Goal: Contribute content: Contribute content

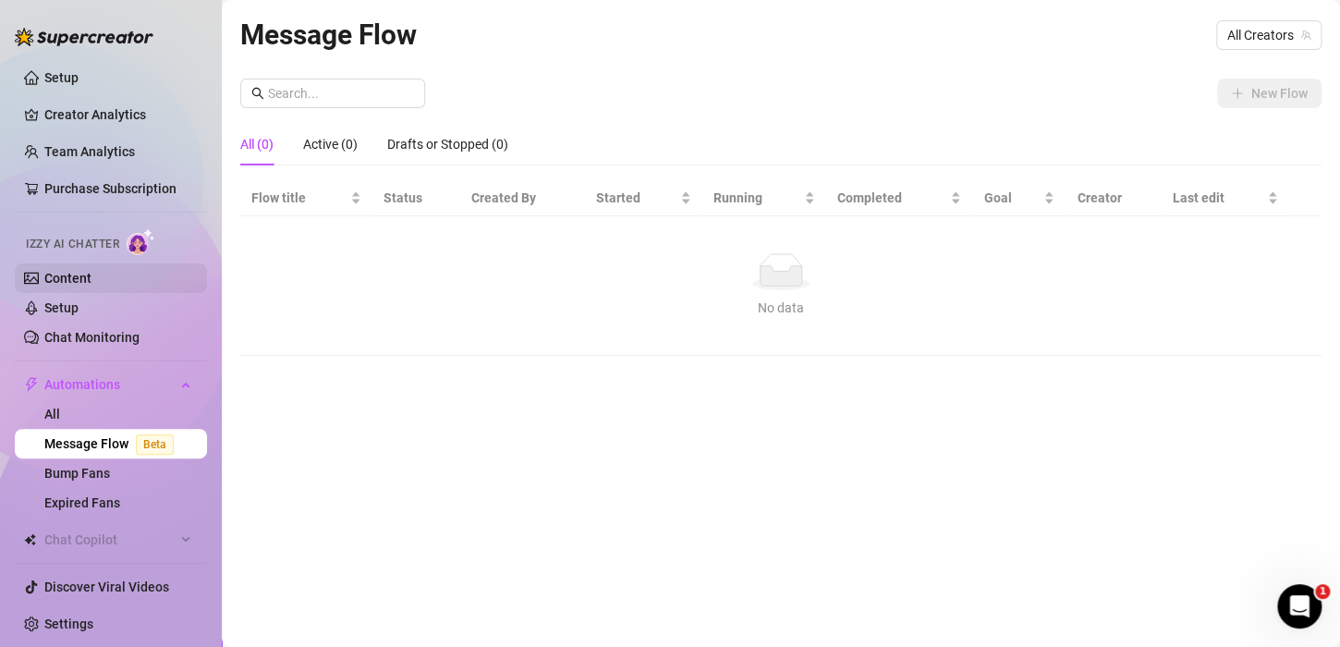
click at [91, 279] on link "Content" at bounding box center [67, 278] width 47 height 15
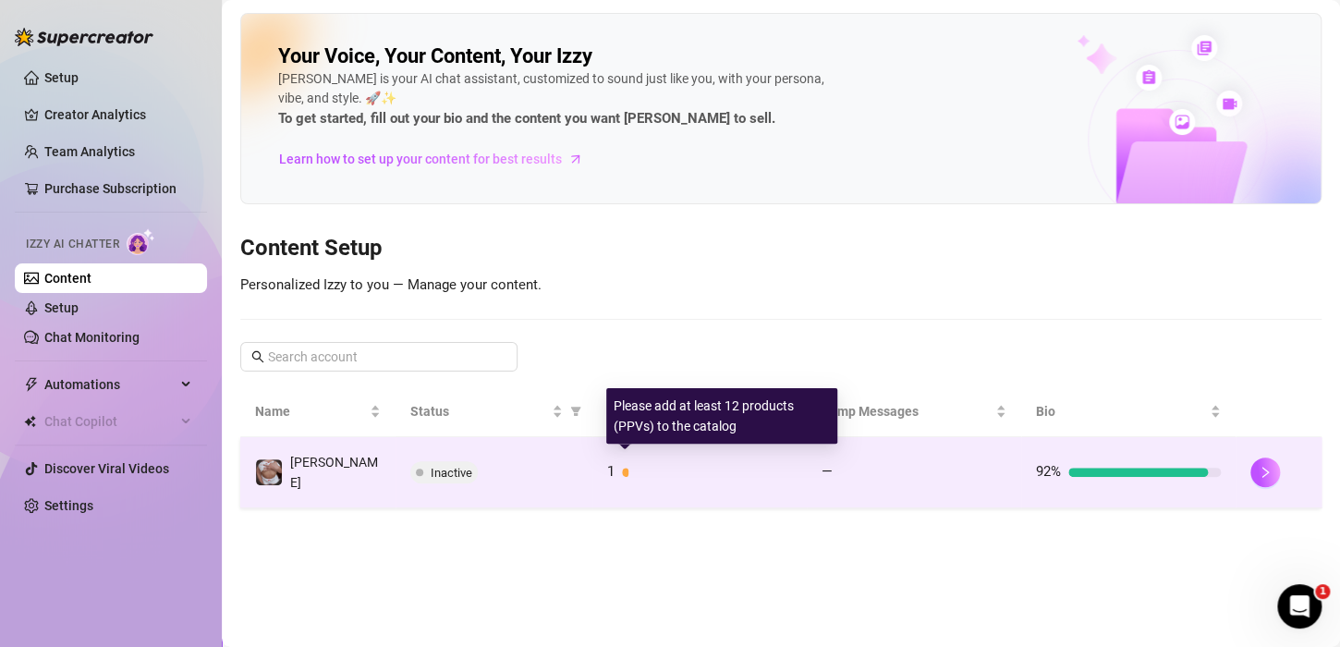
click at [627, 468] on div at bounding box center [707, 472] width 170 height 9
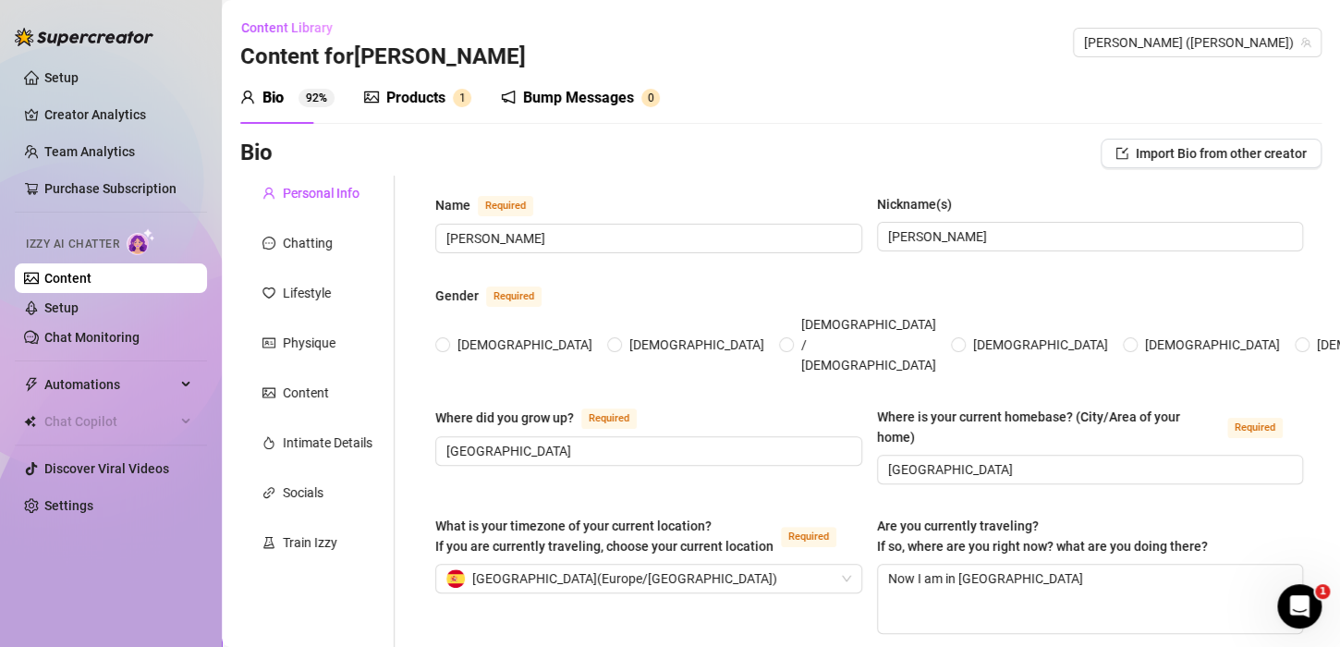
radio input "true"
type input "[DATE]"
click at [435, 72] on div "Products 1" at bounding box center [417, 98] width 107 height 52
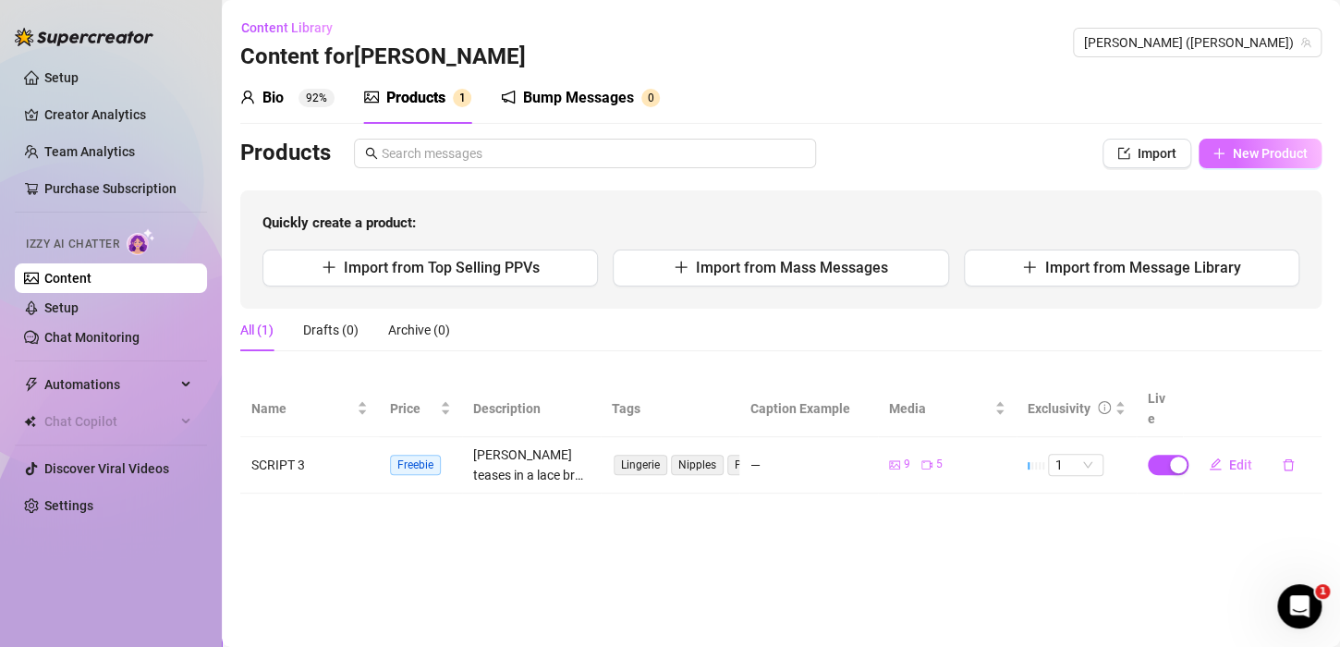
click at [1282, 154] on span "New Product" at bounding box center [1270, 153] width 75 height 15
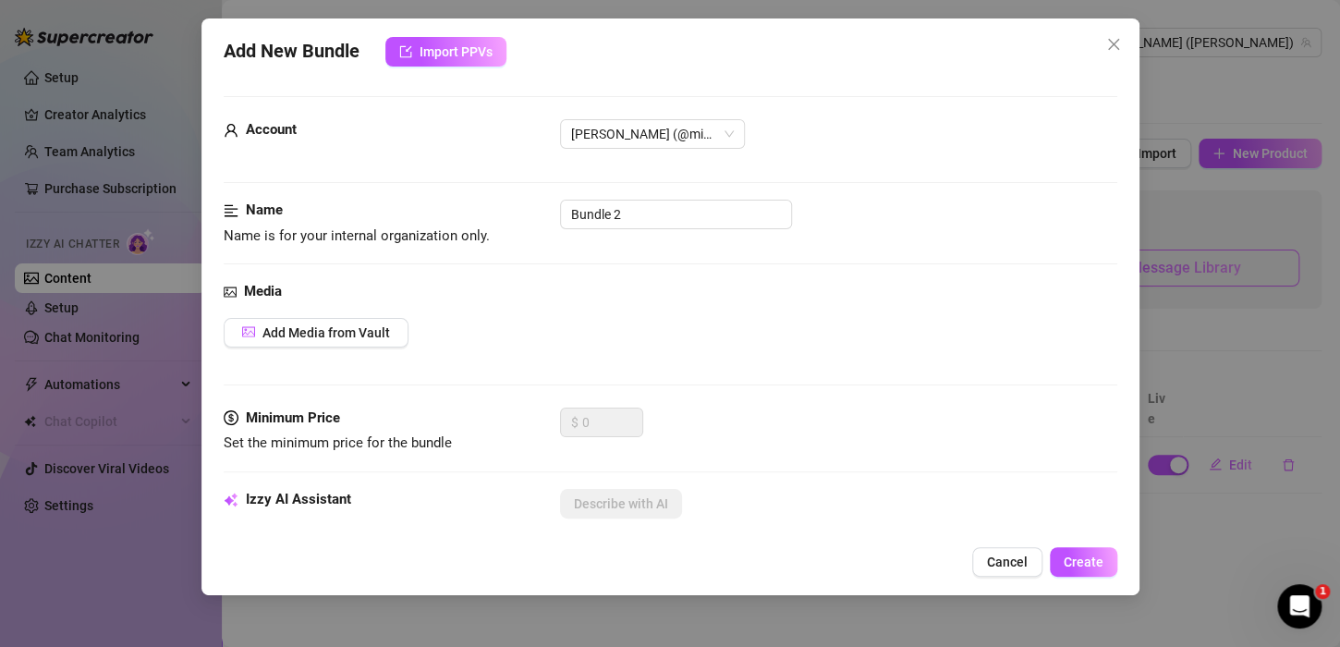
click at [1203, 276] on div "Add New Bundle Import PPVs Account [PERSON_NAME] (@mikabucchi) Name Name is for…" at bounding box center [670, 323] width 1340 height 647
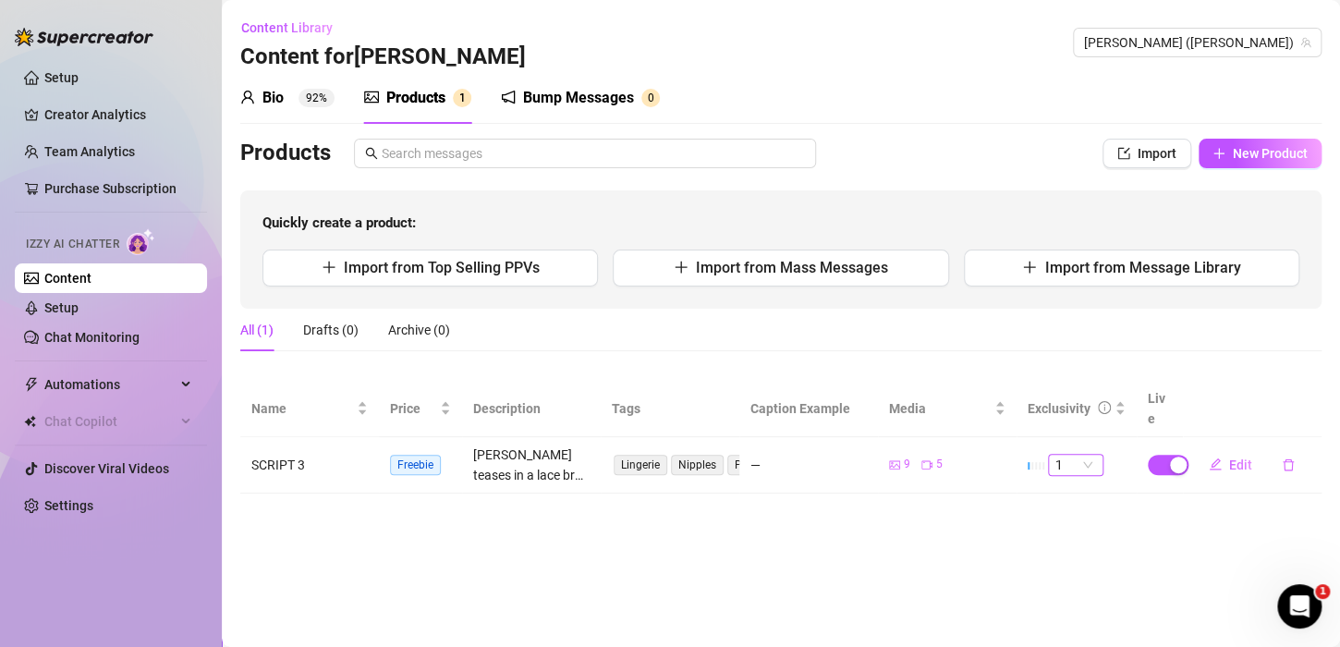
click at [1093, 455] on span "1" at bounding box center [1075, 465] width 41 height 20
click at [1076, 597] on div "5 🔥" at bounding box center [1076, 595] width 26 height 20
click at [1100, 443] on td "1 1" at bounding box center [1076, 465] width 120 height 56
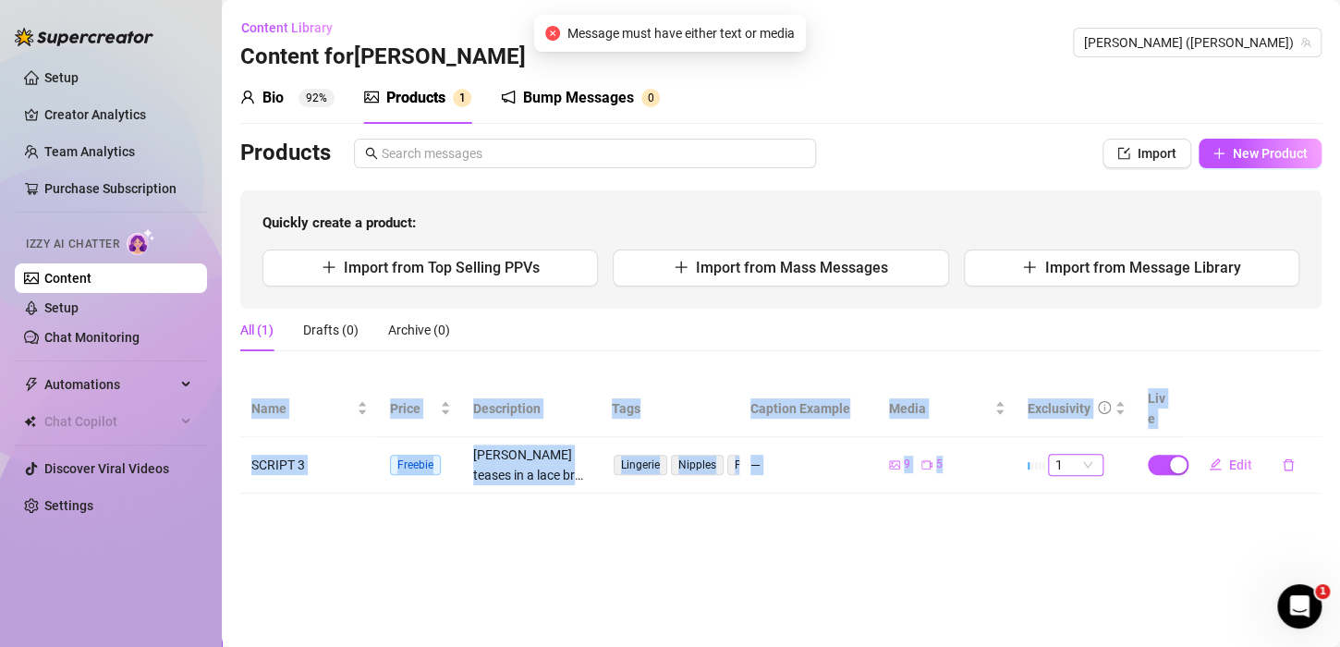
click at [1096, 454] on div "1" at bounding box center [1075, 465] width 55 height 22
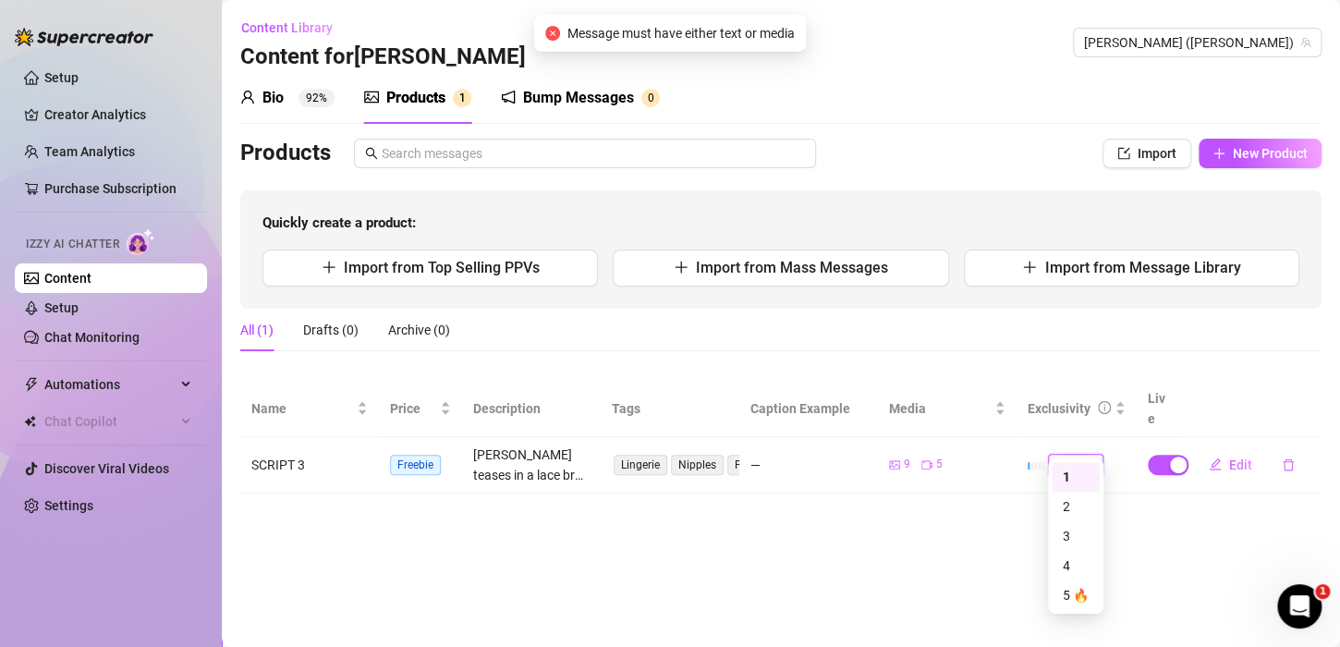
click at [1071, 482] on div "1" at bounding box center [1076, 477] width 26 height 20
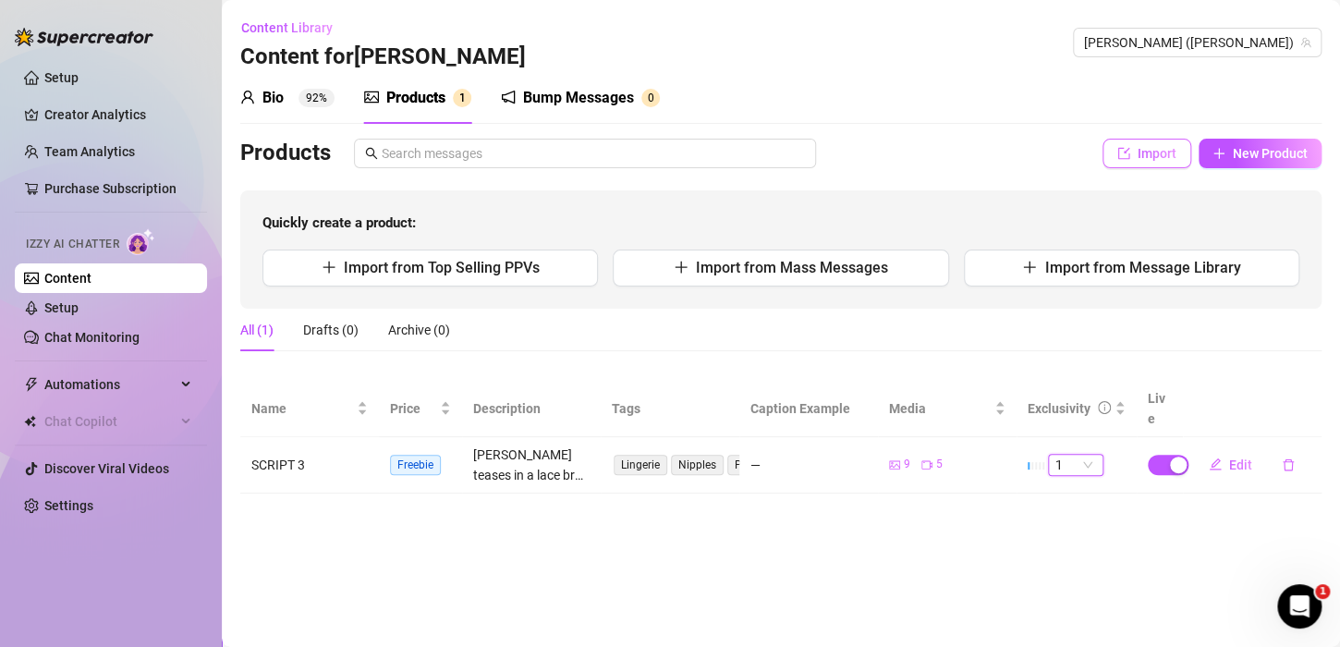
click at [1179, 153] on button "Import" at bounding box center [1146, 154] width 89 height 30
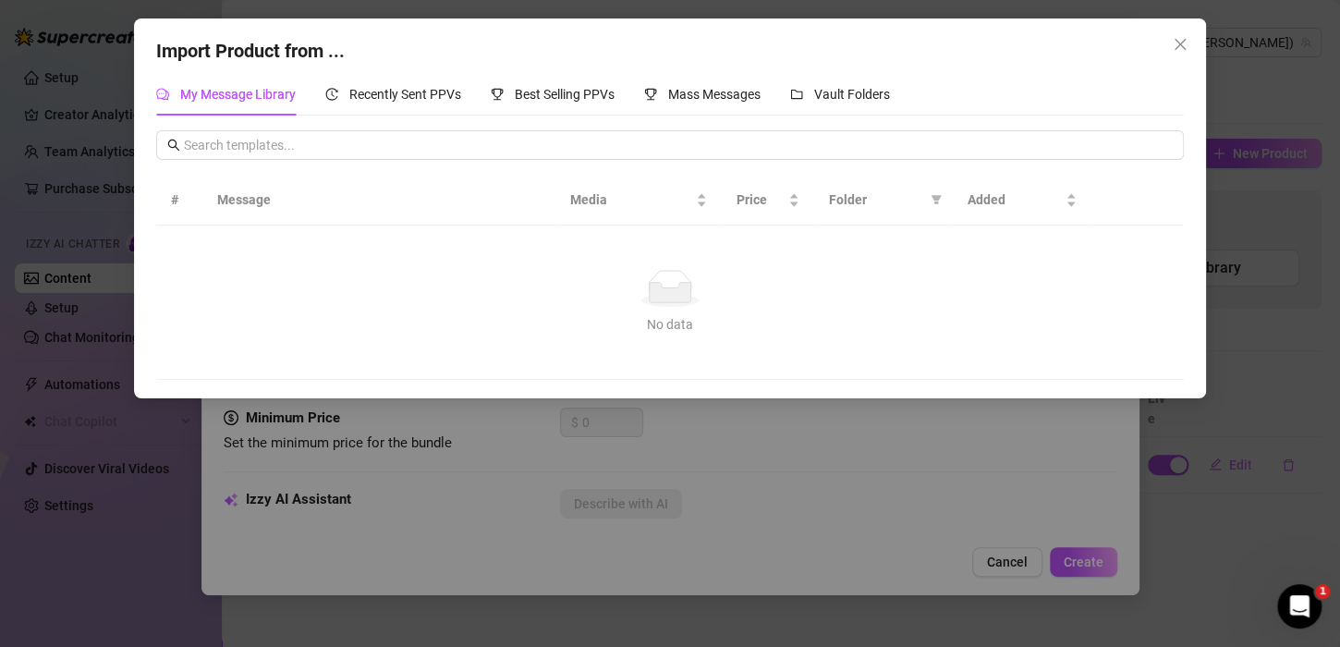
click at [1285, 150] on div "Import Product from ... My Message Library Recently Sent PPVs Best Selling PPVs…" at bounding box center [670, 323] width 1340 height 647
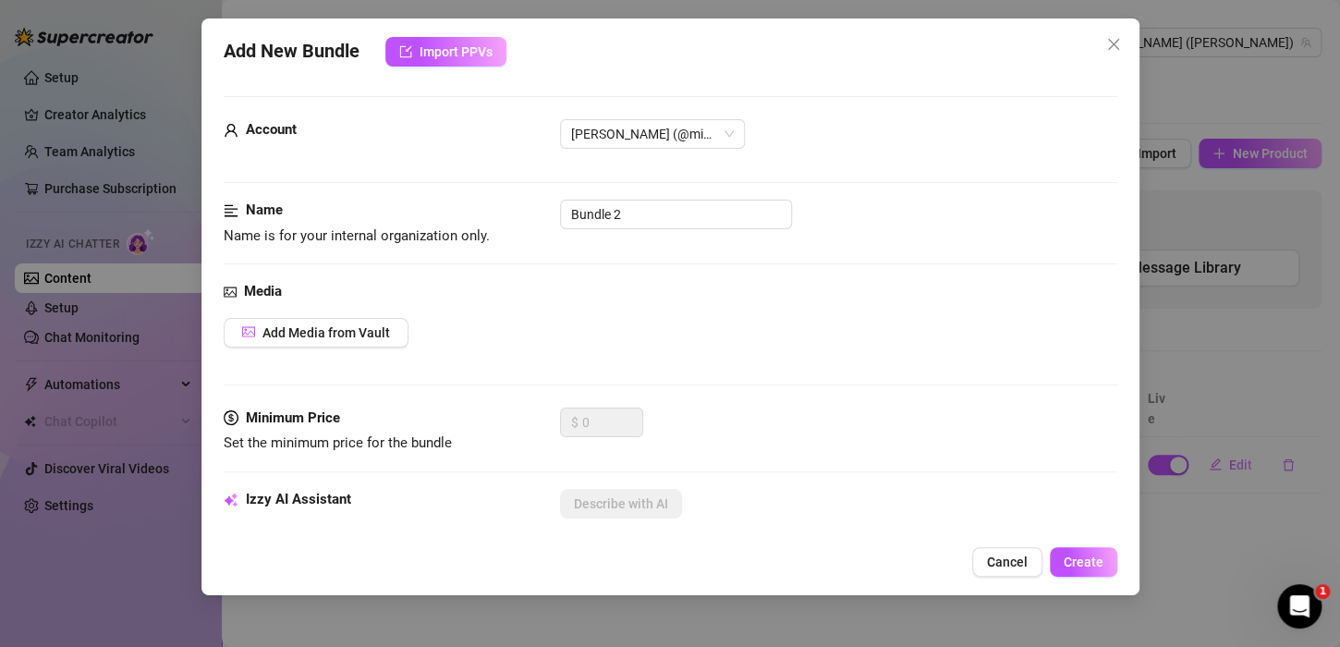
click at [1257, 124] on div "Add New Bundle Import PPVs Account [PERSON_NAME] (@mikabucchi) Name Name is for…" at bounding box center [670, 323] width 1340 height 647
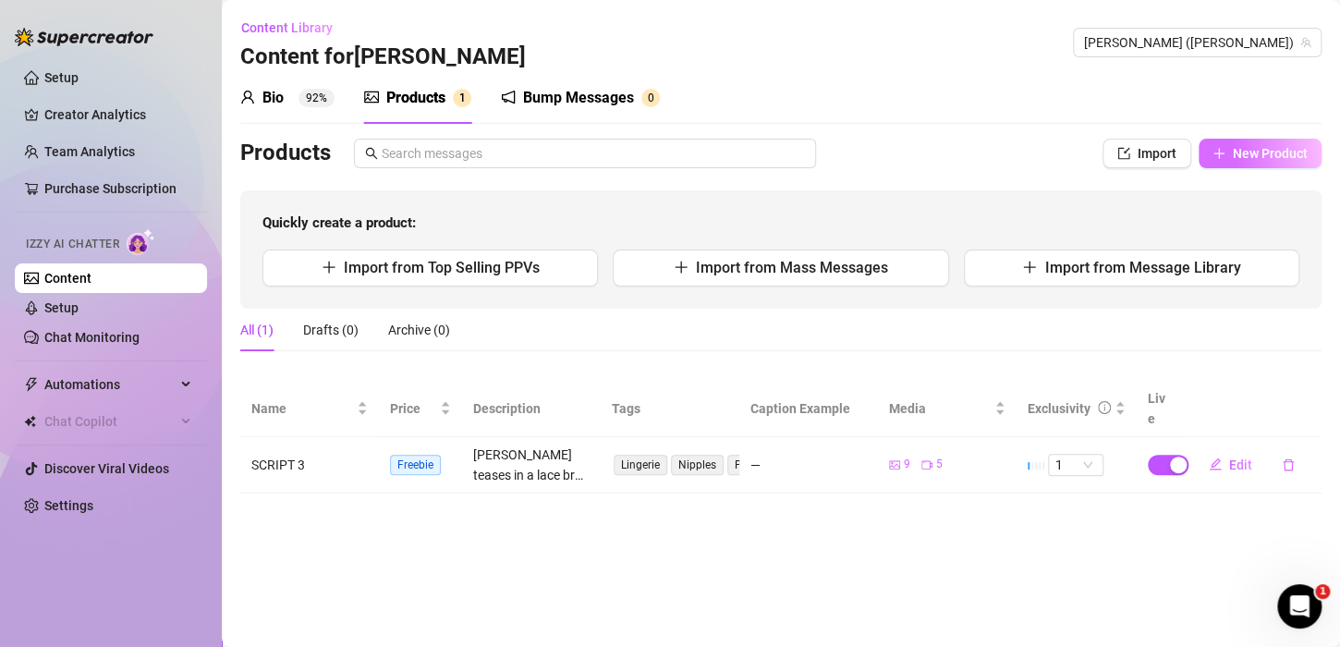
click at [1217, 146] on span "button" at bounding box center [1218, 153] width 13 height 15
type textarea "Type your message here..."
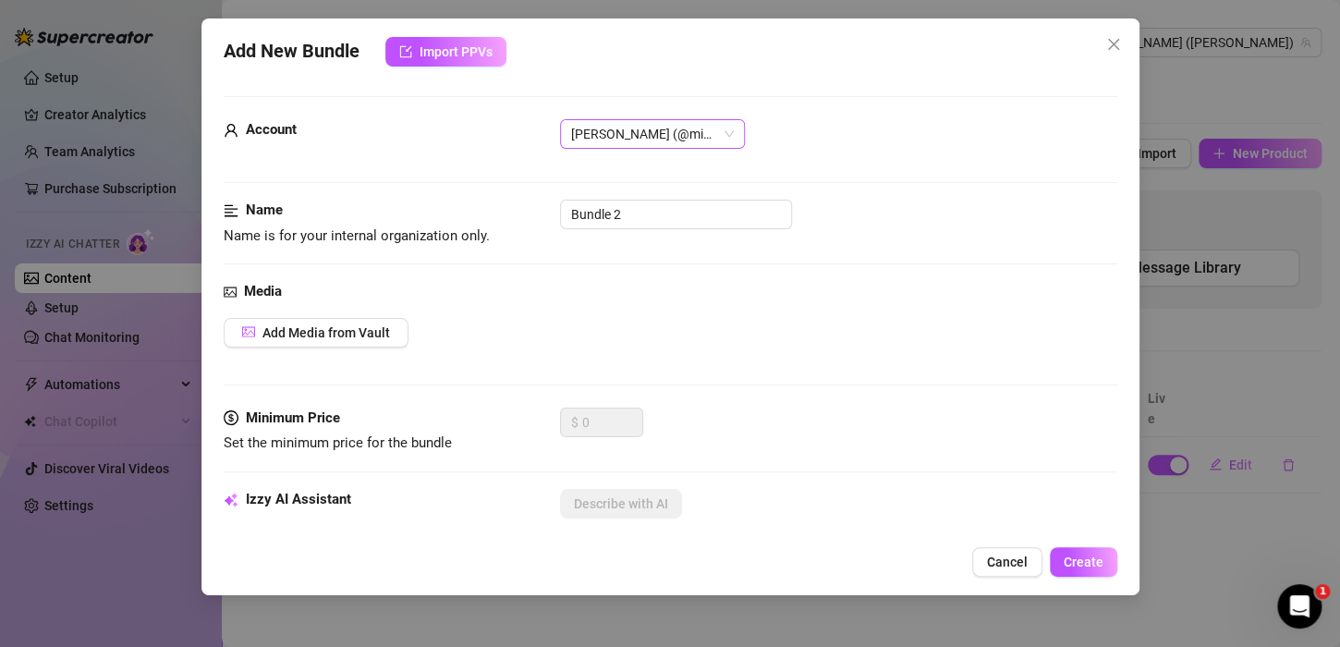
click at [652, 124] on span "[PERSON_NAME] (@mikabucchi)" at bounding box center [652, 134] width 163 height 28
click at [338, 326] on span "Add Media from Vault" at bounding box center [326, 332] width 128 height 15
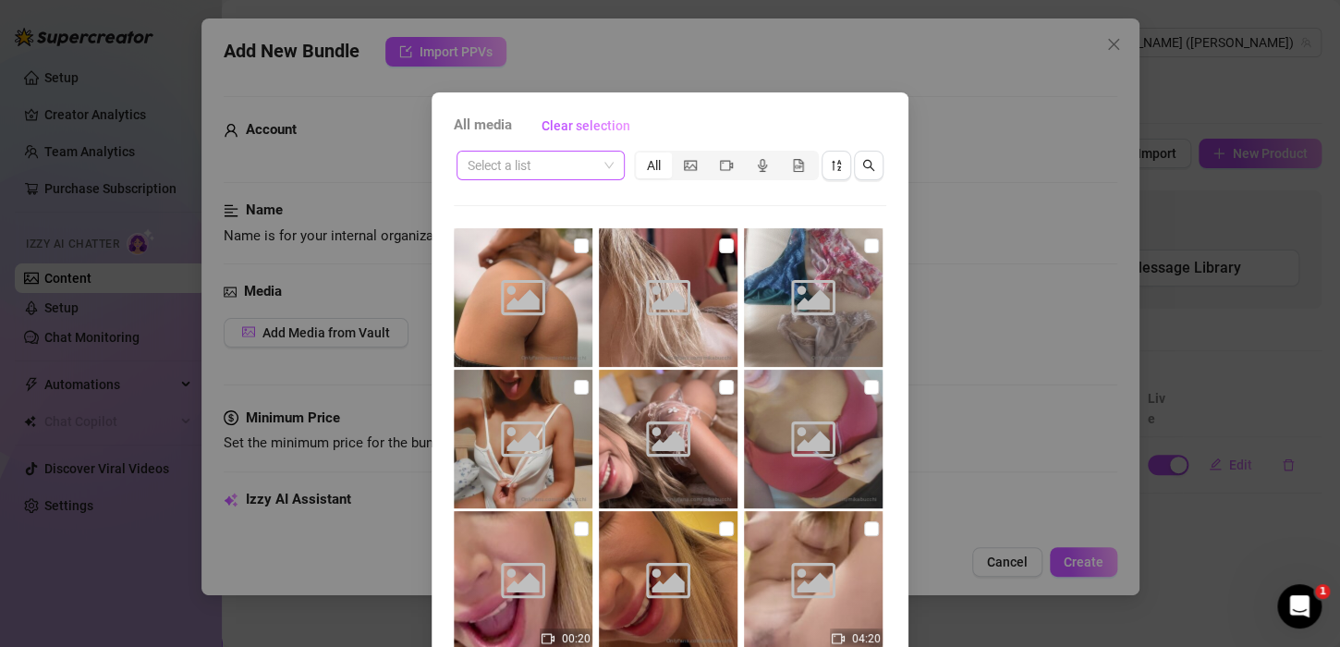
click at [552, 176] on input "search" at bounding box center [532, 166] width 129 height 28
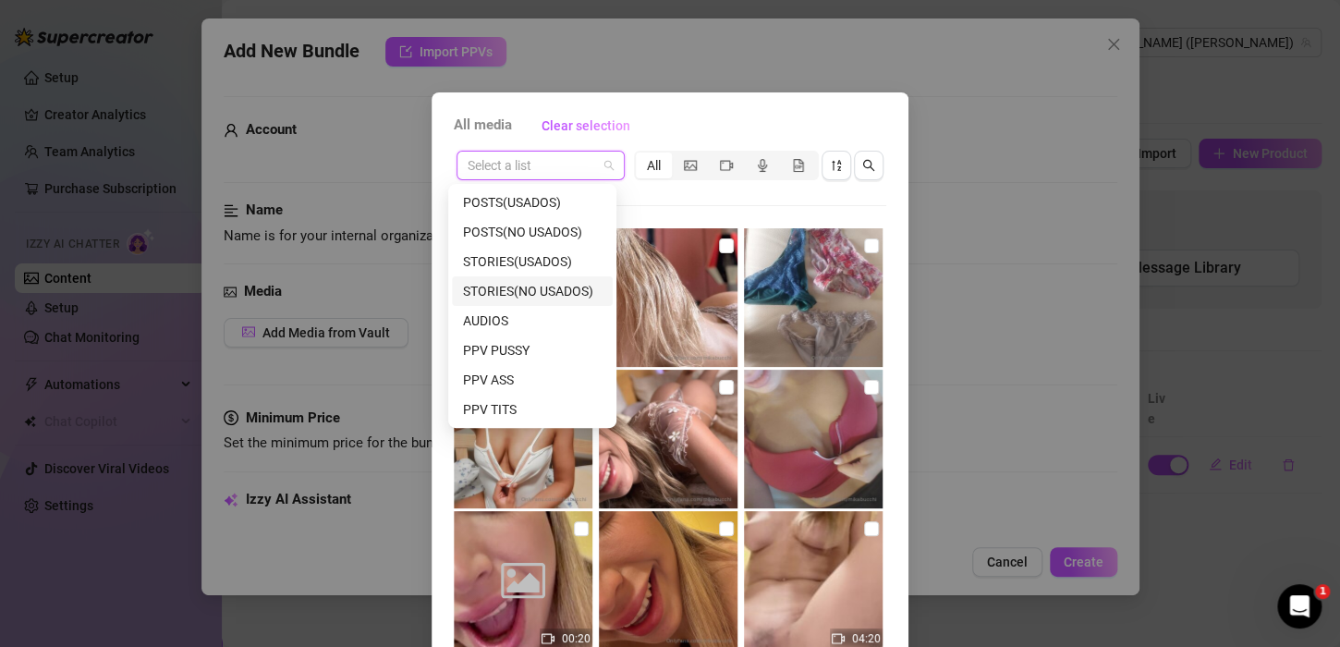
scroll to position [59, 0]
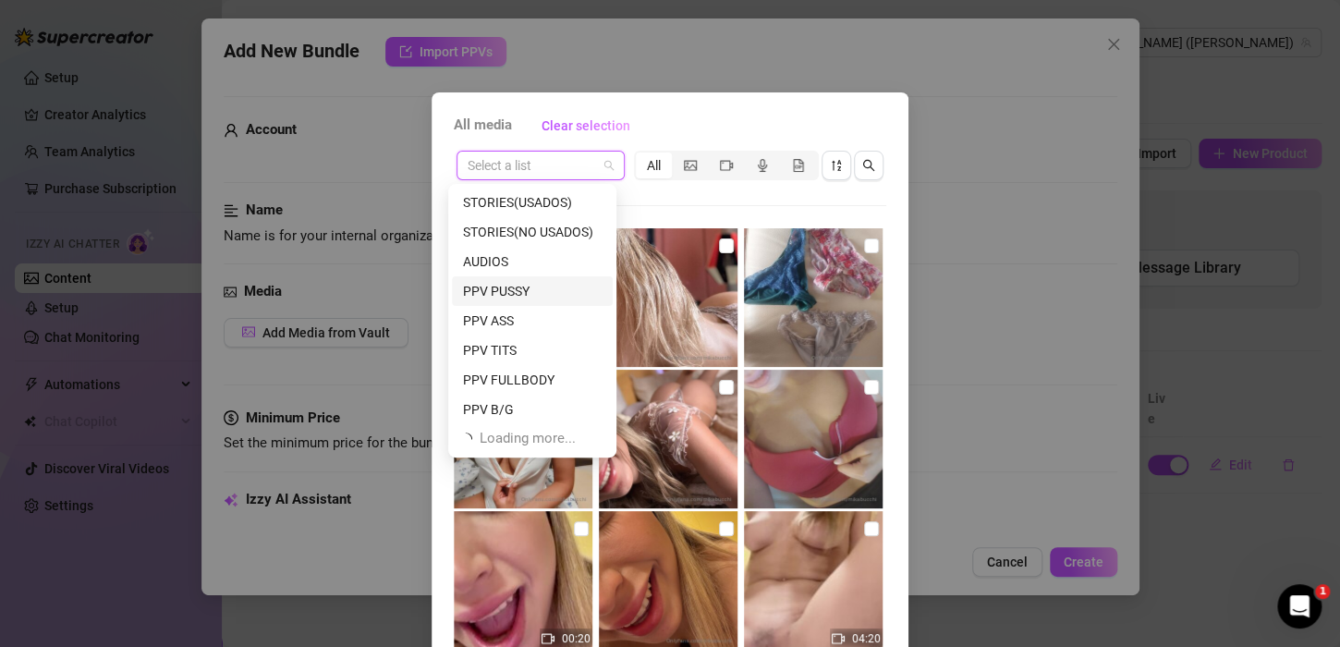
click at [553, 287] on div "PPV PUSSY" at bounding box center [532, 291] width 139 height 20
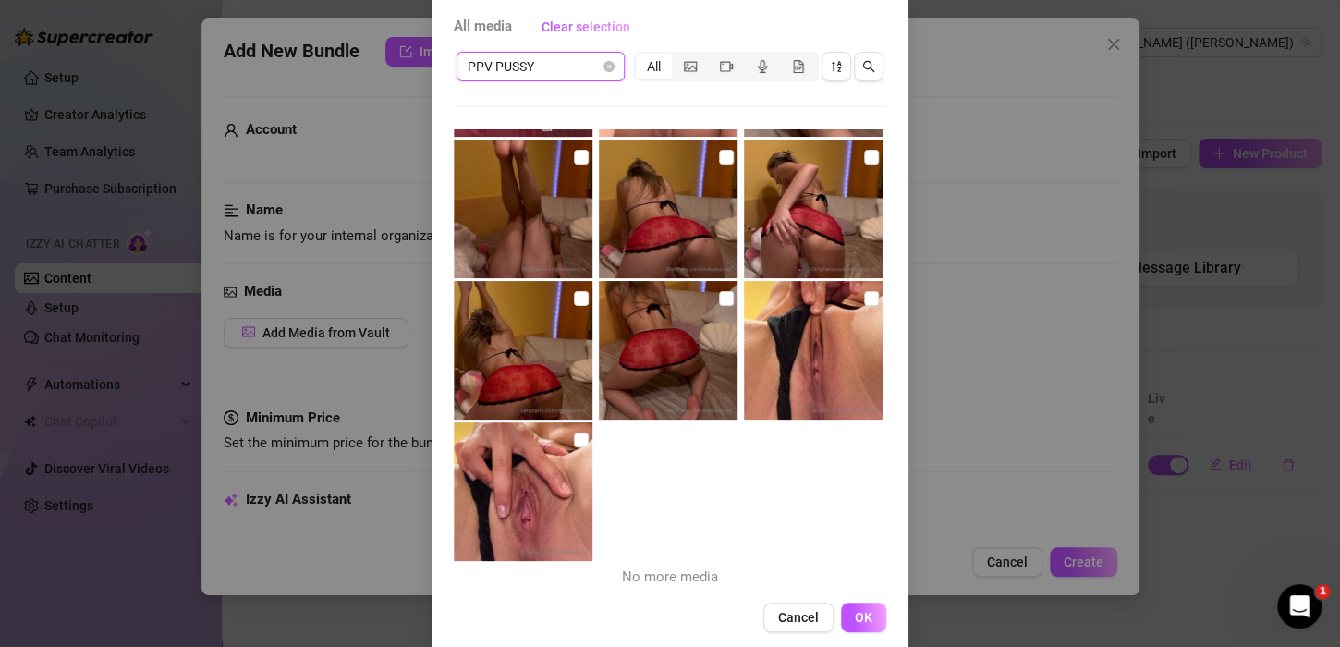
scroll to position [125, 0]
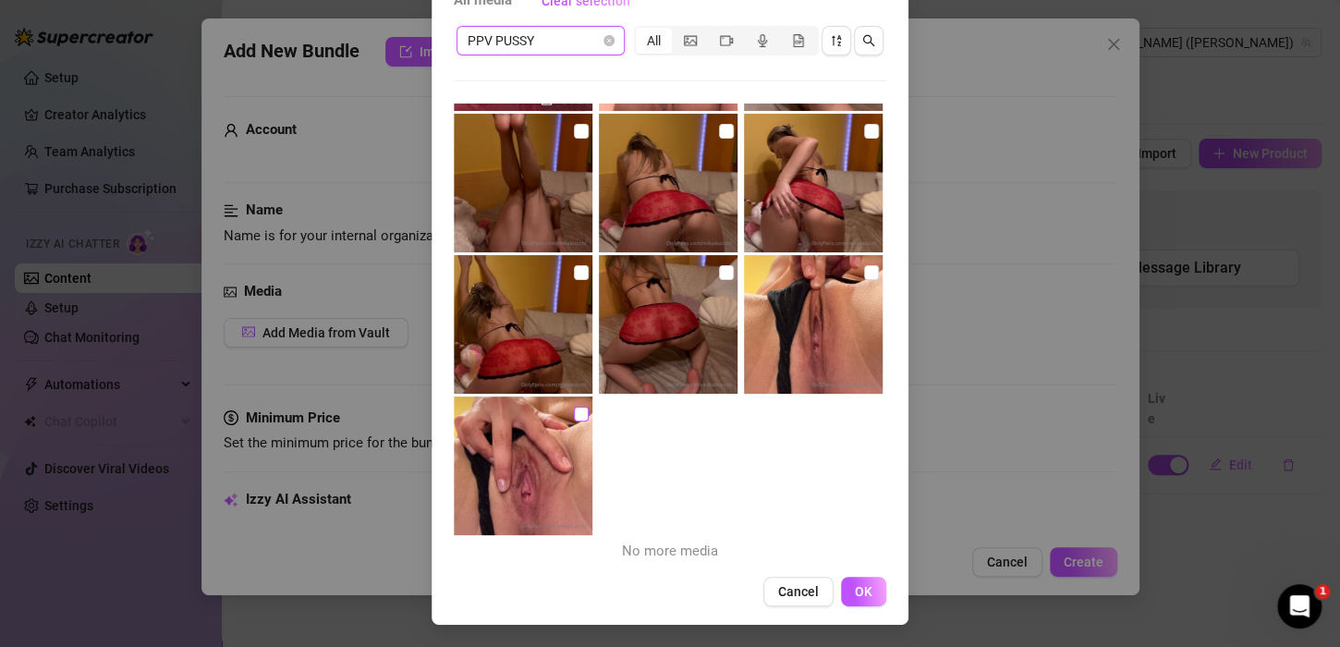
click at [574, 409] on input "checkbox" at bounding box center [581, 414] width 15 height 15
checkbox input "true"
click at [864, 272] on input "checkbox" at bounding box center [871, 272] width 15 height 15
checkbox input "true"
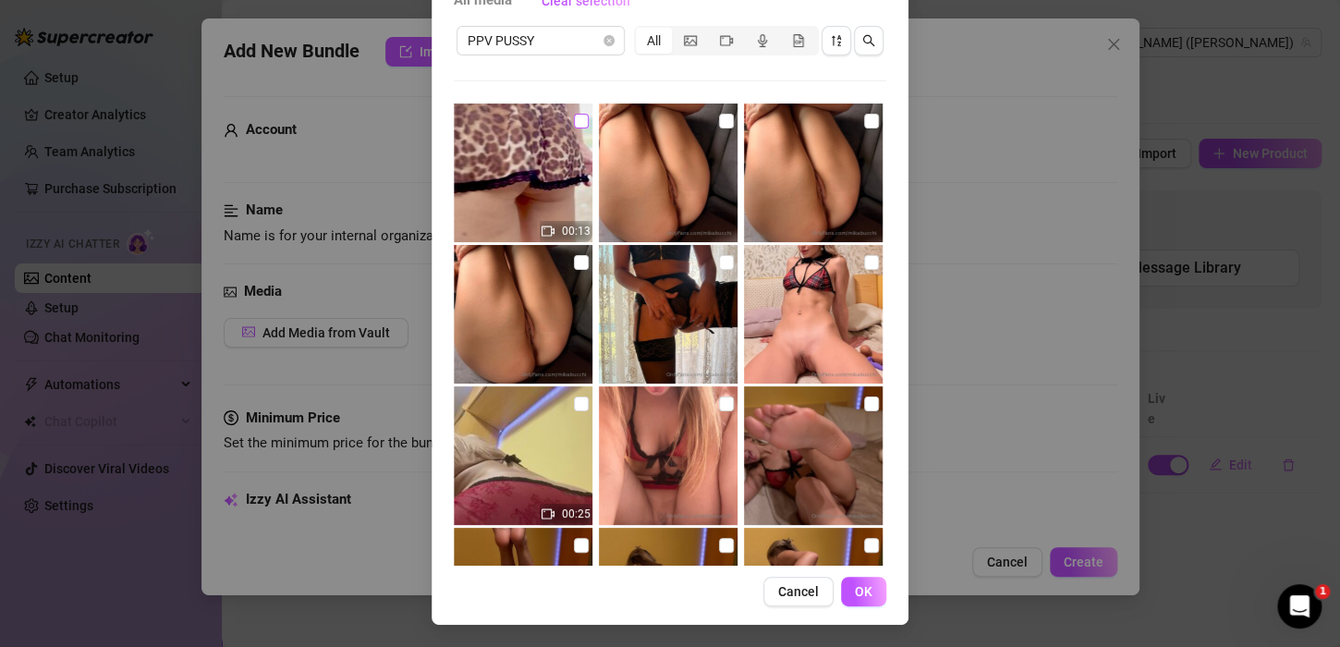
click at [576, 115] on input "checkbox" at bounding box center [581, 121] width 15 height 15
checkbox input "true"
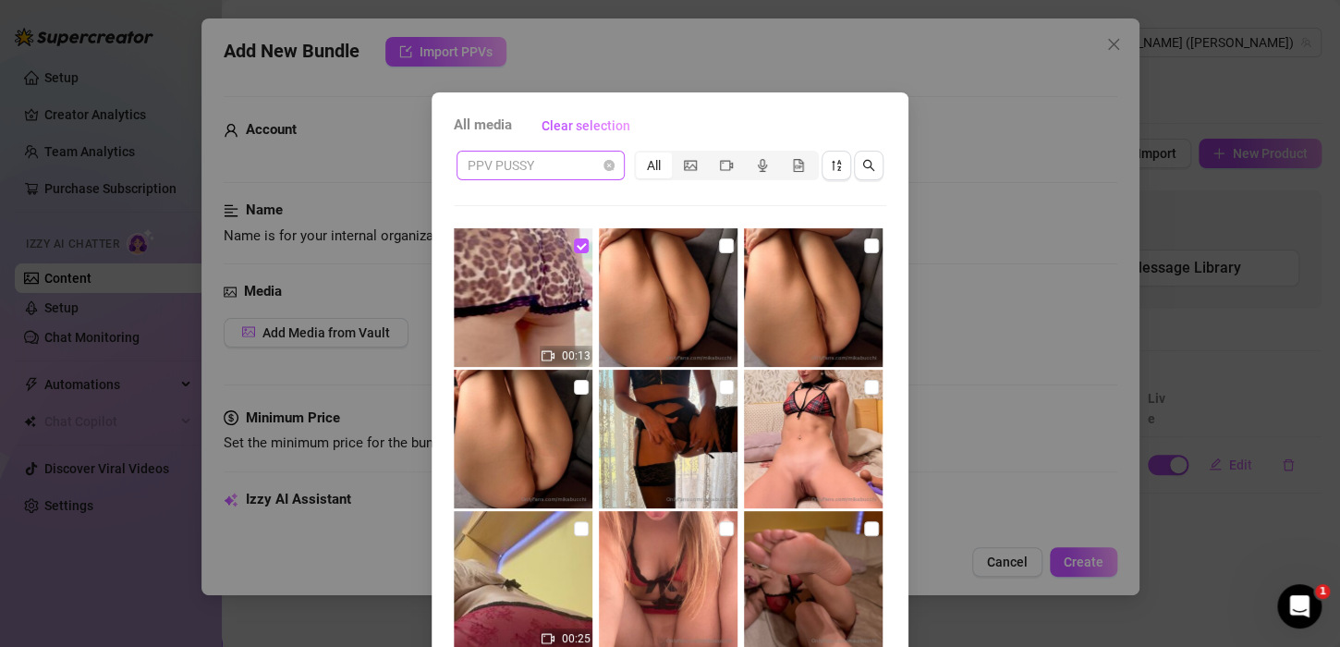
click at [584, 153] on span "PPV PUSSY" at bounding box center [541, 166] width 146 height 28
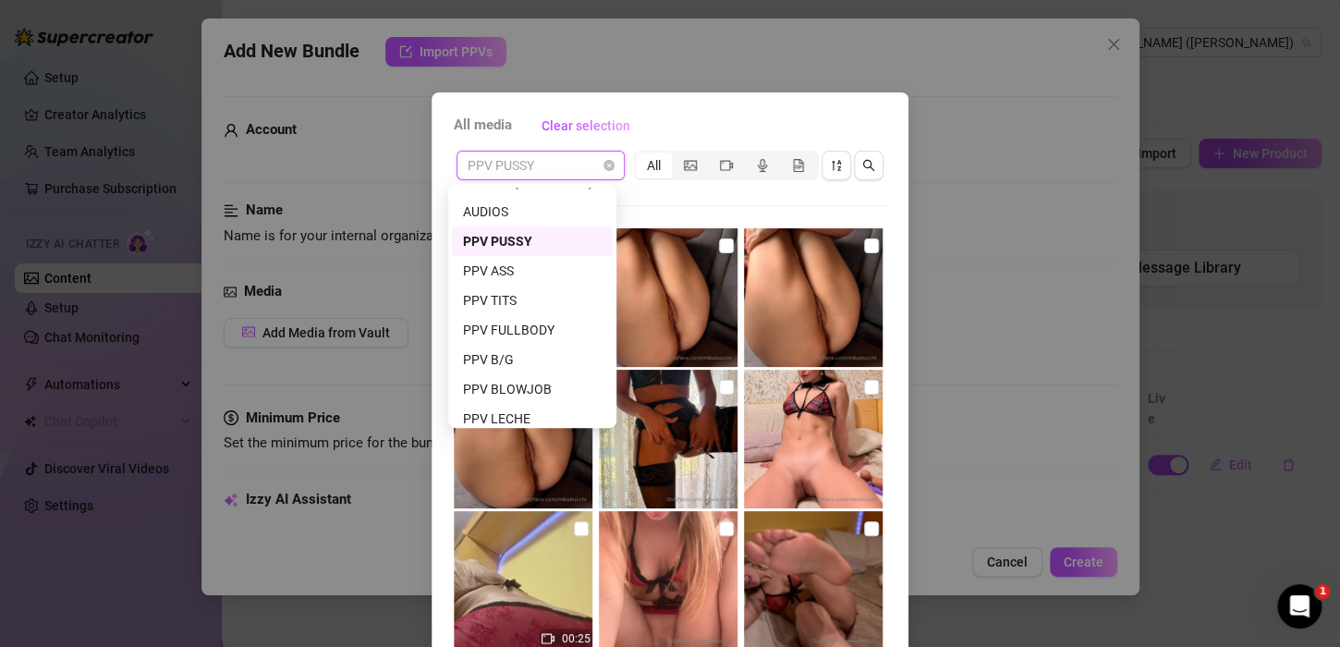
scroll to position [52, 0]
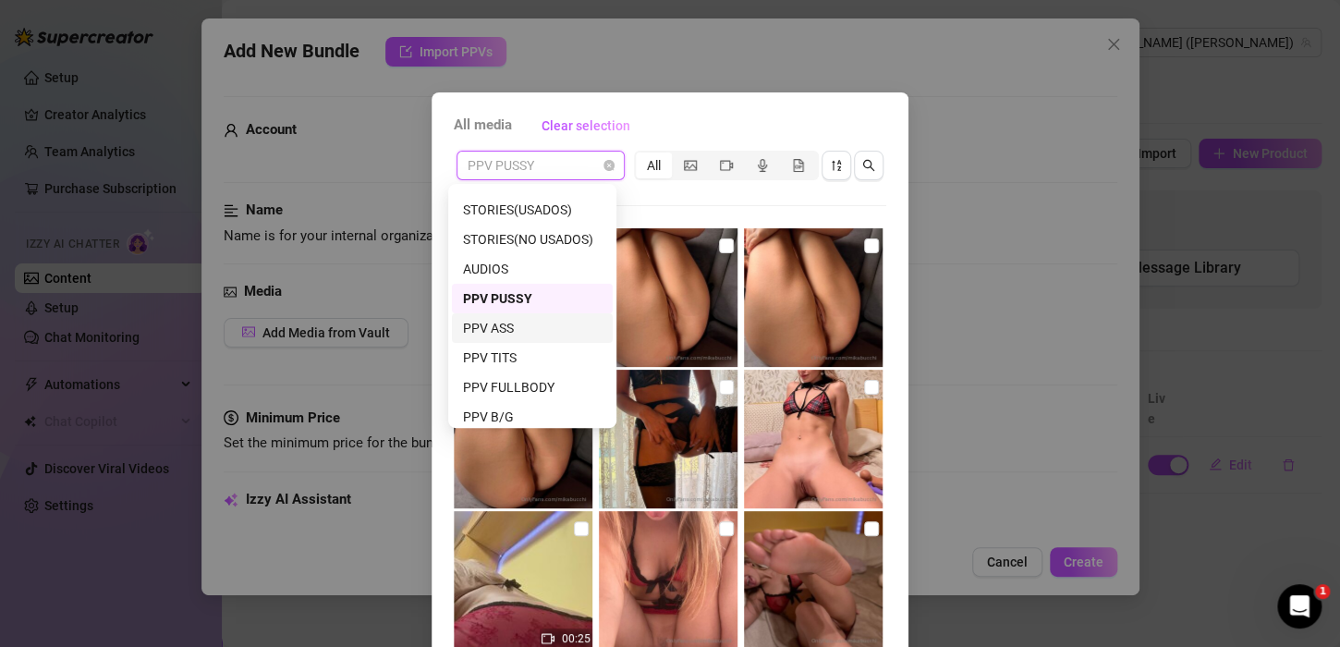
click at [532, 327] on div "PPV ASS" at bounding box center [532, 328] width 139 height 20
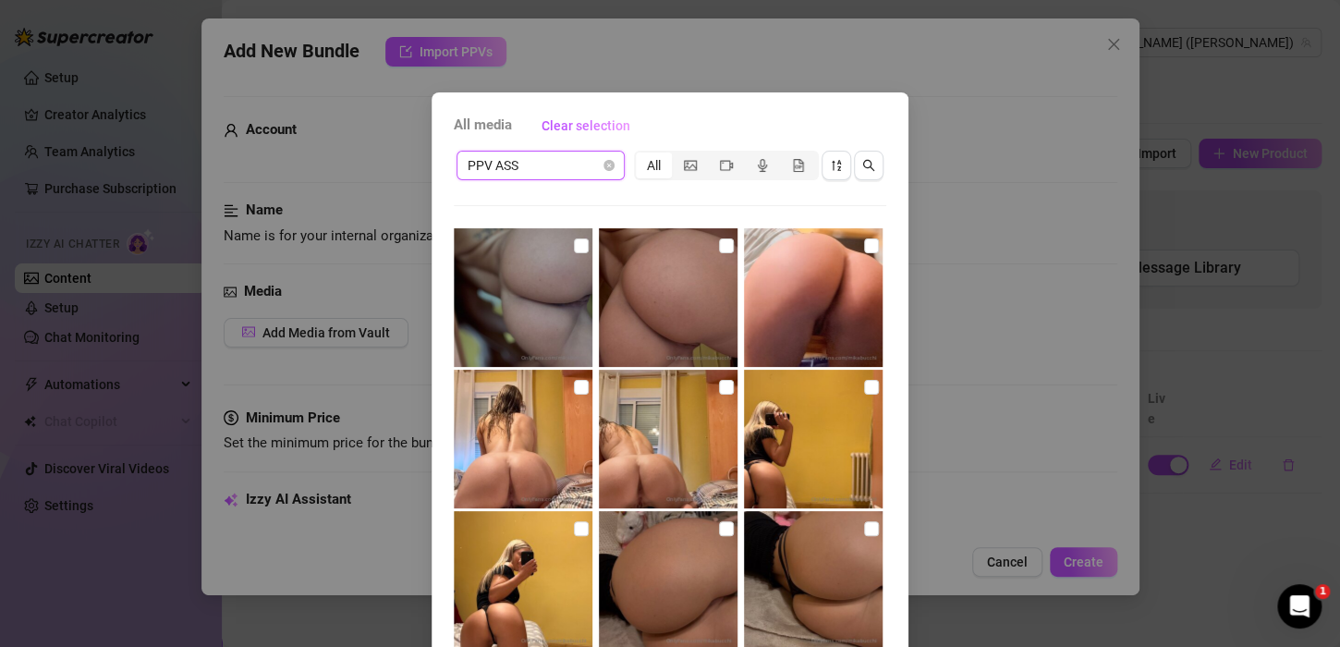
click at [587, 155] on span "PPV ASS" at bounding box center [541, 166] width 146 height 28
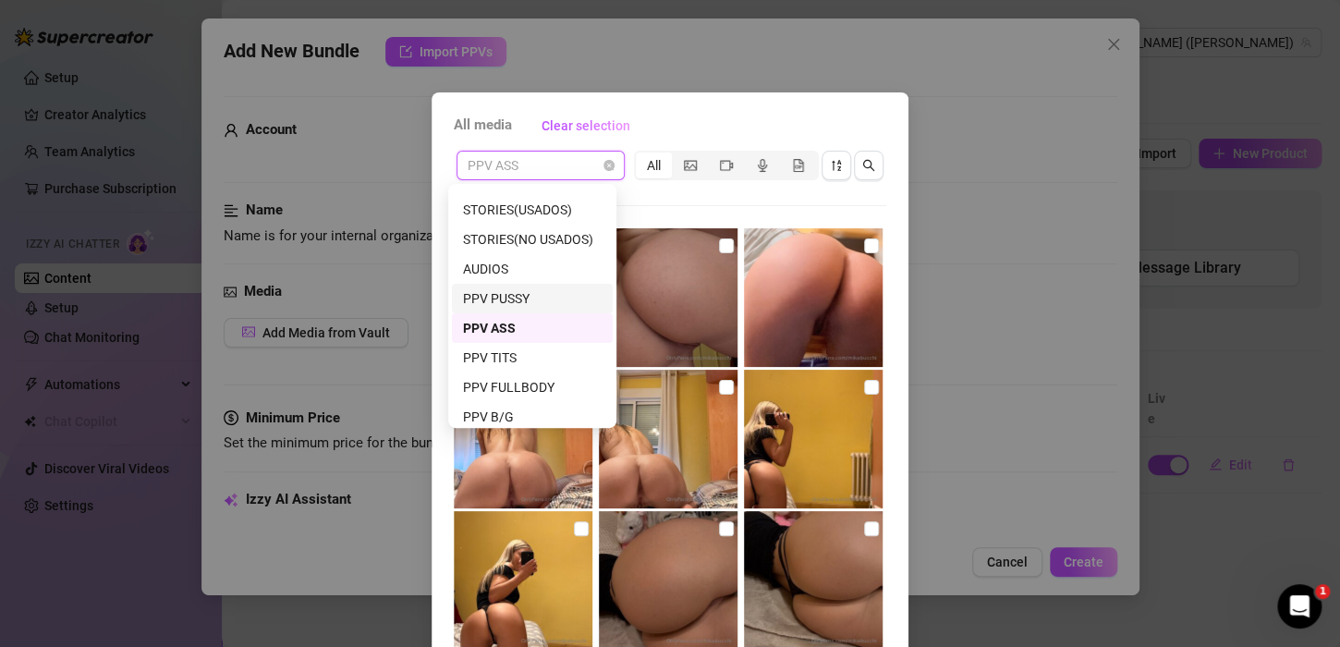
click at [526, 290] on div "PPV PUSSY" at bounding box center [532, 298] width 139 height 20
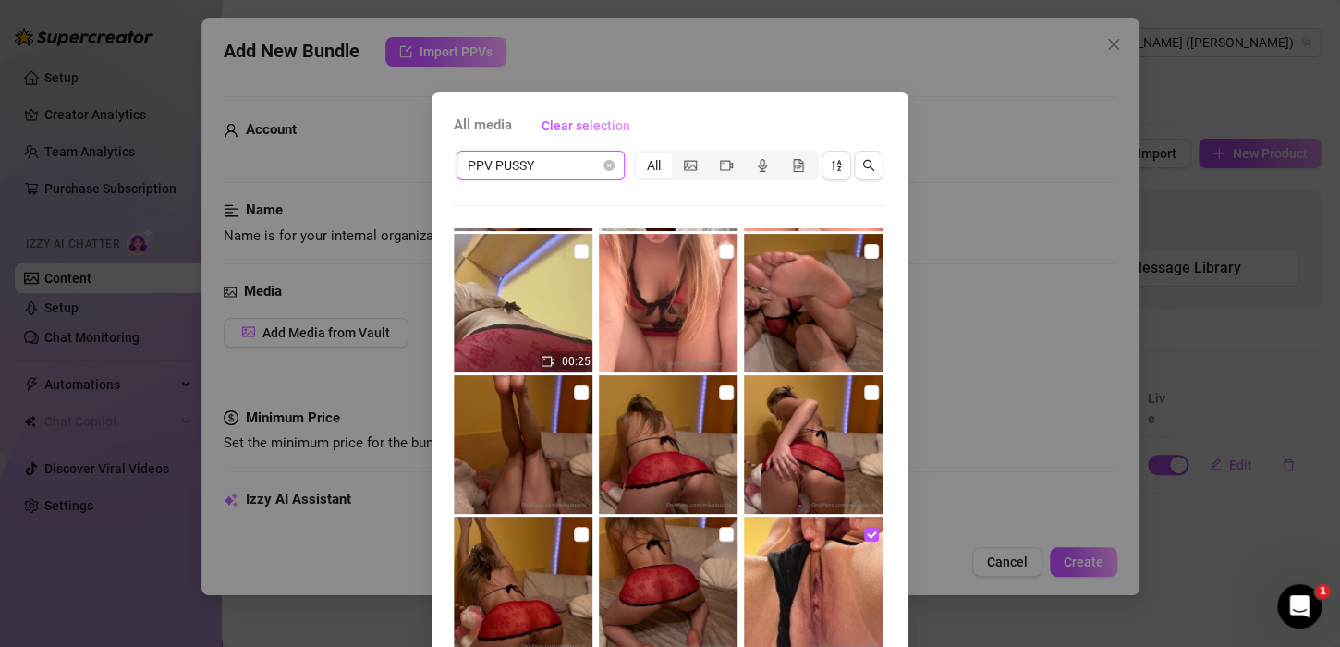
scroll to position [414, 0]
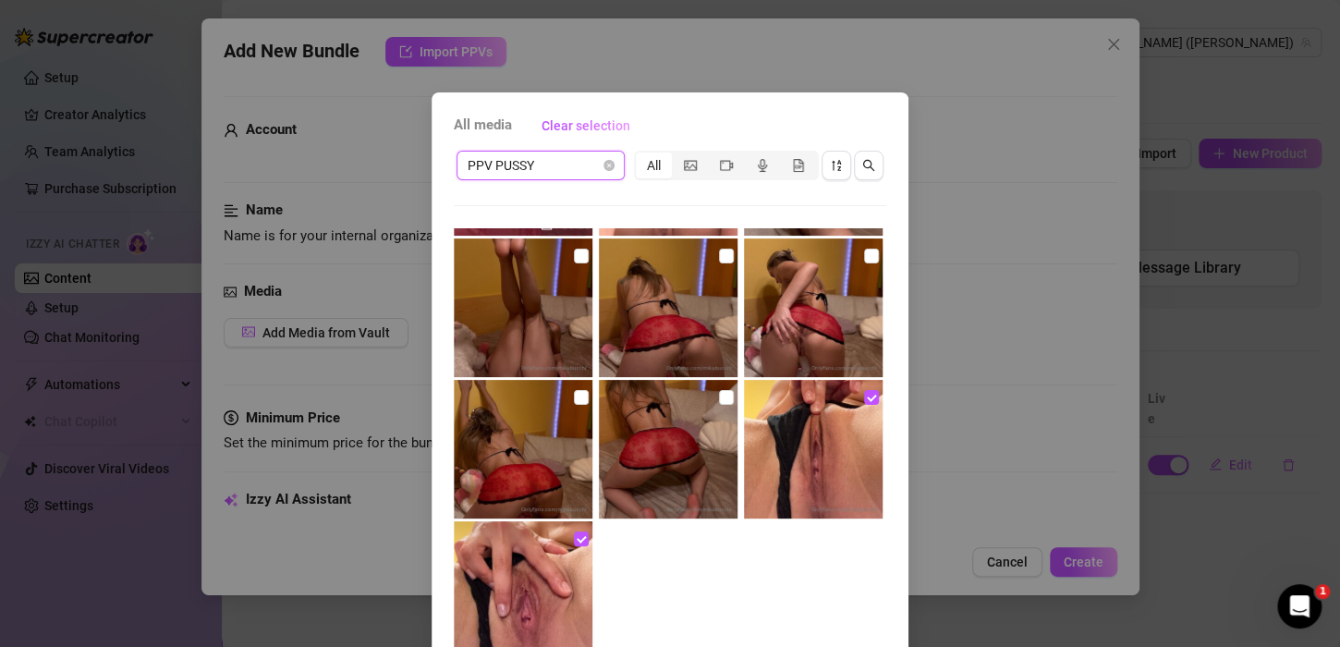
click at [579, 163] on span "PPV PUSSY" at bounding box center [541, 166] width 146 height 28
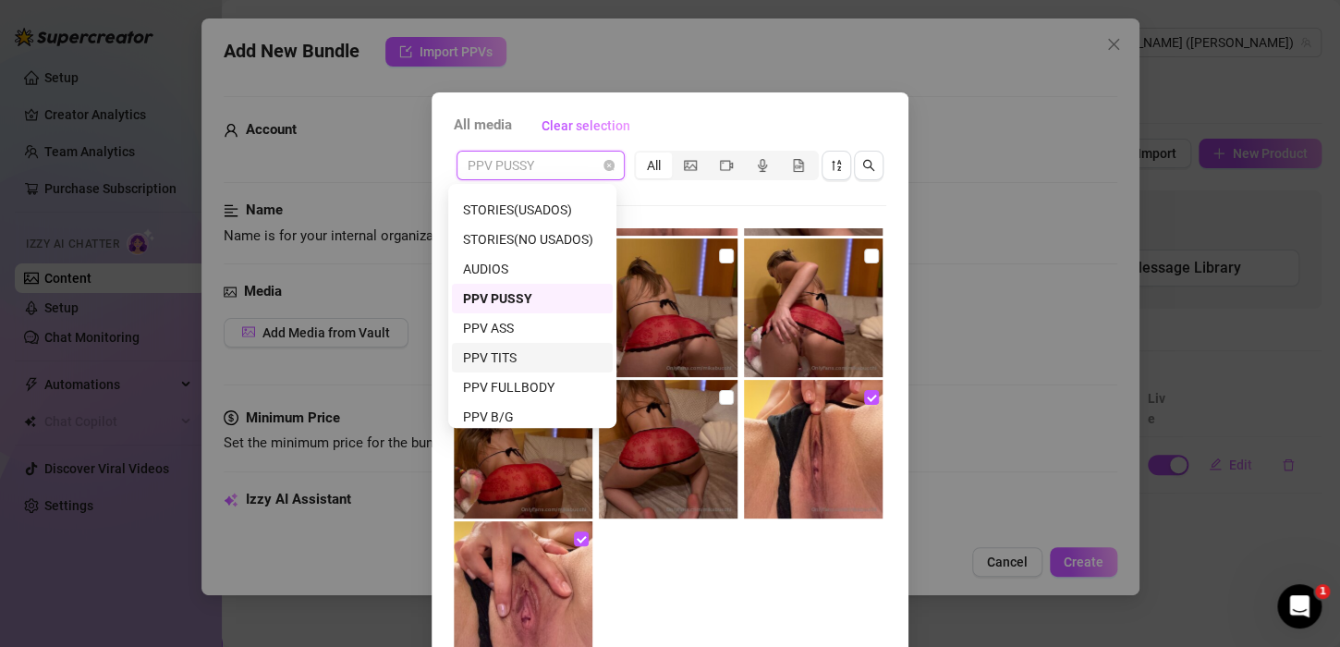
click at [504, 349] on div "PPV TITS" at bounding box center [532, 357] width 139 height 20
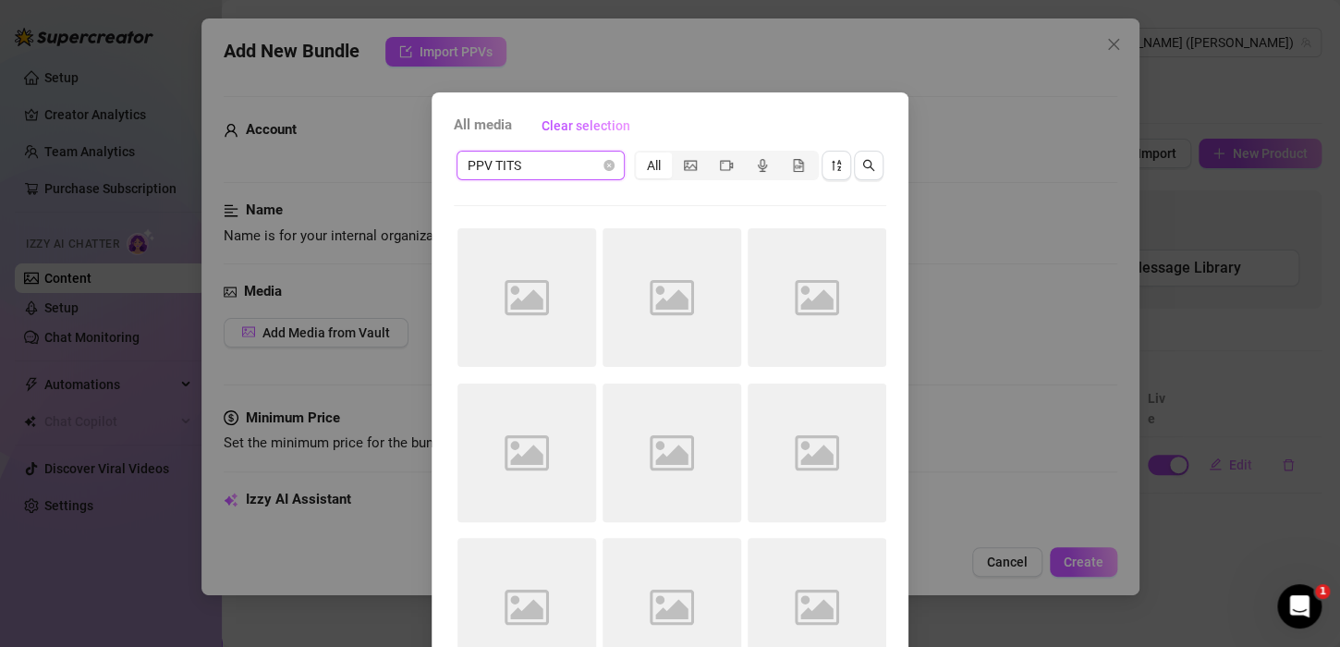
scroll to position [0, 0]
click at [550, 167] on span "PPV TITS" at bounding box center [541, 166] width 146 height 28
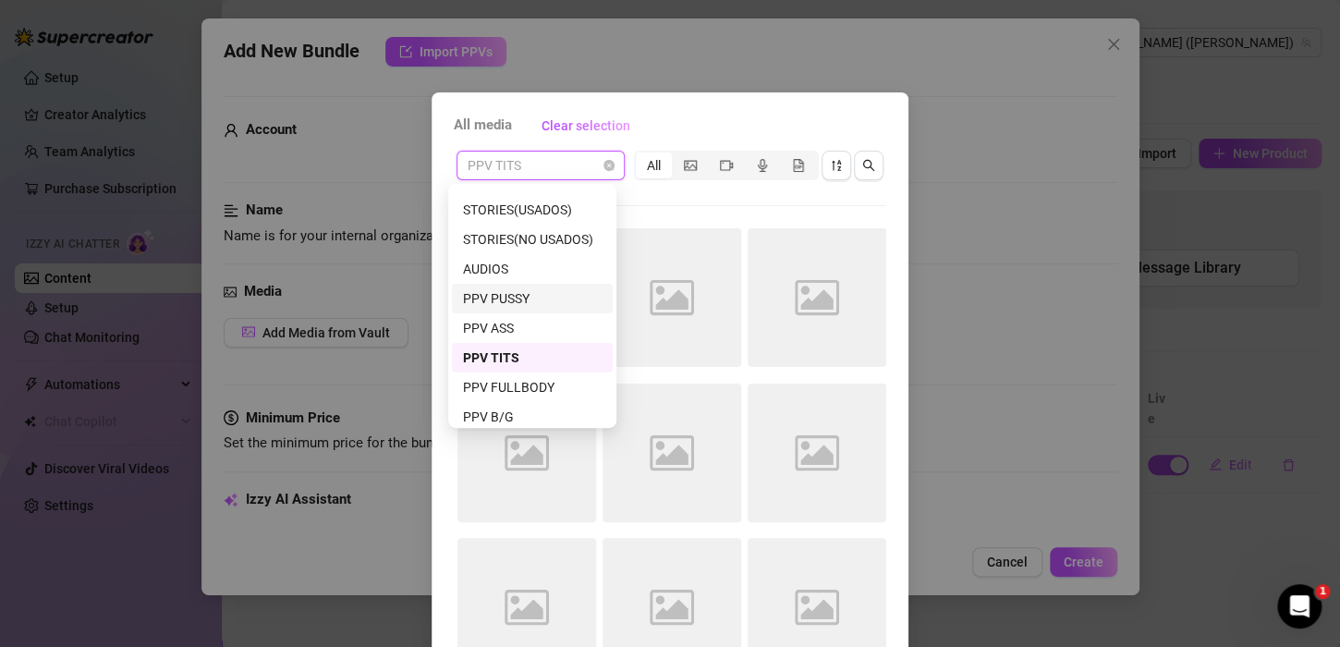
click at [522, 323] on div "PPV ASS" at bounding box center [532, 328] width 139 height 20
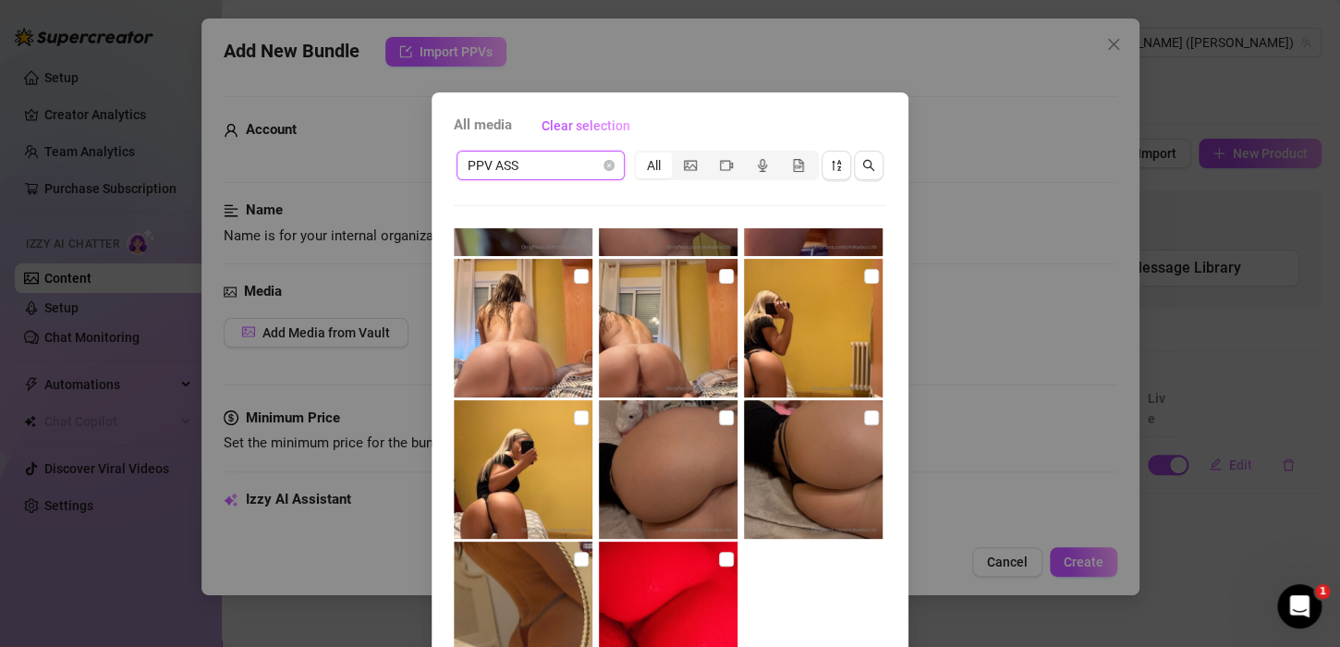
scroll to position [130, 0]
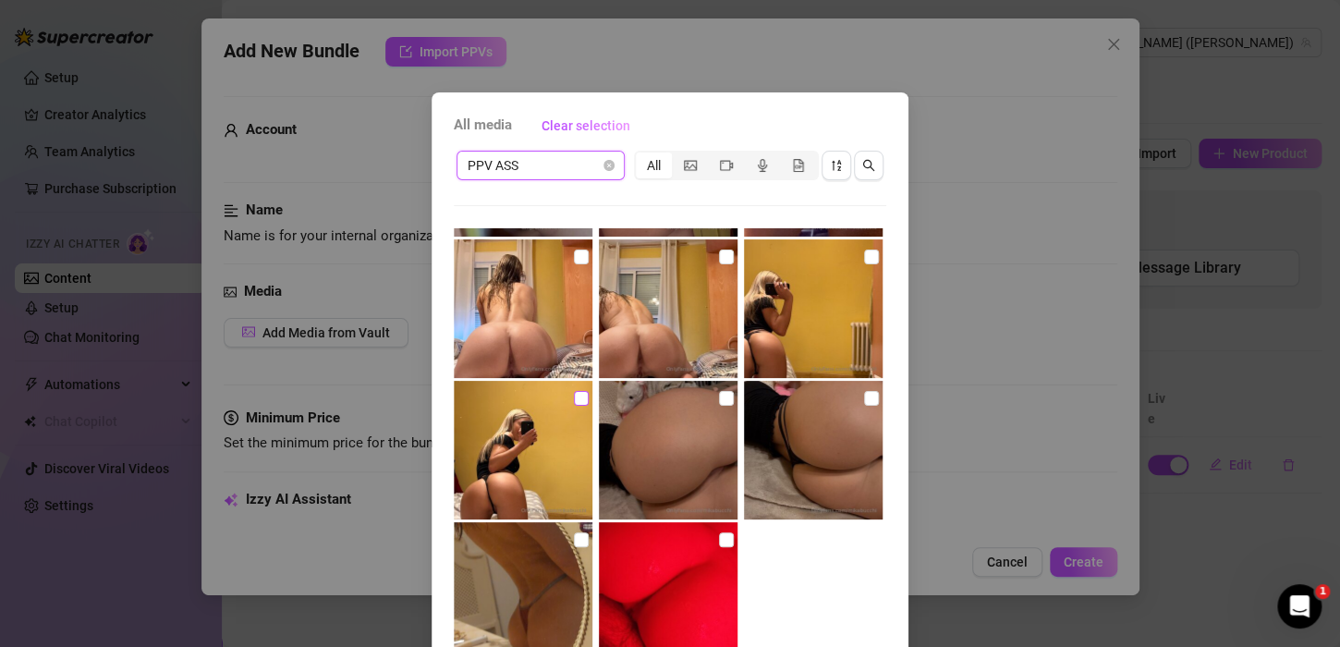
click at [575, 397] on input "checkbox" at bounding box center [581, 398] width 15 height 15
checkbox input "true"
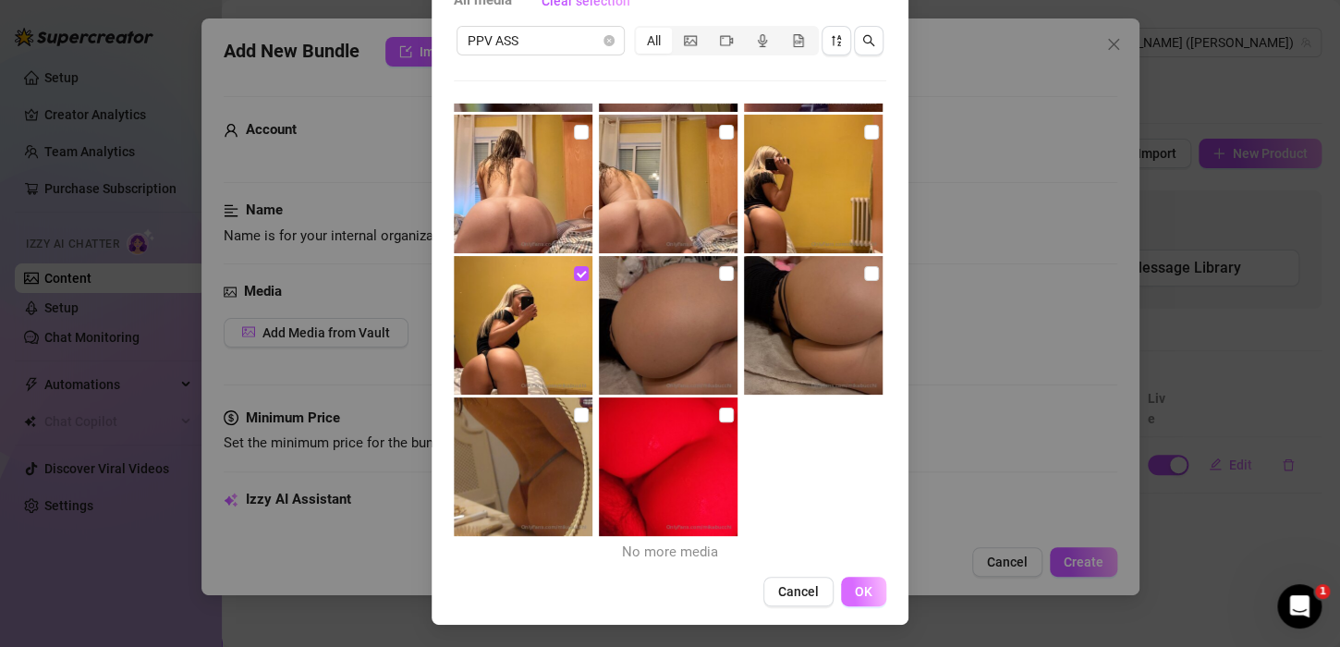
click at [855, 584] on span "OK" at bounding box center [864, 591] width 18 height 15
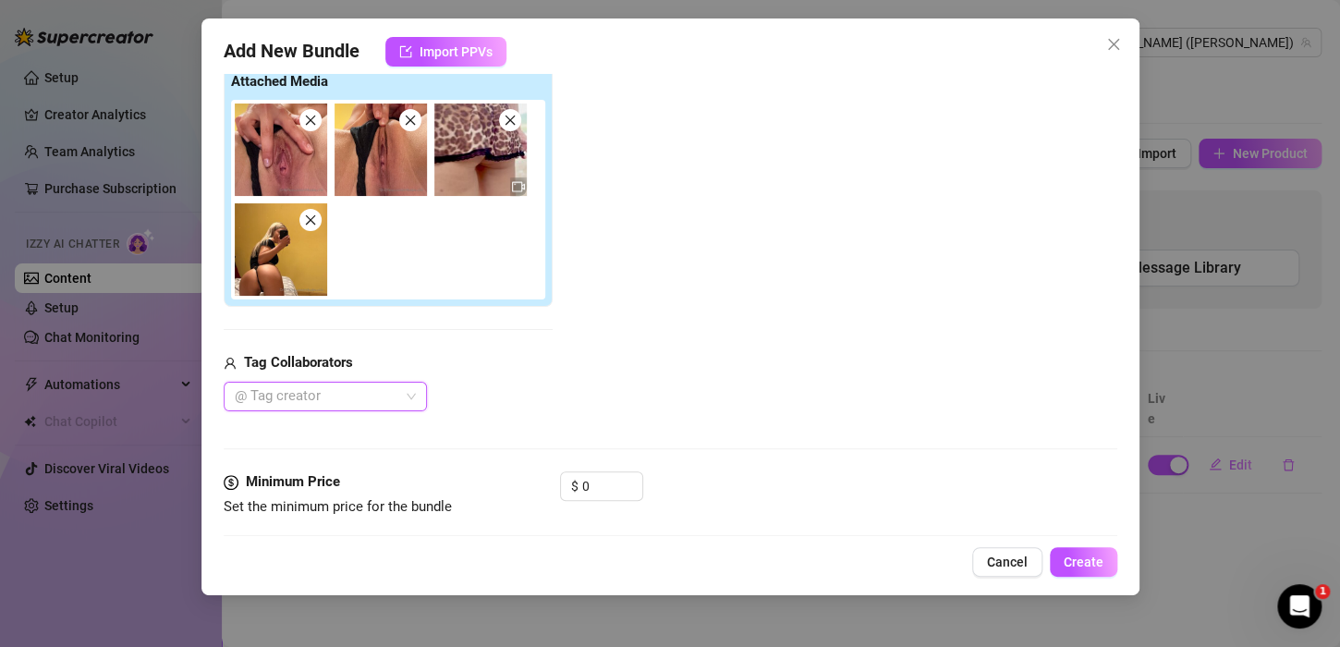
scroll to position [113, 0]
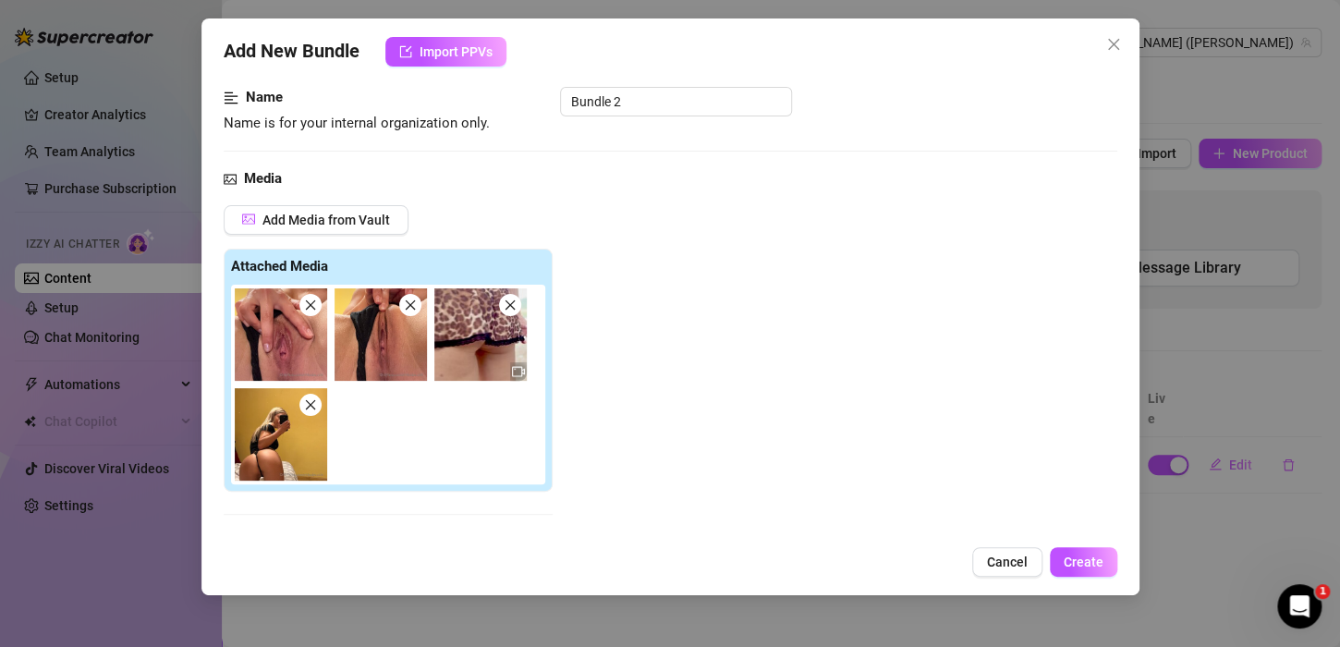
click at [510, 315] on img at bounding box center [480, 334] width 92 height 92
click at [511, 316] on img at bounding box center [480, 334] width 92 height 92
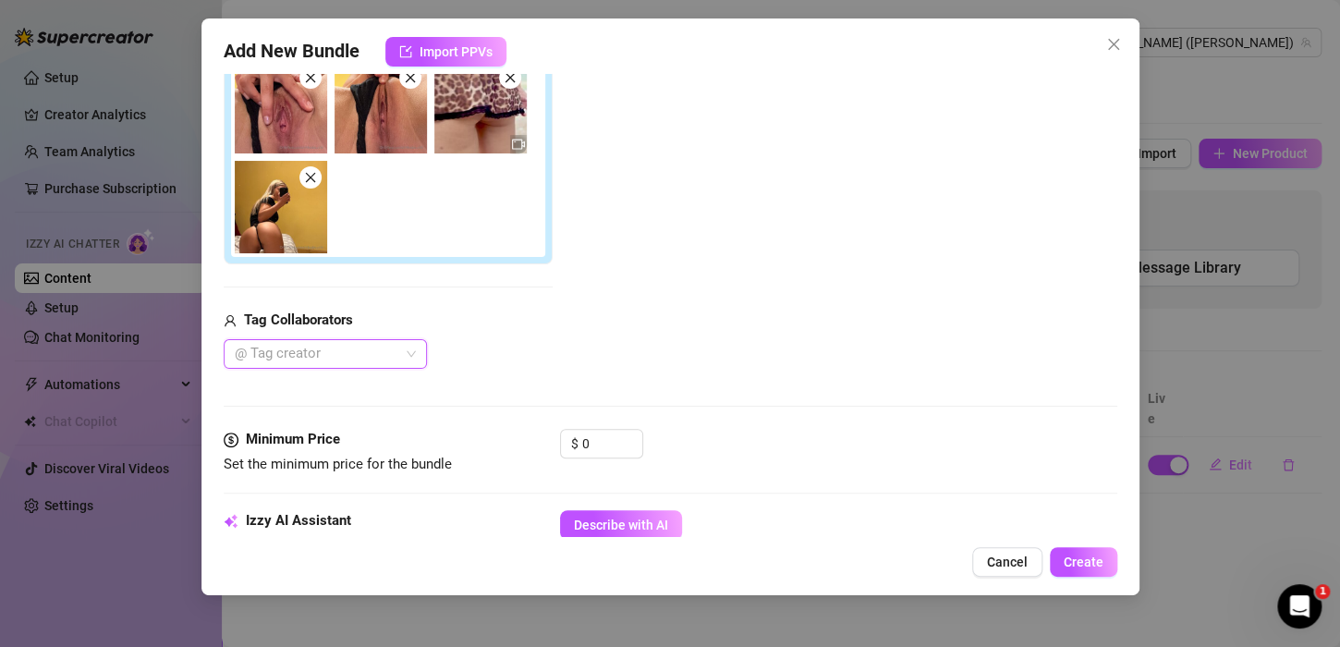
scroll to position [205, 0]
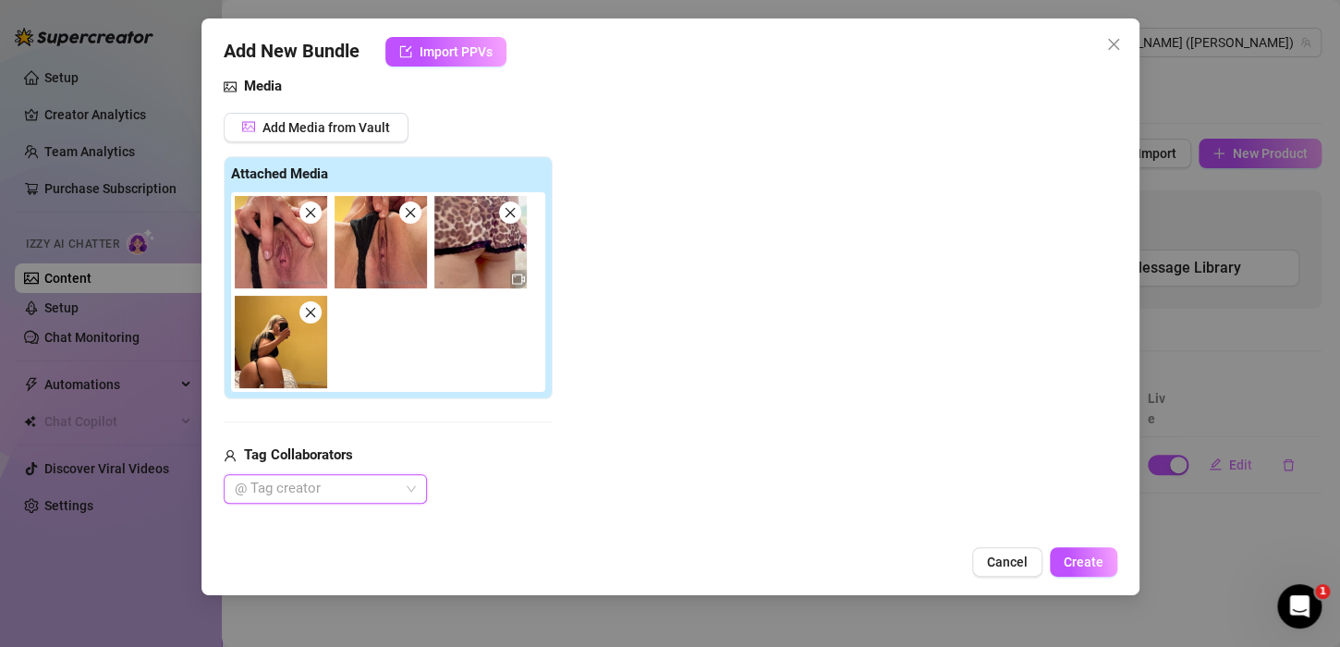
click at [495, 463] on div "Tag Collaborators" at bounding box center [388, 455] width 329 height 22
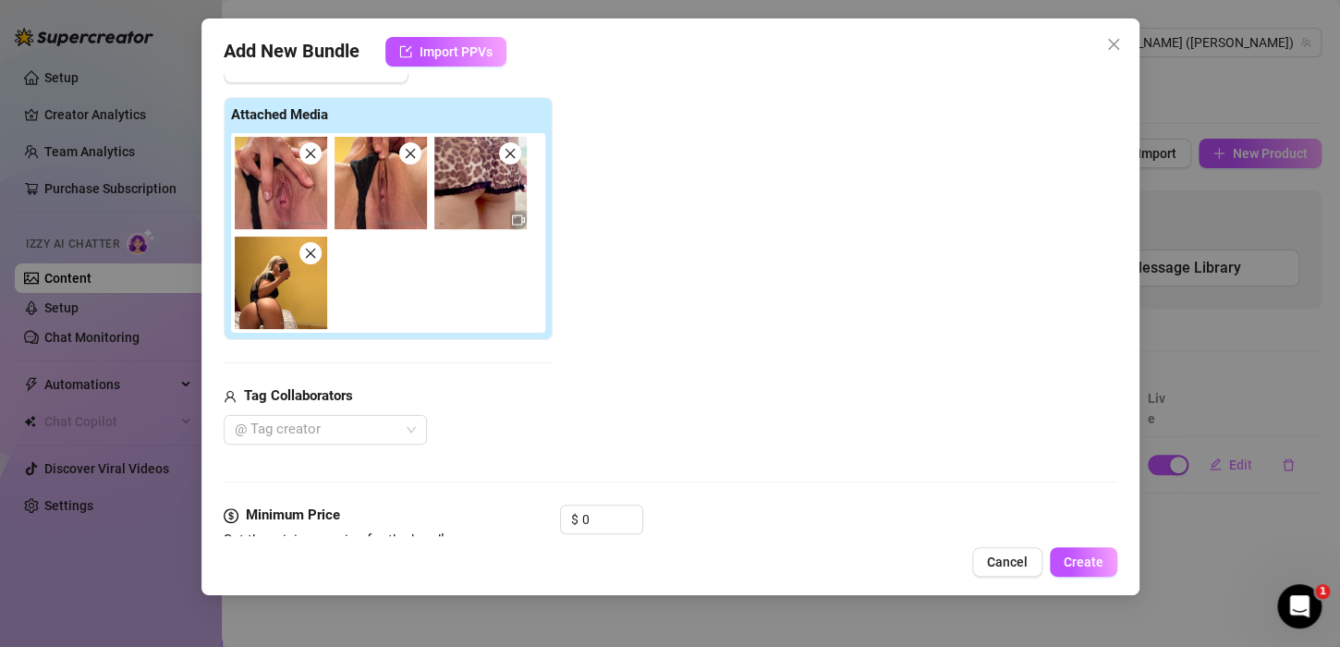
scroll to position [482, 0]
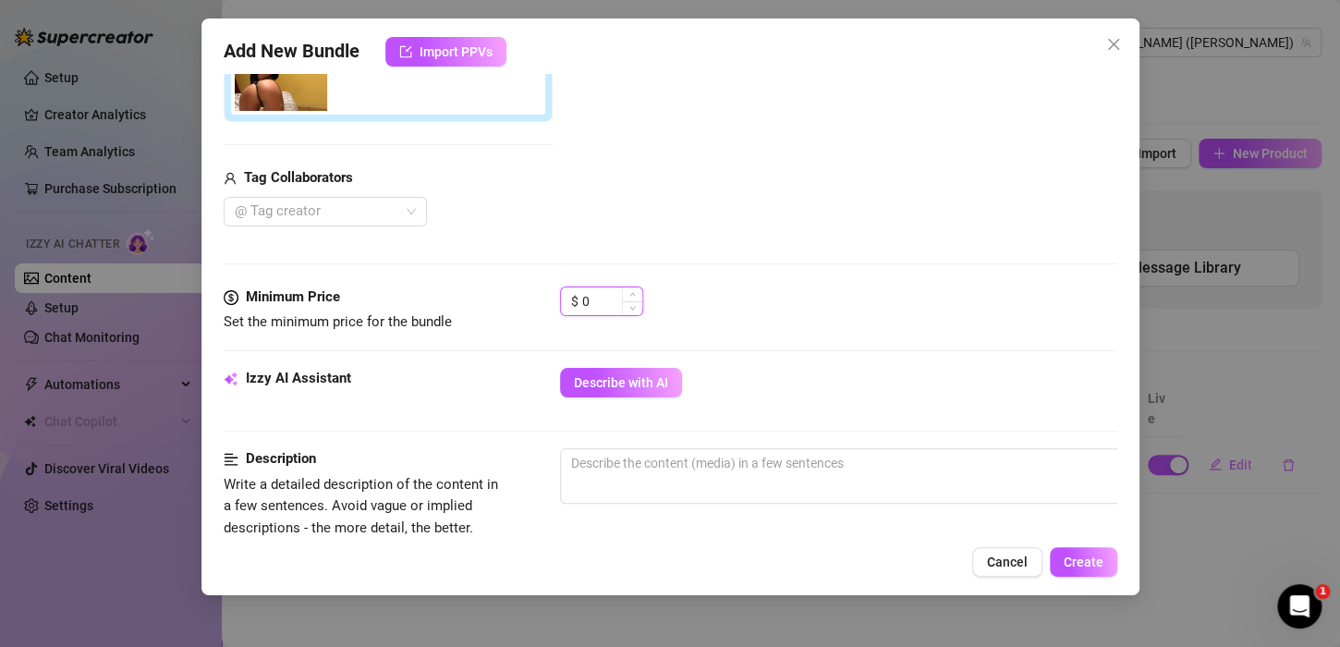
click at [607, 299] on input "0" at bounding box center [612, 301] width 60 height 28
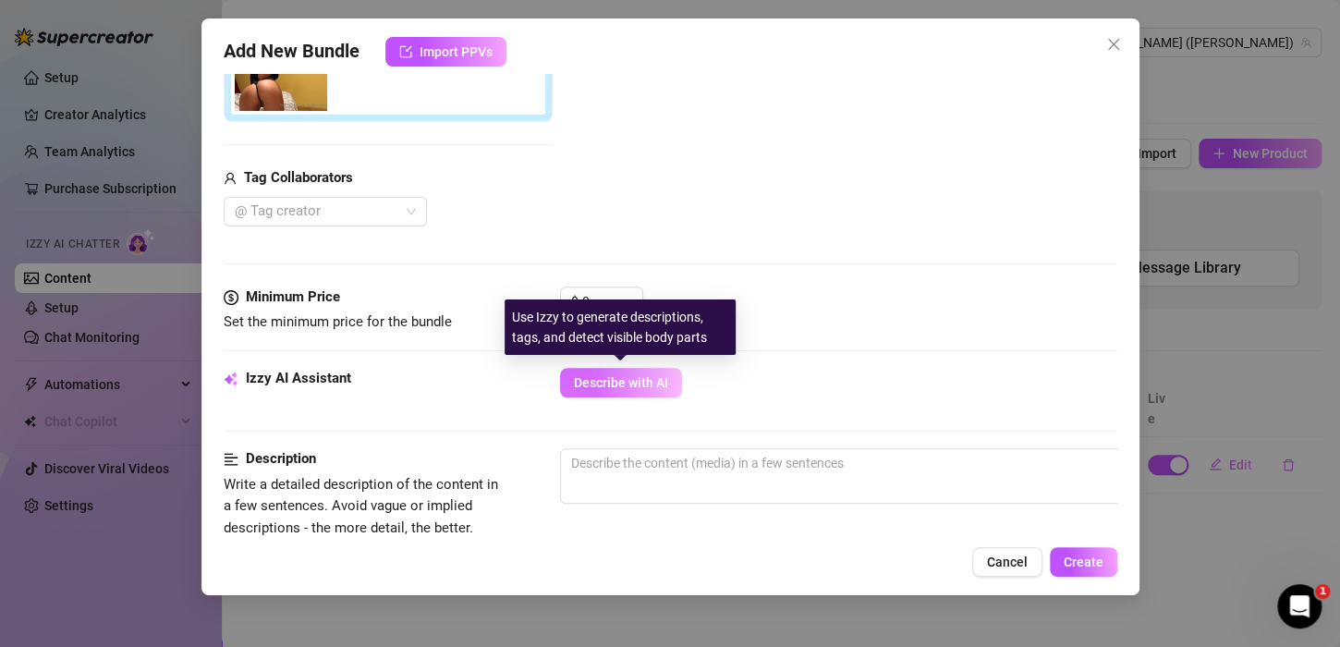
click at [596, 371] on button "Describe with AI" at bounding box center [621, 383] width 122 height 30
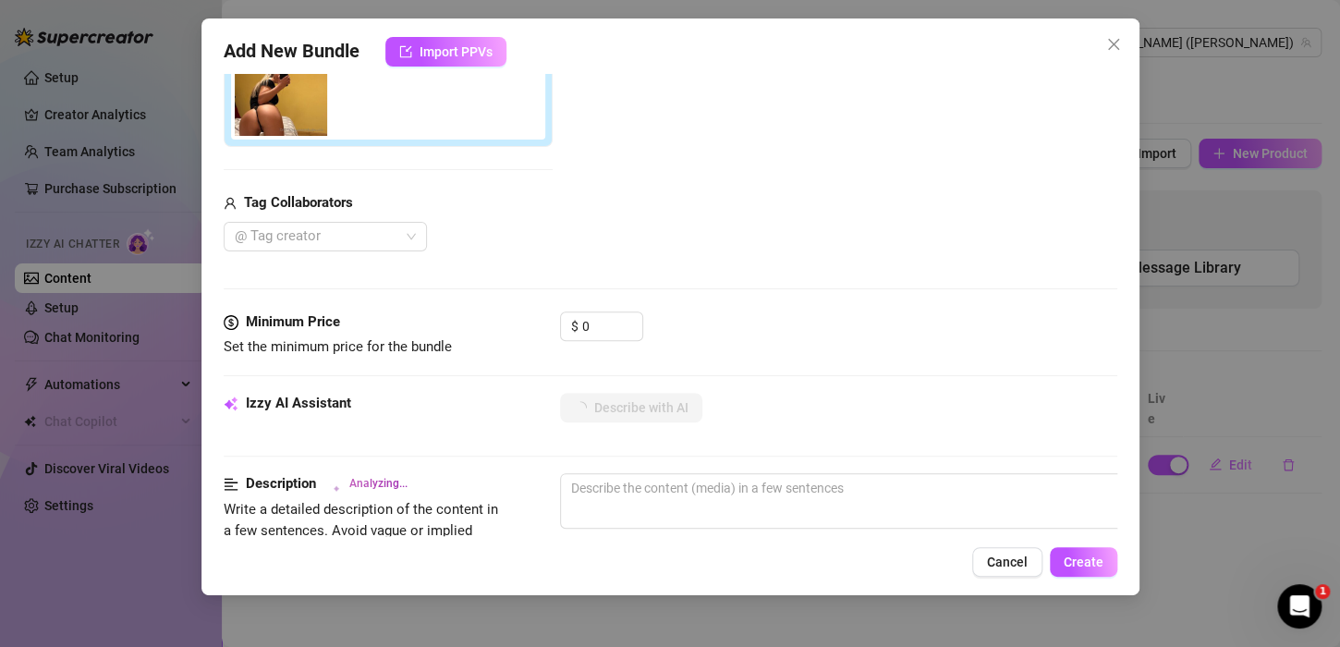
scroll to position [461, 0]
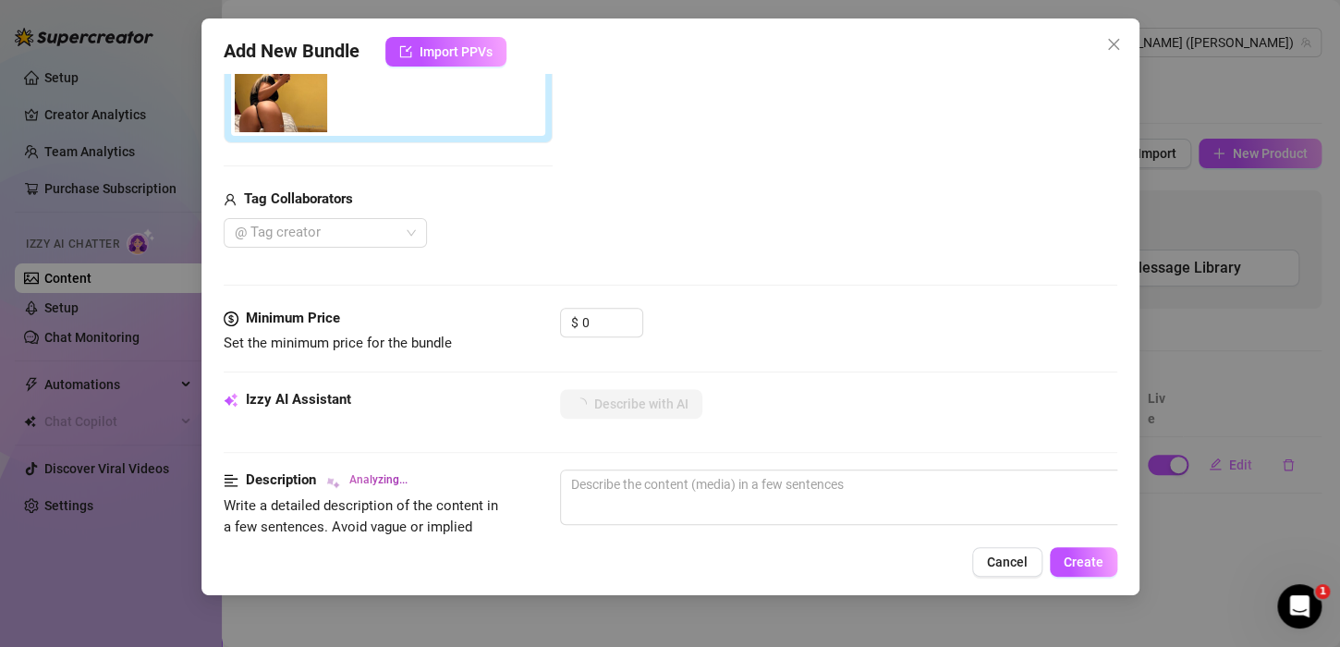
type textarea "[PERSON_NAME]"
type textarea "[PERSON_NAME] in"
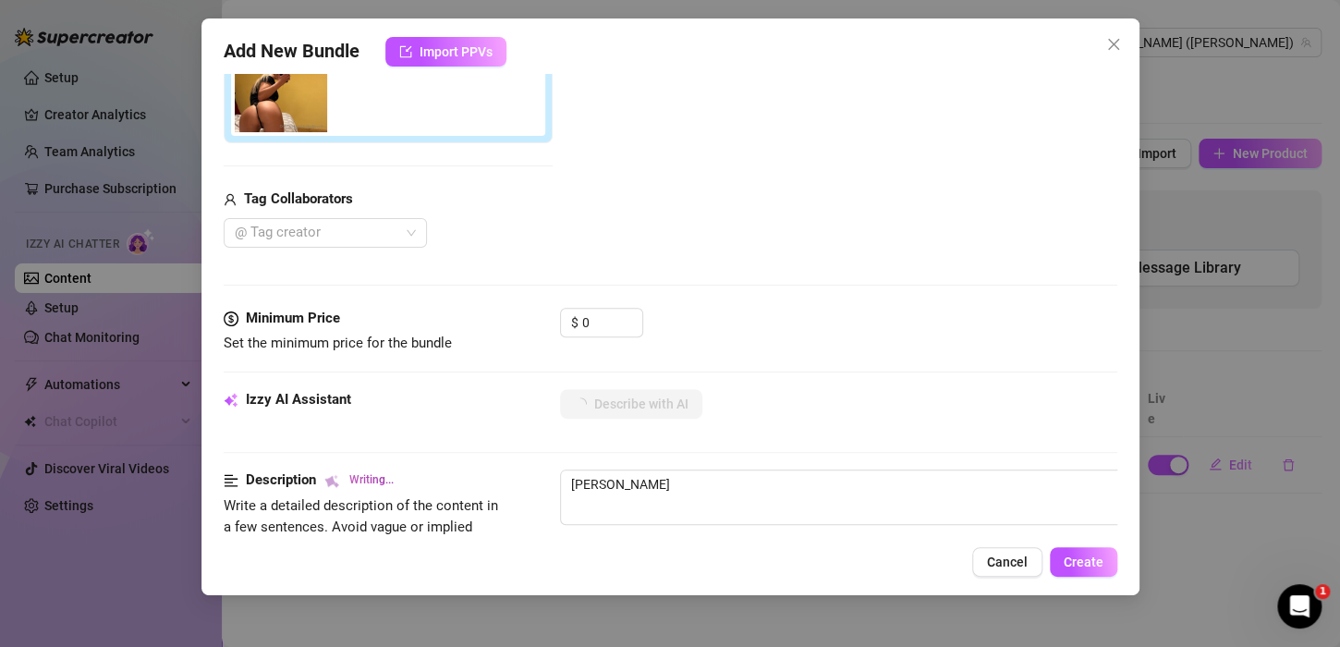
type textarea "[PERSON_NAME] in"
type textarea "[PERSON_NAME] teases in a"
type textarea "[PERSON_NAME] teases in a sheer"
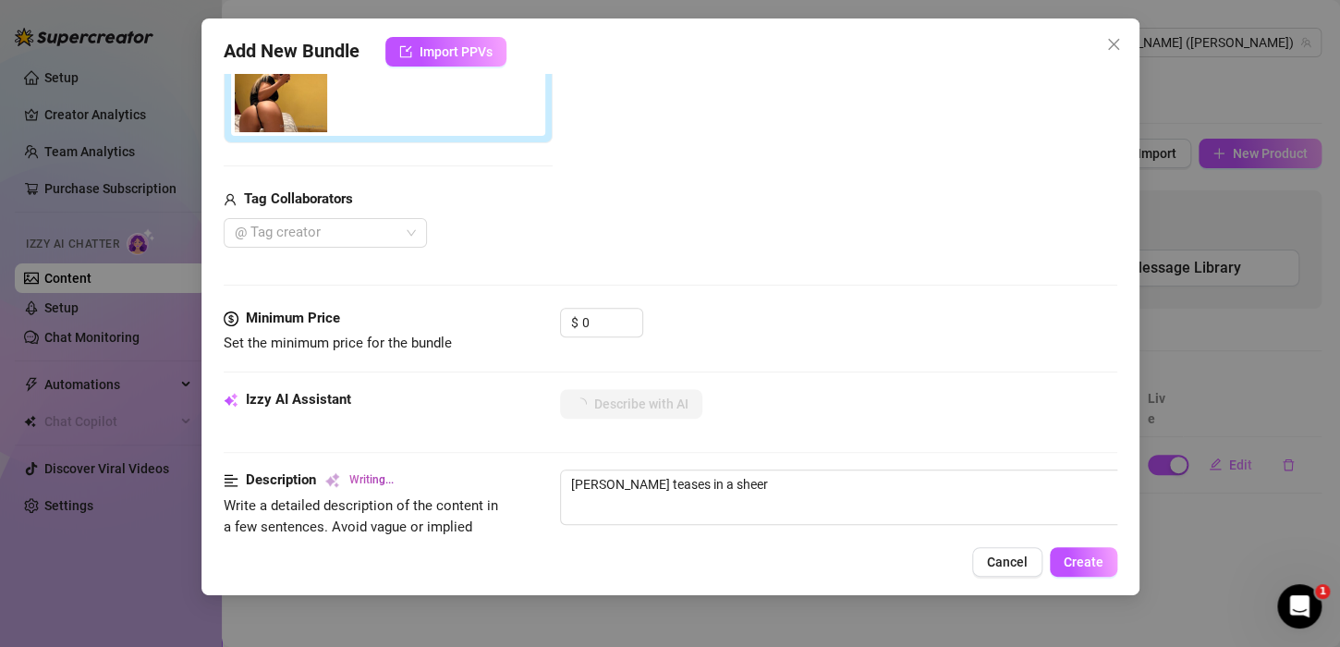
type textarea "[PERSON_NAME] teases in a sheer leopard-print"
type textarea "[PERSON_NAME] teases in a sheer leopard-print mini"
type textarea "[PERSON_NAME] teases in a sheer leopard-print mini skirt,"
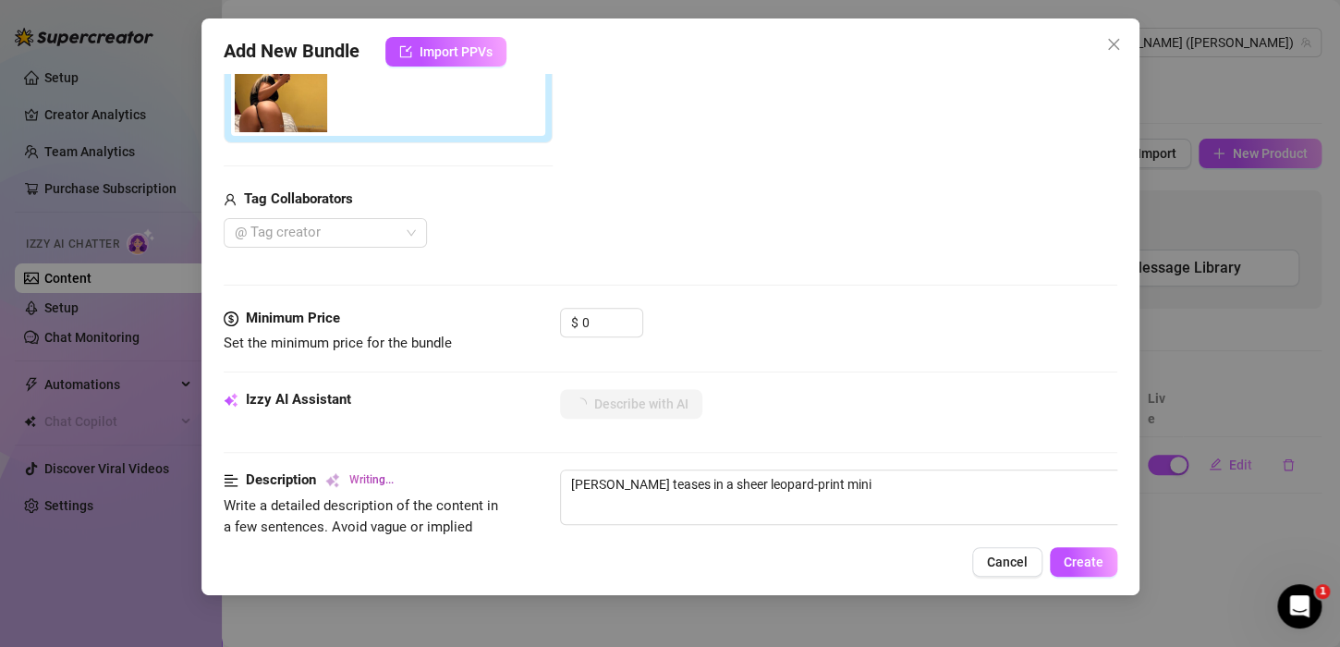
type textarea "[PERSON_NAME] teases in a sheer leopard-print mini skirt,"
type textarea "[PERSON_NAME] teases in a sheer leopard-print mini skirt, showing"
type textarea "[PERSON_NAME] teases in a sheer leopard-print mini skirt, showing off"
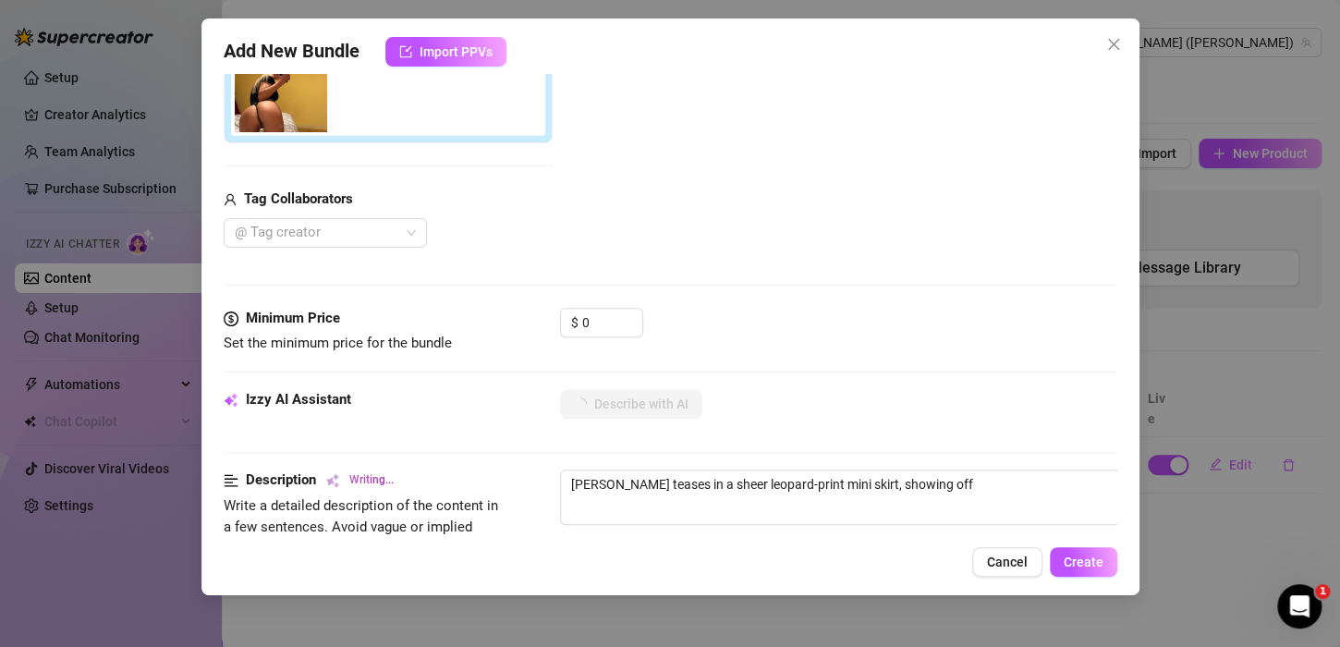
type textarea "[PERSON_NAME] teases in a sheer leopard-print mini skirt, showing off her"
type textarea "[PERSON_NAME] teases in a sheer leopard-print mini skirt, showing off her round"
type textarea "[PERSON_NAME] teases in a sheer leopard-print mini skirt, showing off her round…"
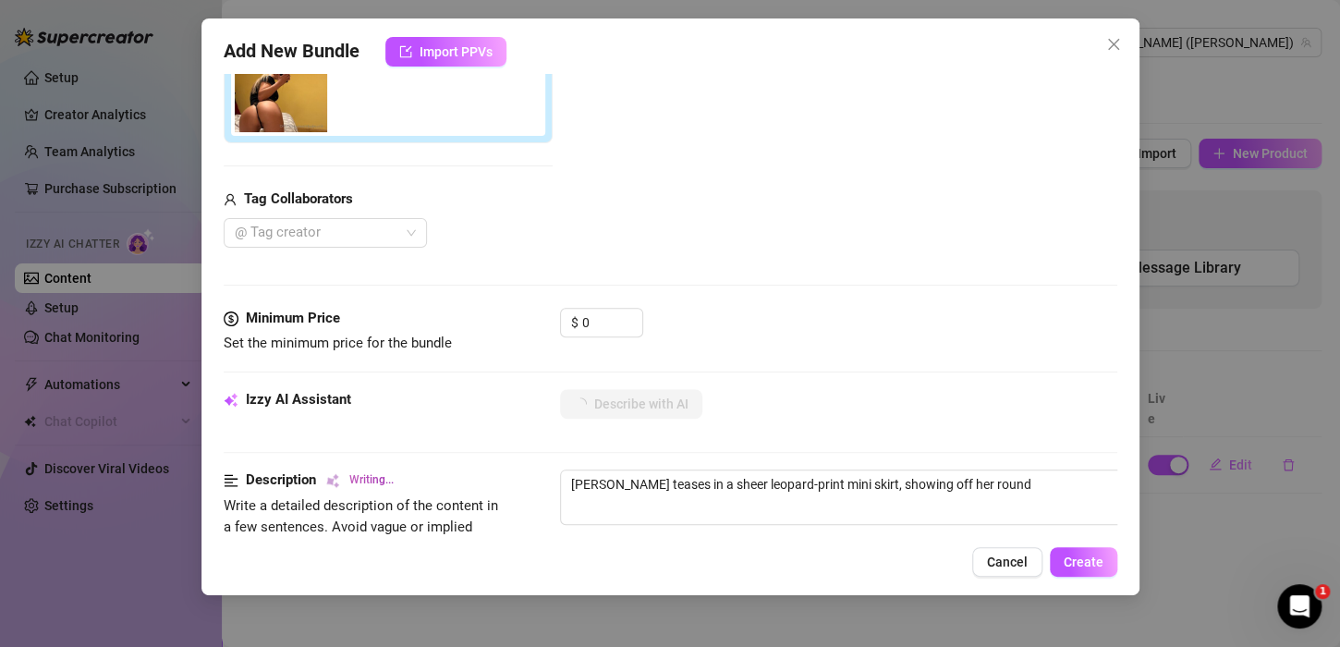
type textarea "[PERSON_NAME] teases in a sheer leopard-print mini skirt, showing off her round…"
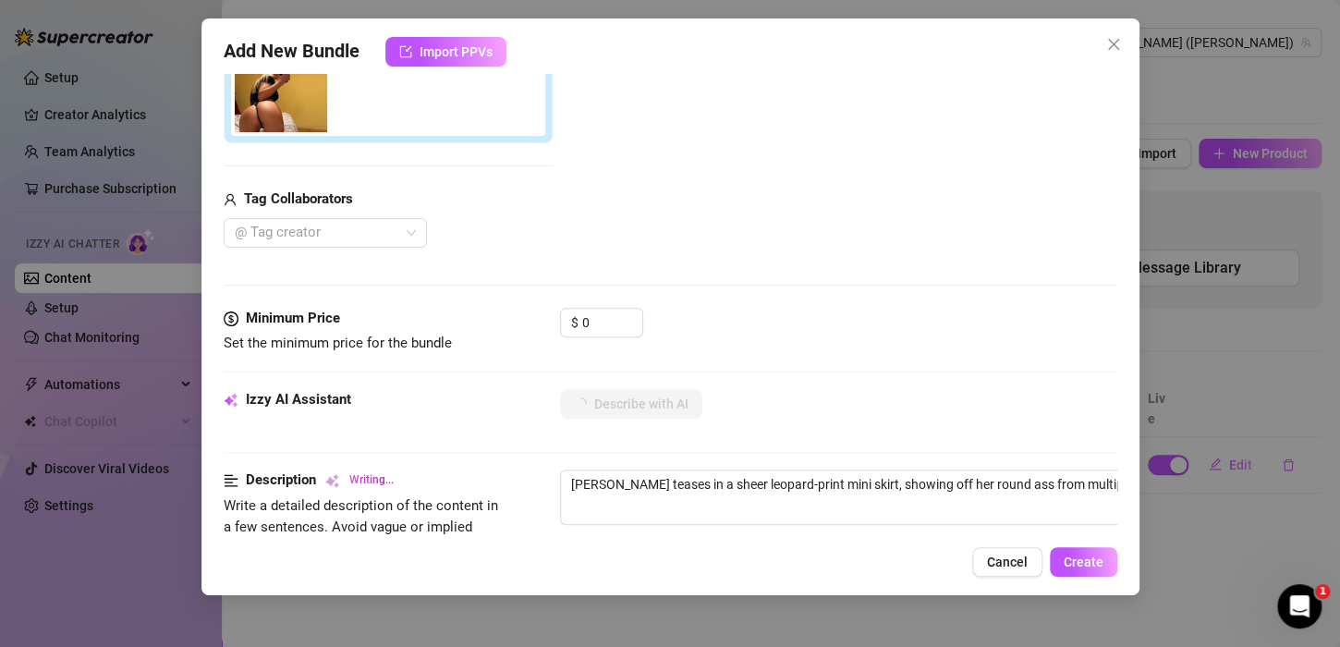
type textarea "[PERSON_NAME] teases in a sheer leopard-print mini skirt, showing off her round…"
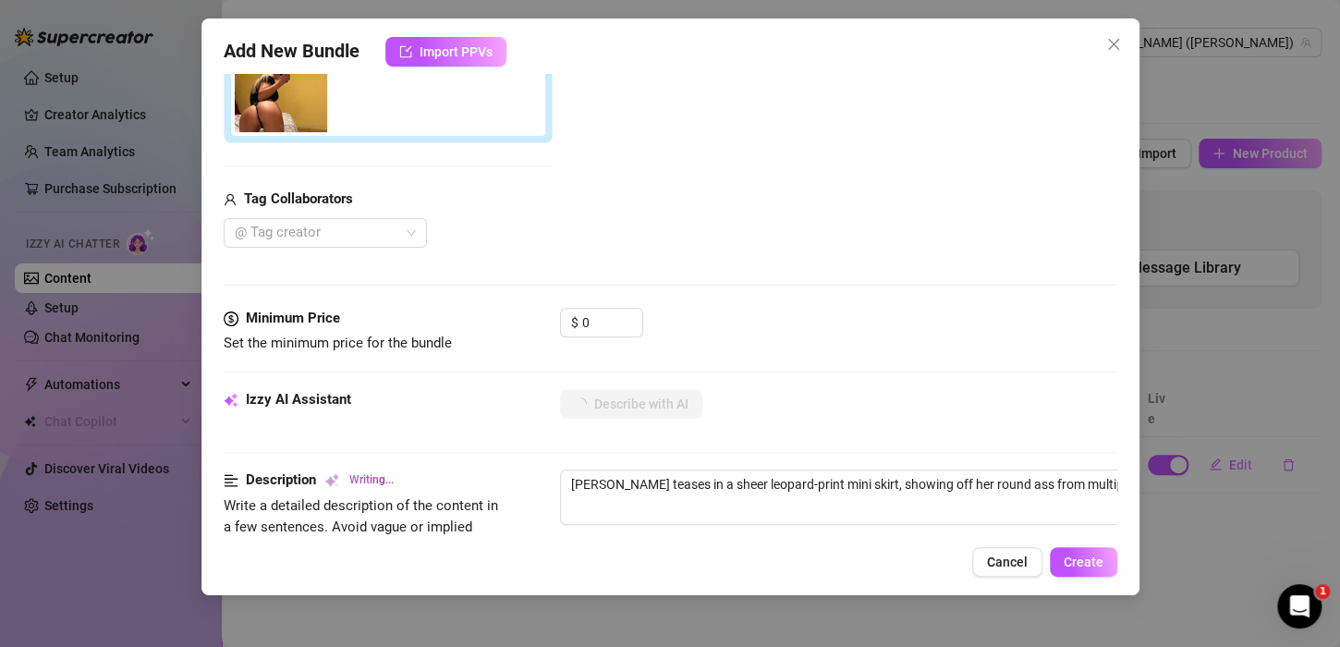
type textarea "[PERSON_NAME] teases in a sheer leopard-print mini skirt, showing off her round…"
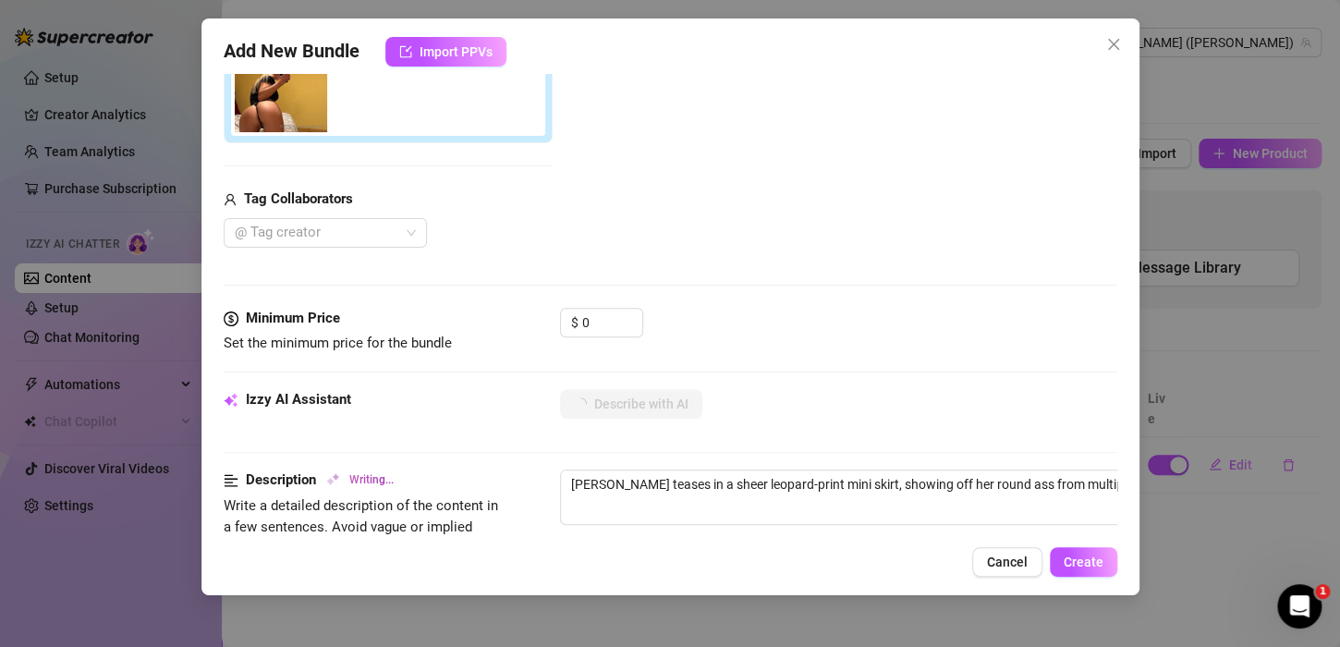
type textarea "[PERSON_NAME] teases in a sheer leopard-print mini skirt, showing off her round…"
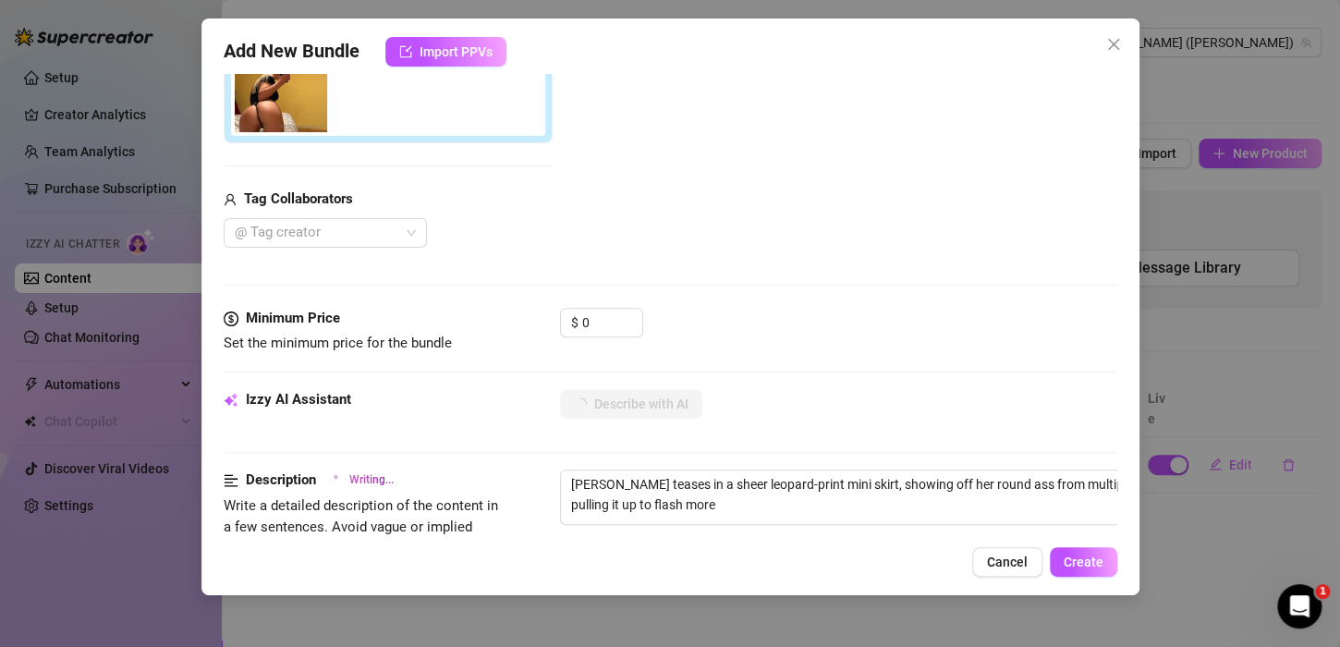
type textarea "[PERSON_NAME] teases in a sheer leopard-print mini skirt, showing off her round…"
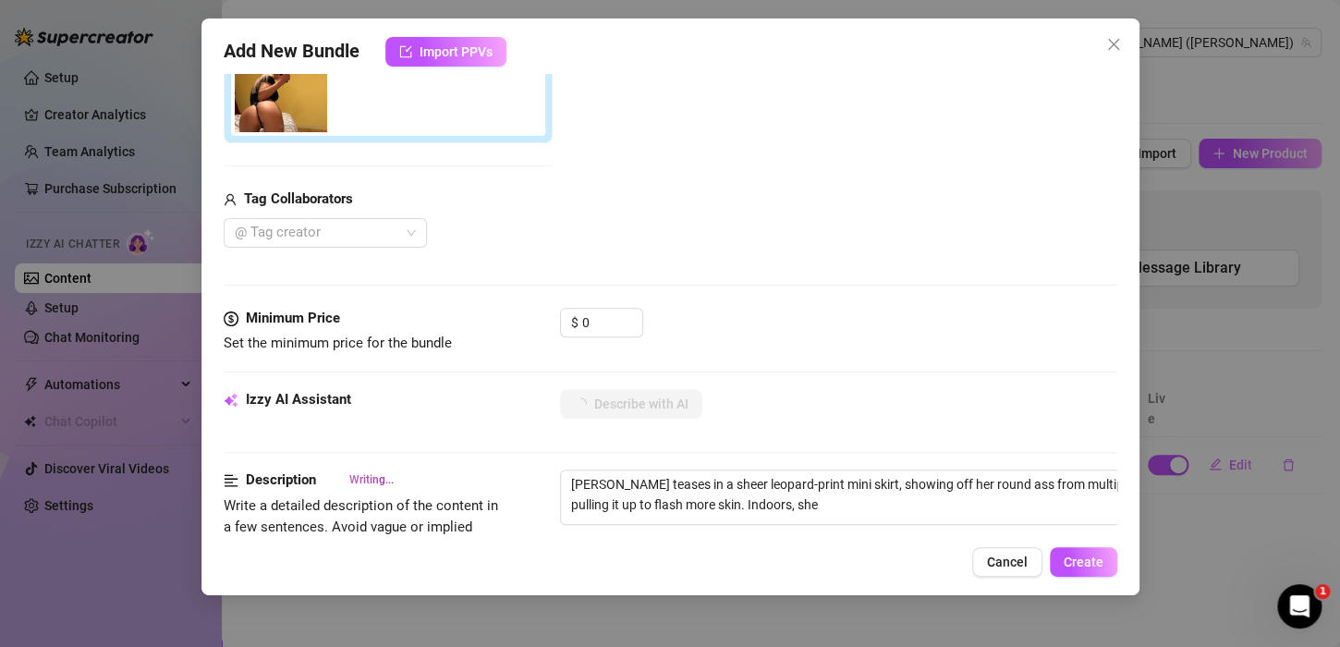
type textarea "[PERSON_NAME] teases in a sheer leopard-print mini skirt, showing off her round…"
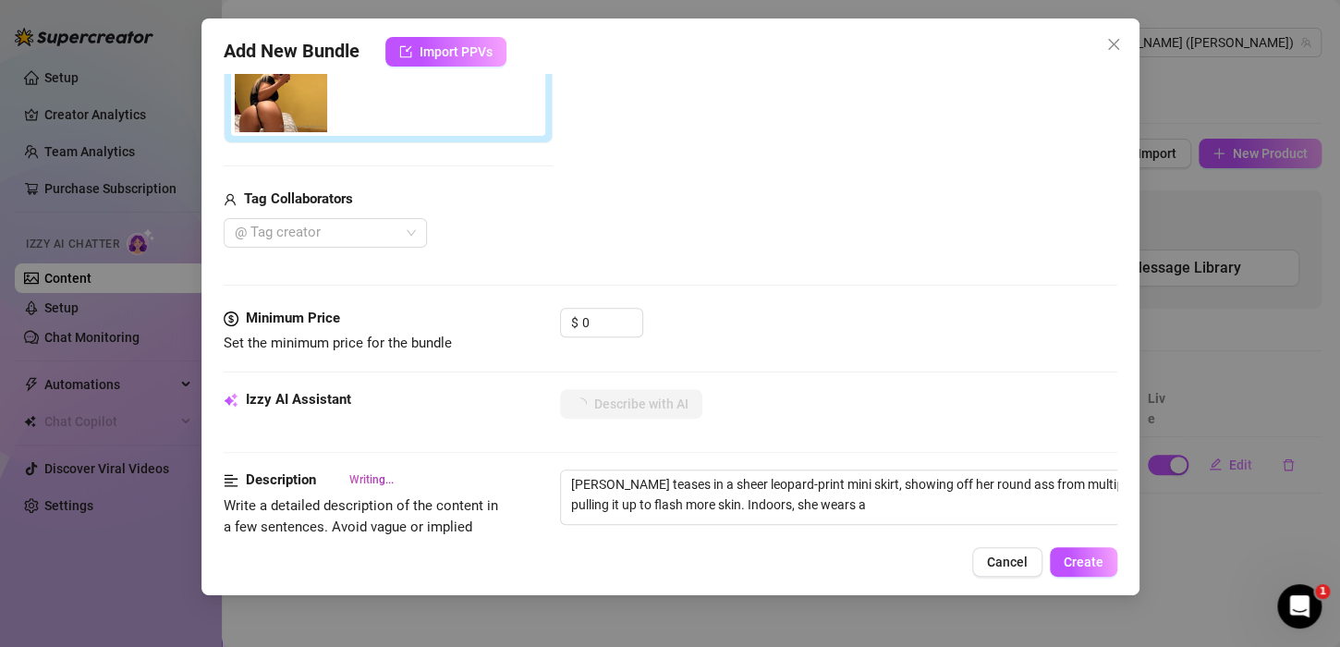
type textarea "[PERSON_NAME] teases in a sheer leopard-print mini skirt, showing off her round…"
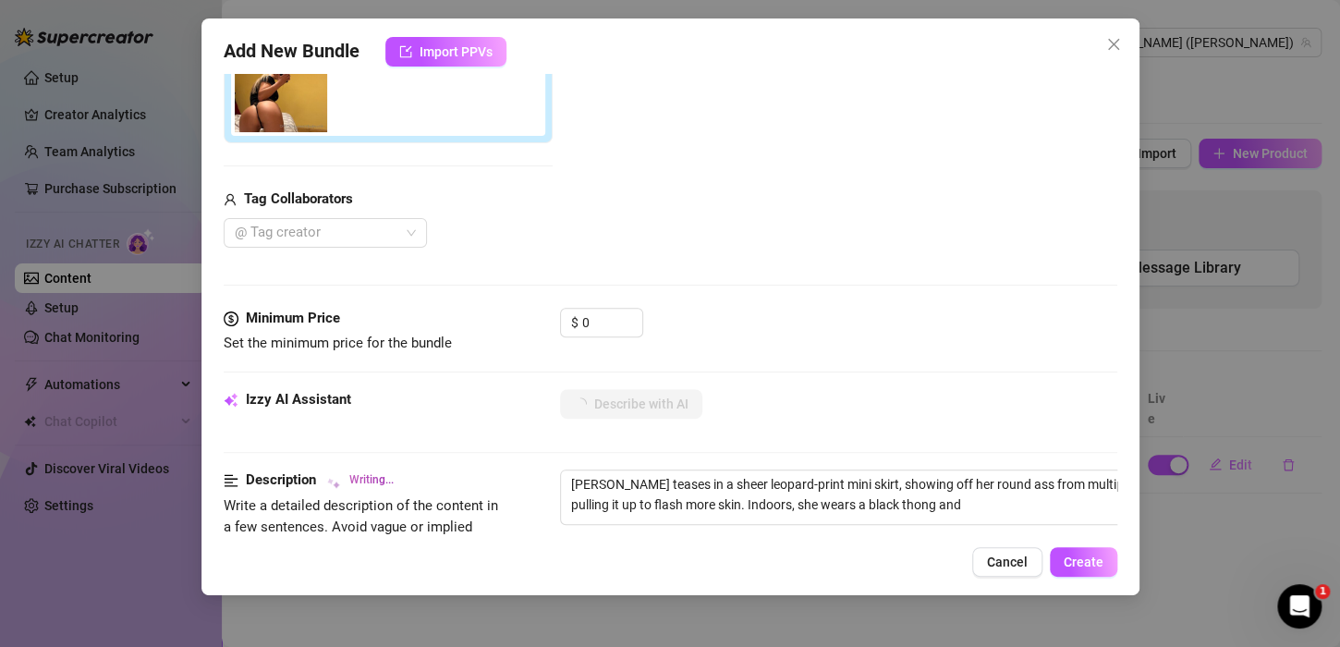
type textarea "[PERSON_NAME] teases in a sheer leopard-print mini skirt, showing off her round…"
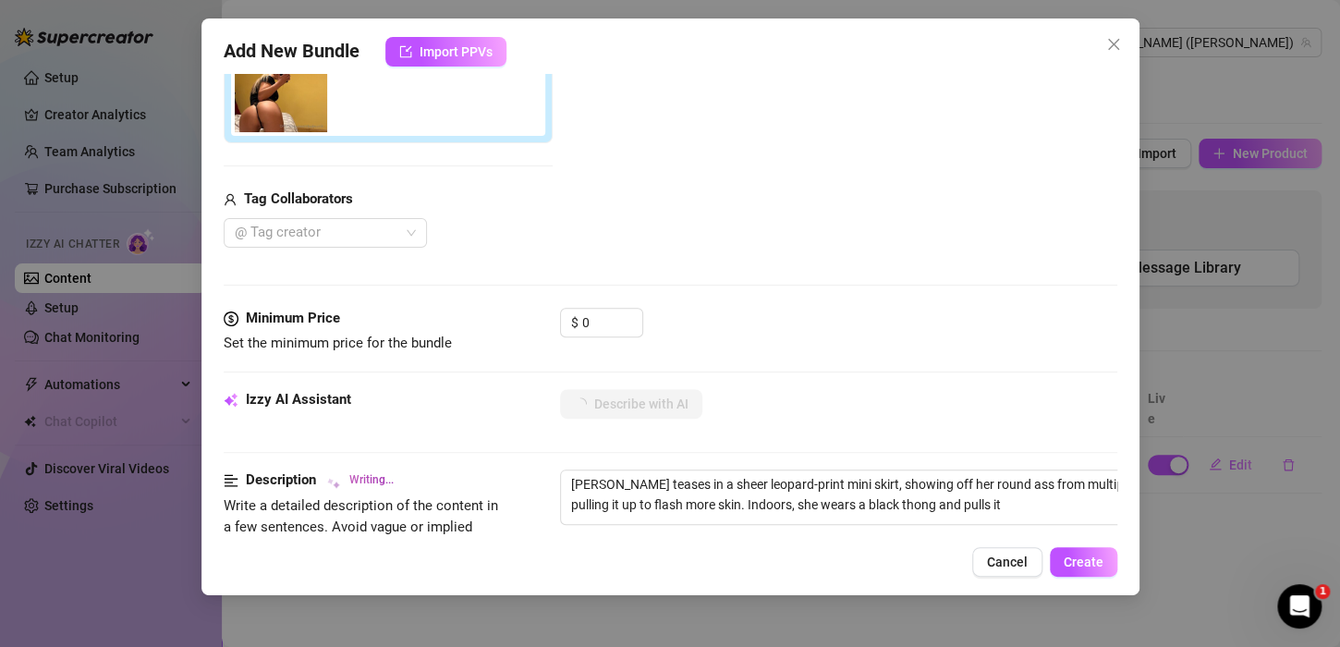
type textarea "[PERSON_NAME] teases in a sheer leopard-print mini skirt, showing off her round…"
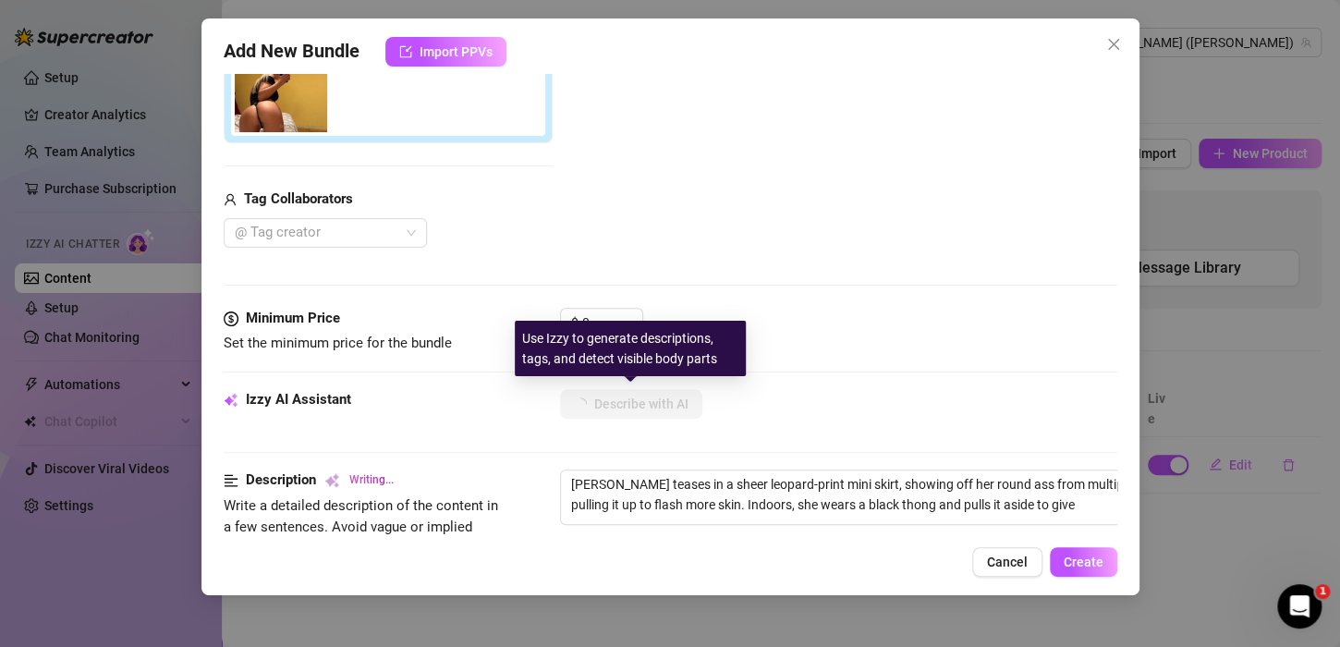
type textarea "[PERSON_NAME] teases in a sheer leopard-print mini skirt, showing off her round…"
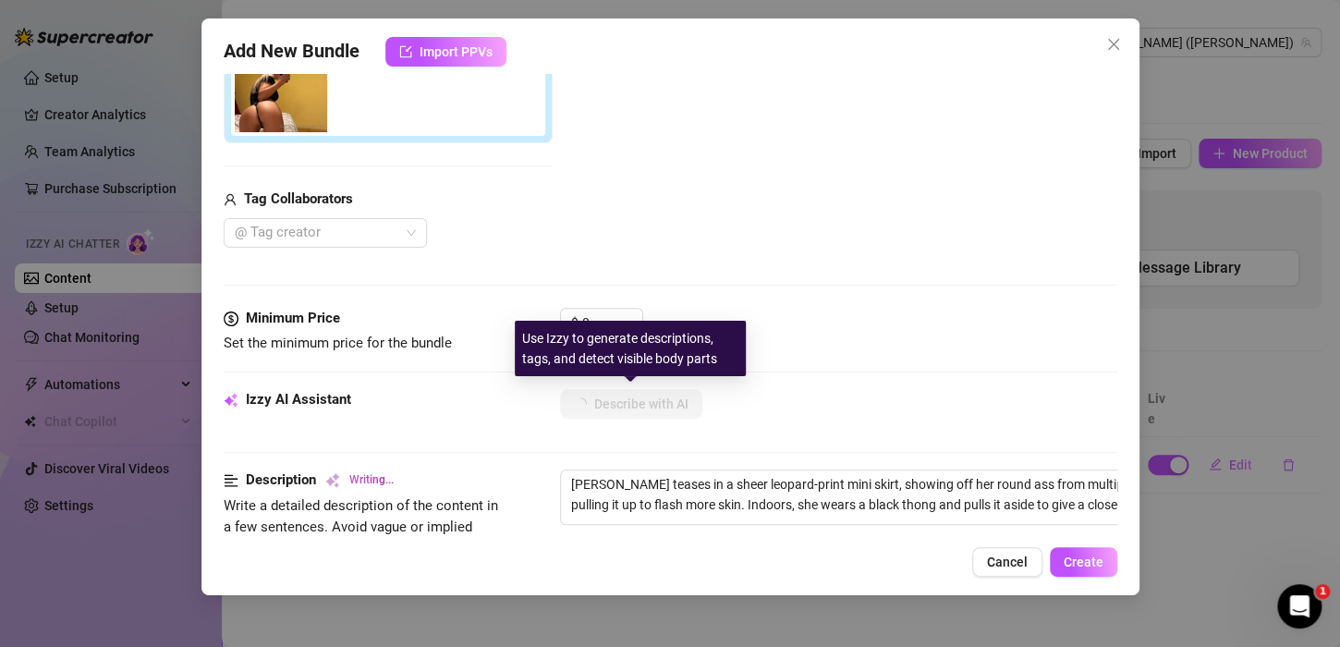
type textarea "[PERSON_NAME] teases in a sheer leopard-print mini skirt, showing off her round…"
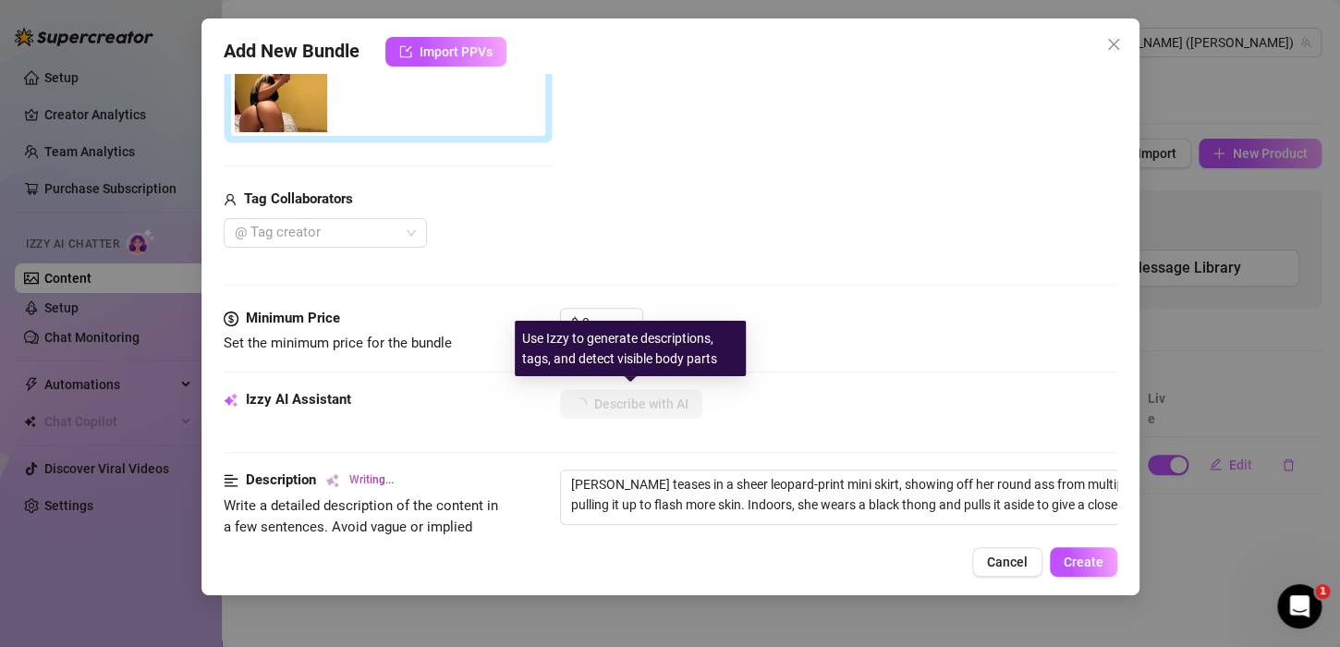
type textarea "[PERSON_NAME] teases in a sheer leopard-print mini skirt, showing off her round…"
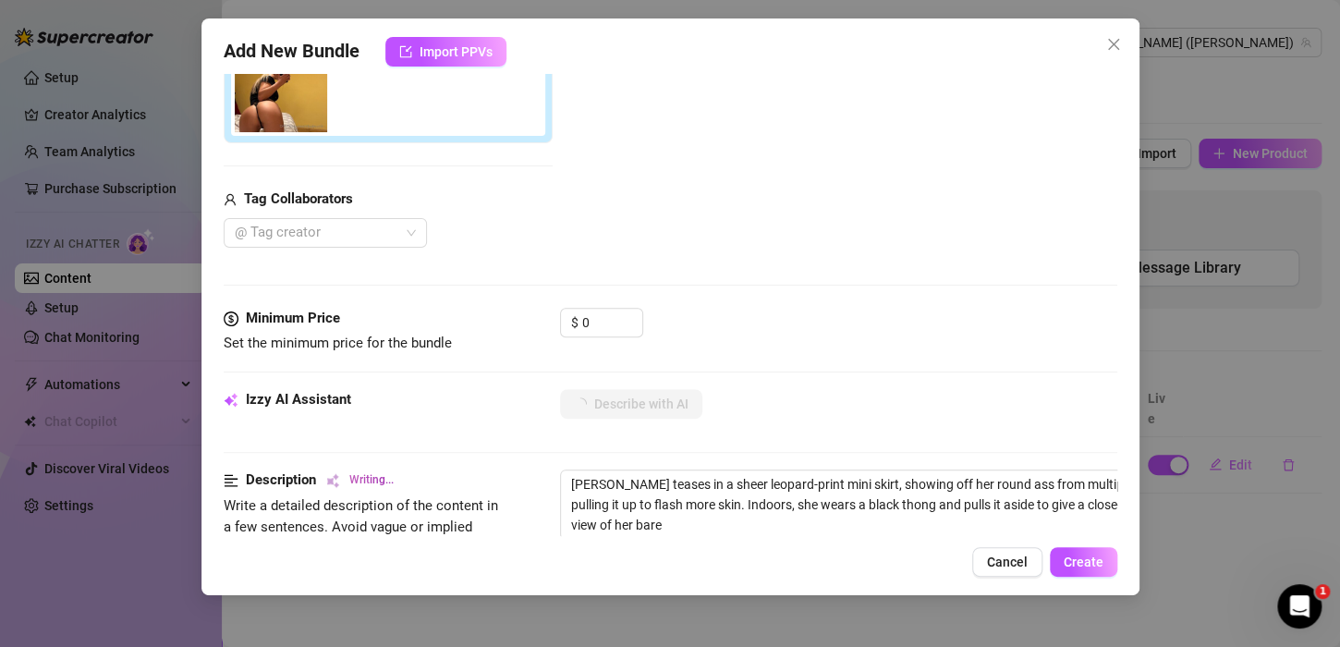
type textarea "[PERSON_NAME] teases in a sheer leopard-print mini skirt, showing off her round…"
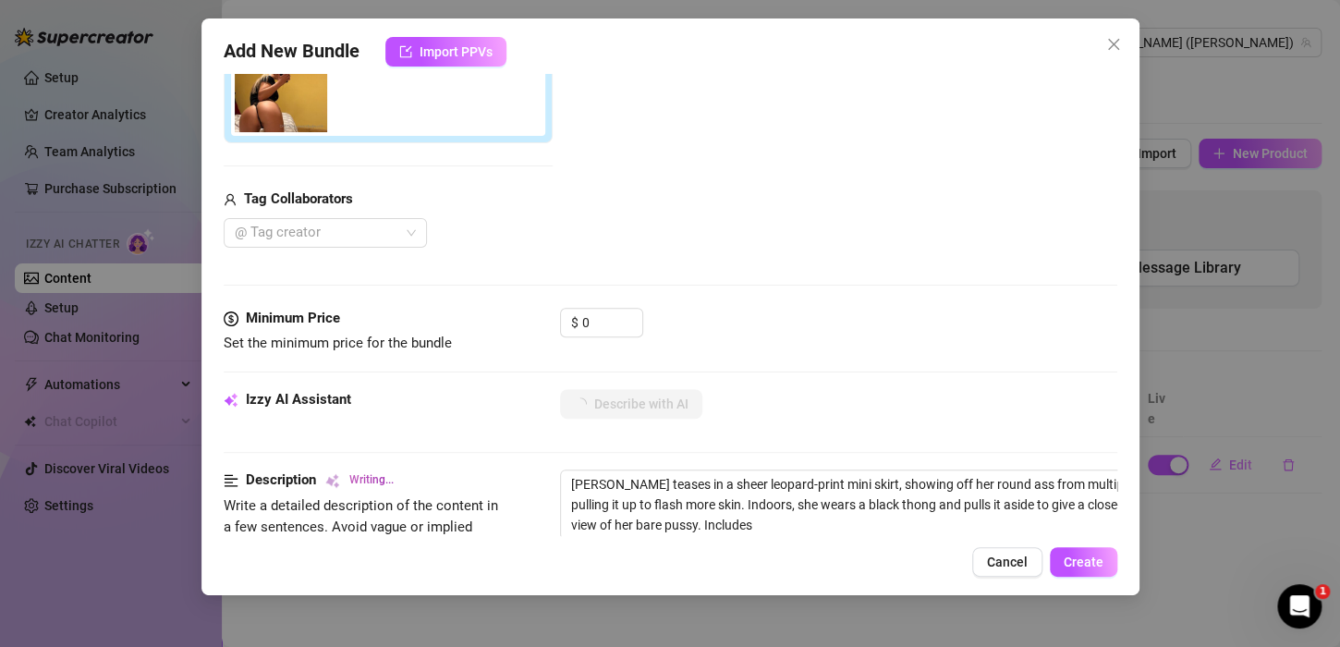
type textarea "[PERSON_NAME] teases in a sheer leopard-print mini skirt, showing off her round…"
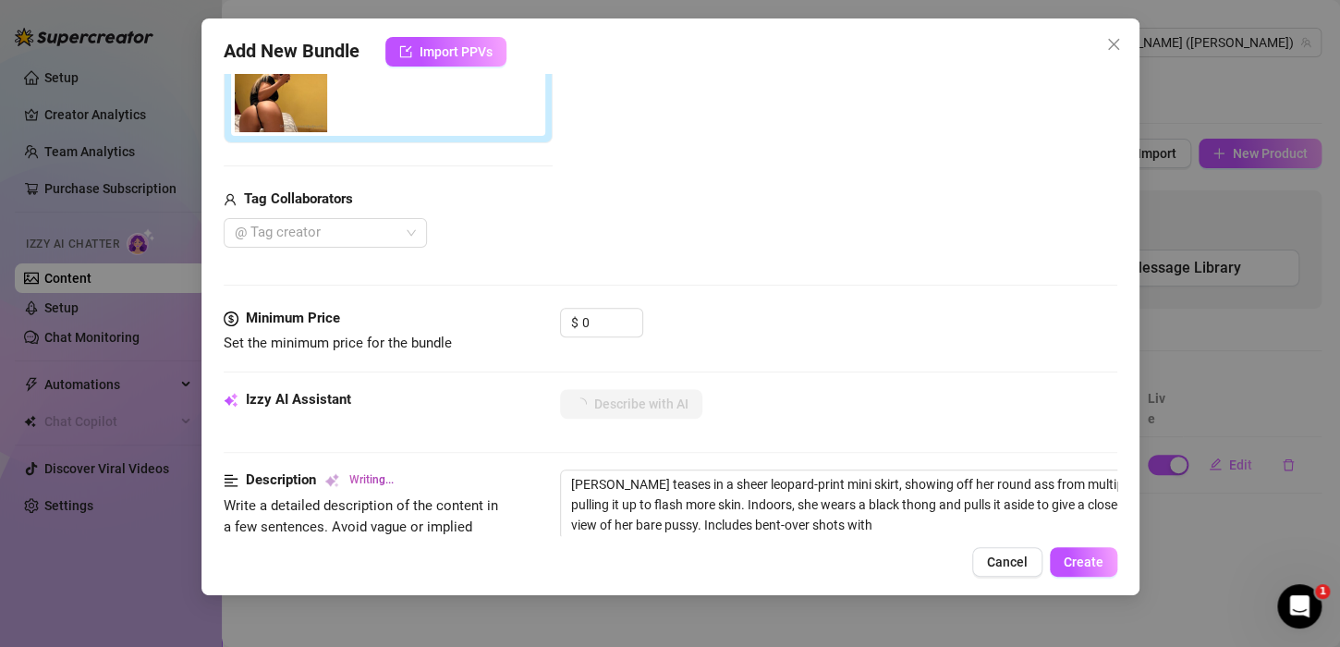
type textarea "[PERSON_NAME] teases in a sheer leopard-print mini skirt, showing off her round…"
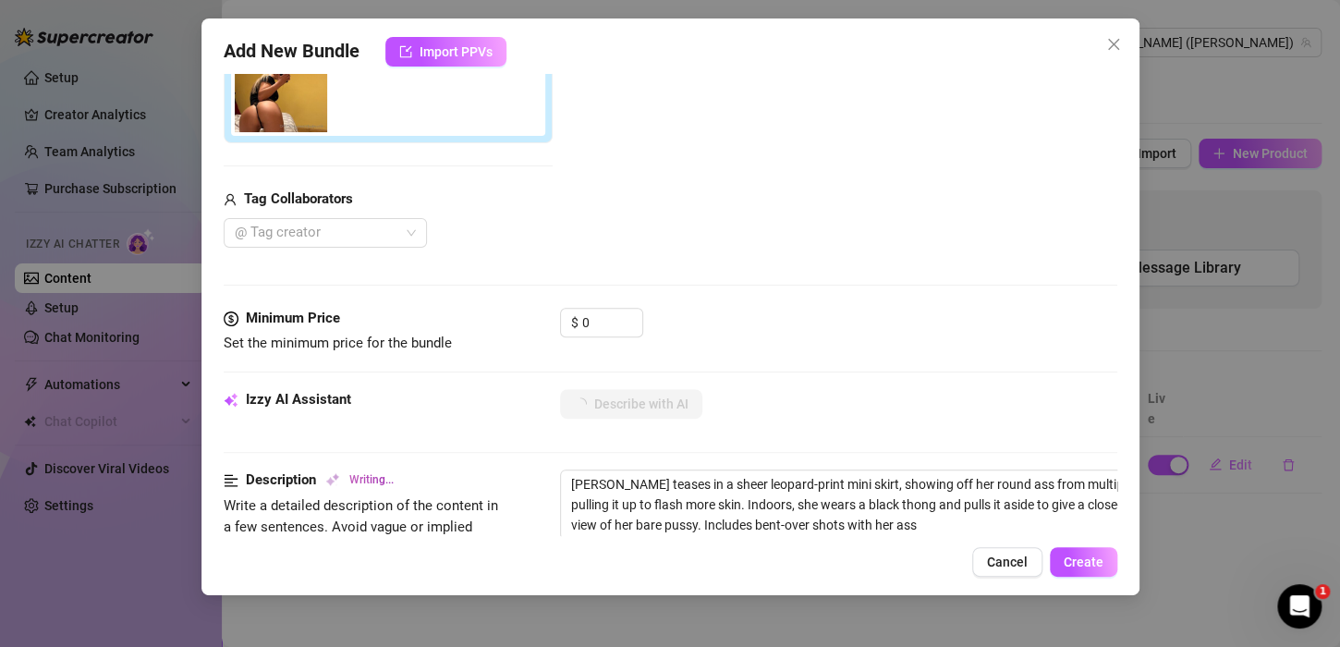
type textarea "[PERSON_NAME] teases in a sheer leopard-print mini skirt, showing off her round…"
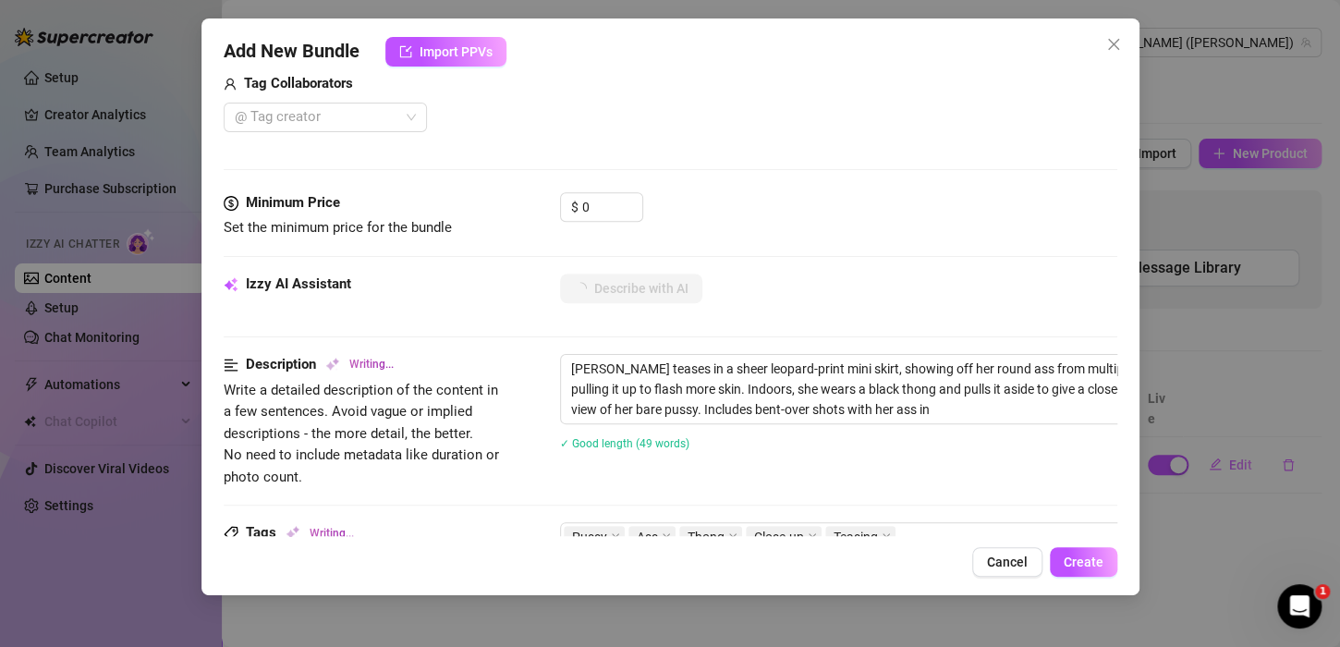
type textarea "[PERSON_NAME] teases in a sheer leopard-print mini skirt, showing off her round…"
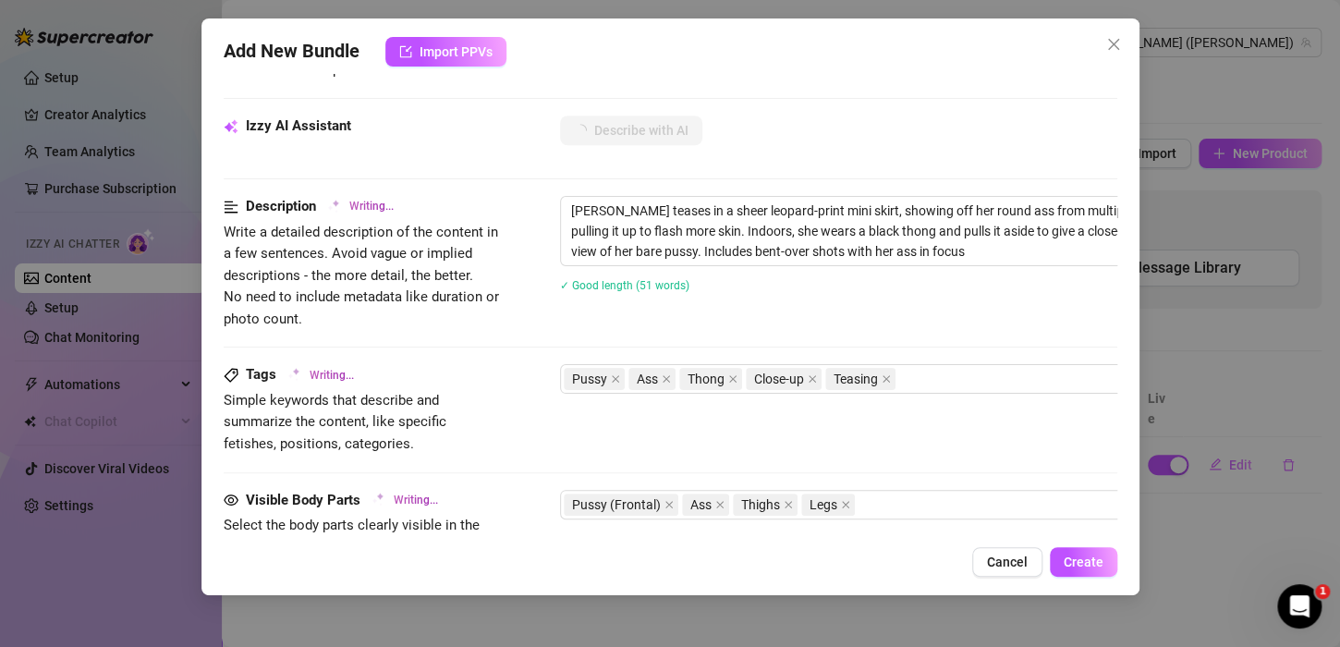
type textarea "[PERSON_NAME] teases in a sheer leopard-print mini skirt, showing off her round…"
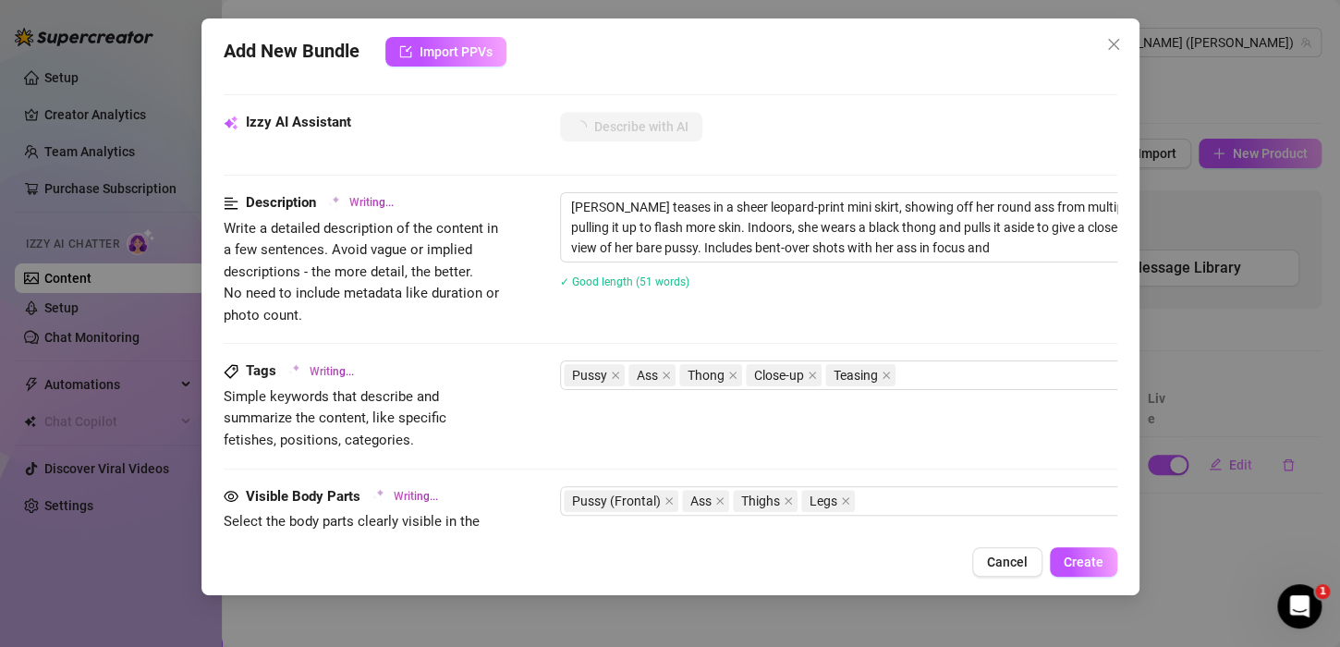
type textarea "[PERSON_NAME] teases in a sheer leopard-print mini skirt, showing off her round…"
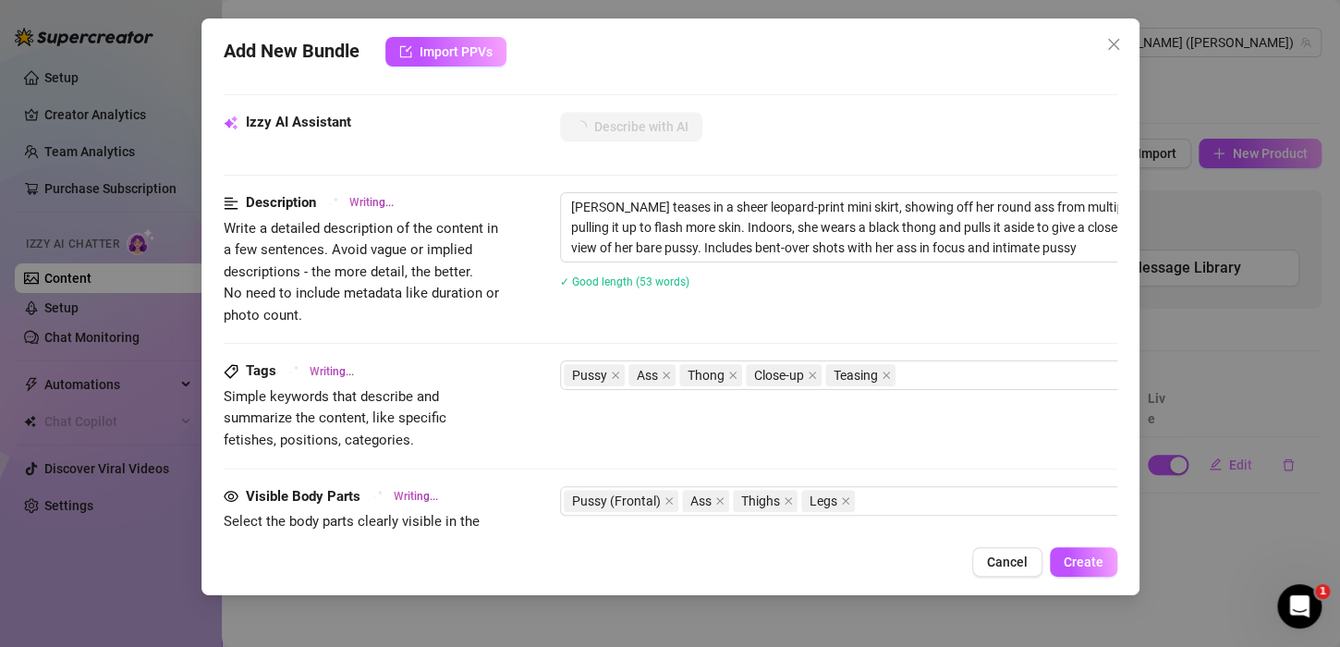
type textarea "[PERSON_NAME] teases in a sheer leopard-print mini skirt, showing off her round…"
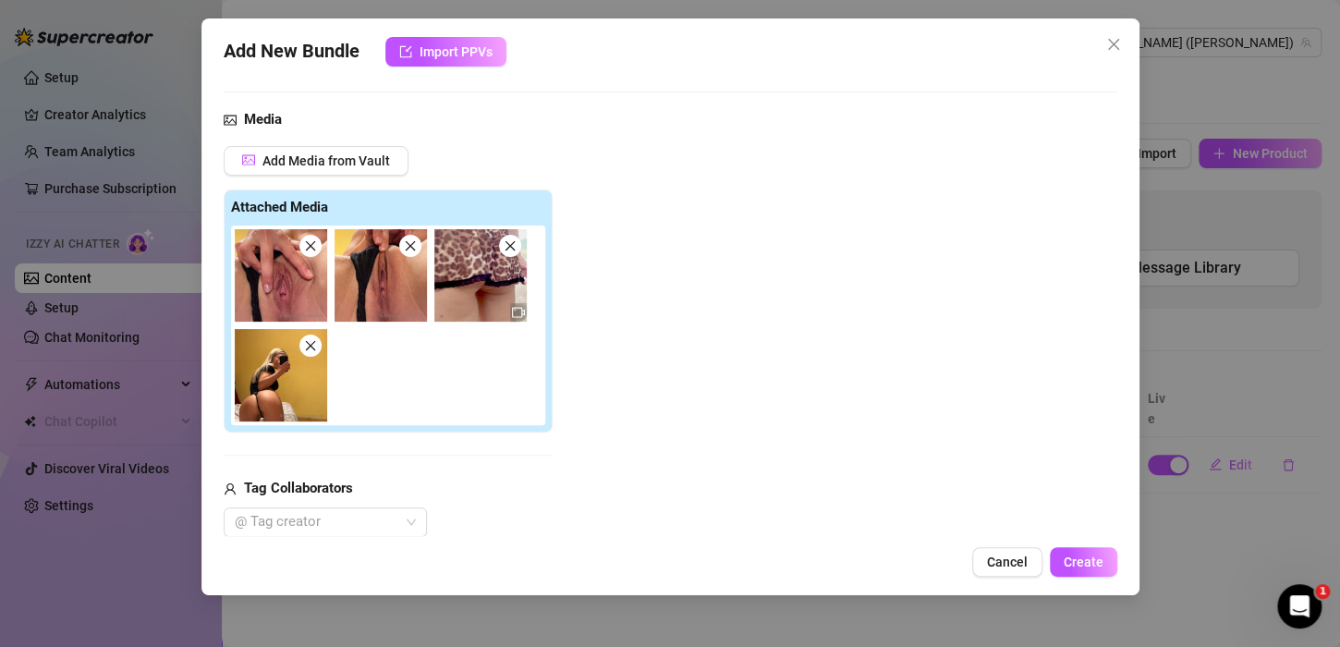
scroll to position [185, 0]
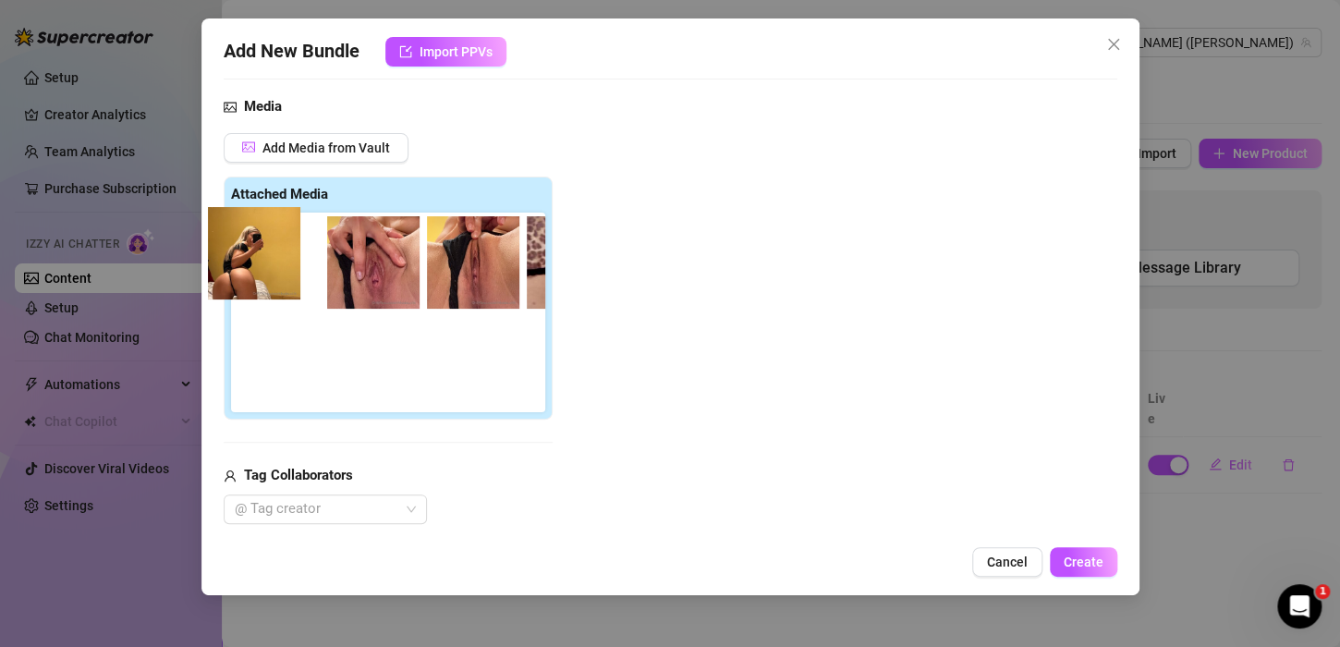
drag, startPoint x: 254, startPoint y: 356, endPoint x: 235, endPoint y: 242, distance: 115.3
click at [235, 242] on div at bounding box center [392, 313] width 322 height 200
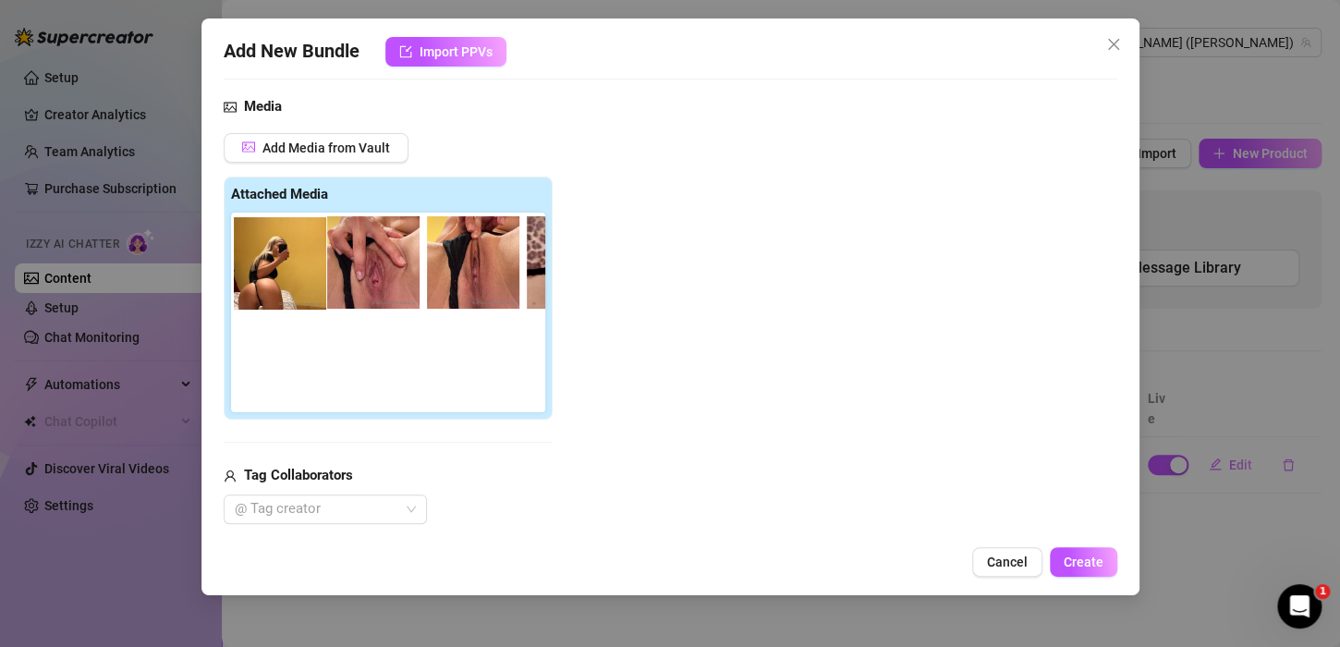
drag, startPoint x: 282, startPoint y: 346, endPoint x: 284, endPoint y: 261, distance: 84.1
click at [284, 261] on div at bounding box center [392, 313] width 322 height 200
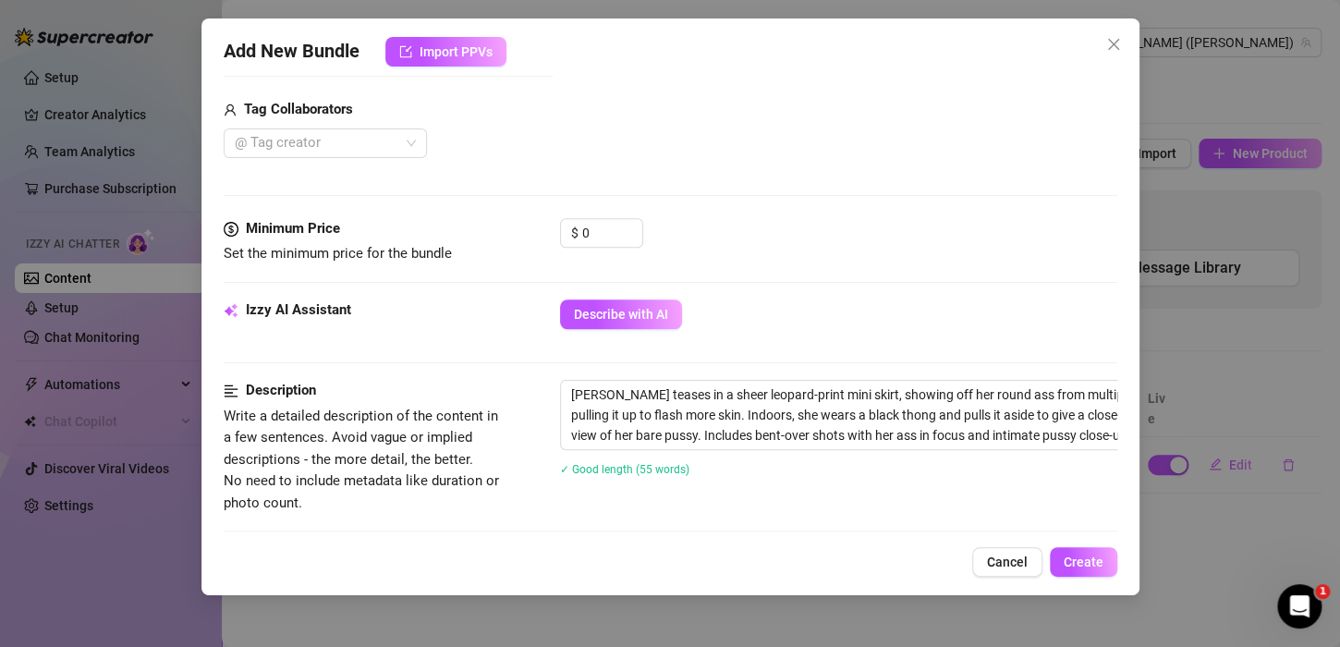
scroll to position [554, 0]
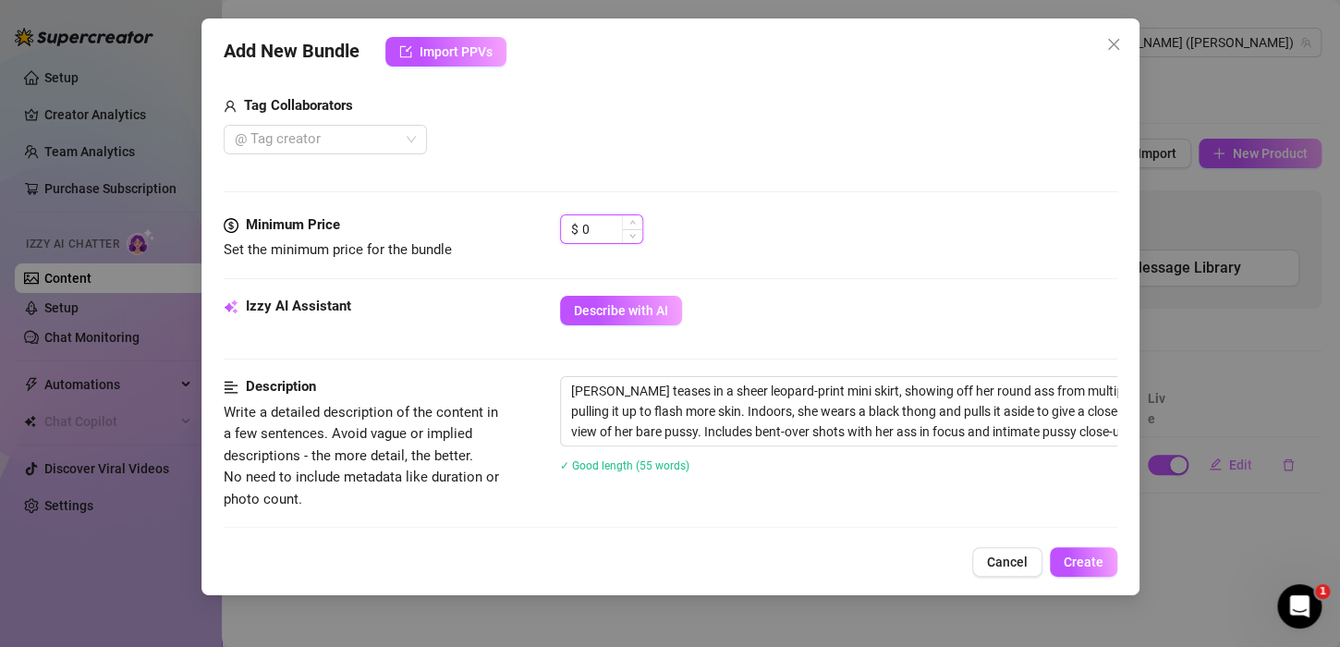
click at [598, 227] on input "0" at bounding box center [612, 229] width 60 height 28
drag, startPoint x: 593, startPoint y: 231, endPoint x: 570, endPoint y: 237, distance: 23.8
click at [570, 237] on div "$ 0" at bounding box center [601, 229] width 83 height 30
drag, startPoint x: 594, startPoint y: 227, endPoint x: 559, endPoint y: 236, distance: 36.1
click at [560, 236] on div "$ 10" at bounding box center [601, 229] width 83 height 30
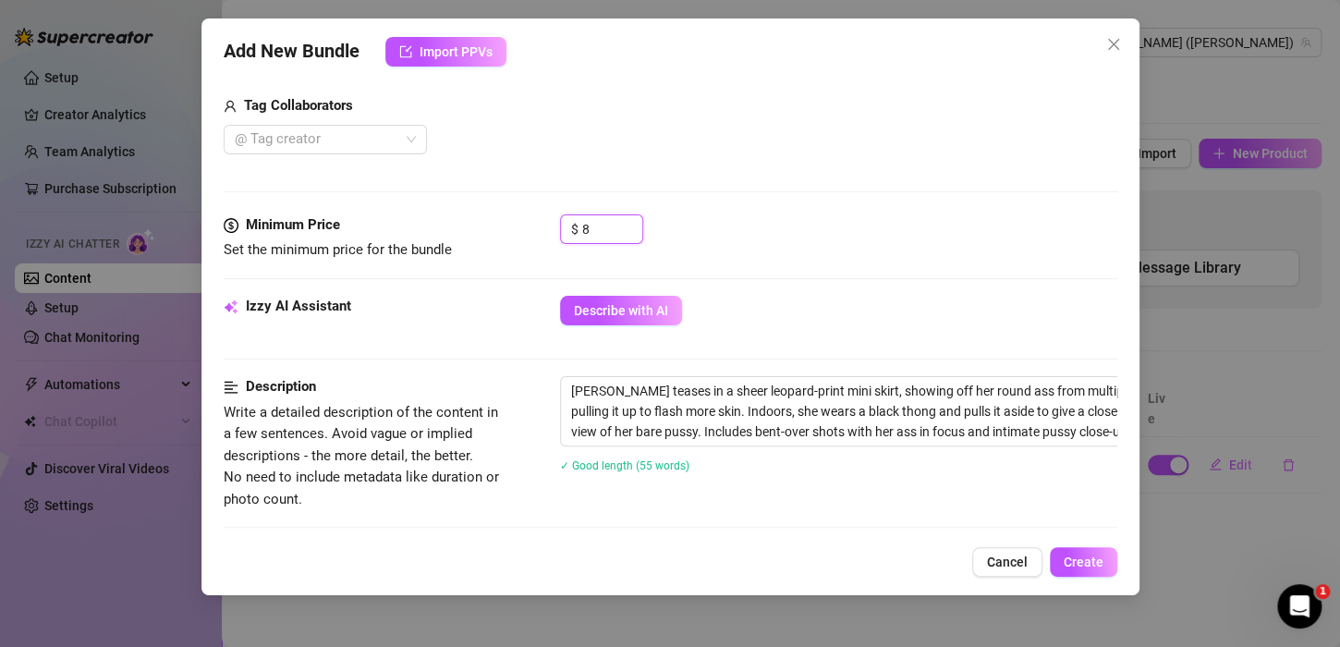
type input "8"
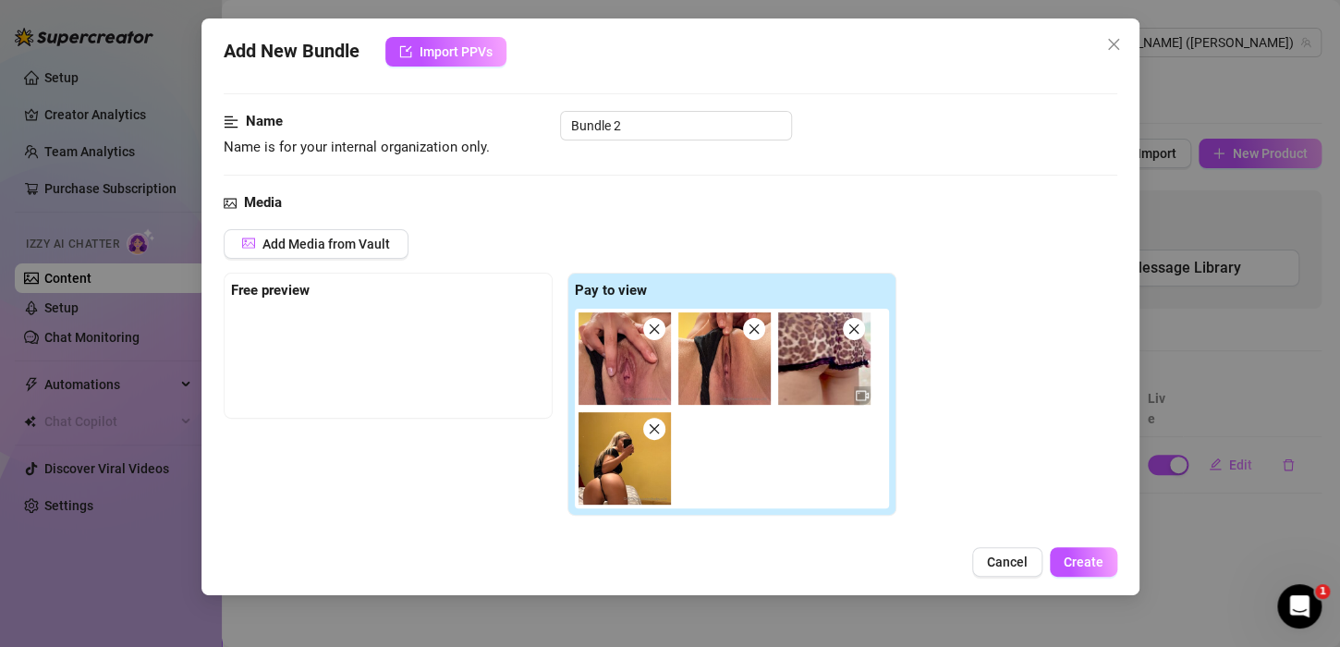
scroll to position [92, 0]
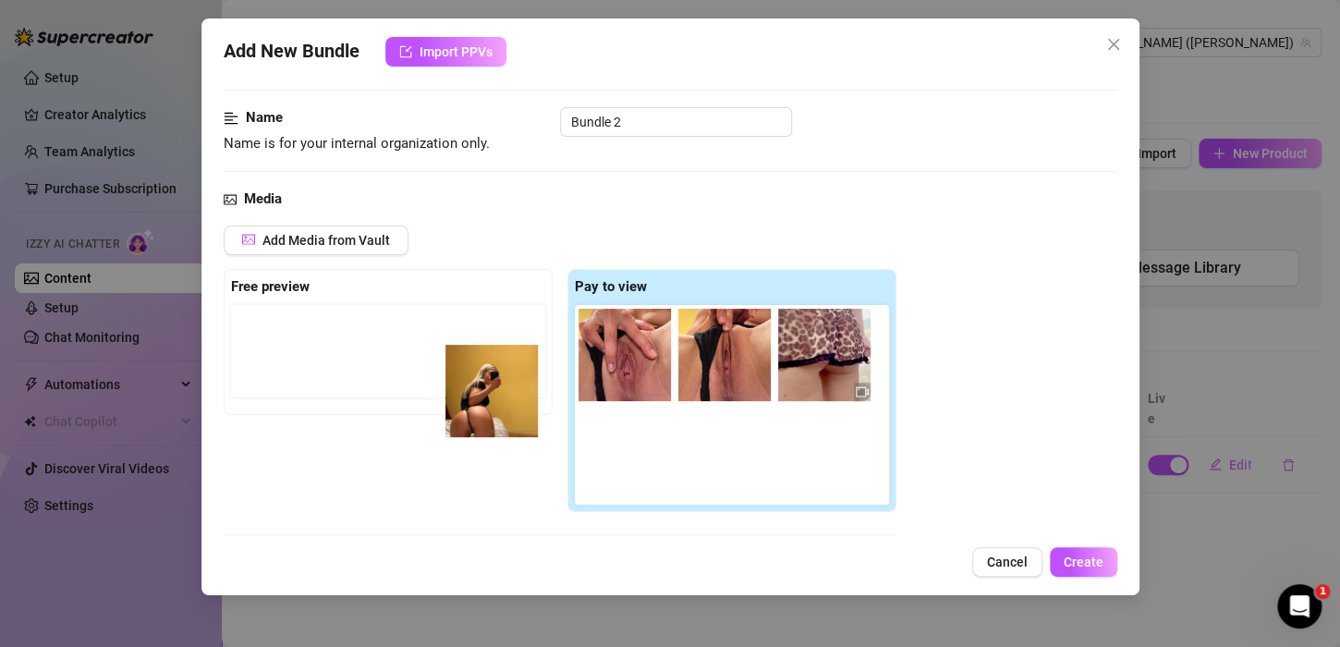
drag, startPoint x: 602, startPoint y: 449, endPoint x: 384, endPoint y: 361, distance: 235.1
click at [384, 361] on div "Free preview Pay to view" at bounding box center [560, 391] width 673 height 244
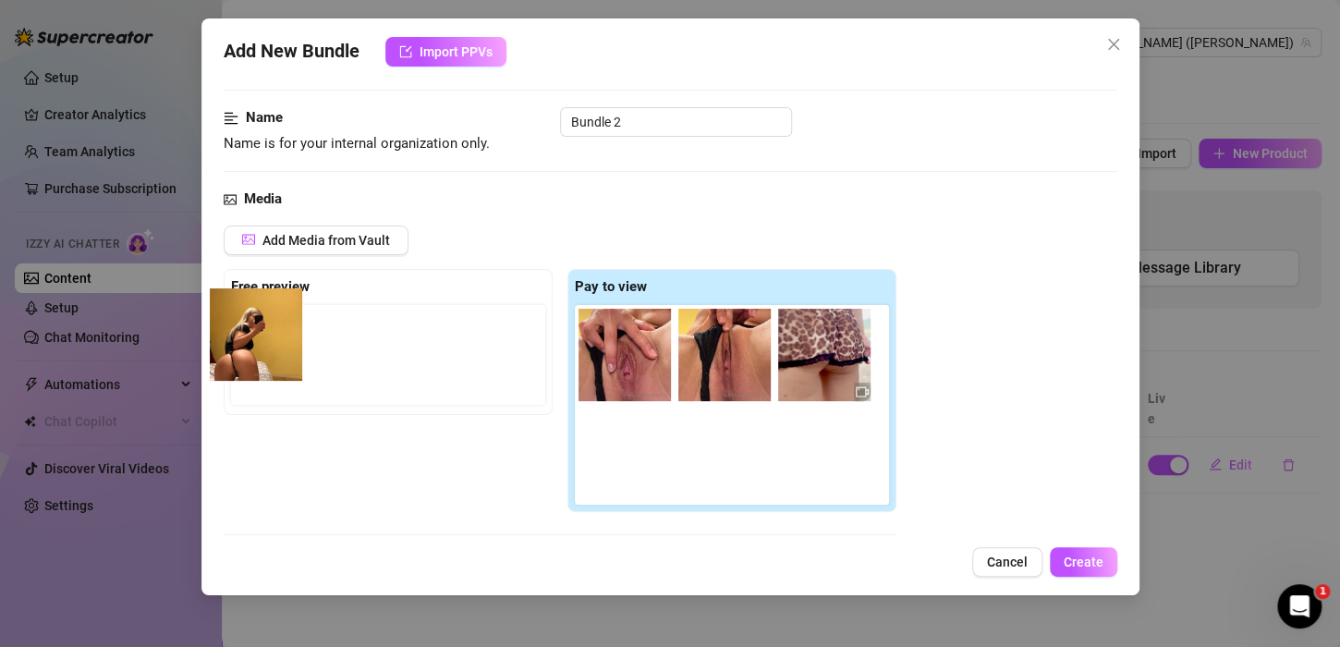
drag, startPoint x: 583, startPoint y: 434, endPoint x: 240, endPoint y: 340, distance: 355.5
click at [240, 340] on div "Free preview Pay to view" at bounding box center [560, 391] width 673 height 244
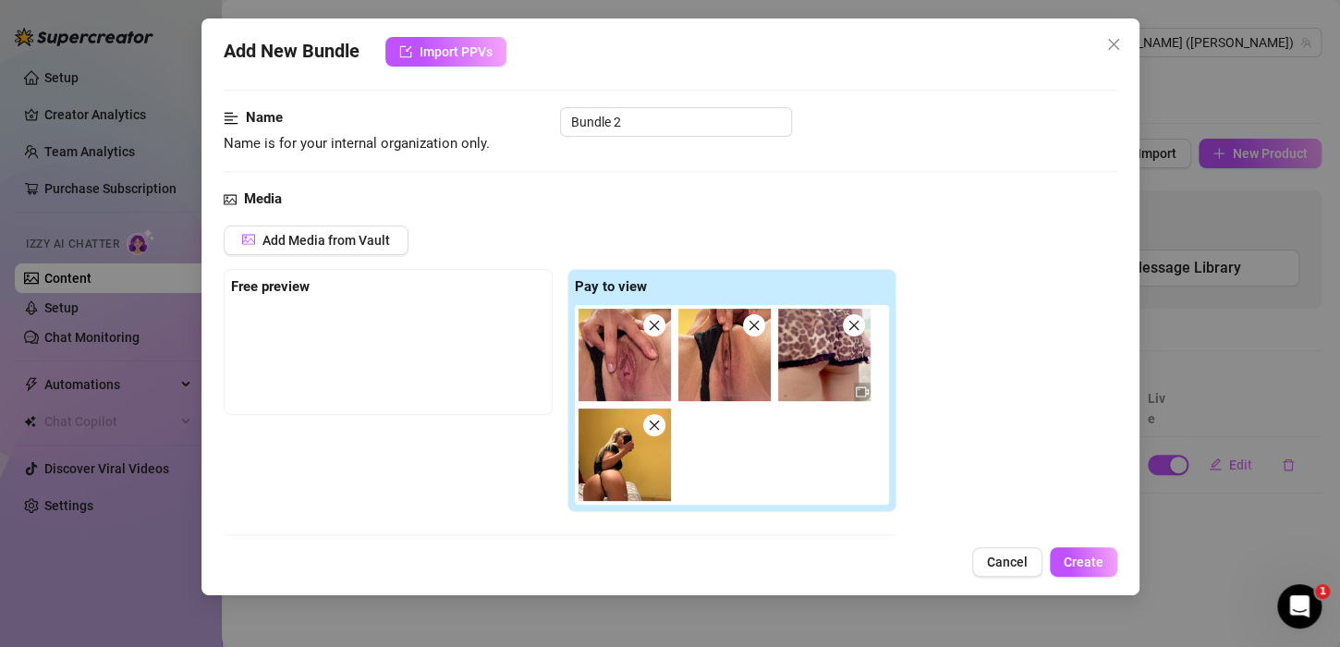
click at [334, 320] on div at bounding box center [388, 351] width 314 height 92
drag, startPoint x: 388, startPoint y: 357, endPoint x: 412, endPoint y: 358, distance: 24.1
click at [395, 360] on div at bounding box center [388, 351] width 314 height 92
drag, startPoint x: 412, startPoint y: 358, endPoint x: 473, endPoint y: 357, distance: 61.0
click at [419, 360] on div at bounding box center [388, 351] width 314 height 92
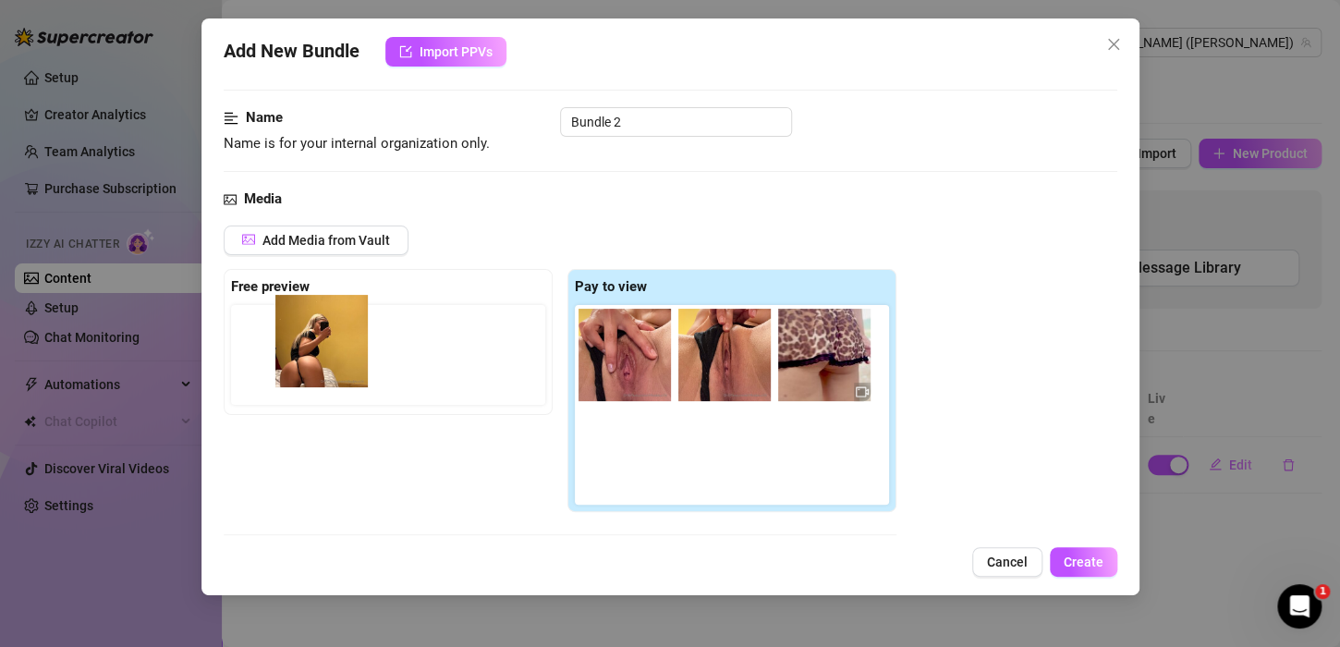
drag, startPoint x: 626, startPoint y: 483, endPoint x: 317, endPoint y: 358, distance: 332.8
click at [317, 358] on div "Free preview Pay to view" at bounding box center [560, 391] width 673 height 244
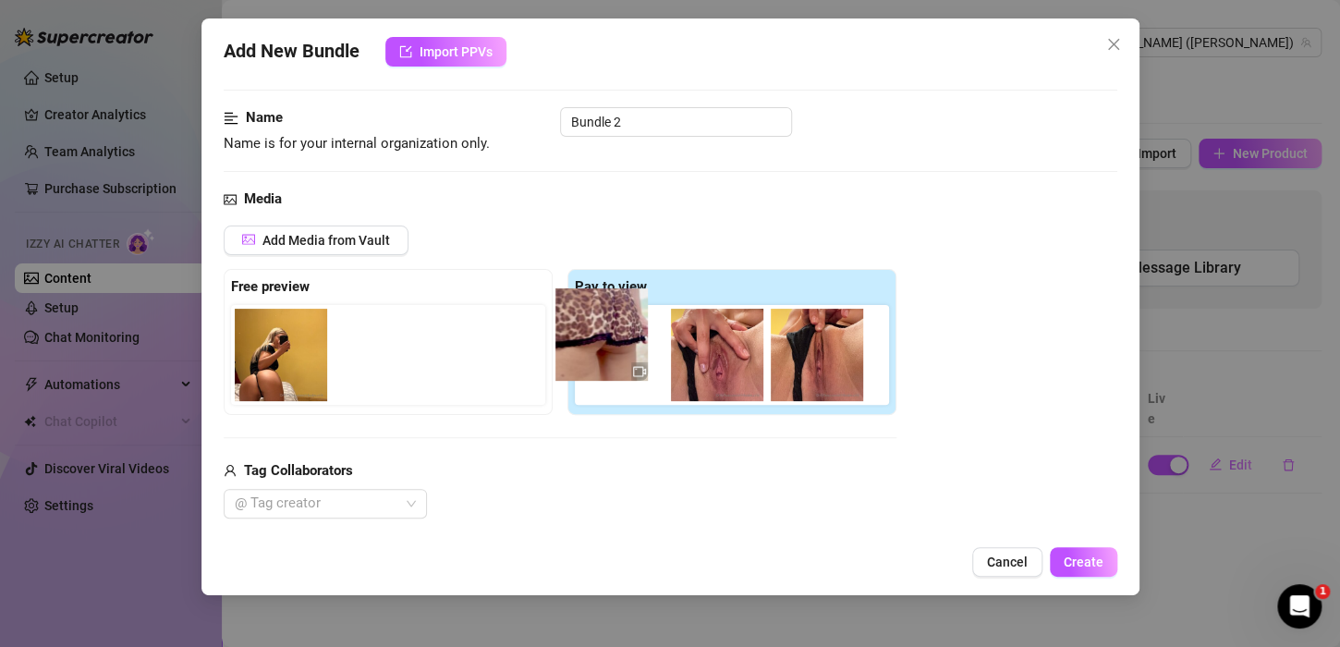
drag, startPoint x: 808, startPoint y: 371, endPoint x: 613, endPoint y: 358, distance: 194.5
click at [613, 358] on div at bounding box center [736, 355] width 322 height 100
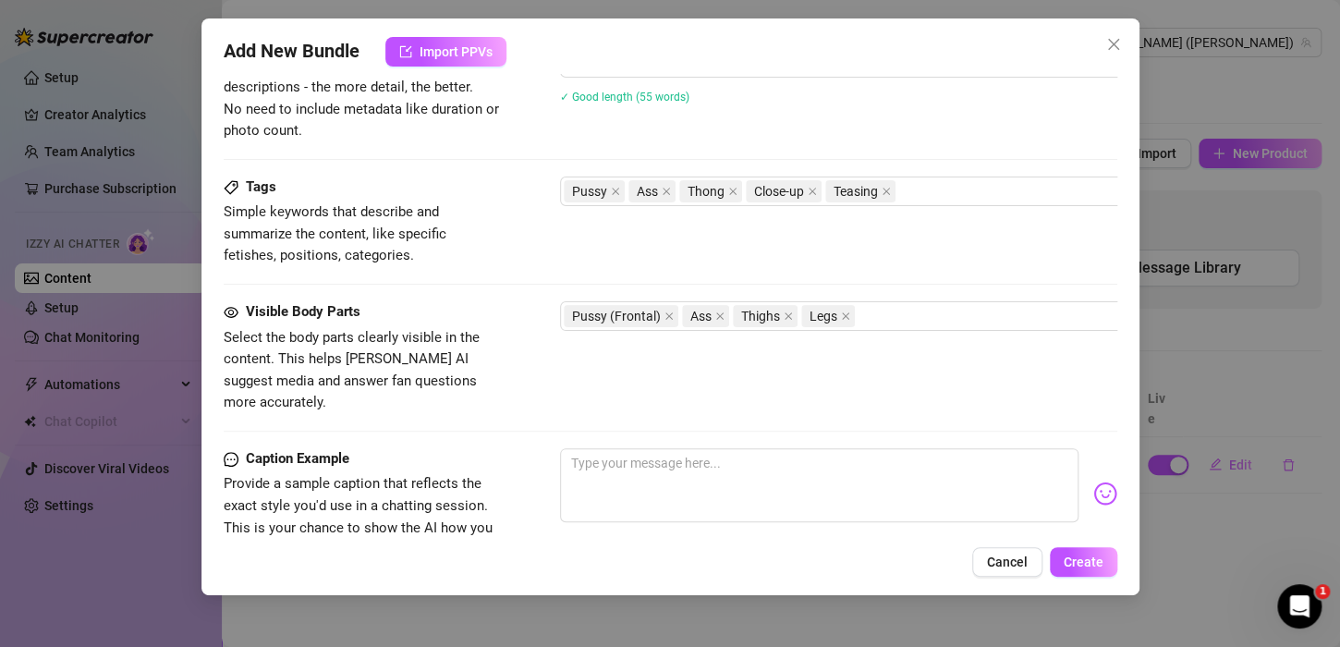
scroll to position [1102, 0]
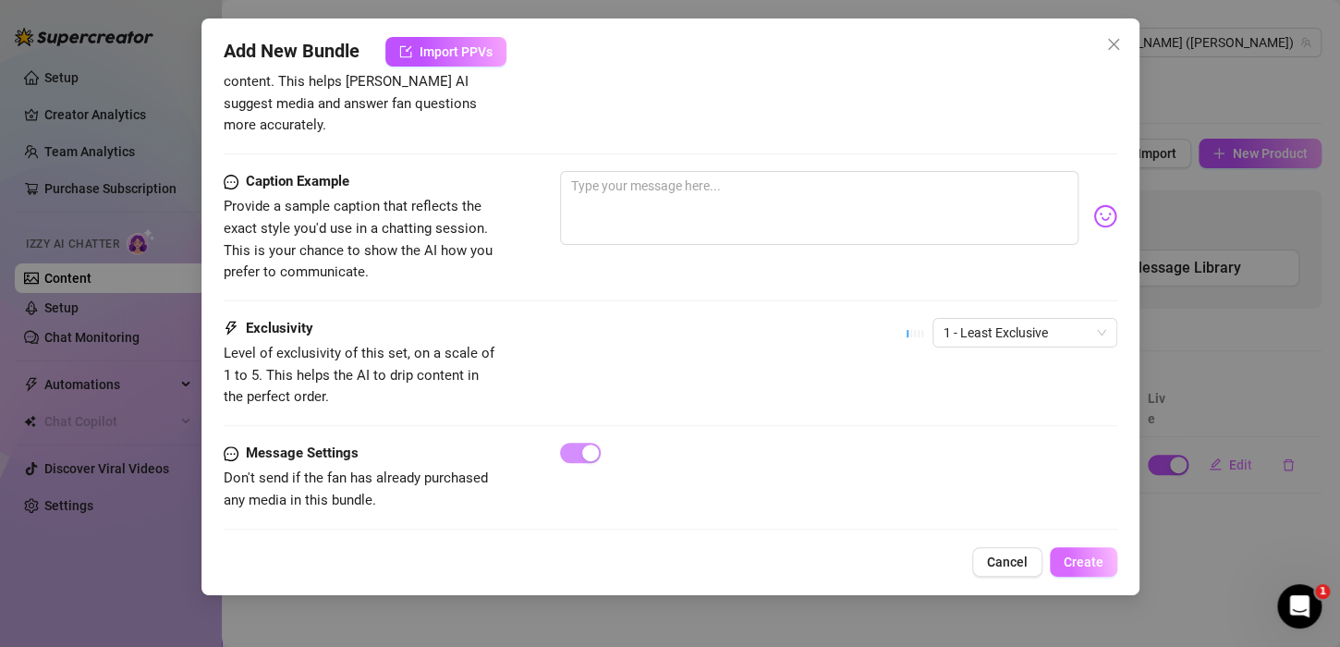
click at [1104, 567] on button "Create" at bounding box center [1083, 562] width 67 height 30
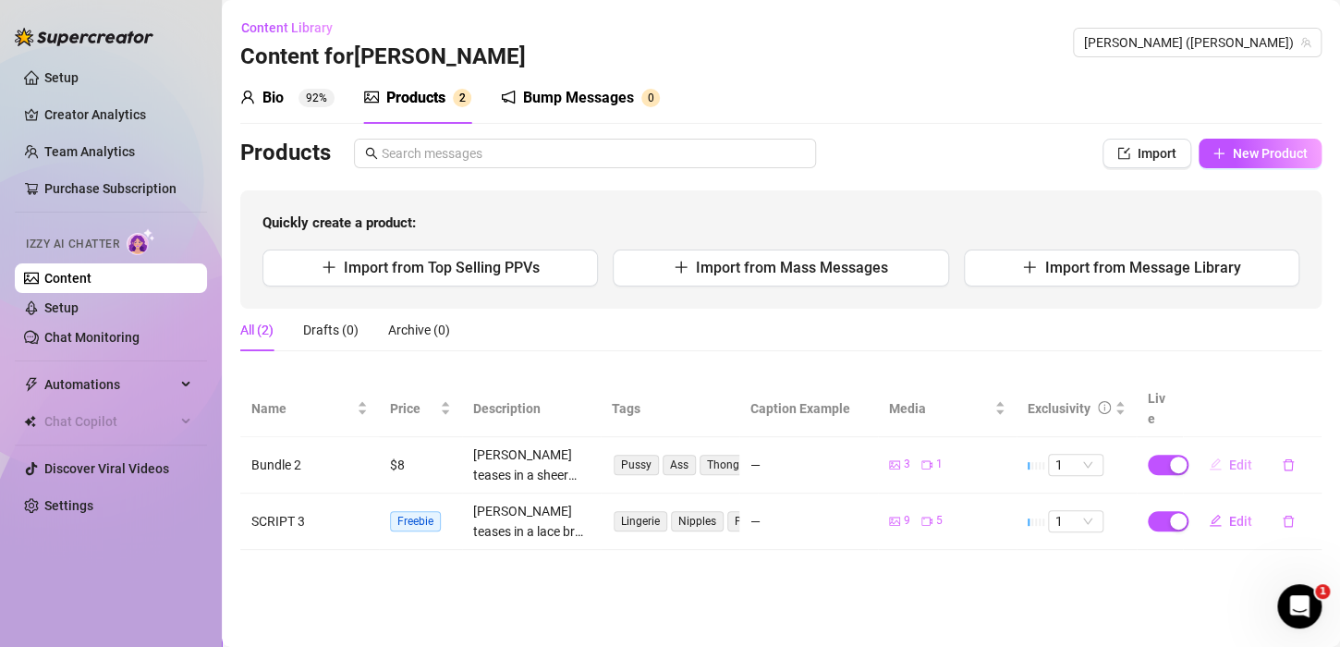
click at [1233, 457] on span "Edit" at bounding box center [1240, 464] width 23 height 15
type textarea "Type your message here..."
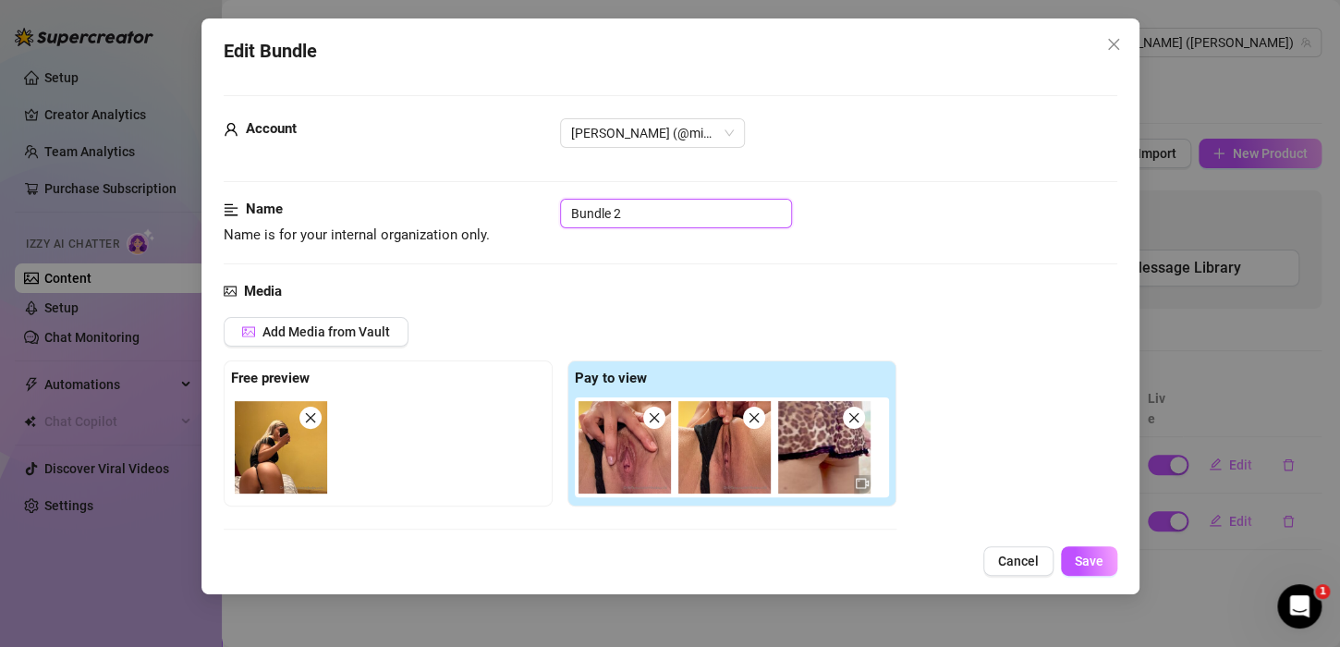
drag, startPoint x: 626, startPoint y: 216, endPoint x: 92, endPoint y: 189, distance: 534.7
click at [258, 216] on div "Name Name is for your internal organization only. Bundle 2" at bounding box center [670, 222] width 893 height 47
type input "Enseña coño con leopardos"
click at [1099, 574] on button "Save" at bounding box center [1089, 561] width 56 height 30
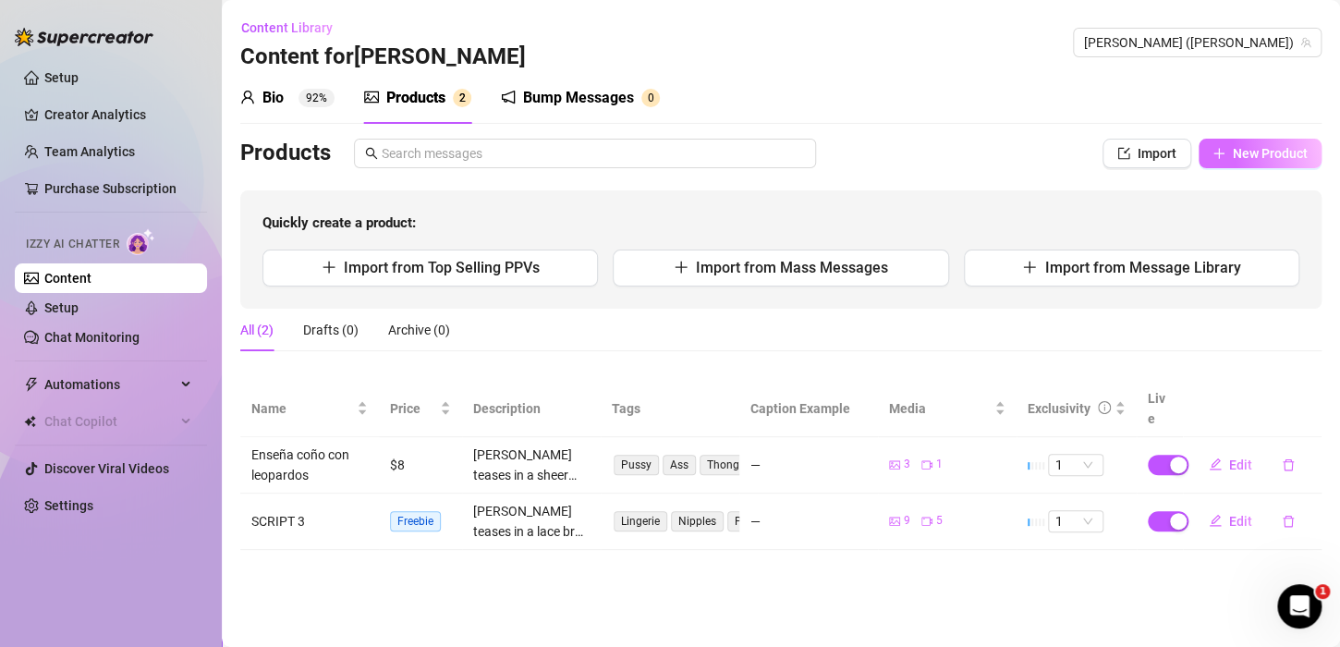
click at [1233, 153] on span "New Product" at bounding box center [1270, 153] width 75 height 15
type textarea "Type your message here..."
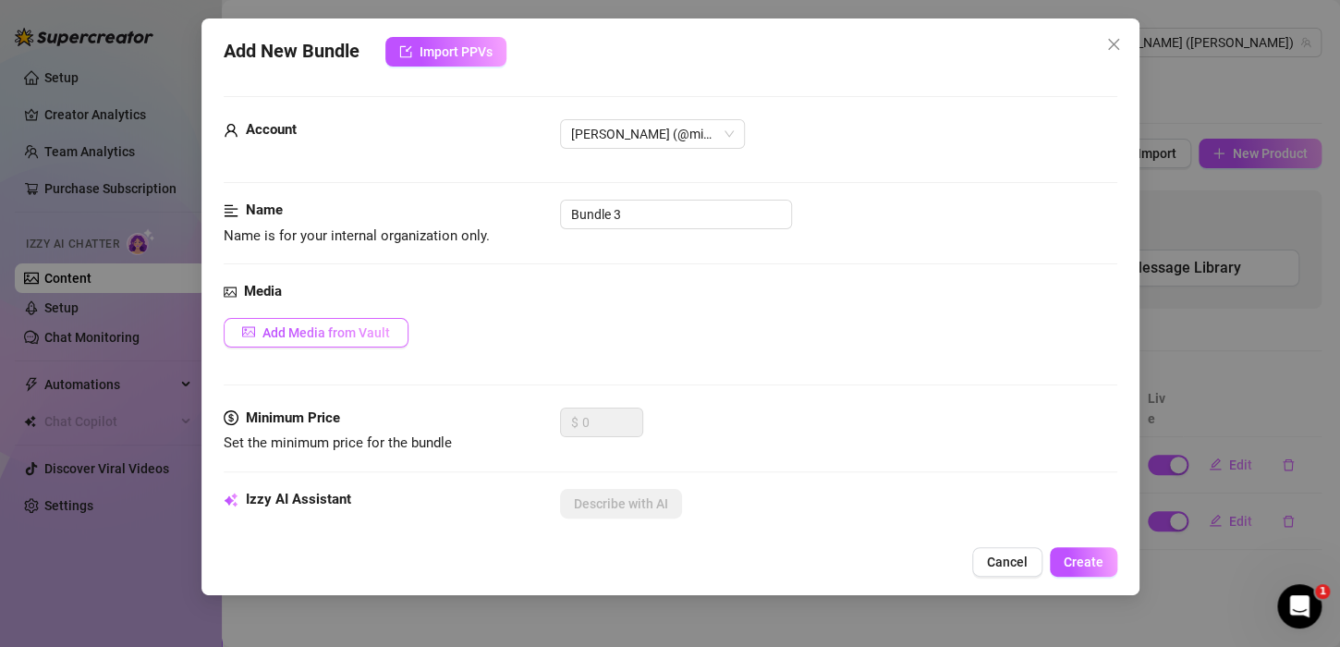
click at [354, 339] on button "Add Media from Vault" at bounding box center [316, 333] width 185 height 30
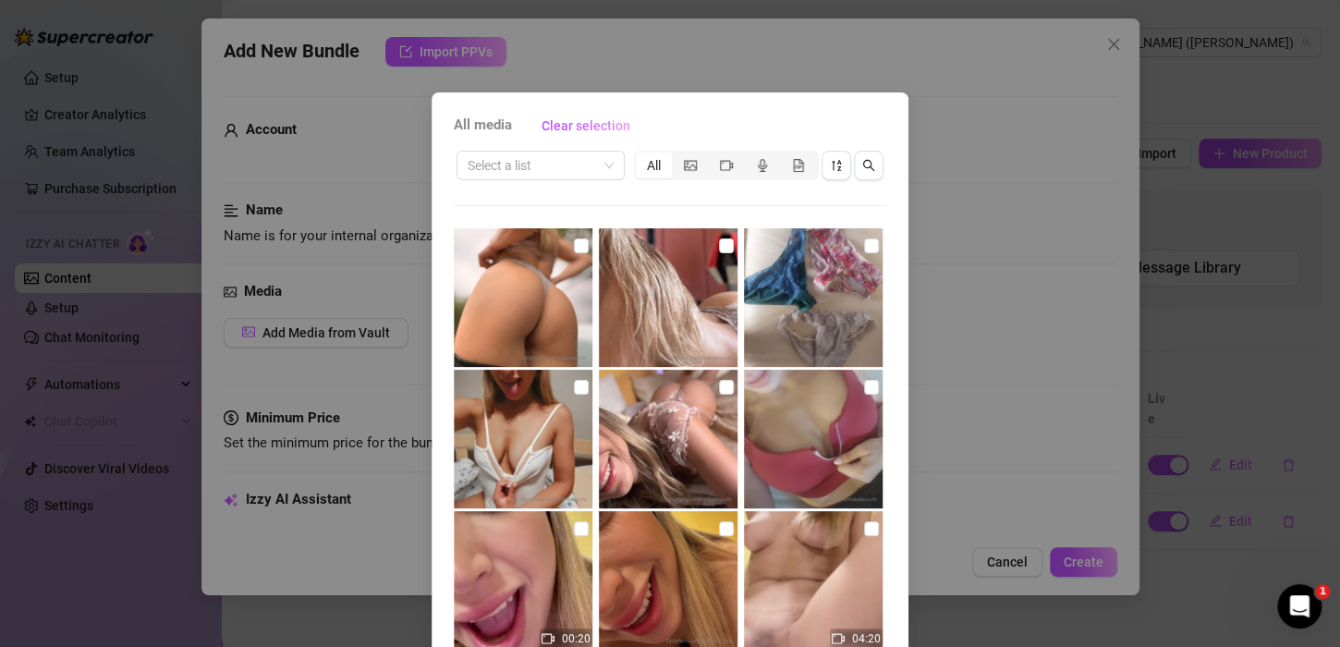
scroll to position [92, 0]
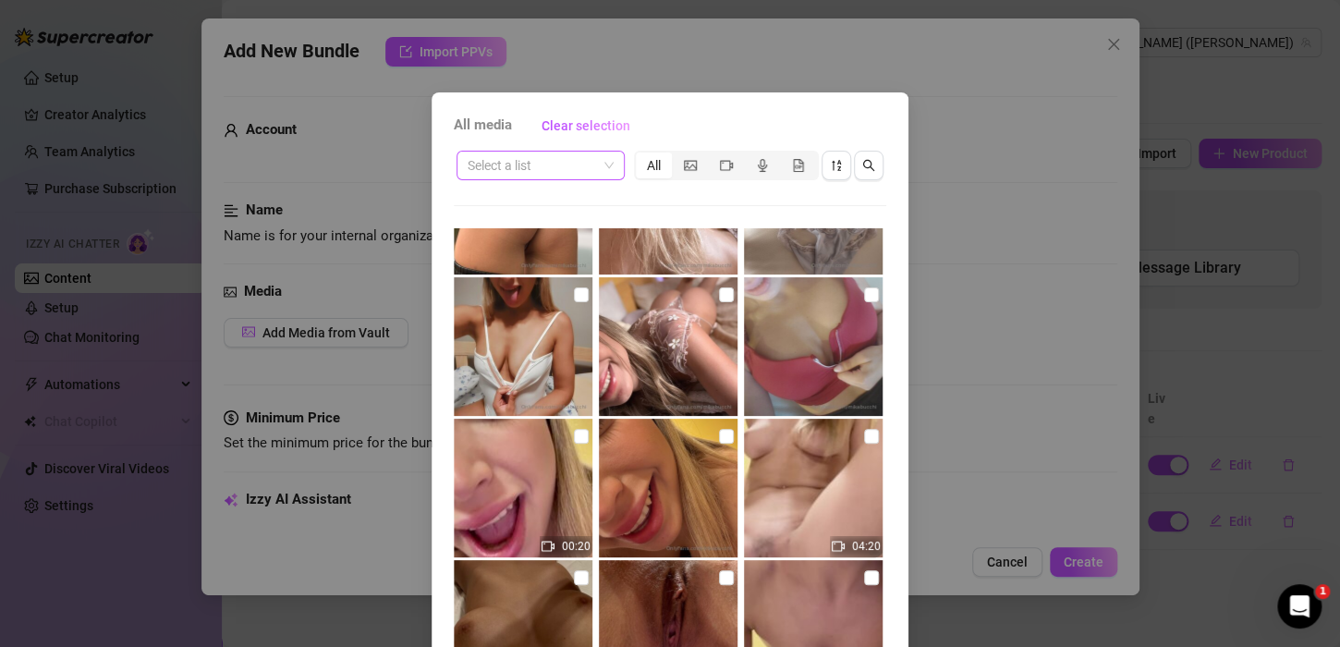
click at [588, 163] on input "search" at bounding box center [532, 166] width 129 height 28
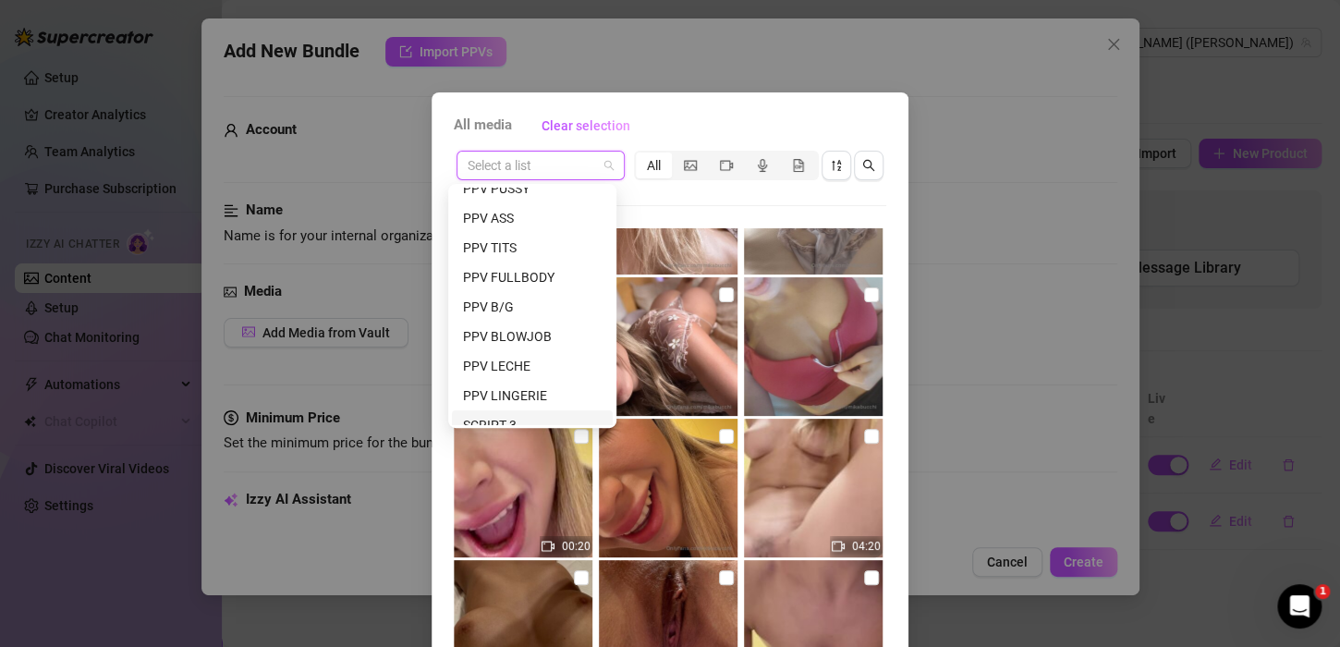
scroll to position [144, 0]
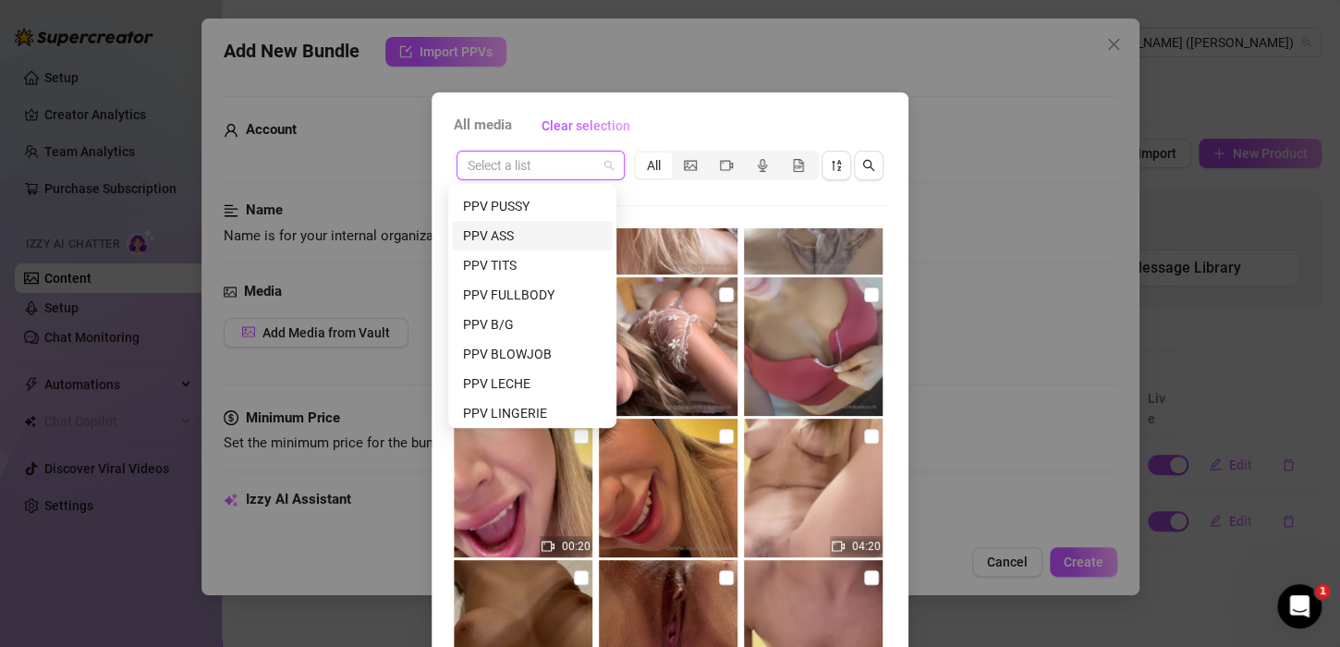
click at [525, 255] on div "PPV TITS" at bounding box center [532, 265] width 139 height 20
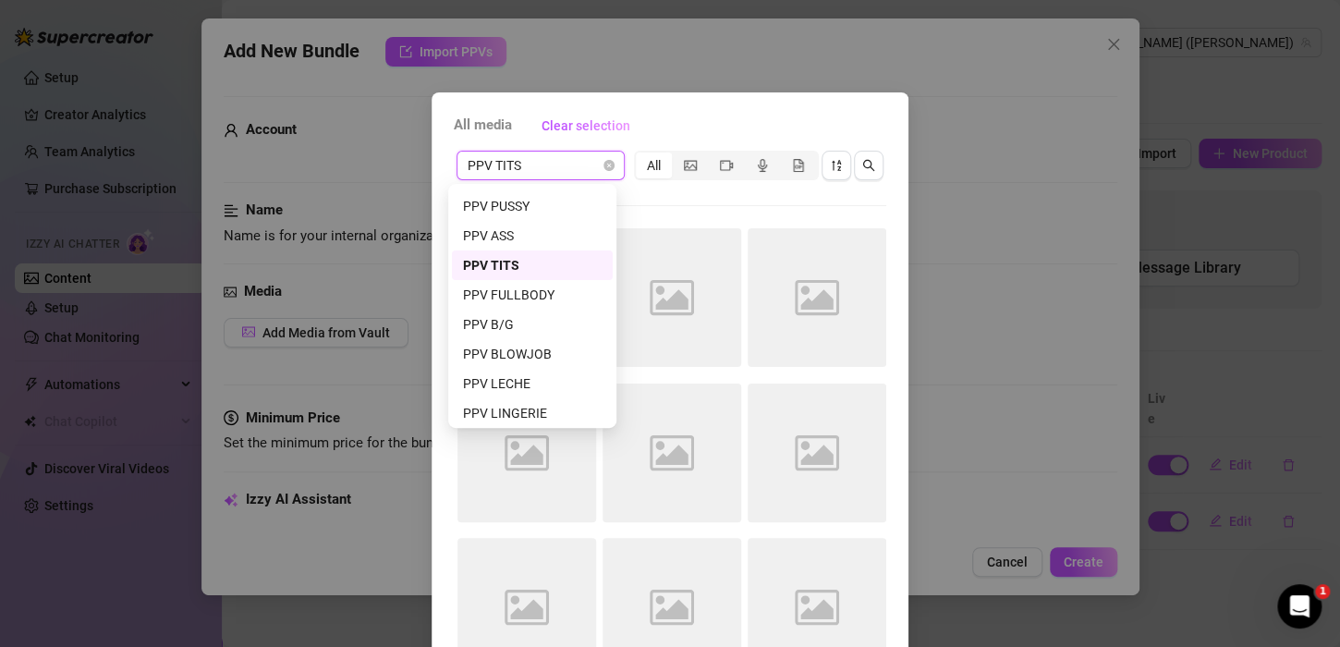
scroll to position [0, 0]
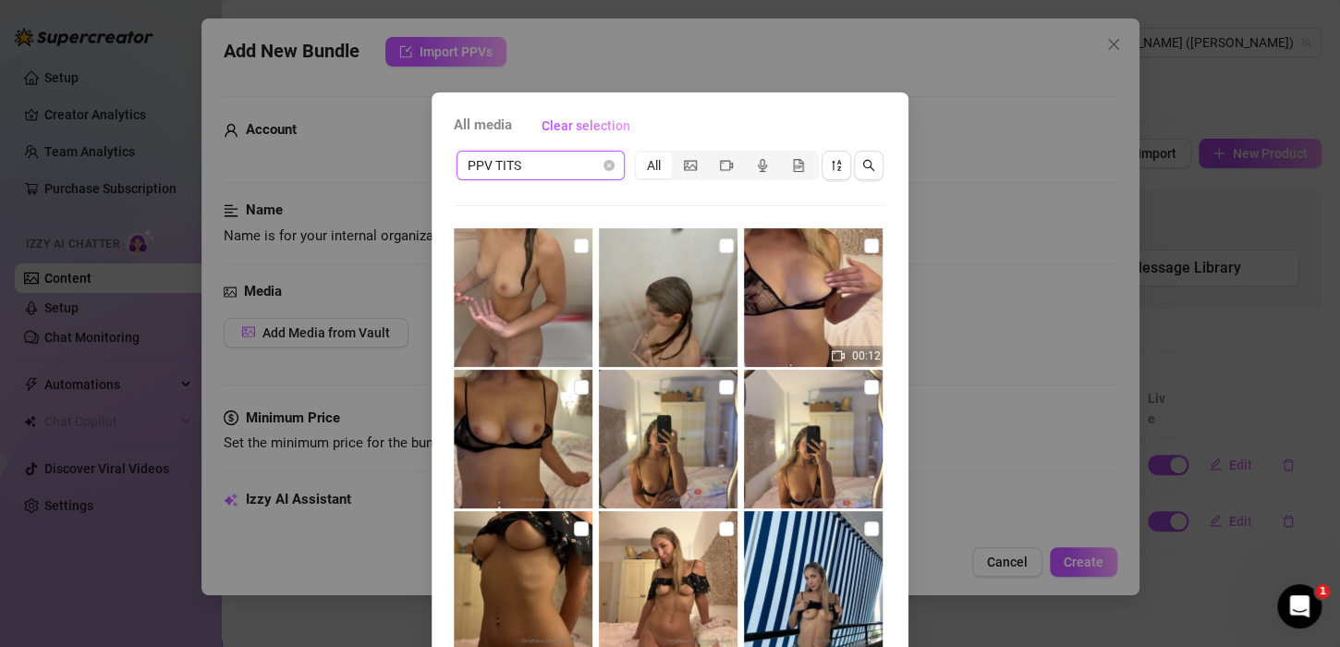
click at [864, 249] on input "checkbox" at bounding box center [871, 245] width 15 height 15
checkbox input "true"
click at [574, 383] on input "checkbox" at bounding box center [581, 387] width 15 height 15
checkbox input "true"
click at [844, 390] on img at bounding box center [813, 439] width 139 height 139
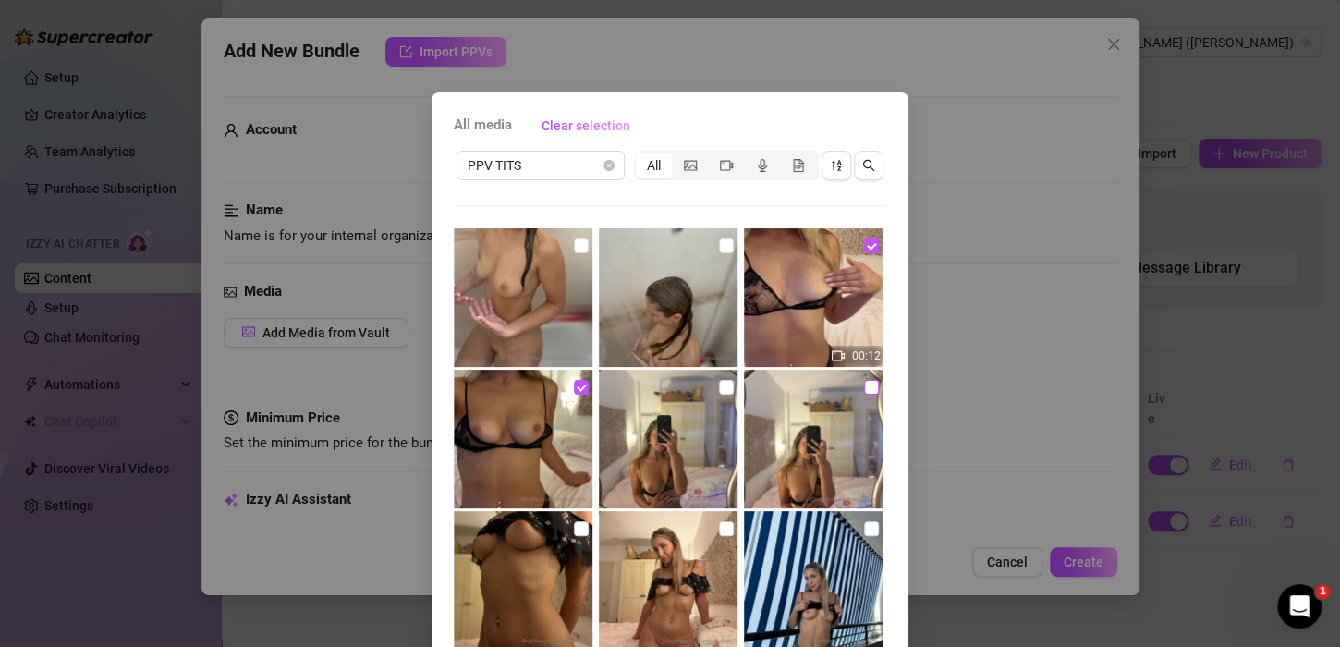
click at [864, 386] on input "checkbox" at bounding box center [871, 387] width 15 height 15
checkbox input "true"
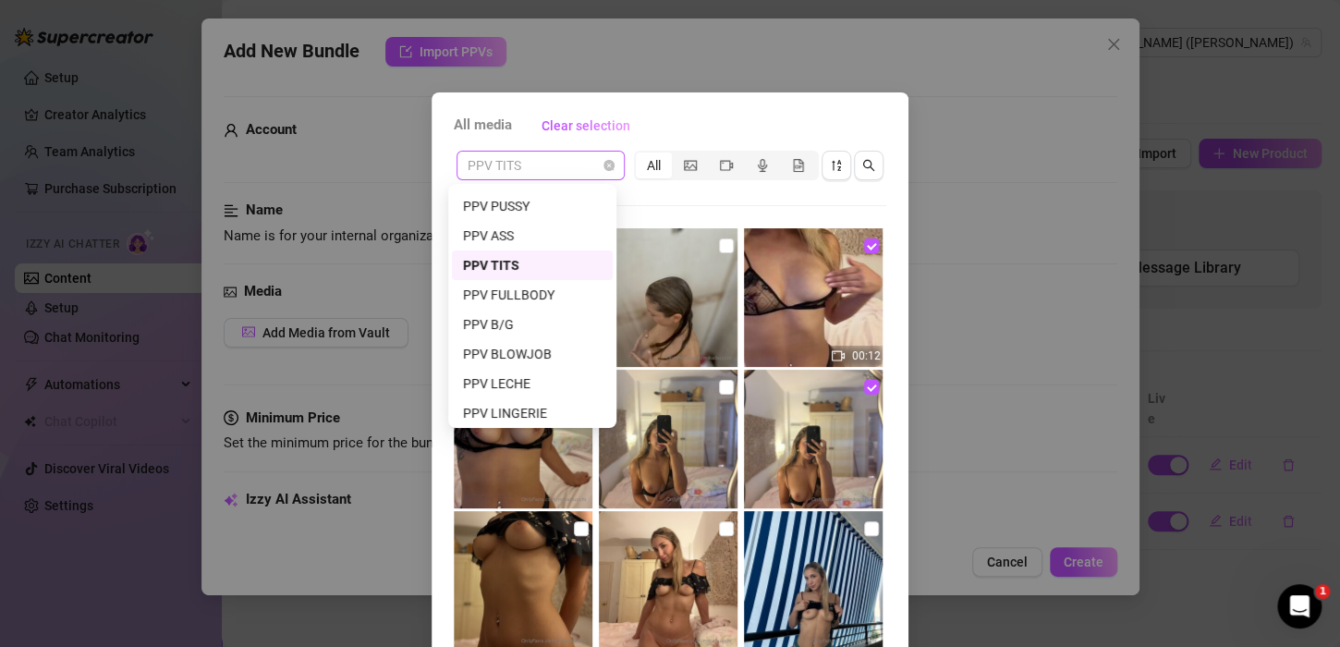
click at [584, 155] on span "PPV TITS" at bounding box center [541, 166] width 146 height 28
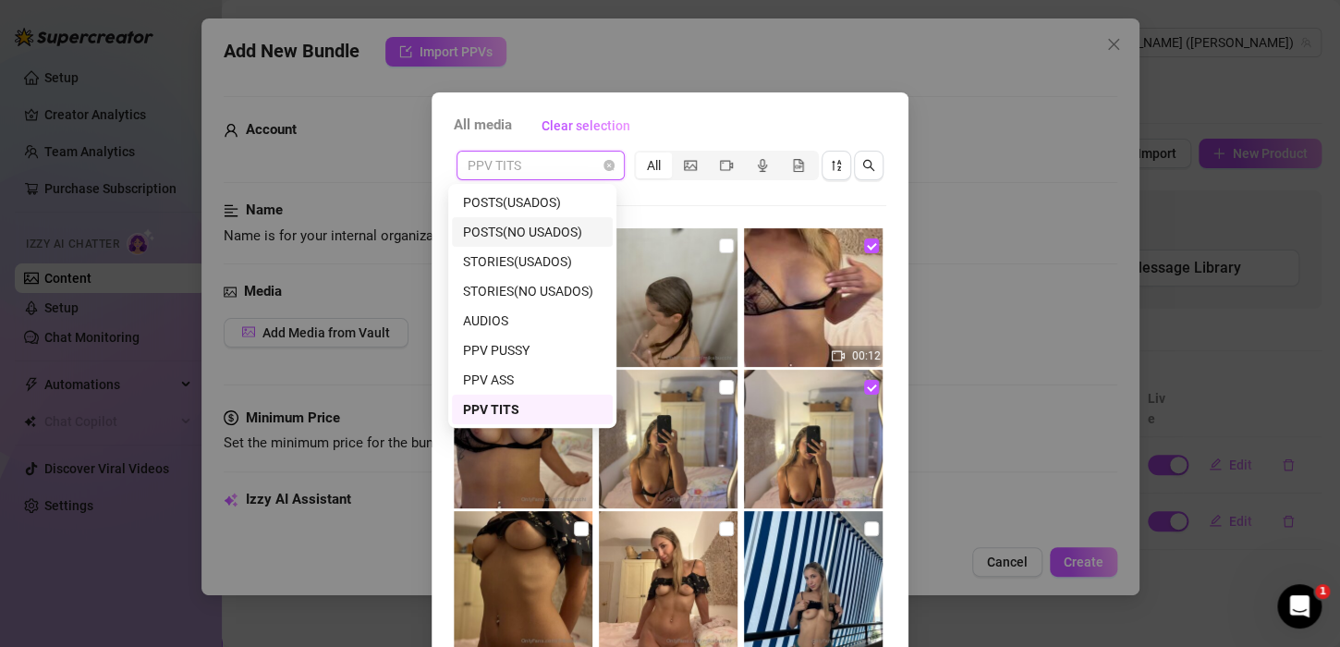
click at [535, 236] on div "POSTS(NO USADOS)" at bounding box center [532, 232] width 139 height 20
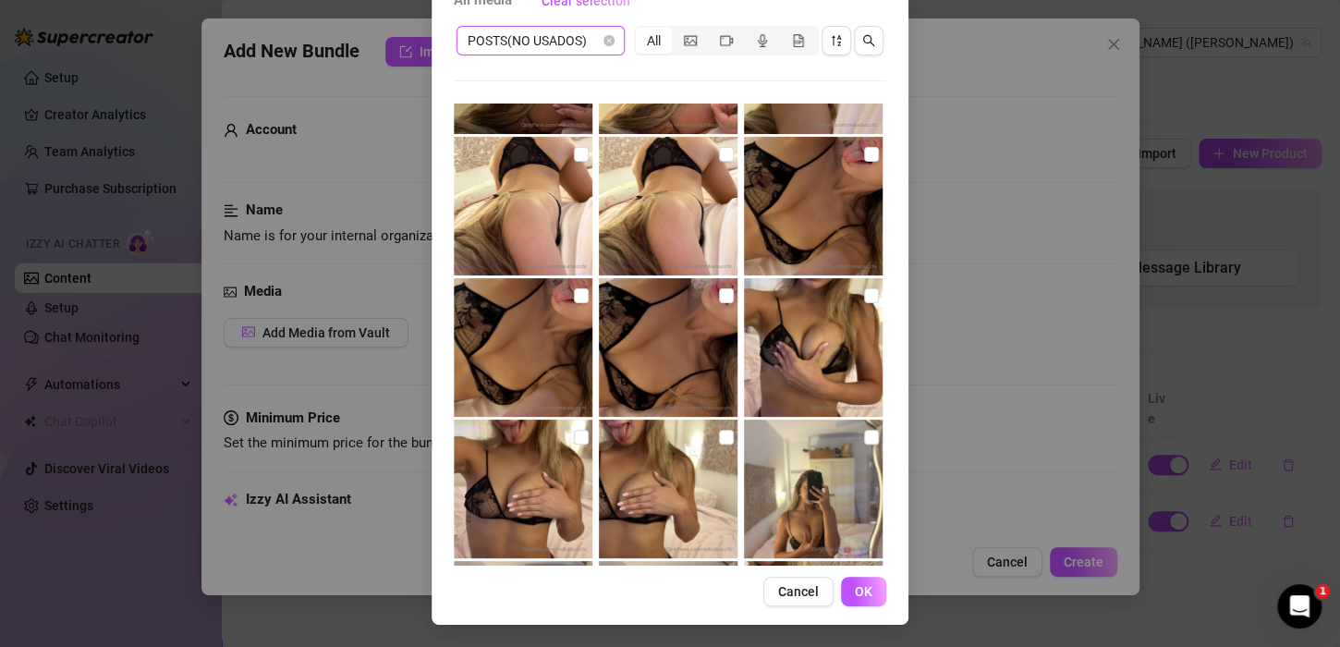
scroll to position [1897, 0]
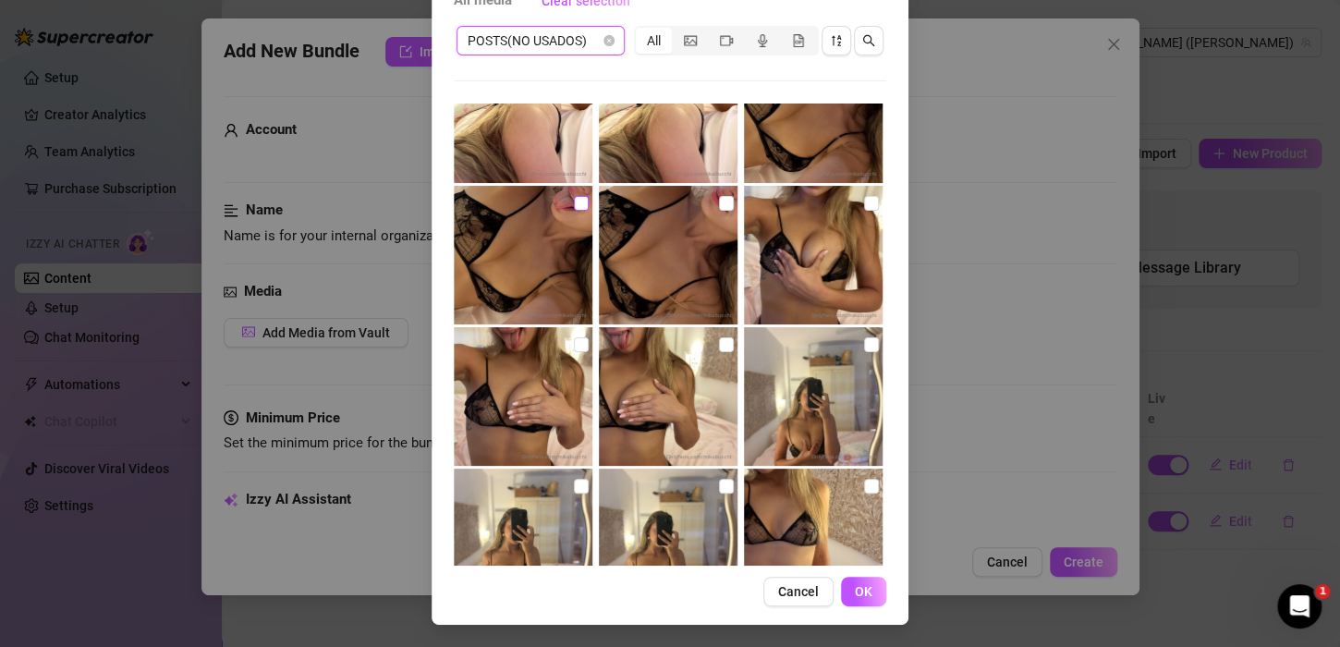
click at [574, 205] on input "checkbox" at bounding box center [581, 203] width 15 height 15
checkbox input "true"
click at [719, 346] on input "checkbox" at bounding box center [726, 344] width 15 height 15
checkbox input "true"
click at [842, 595] on button "OK" at bounding box center [863, 592] width 45 height 30
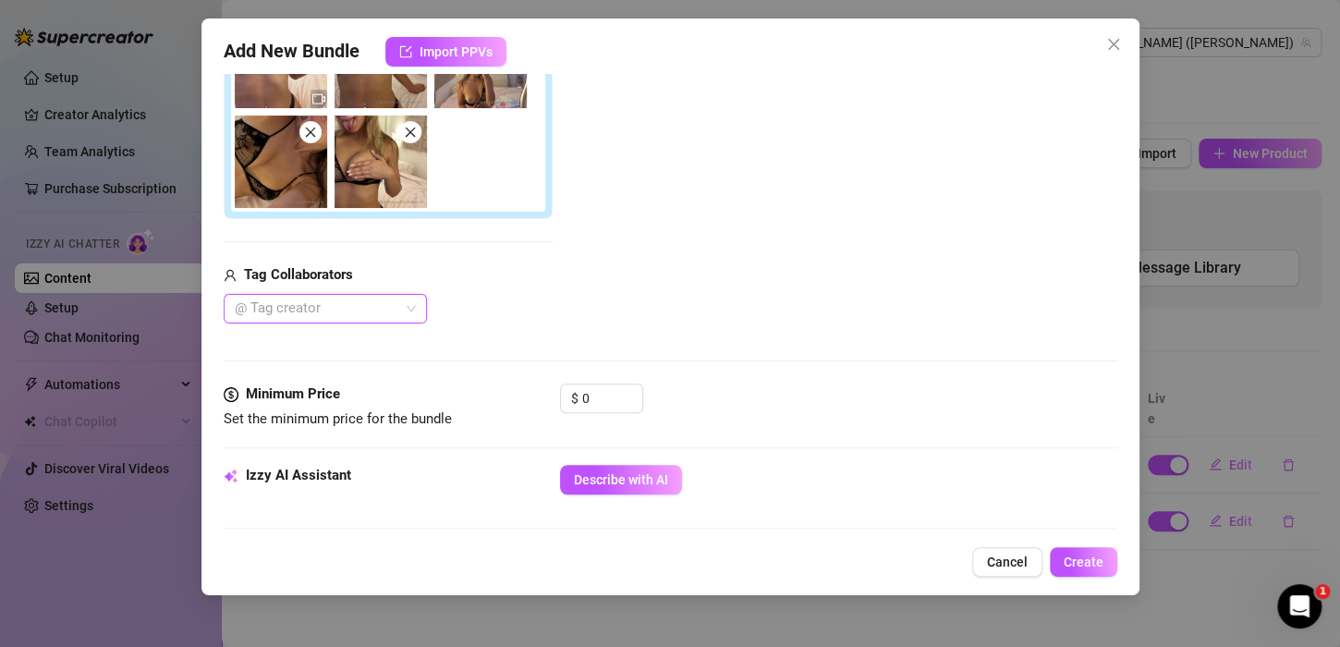
scroll to position [390, 0]
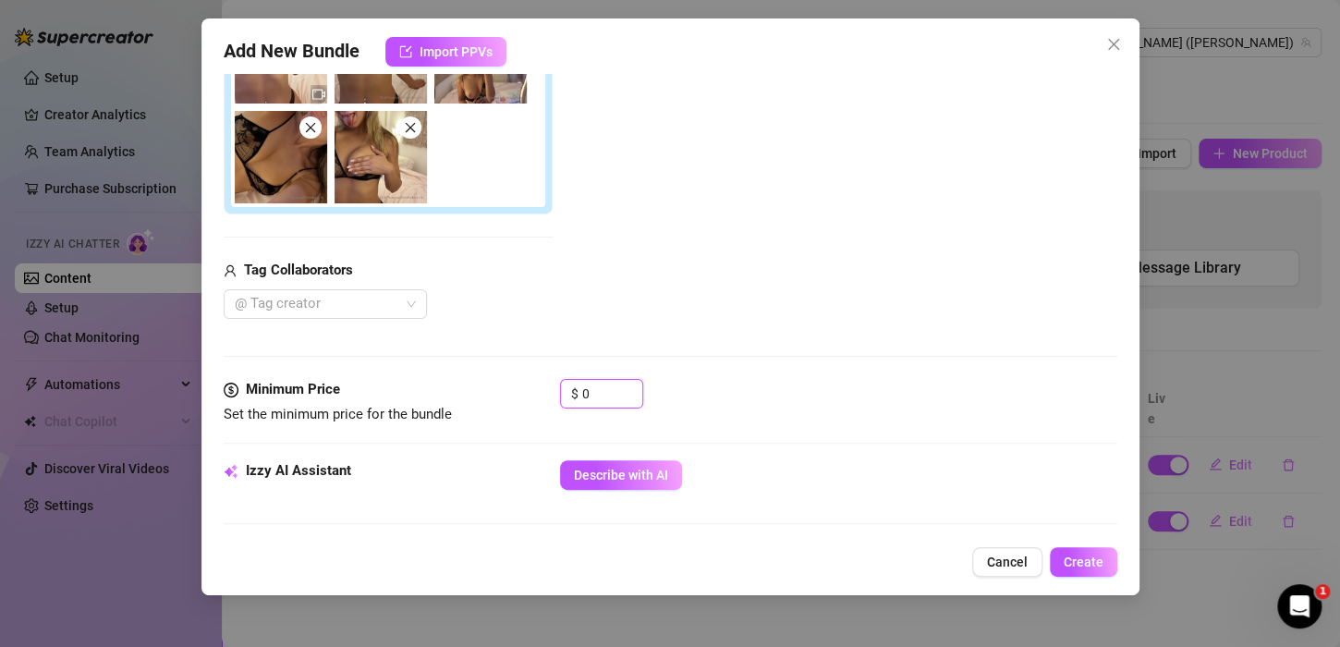
drag, startPoint x: 593, startPoint y: 386, endPoint x: 563, endPoint y: 407, distance: 37.2
click at [563, 407] on div "$ 0" at bounding box center [601, 402] width 83 height 46
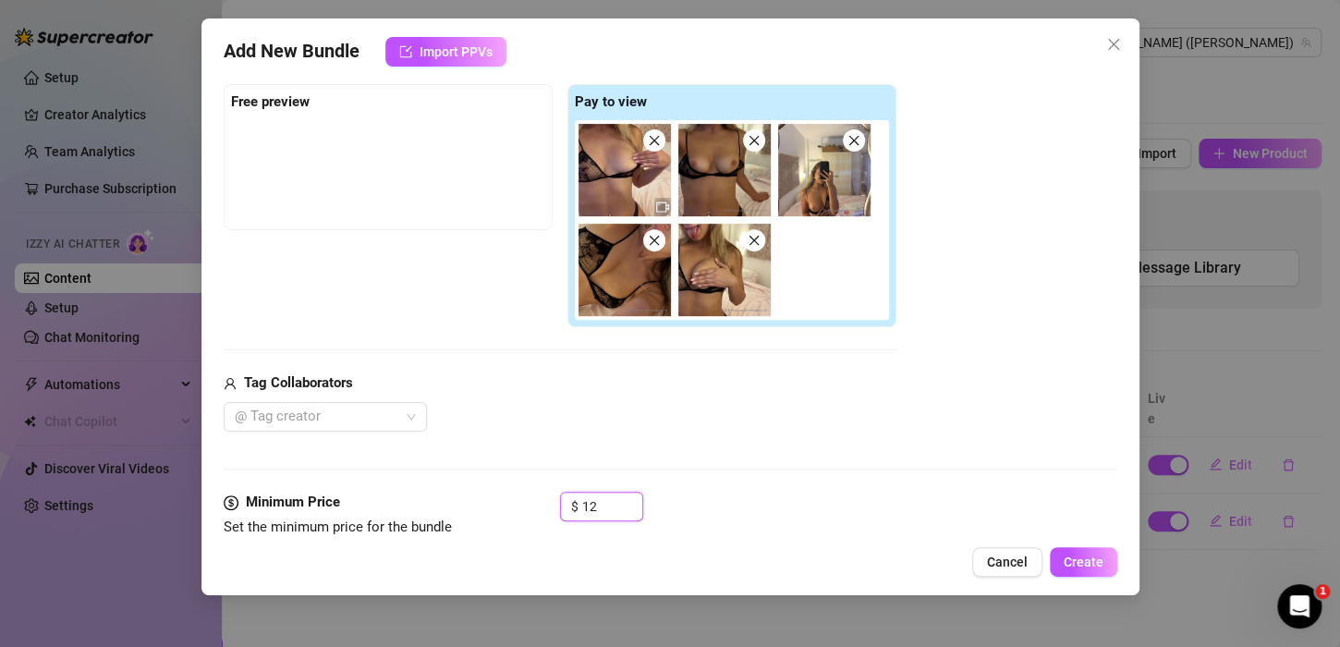
scroll to position [370, 0]
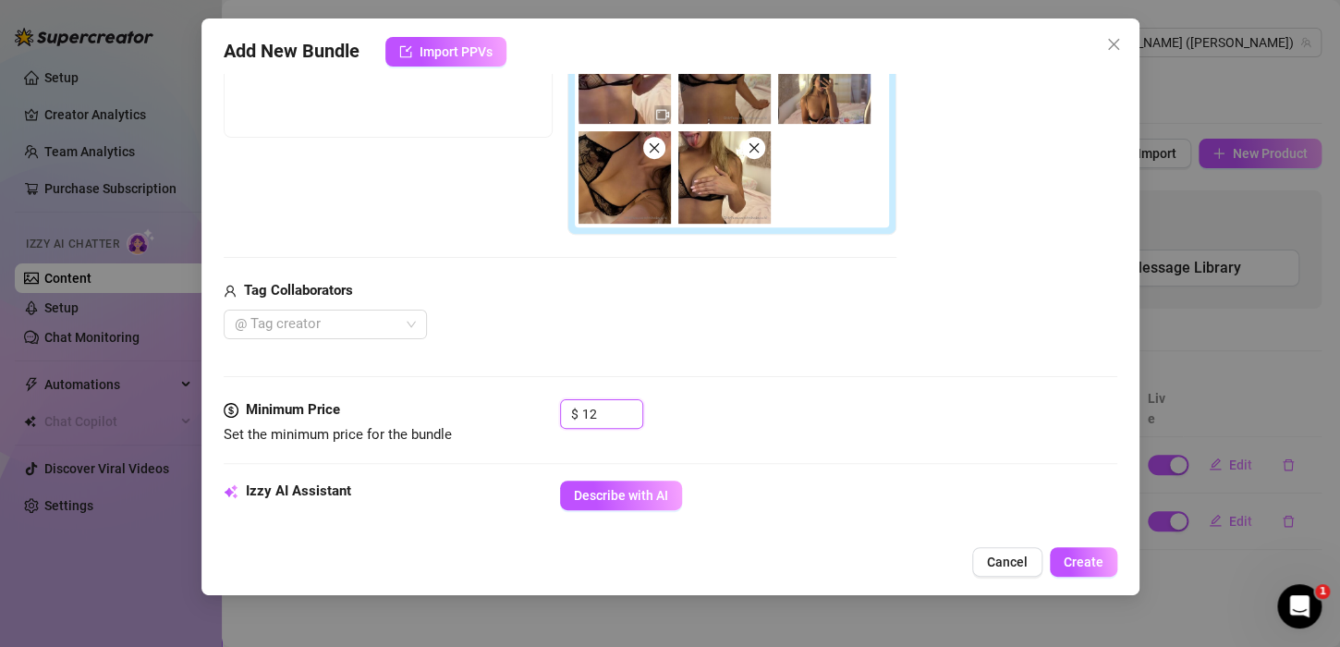
type input "1"
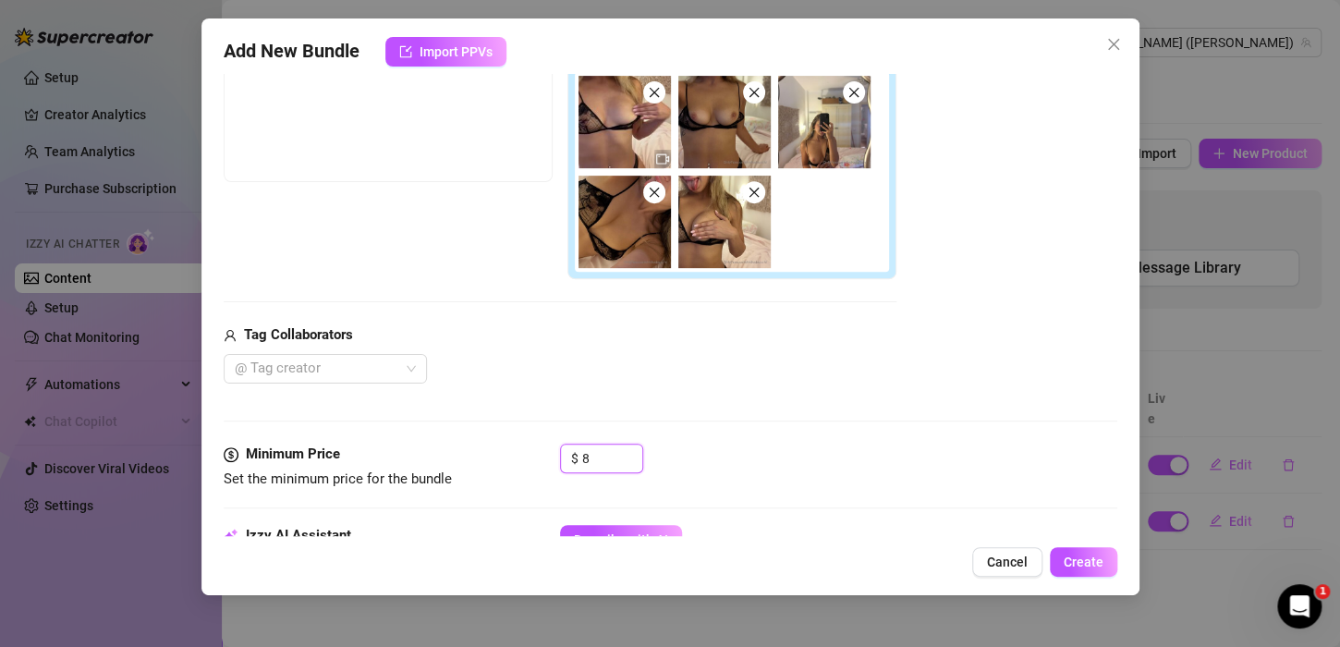
scroll to position [185, 0]
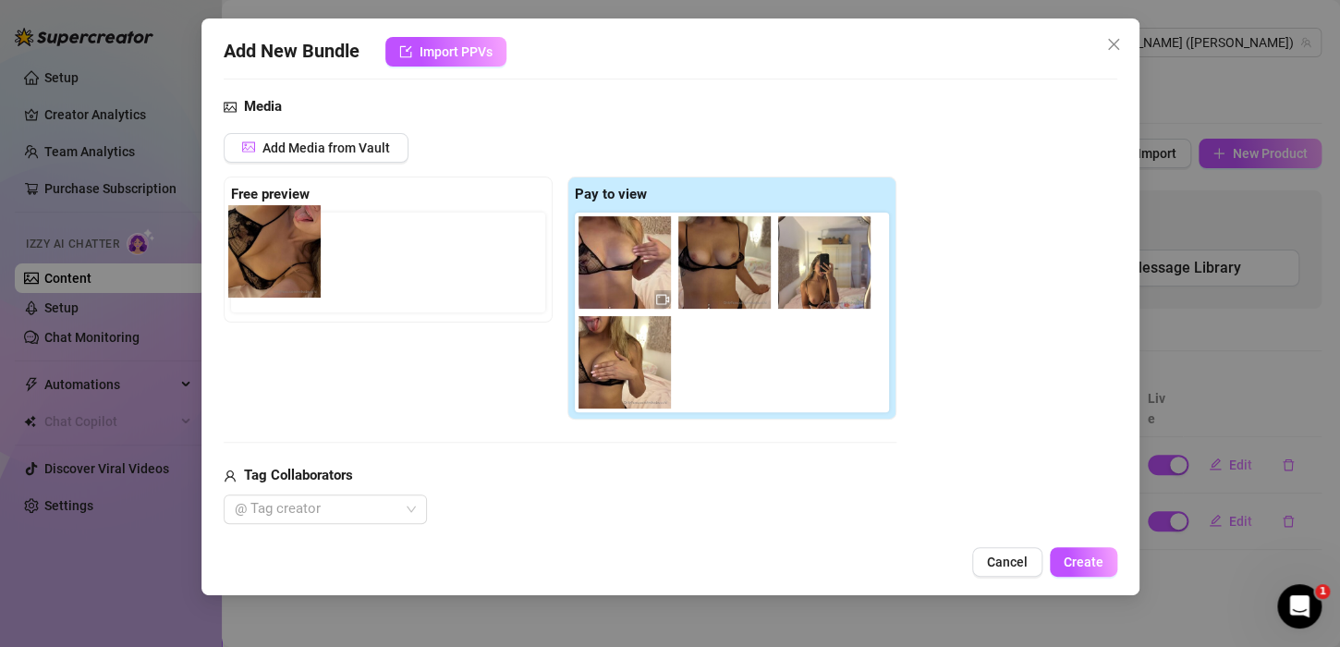
drag, startPoint x: 605, startPoint y: 381, endPoint x: 280, endPoint y: 280, distance: 340.5
click at [280, 280] on div "Free preview Pay to view" at bounding box center [560, 298] width 673 height 244
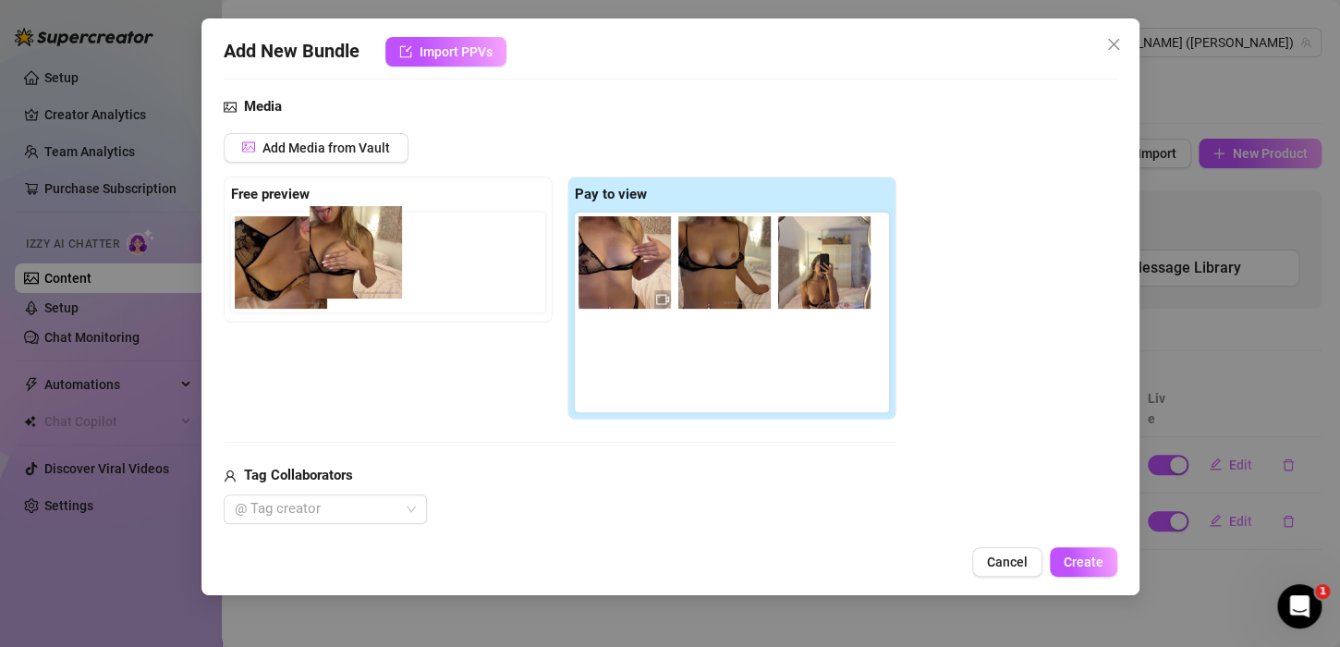
drag, startPoint x: 615, startPoint y: 373, endPoint x: 346, endPoint y: 261, distance: 291.2
click at [346, 261] on div "Free preview Pay to view" at bounding box center [560, 298] width 673 height 244
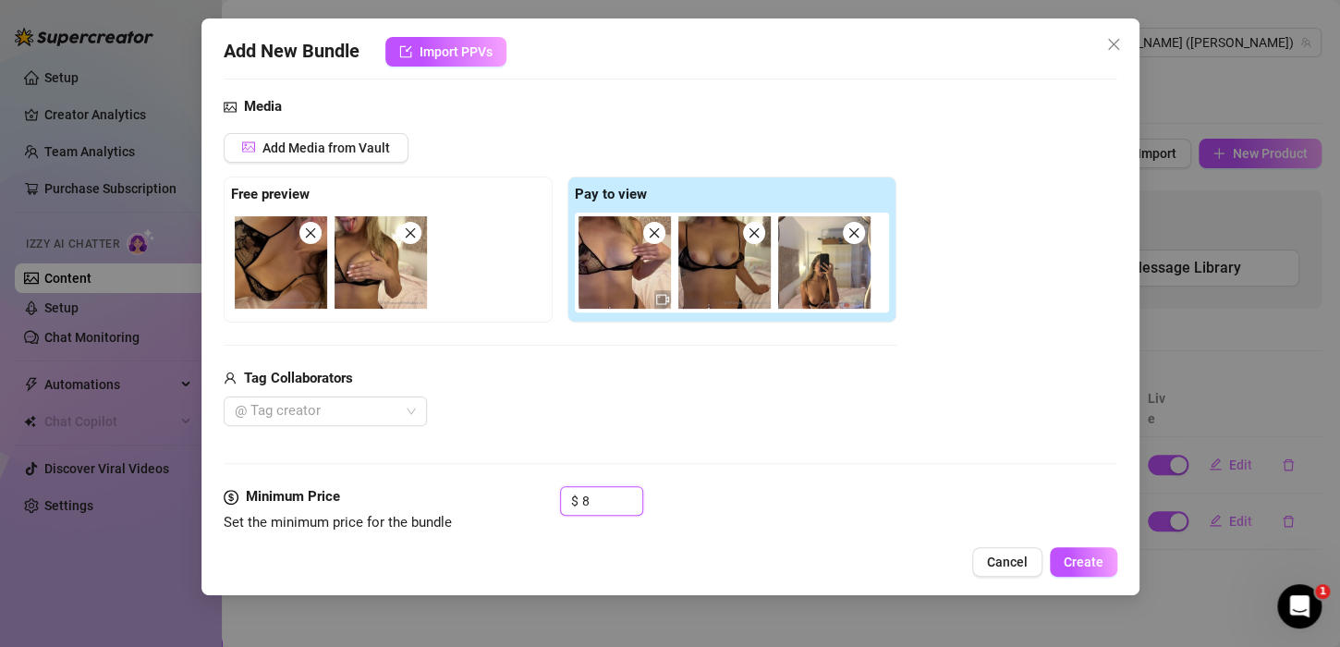
type input "8"
click at [521, 381] on div "Tag Collaborators" at bounding box center [560, 379] width 673 height 22
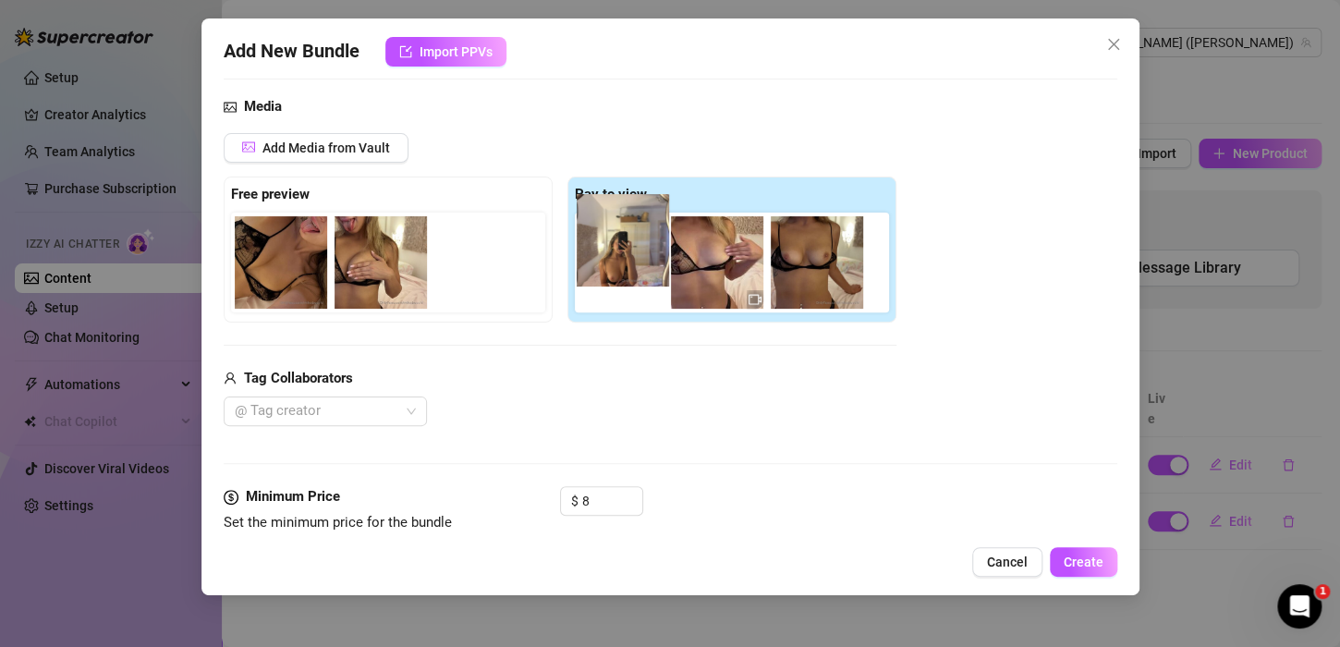
drag, startPoint x: 812, startPoint y: 281, endPoint x: 607, endPoint y: 260, distance: 206.2
click at [607, 260] on div at bounding box center [736, 263] width 322 height 100
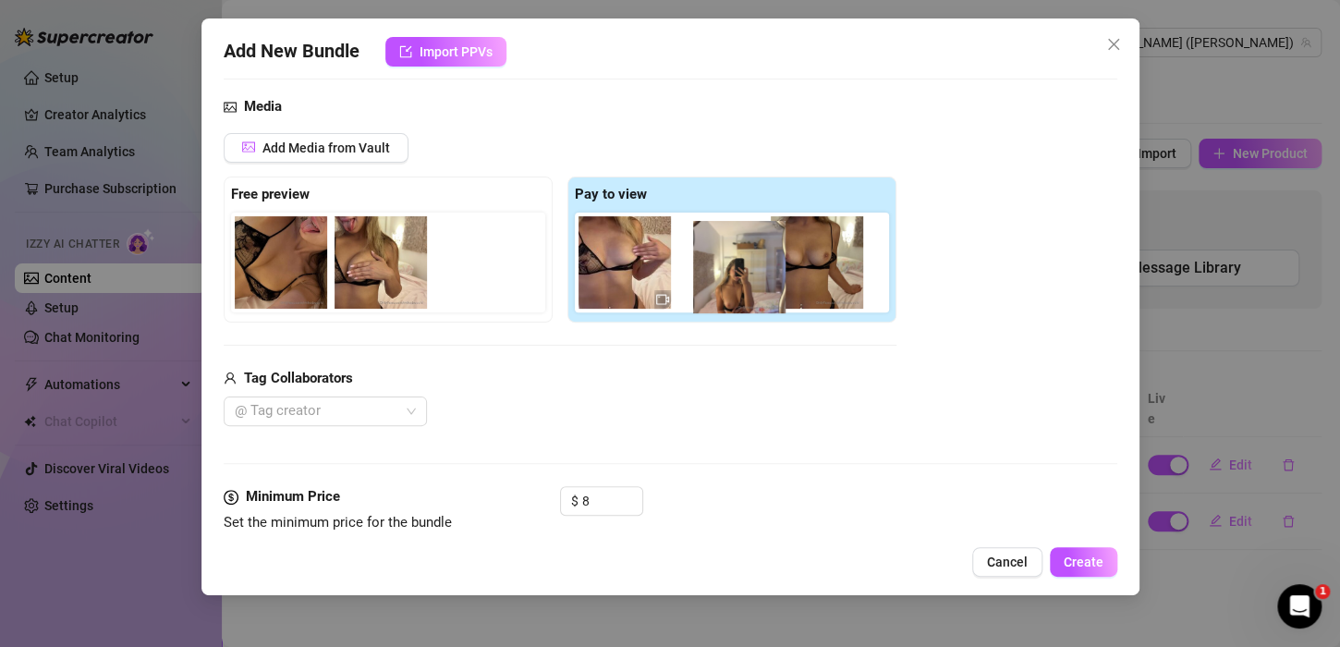
drag, startPoint x: 759, startPoint y: 299, endPoint x: 725, endPoint y: 296, distance: 34.4
click at [725, 296] on div at bounding box center [736, 263] width 322 height 100
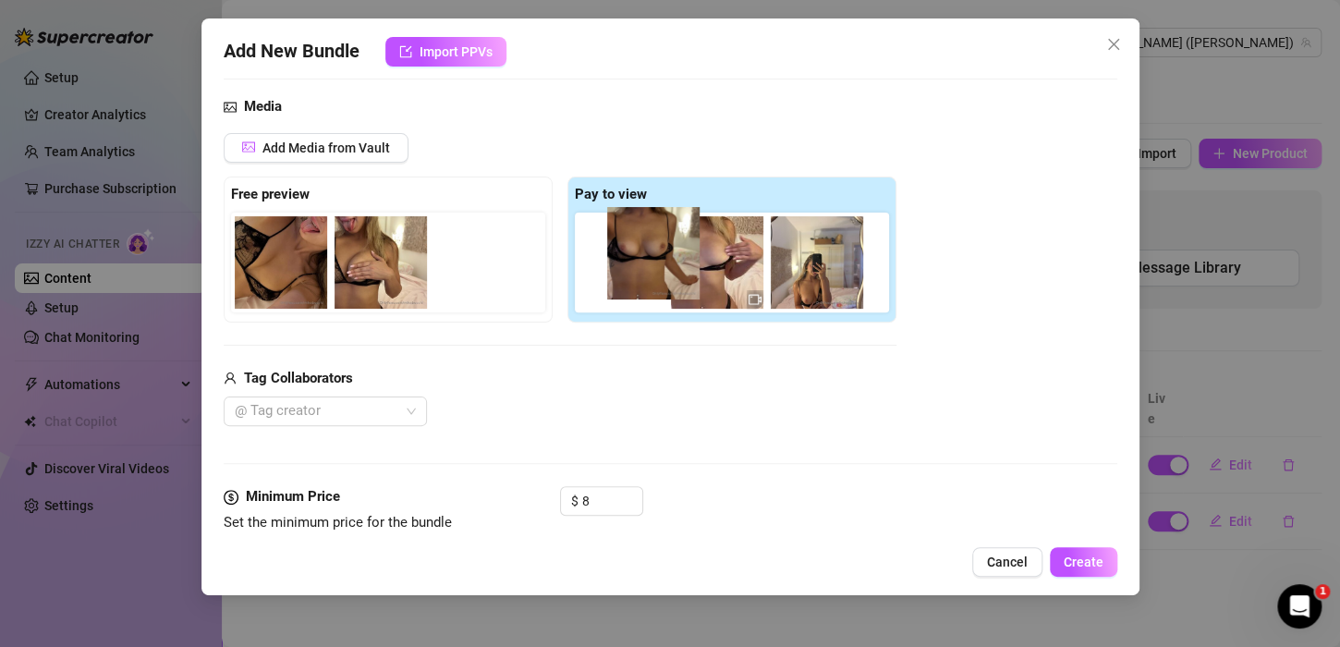
drag, startPoint x: 710, startPoint y: 291, endPoint x: 638, endPoint y: 276, distance: 73.6
click at [641, 275] on div at bounding box center [736, 263] width 322 height 100
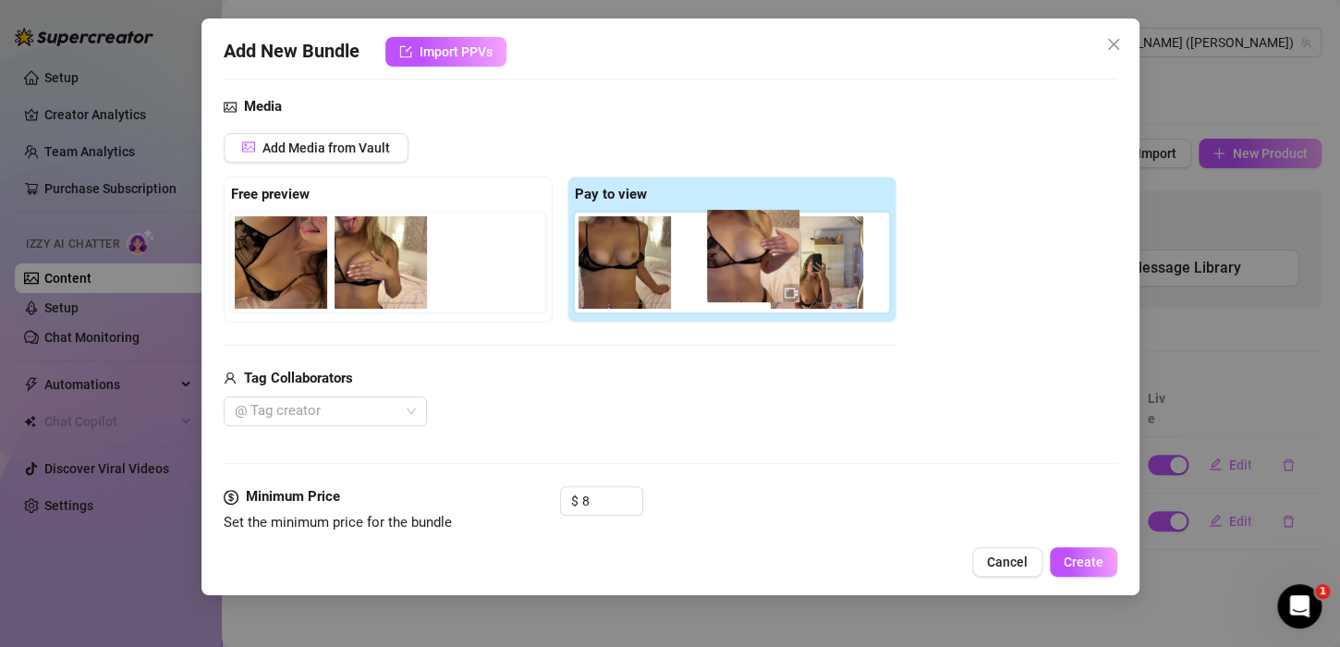
drag, startPoint x: 662, startPoint y: 292, endPoint x: 802, endPoint y: 287, distance: 139.6
click at [802, 287] on div at bounding box center [736, 263] width 322 height 100
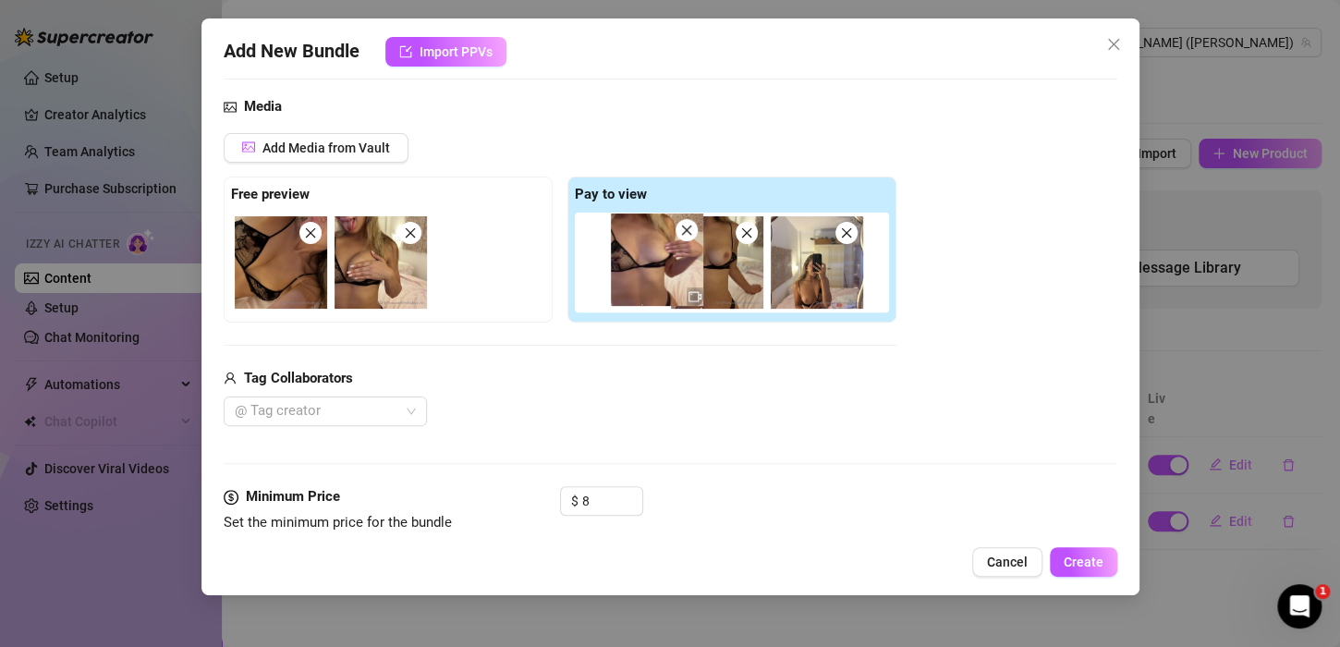
drag, startPoint x: 658, startPoint y: 288, endPoint x: 800, endPoint y: 271, distance: 143.4
click at [794, 272] on div at bounding box center [736, 263] width 322 height 100
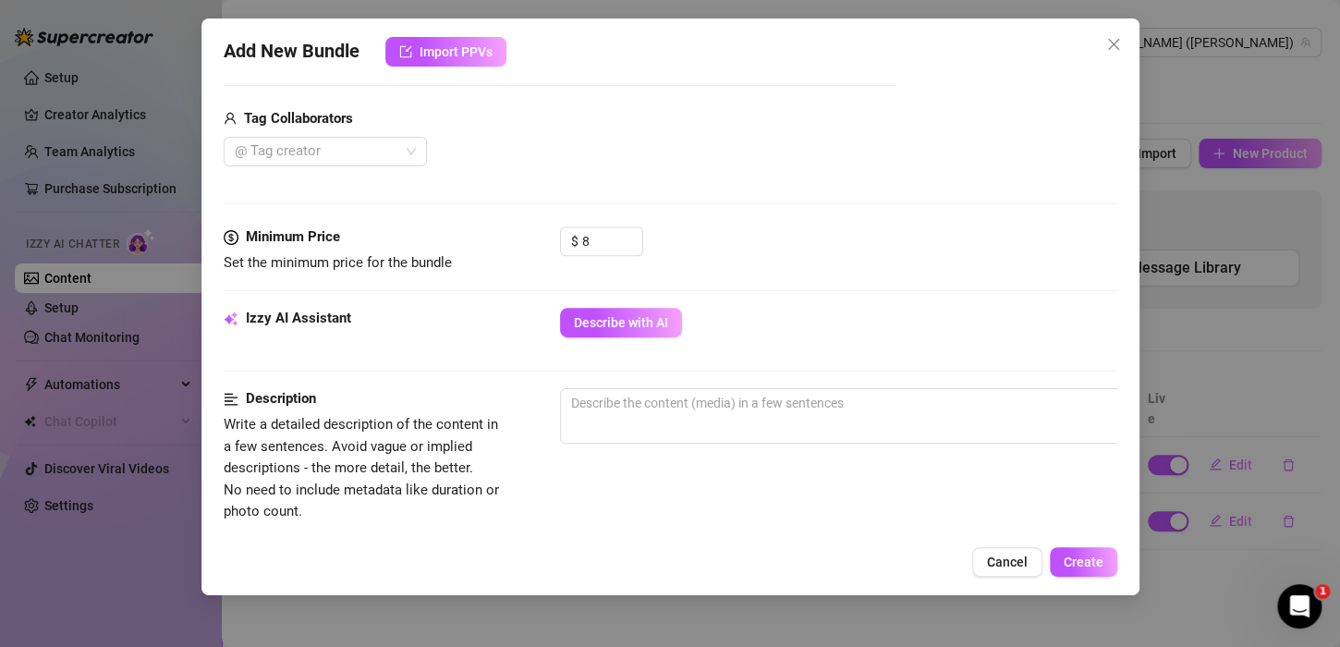
scroll to position [462, 0]
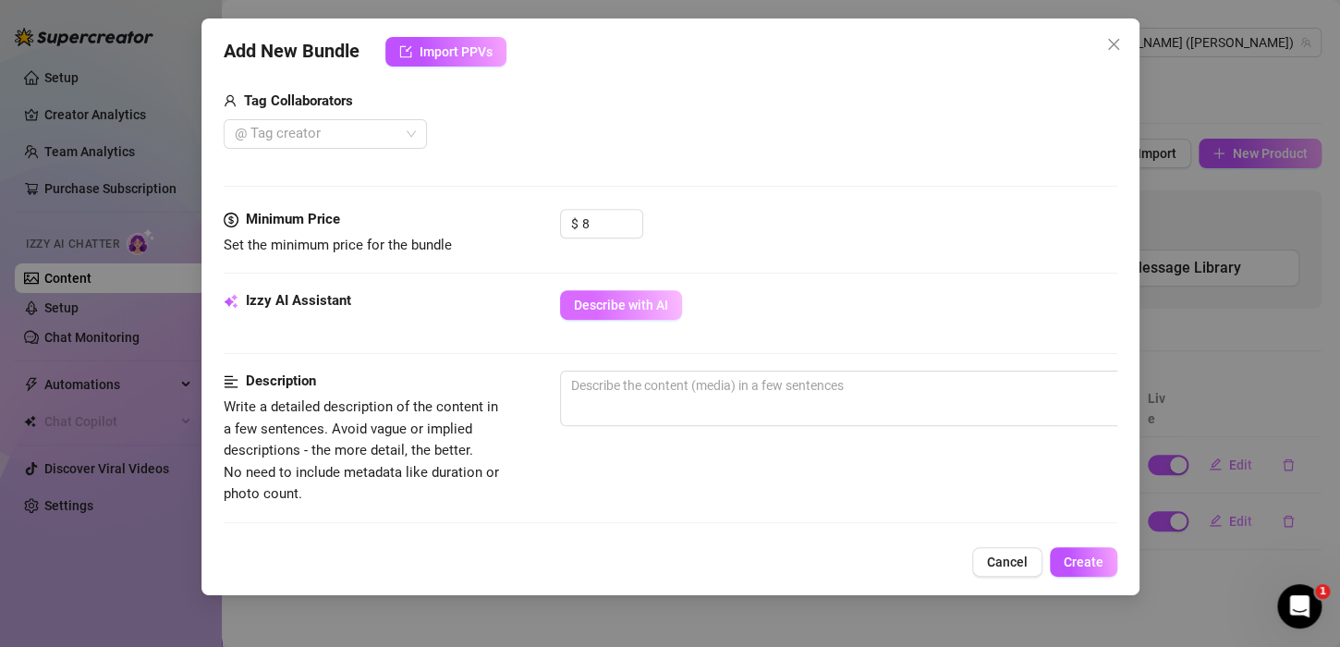
click at [598, 303] on span "Describe with AI" at bounding box center [621, 305] width 94 height 15
type textarea "[PERSON_NAME]"
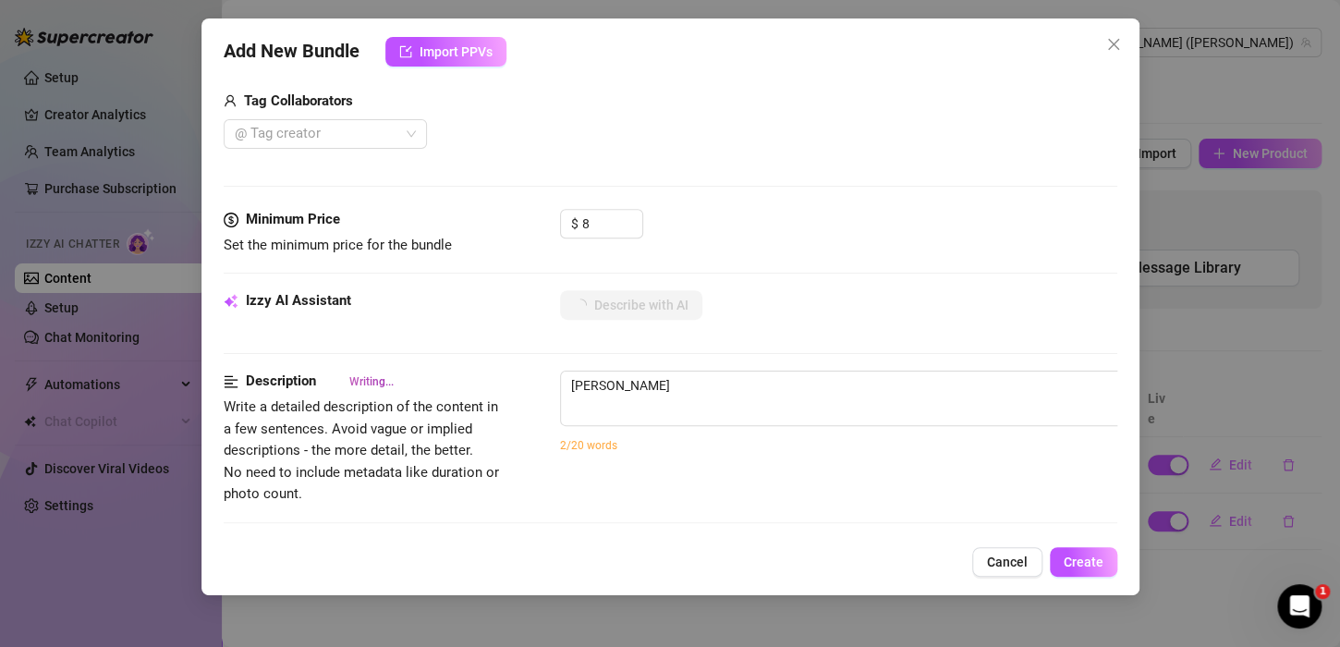
type textarea "[PERSON_NAME] in"
type textarea "[PERSON_NAME] teases in a"
type textarea "[PERSON_NAME] teases in a sheer"
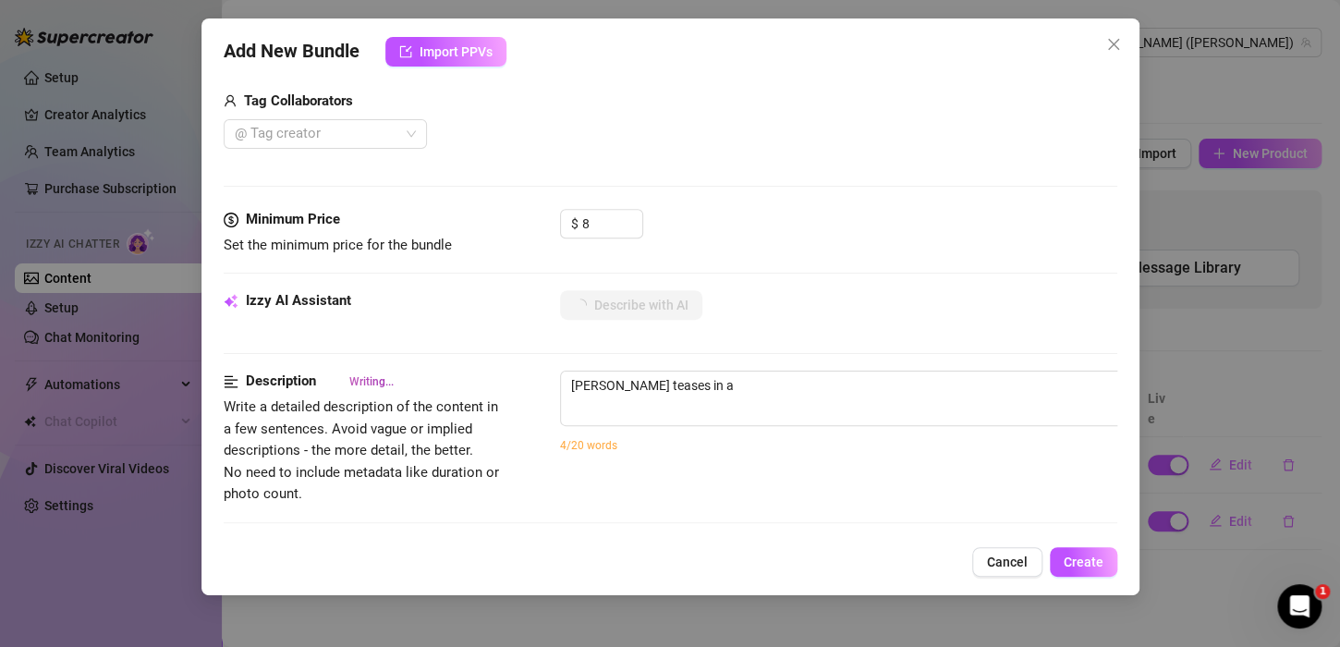
type textarea "[PERSON_NAME] teases in a sheer"
type textarea "[PERSON_NAME] teases in a sheer black"
type textarea "[PERSON_NAME] teases in a sheer black bra,"
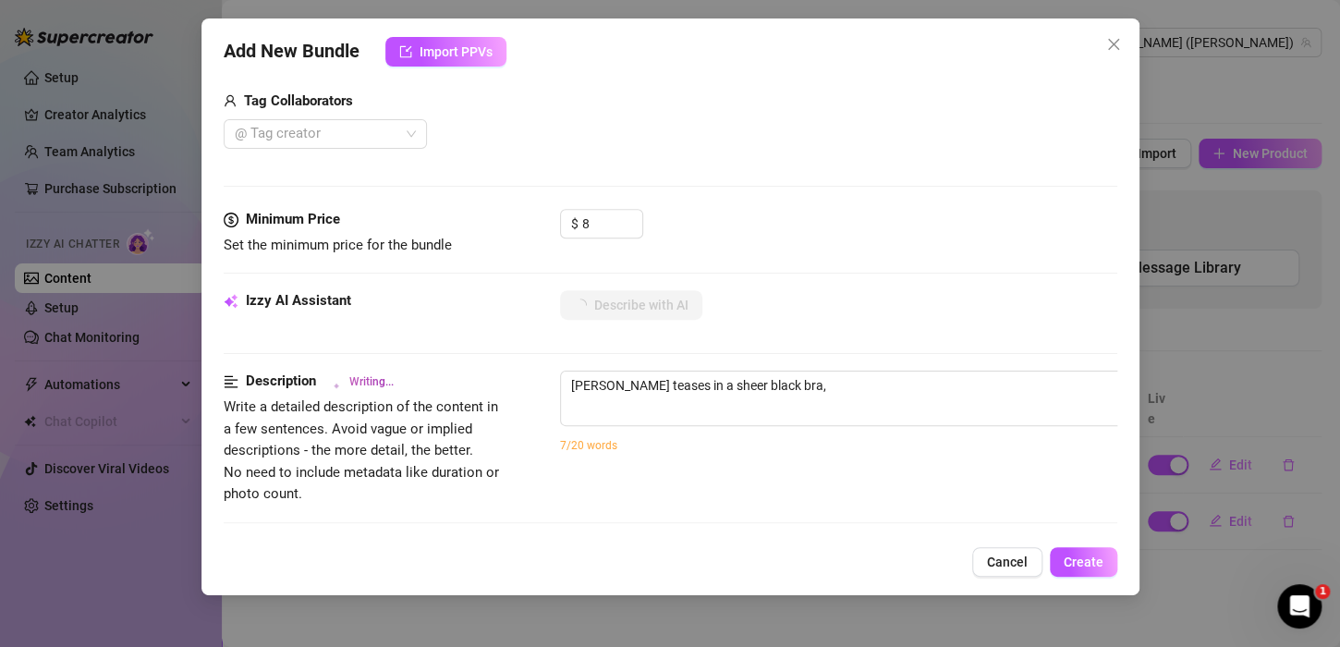
type textarea "[PERSON_NAME] teases in a sheer black bra, showing"
type textarea "[PERSON_NAME] teases in a sheer black bra, showing off"
type textarea "[PERSON_NAME] teases in a sheer black bra, showing off her"
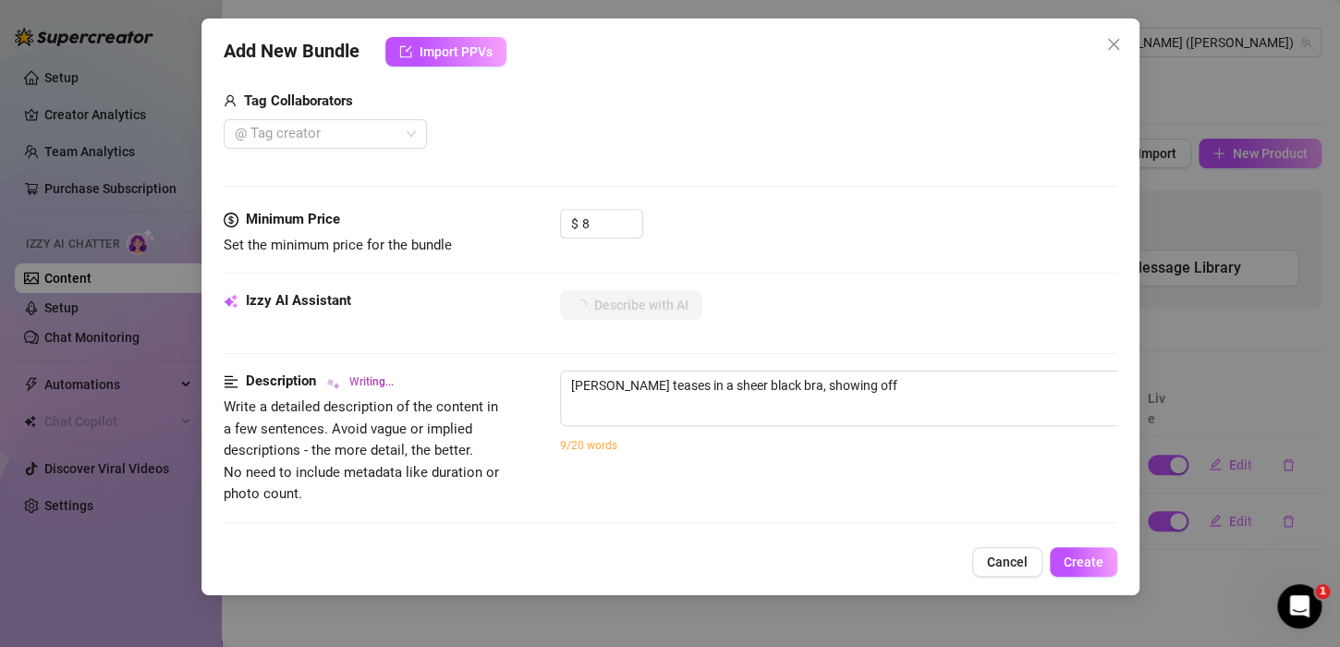
type textarea "[PERSON_NAME] teases in a sheer black bra, showing off her"
type textarea "[PERSON_NAME] teases in a sheer black bra, showing off her perky"
type textarea "[PERSON_NAME] teases in a sheer black bra, showing off her perky tits"
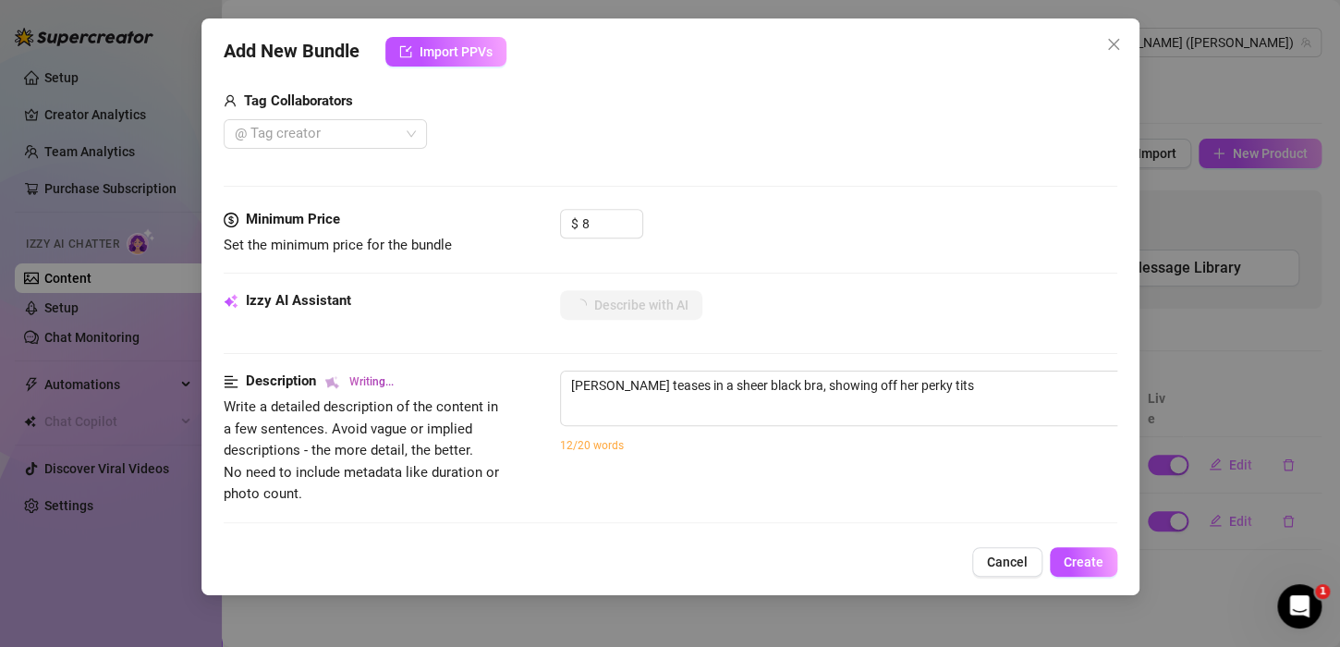
type textarea "[PERSON_NAME] teases in a sheer black bra, showing off her perky tits with"
type textarea "[PERSON_NAME] teases in a sheer black bra, showing off her perky tits with nipp…"
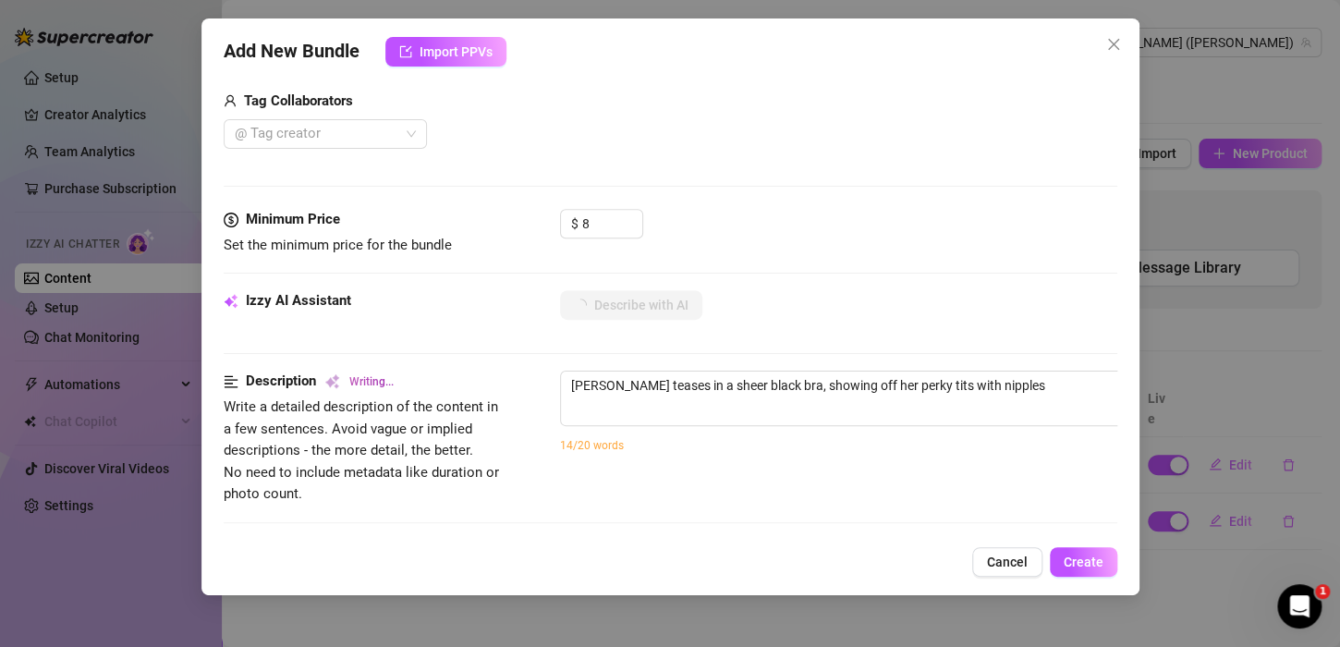
type textarea "[PERSON_NAME] teases in a sheer black bra, showing off her perky tits with nipp…"
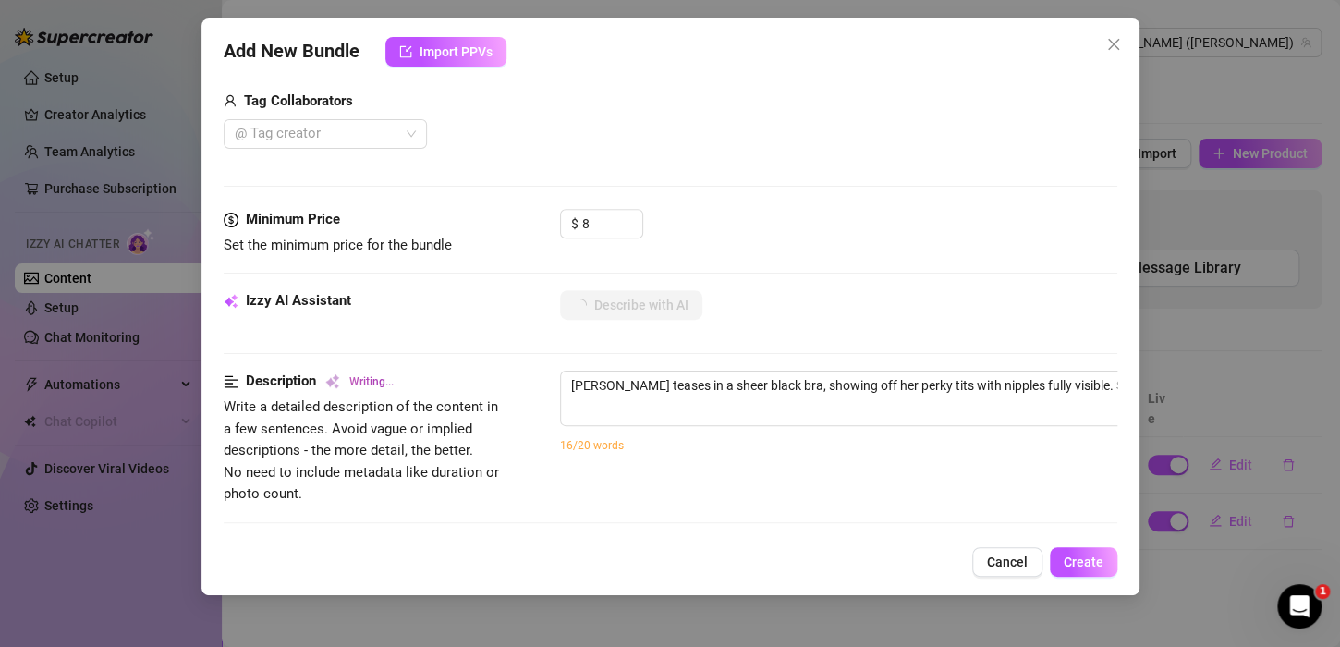
type textarea "[PERSON_NAME] teases in a sheer black bra, showing off her perky tits with nipp…"
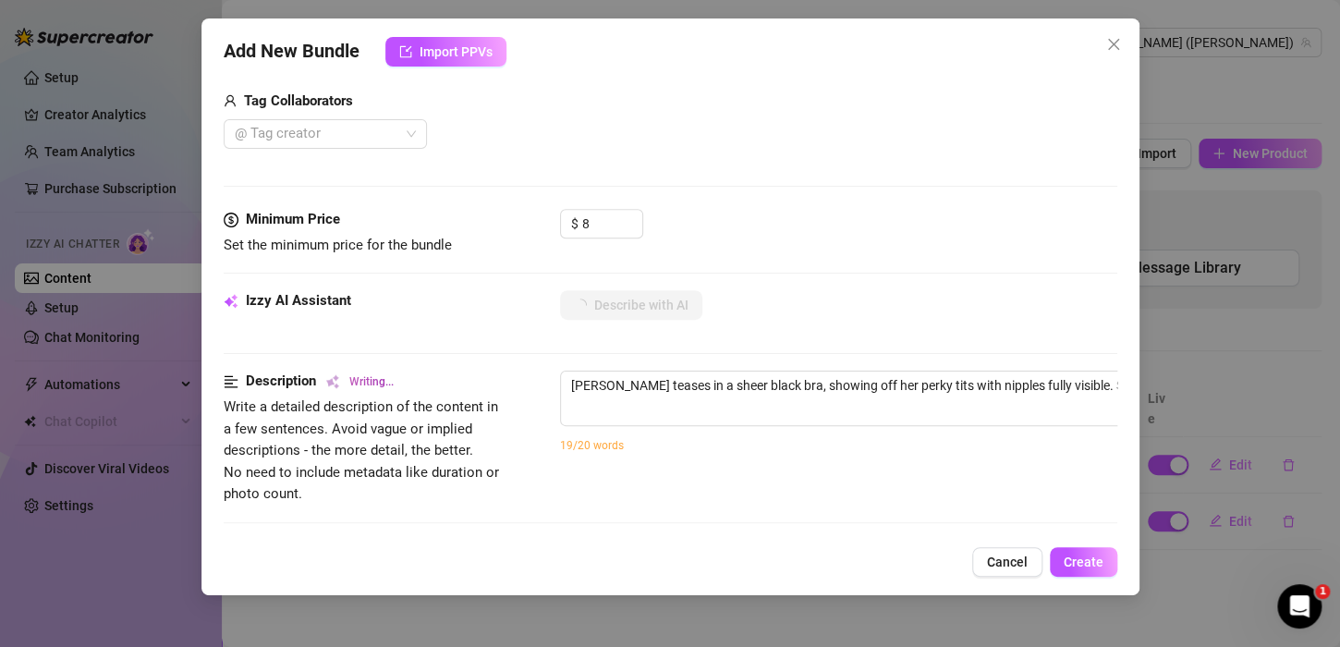
type textarea "[PERSON_NAME] teases in a sheer black bra, showing off her perky tits with nipp…"
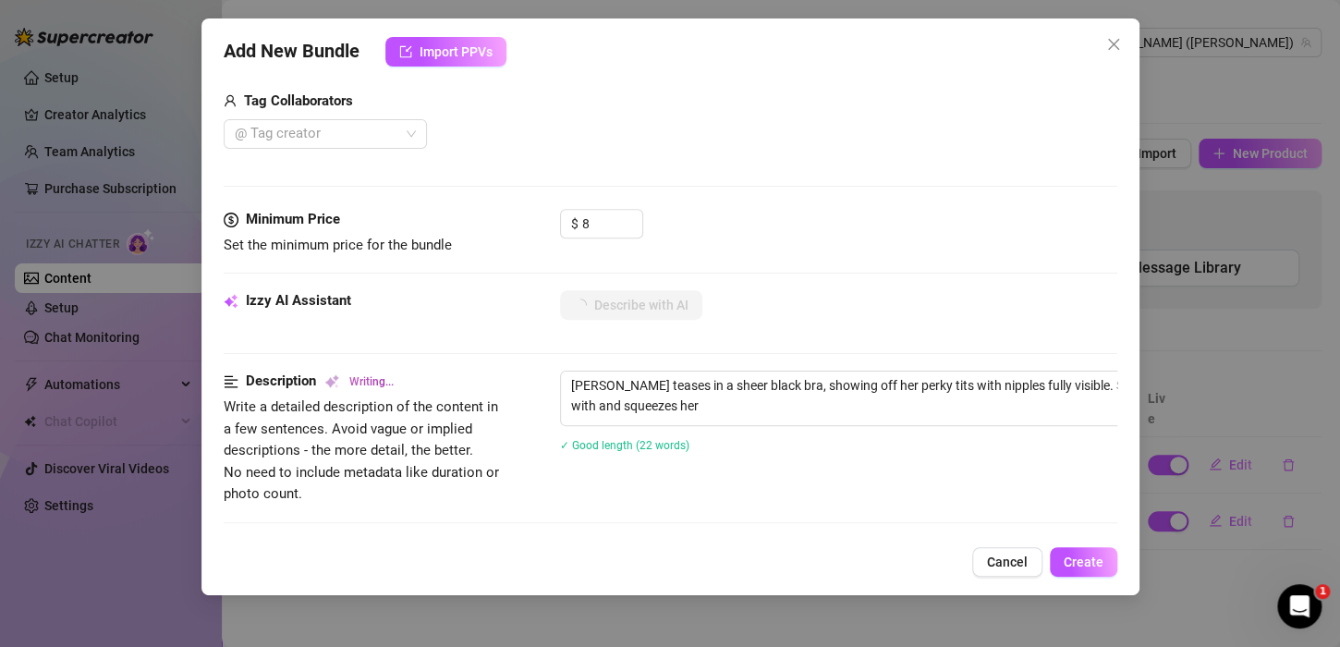
type textarea "[PERSON_NAME] teases in a sheer black bra, showing off her perky tits with nipp…"
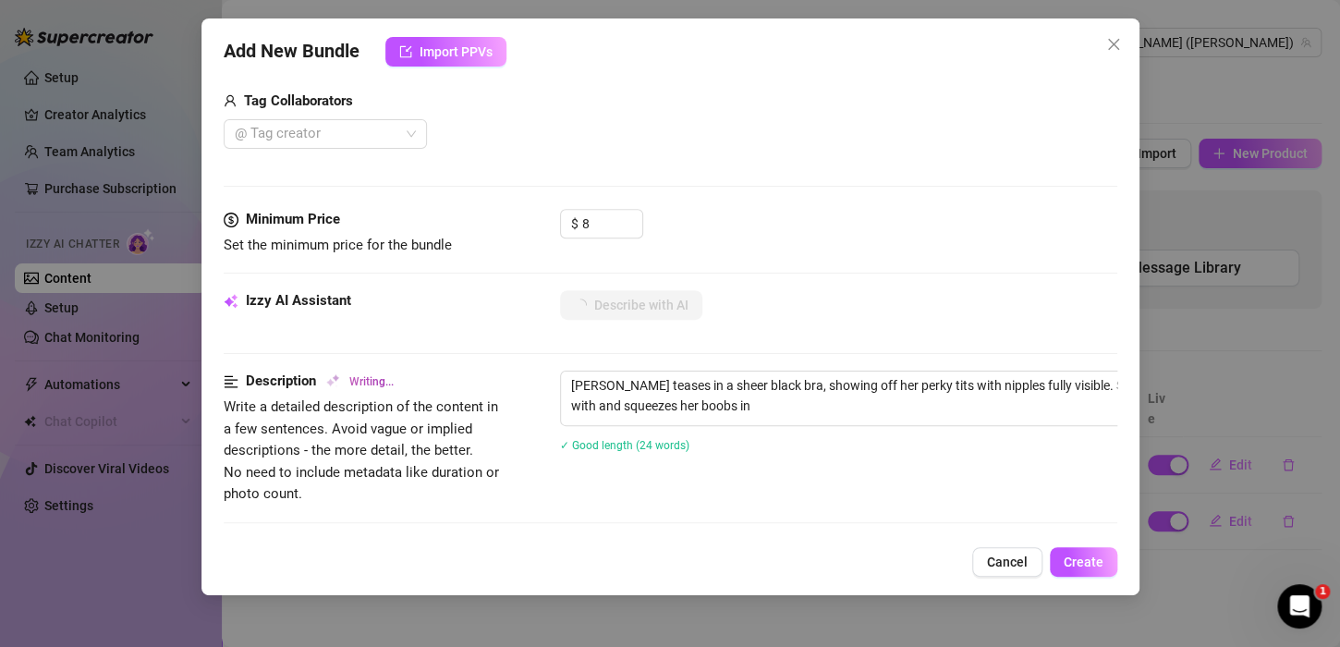
type textarea "[PERSON_NAME] teases in a sheer black bra, showing off her perky tits with nipp…"
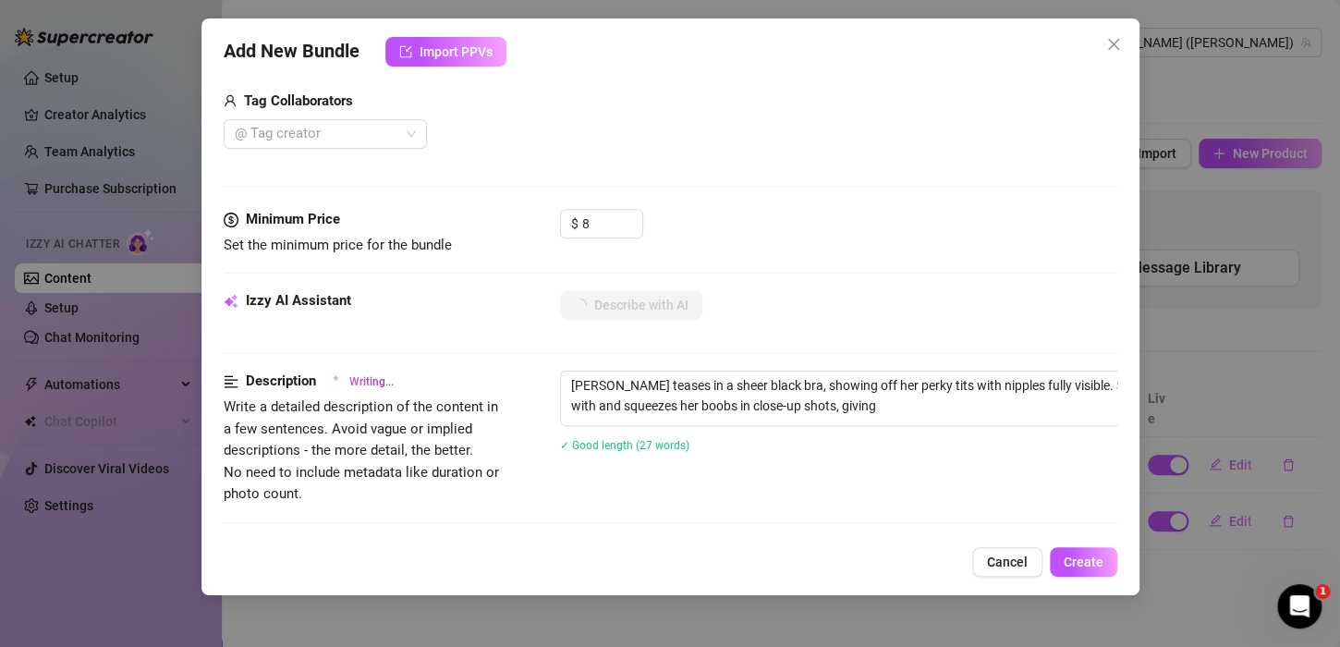
type textarea "[PERSON_NAME] teases in a sheer black bra, showing off her perky tits with nipp…"
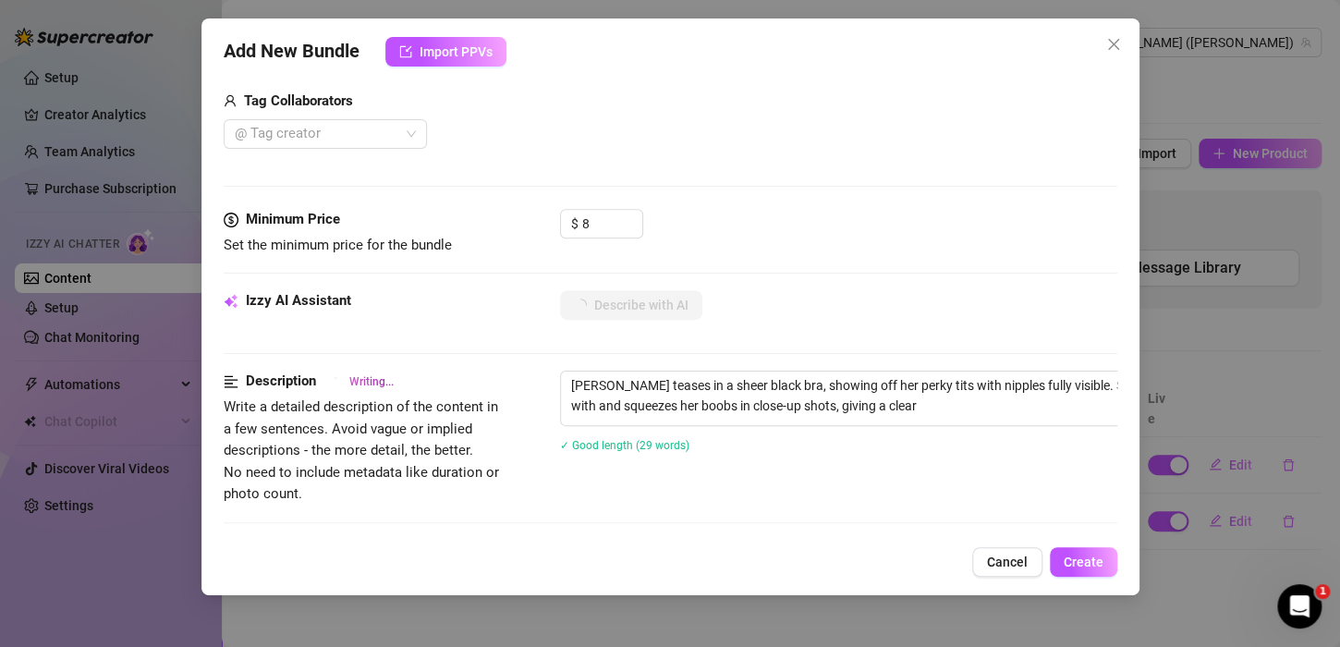
type textarea "[PERSON_NAME] teases in a sheer black bra, showing off her perky tits with nipp…"
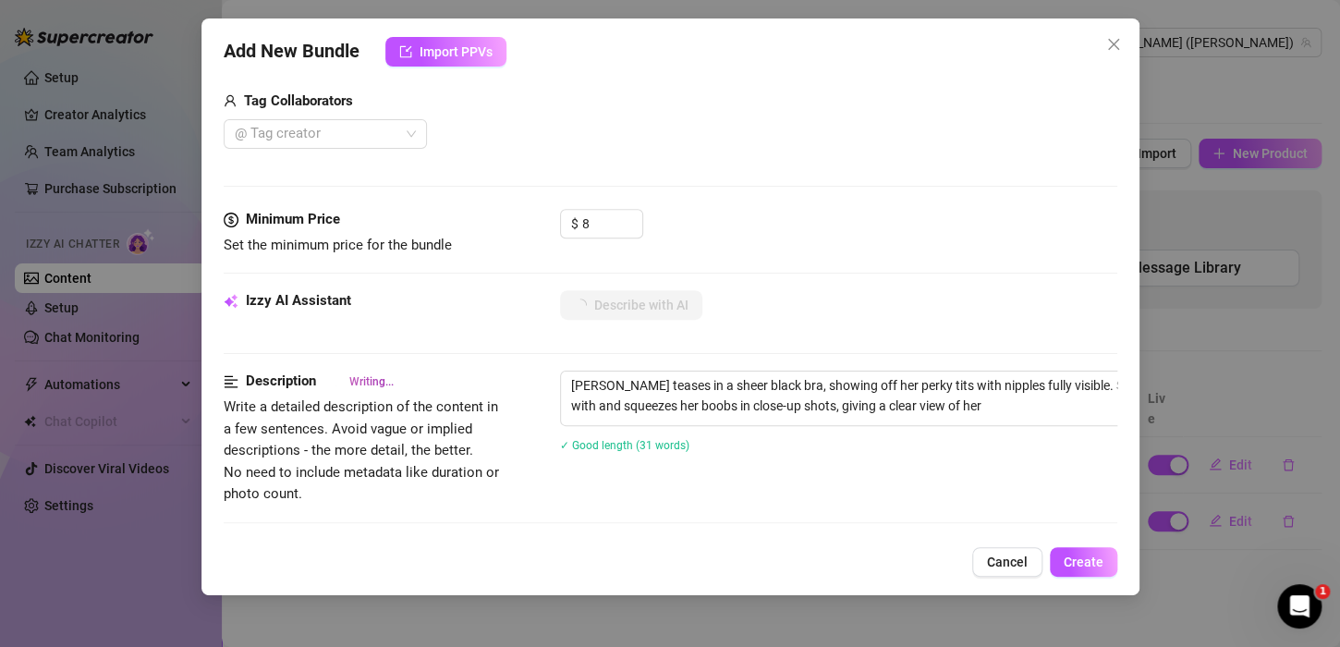
type textarea "[PERSON_NAME] teases in a sheer black bra, showing off her perky tits with nipp…"
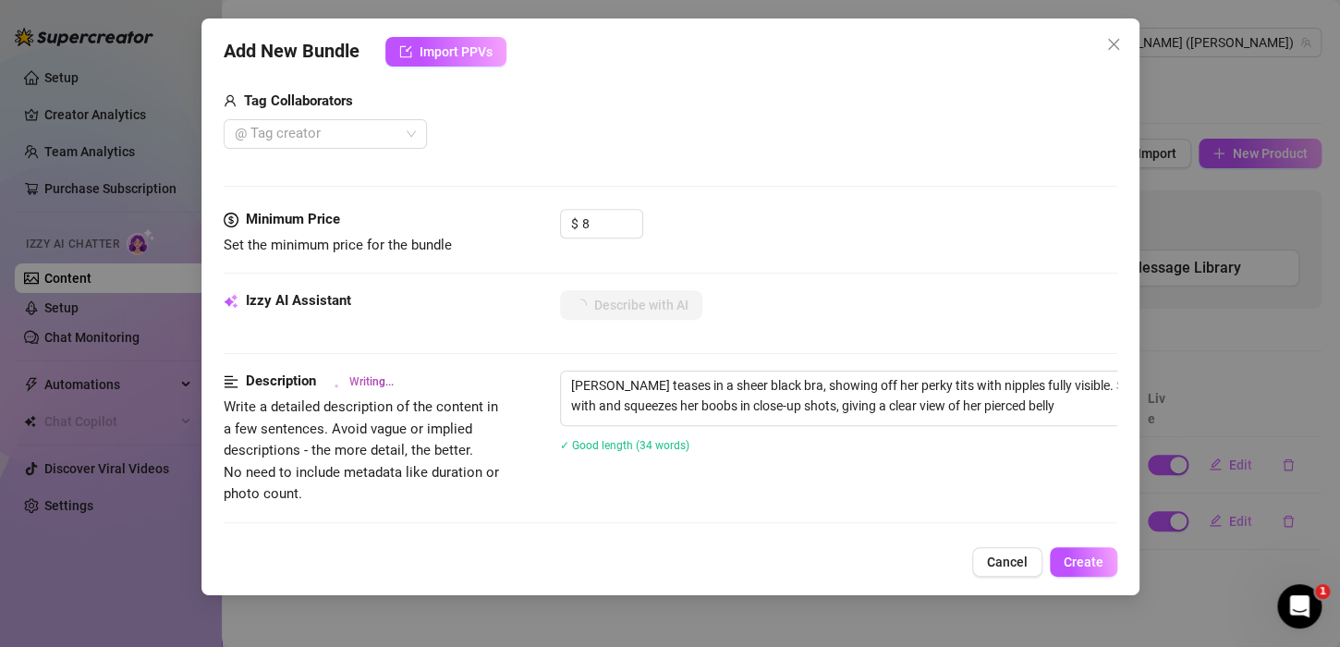
type textarea "[PERSON_NAME] teases in a sheer black bra, showing off her perky tits with nipp…"
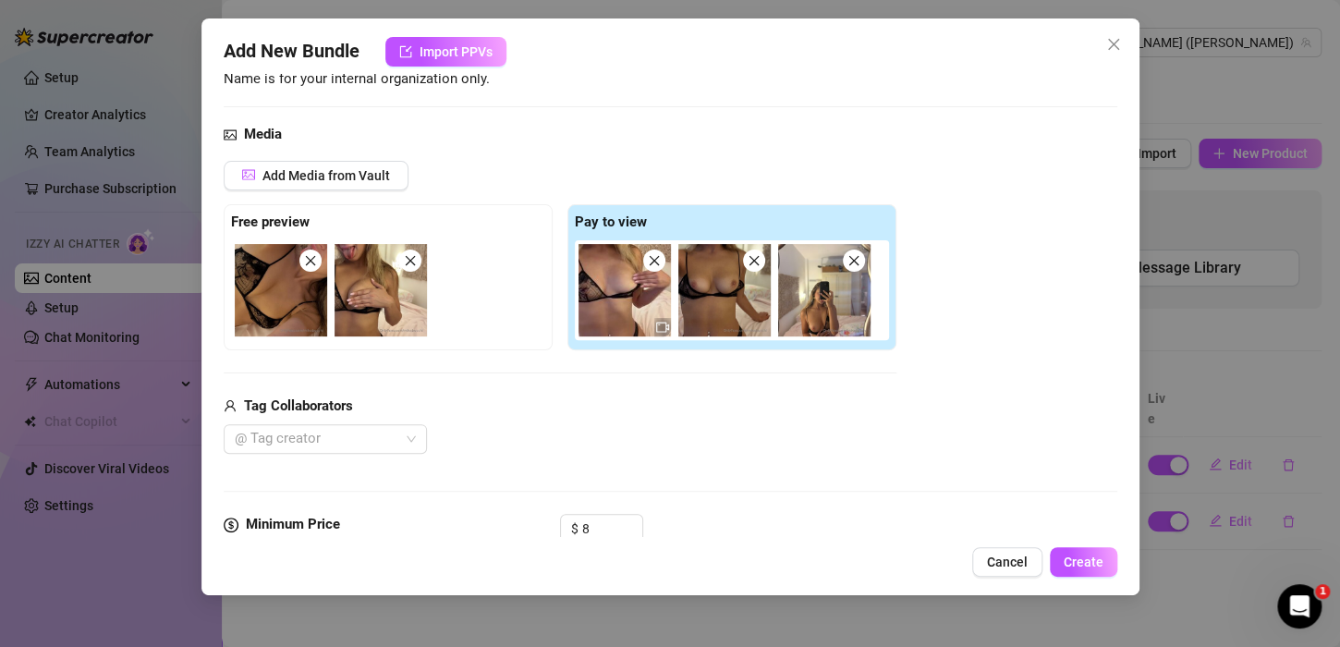
scroll to position [0, 0]
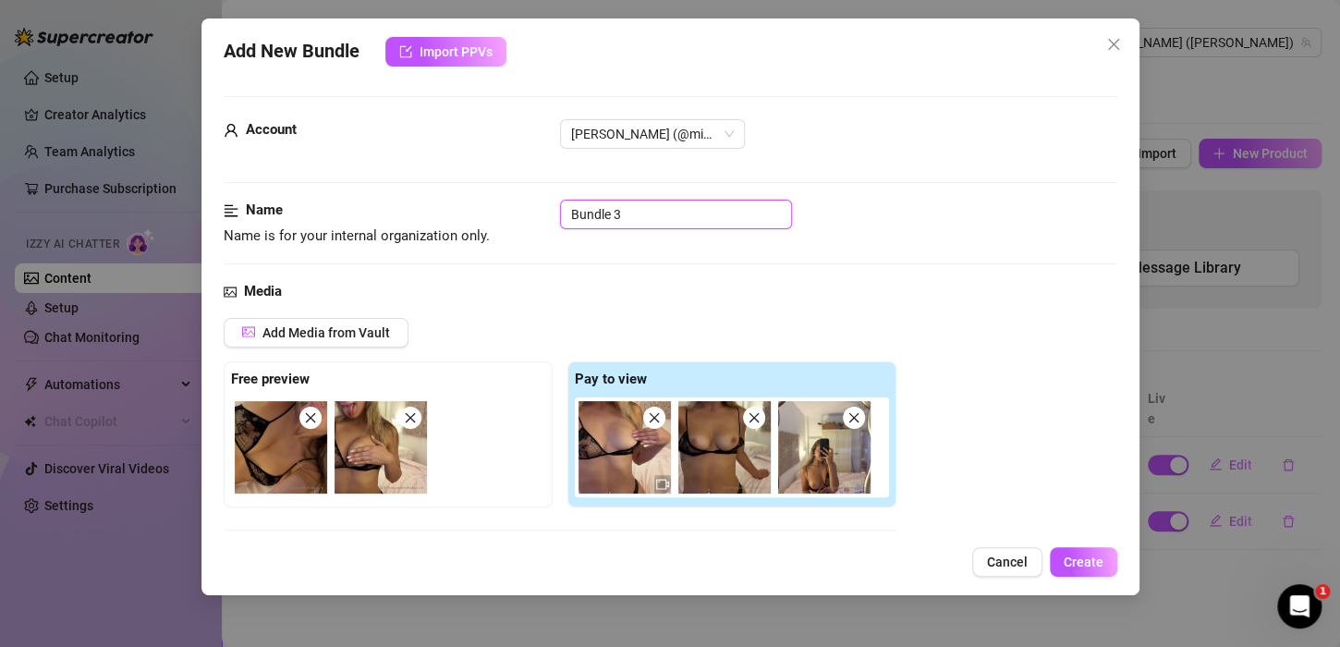
drag, startPoint x: 677, startPoint y: 211, endPoint x: 424, endPoint y: 196, distance: 253.6
click at [1095, 571] on button "Create" at bounding box center [1083, 562] width 67 height 30
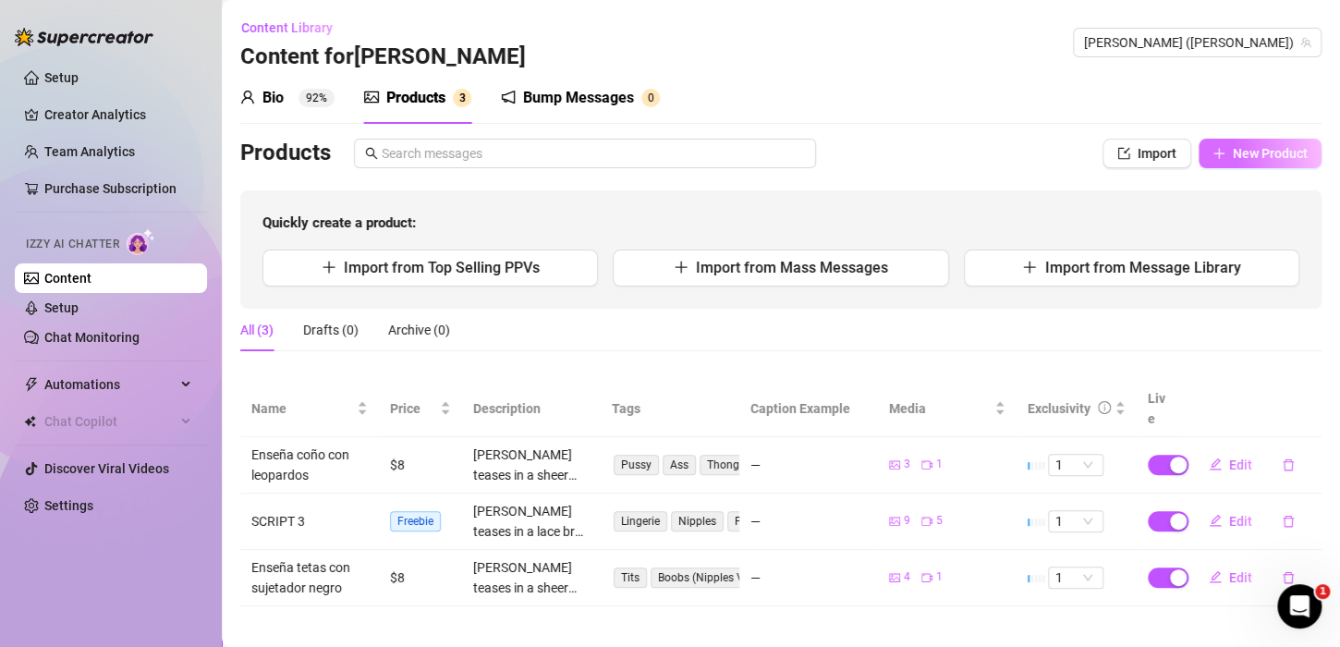
click at [1226, 156] on button "New Product" at bounding box center [1259, 154] width 123 height 30
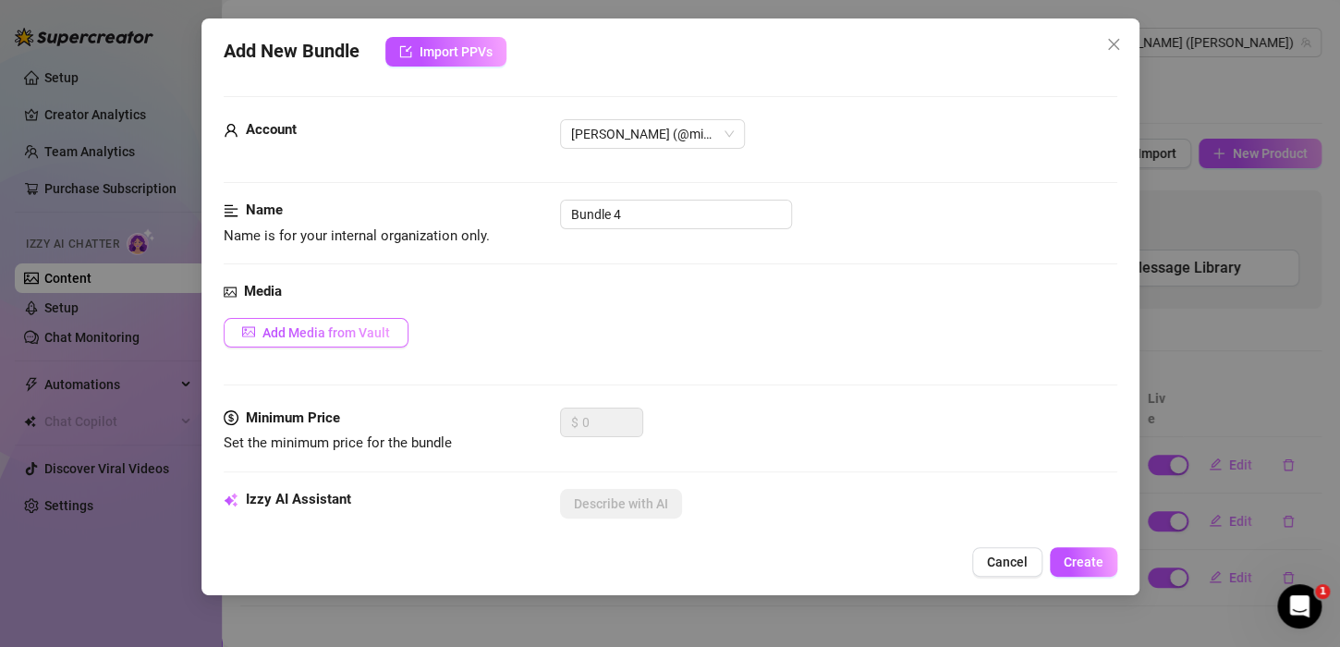
click at [375, 334] on span "Add Media from Vault" at bounding box center [326, 332] width 128 height 15
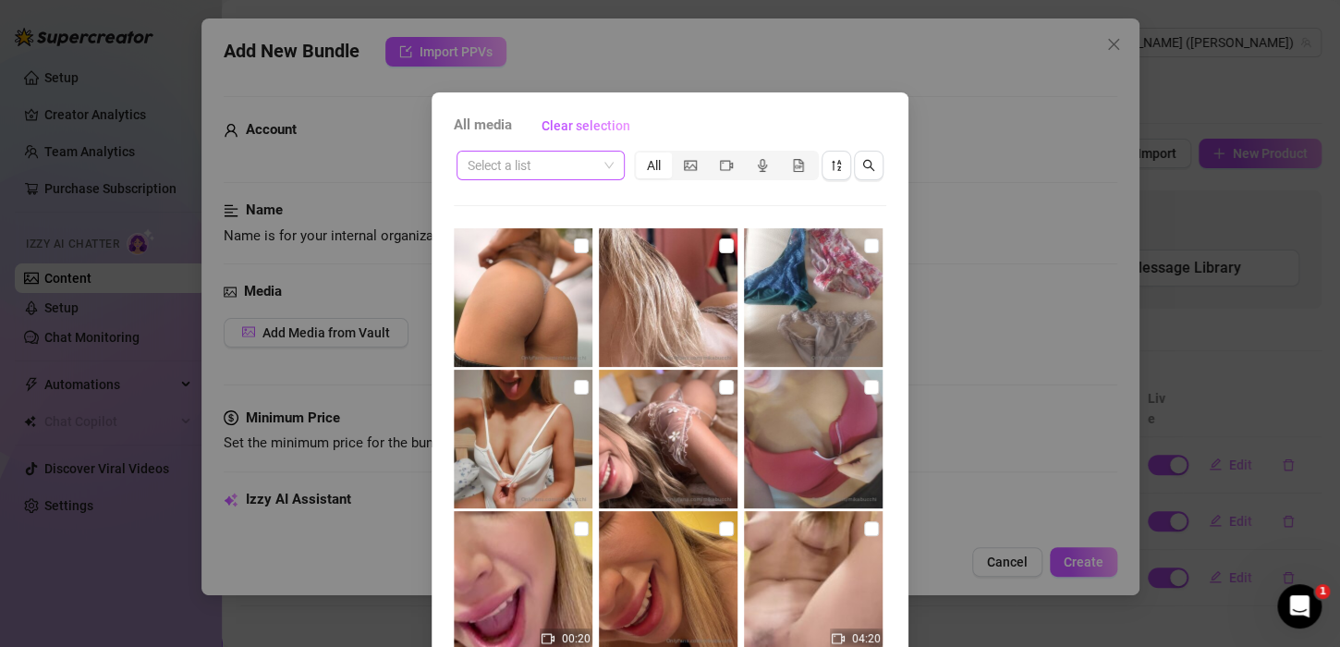
click at [600, 160] on span at bounding box center [541, 166] width 146 height 28
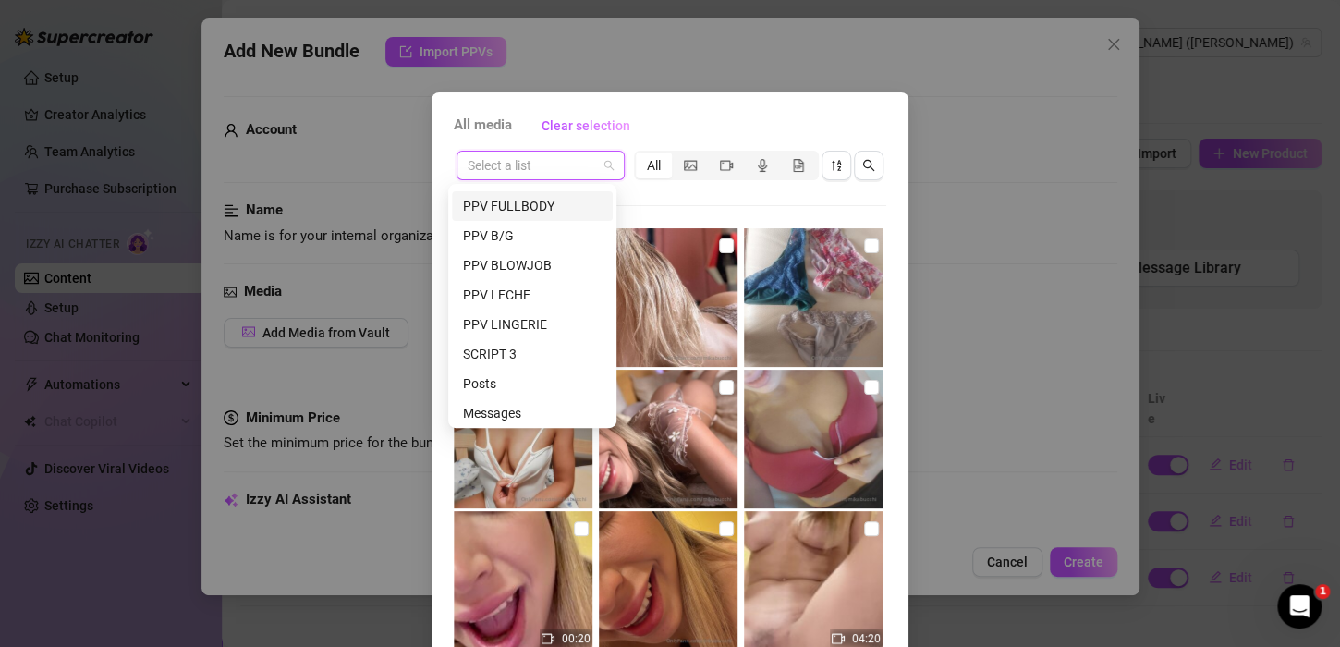
scroll to position [237, 0]
click at [535, 340] on div "SCRIPT 3" at bounding box center [532, 350] width 139 height 20
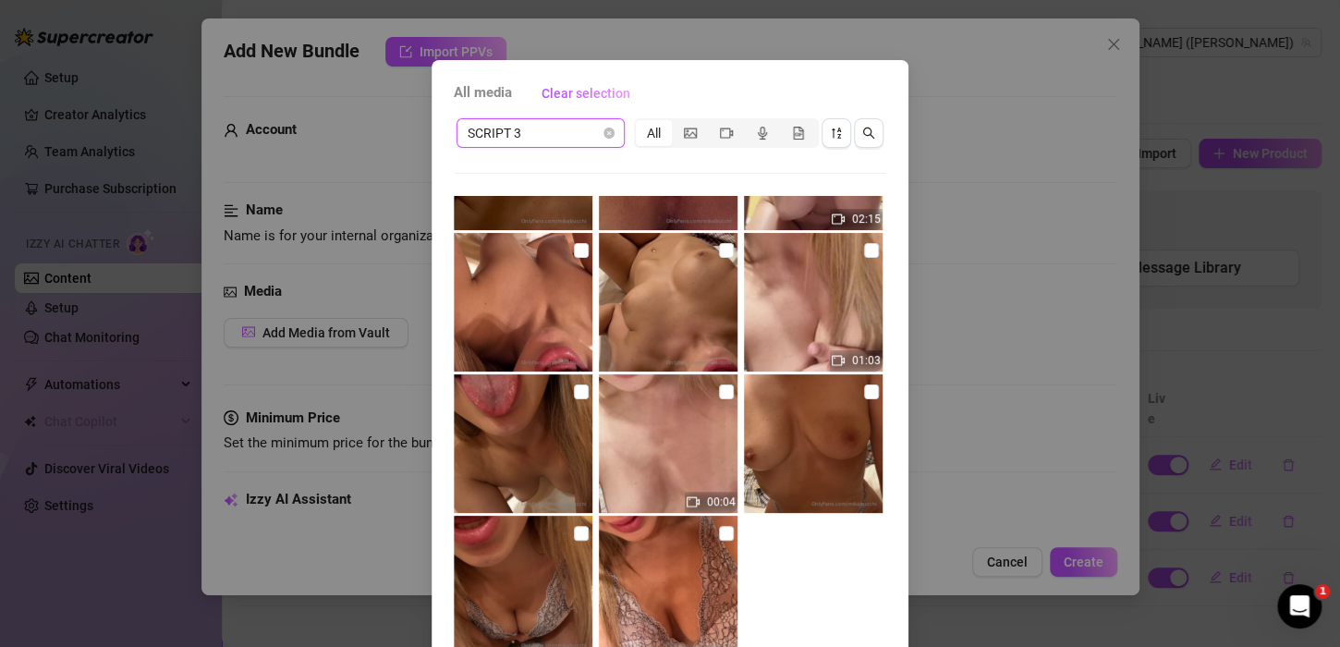
scroll to position [272, 0]
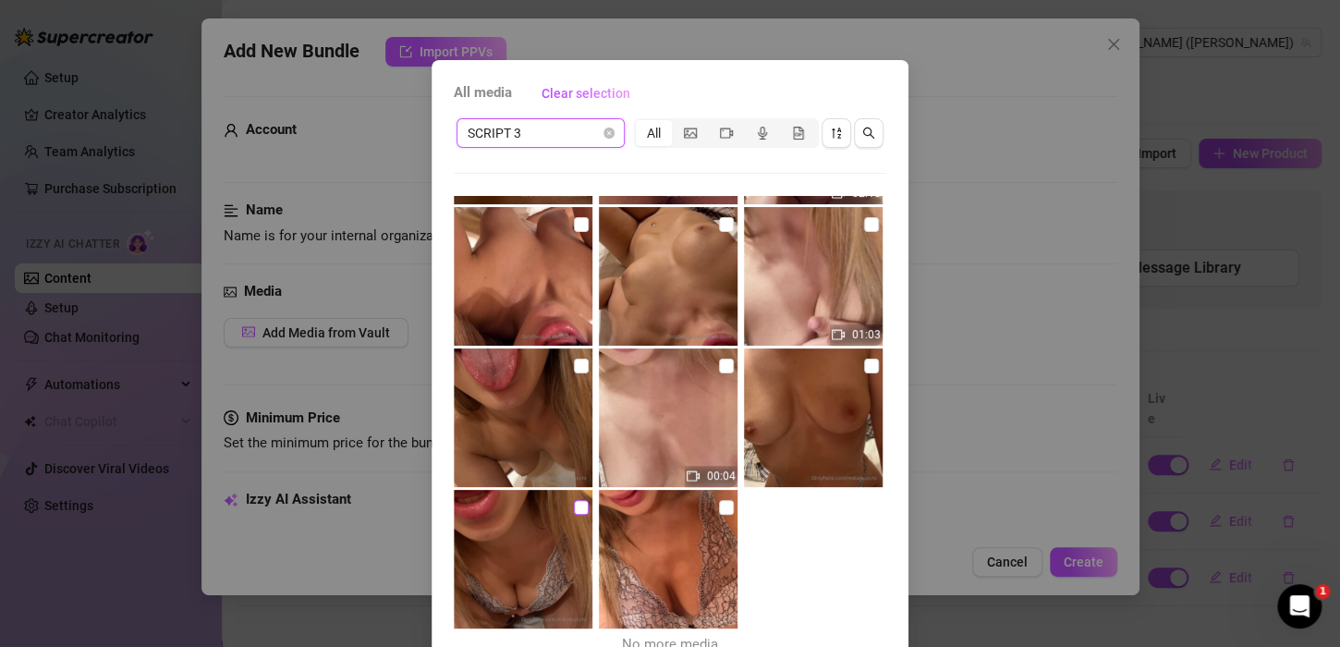
click at [574, 513] on input "checkbox" at bounding box center [581, 507] width 15 height 15
click at [698, 504] on img at bounding box center [668, 559] width 139 height 139
click at [719, 508] on input "checkbox" at bounding box center [726, 507] width 15 height 15
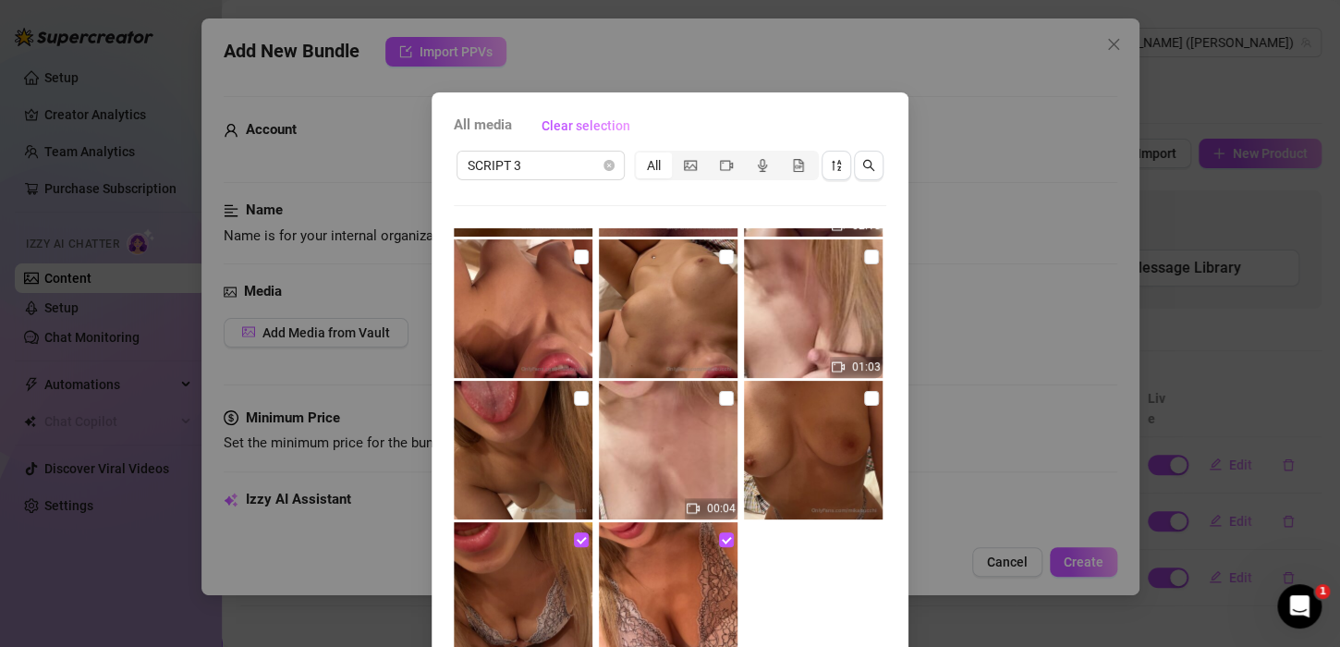
click at [864, 402] on input "checkbox" at bounding box center [871, 398] width 15 height 15
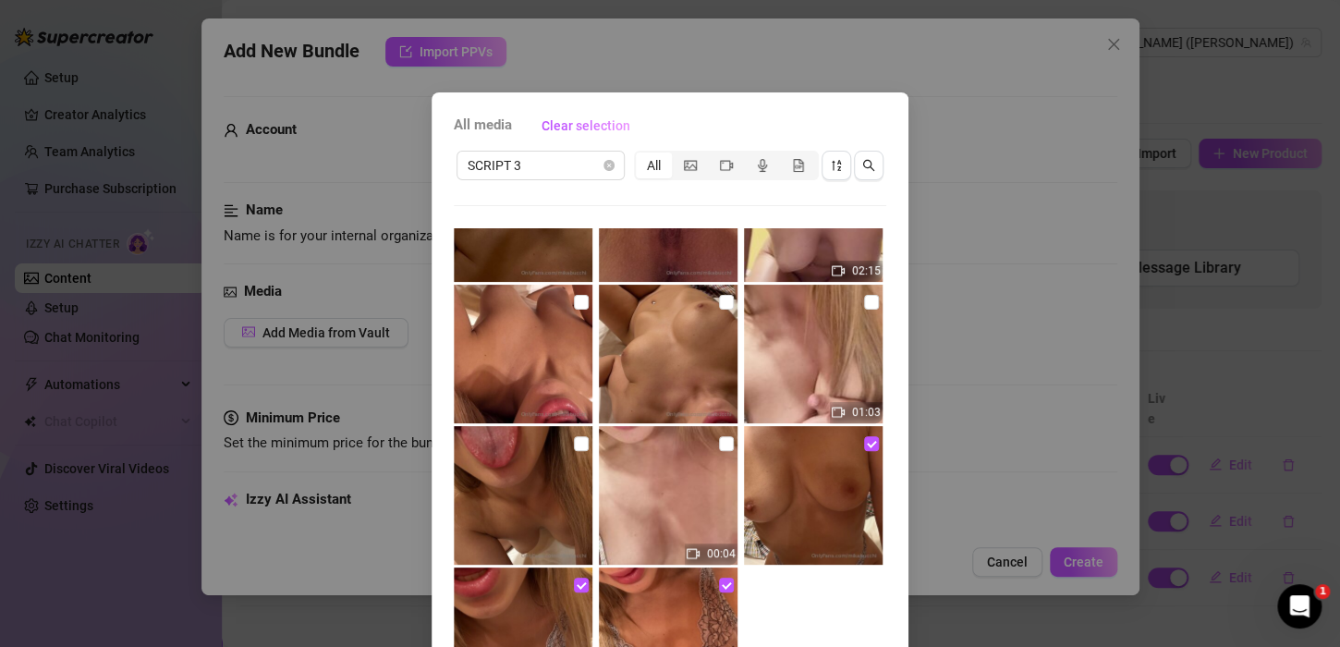
scroll to position [179, 0]
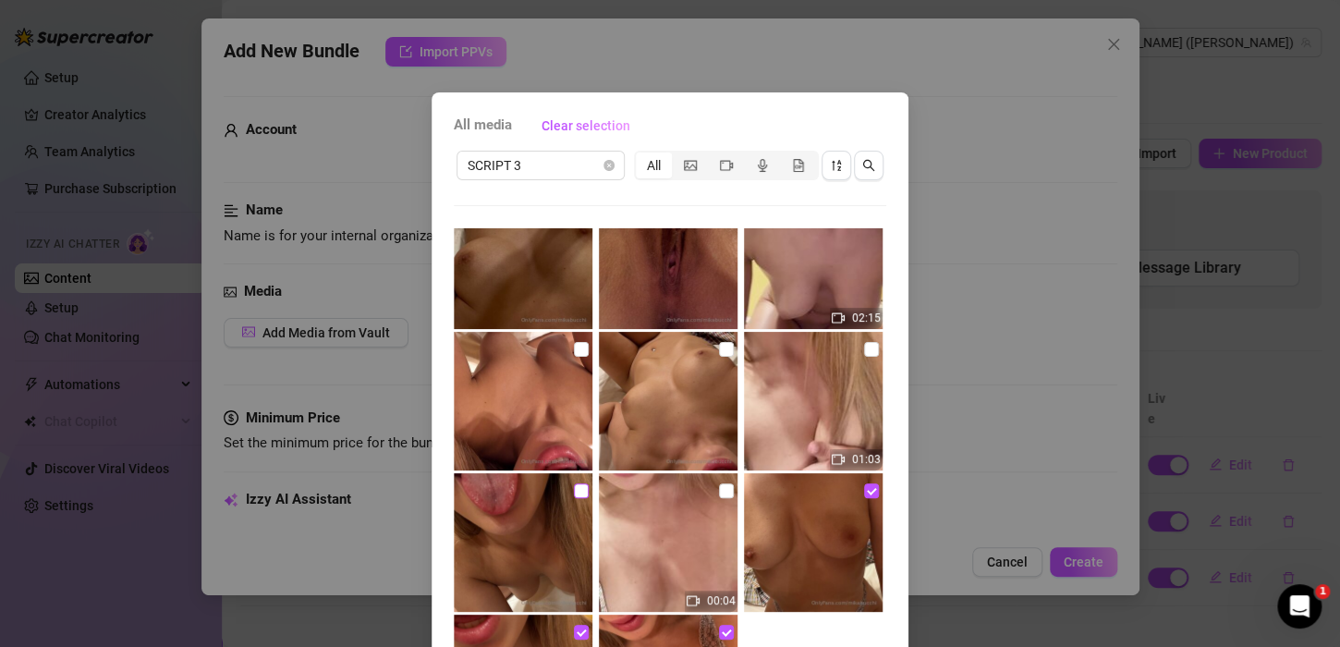
click at [574, 486] on input "checkbox" at bounding box center [581, 490] width 15 height 15
click at [719, 349] on input "checkbox" at bounding box center [726, 349] width 15 height 15
click at [574, 348] on input "checkbox" at bounding box center [581, 349] width 15 height 15
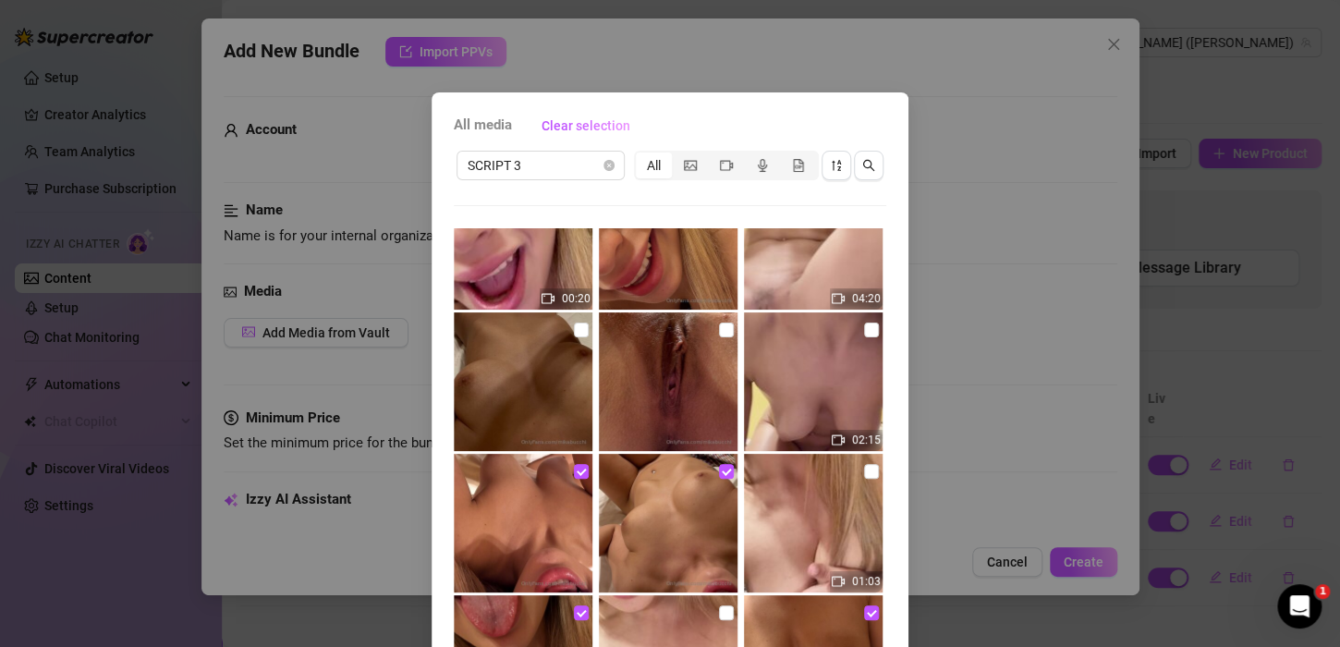
scroll to position [0, 0]
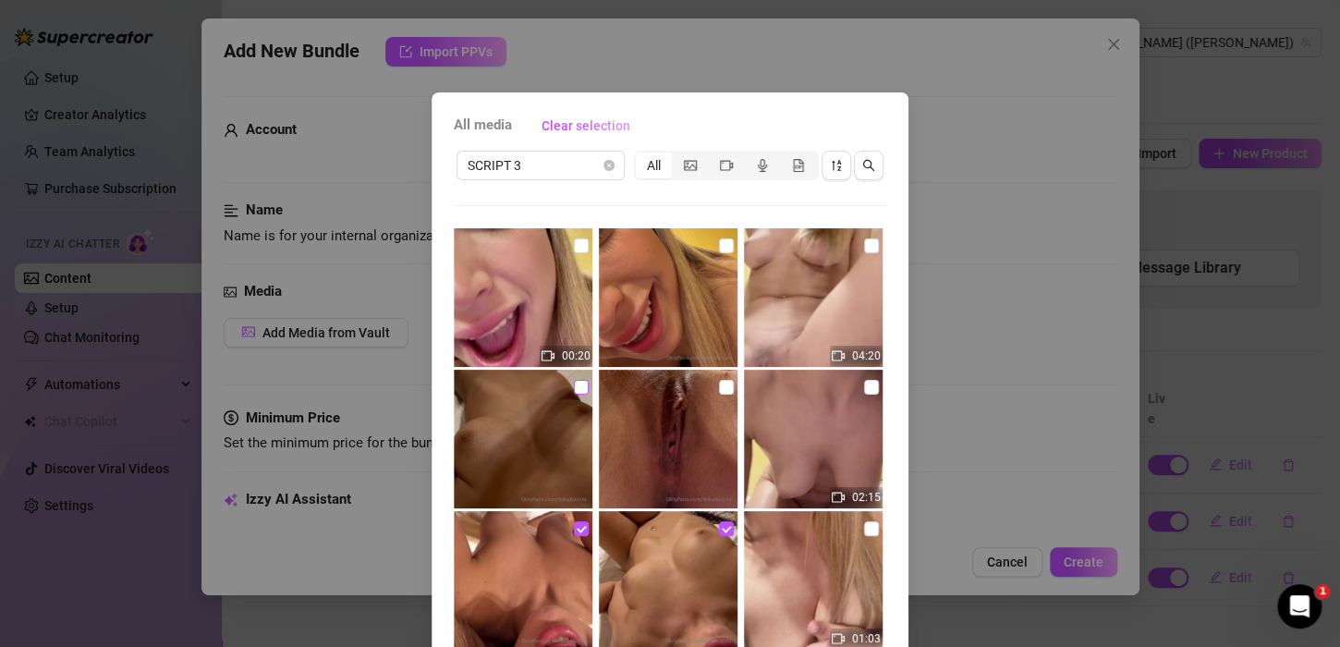
click at [574, 385] on input "checkbox" at bounding box center [581, 387] width 15 height 15
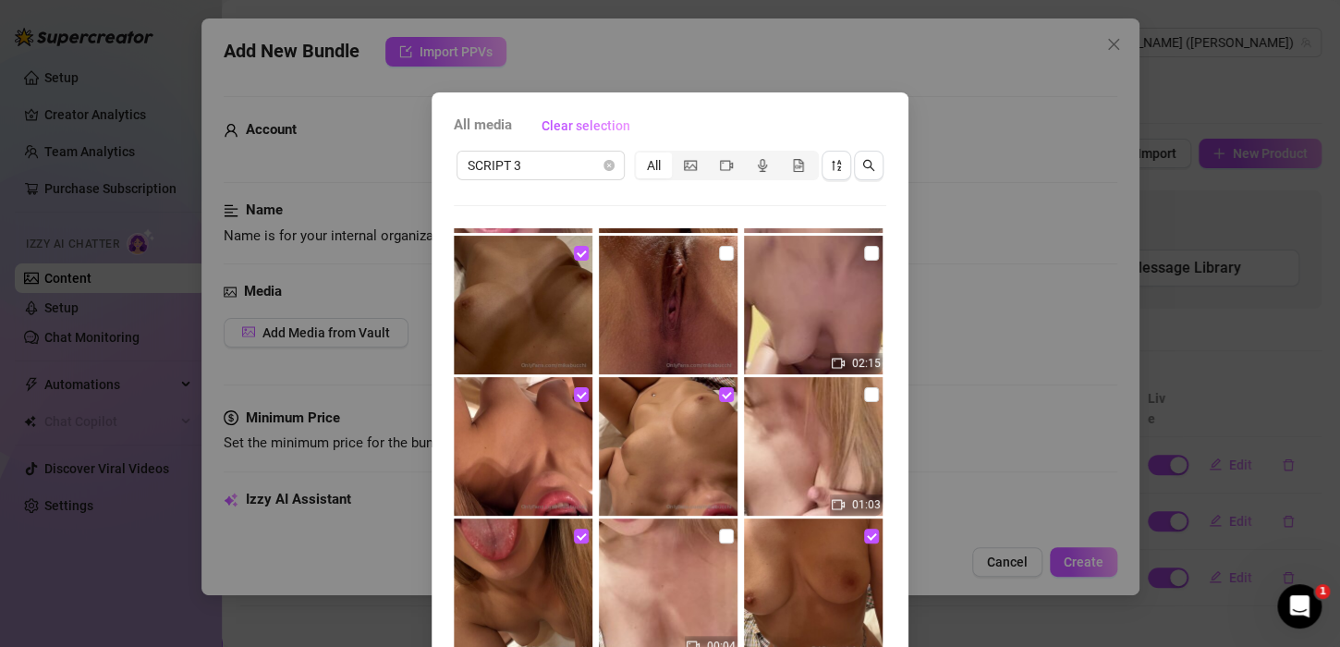
scroll to position [92, 0]
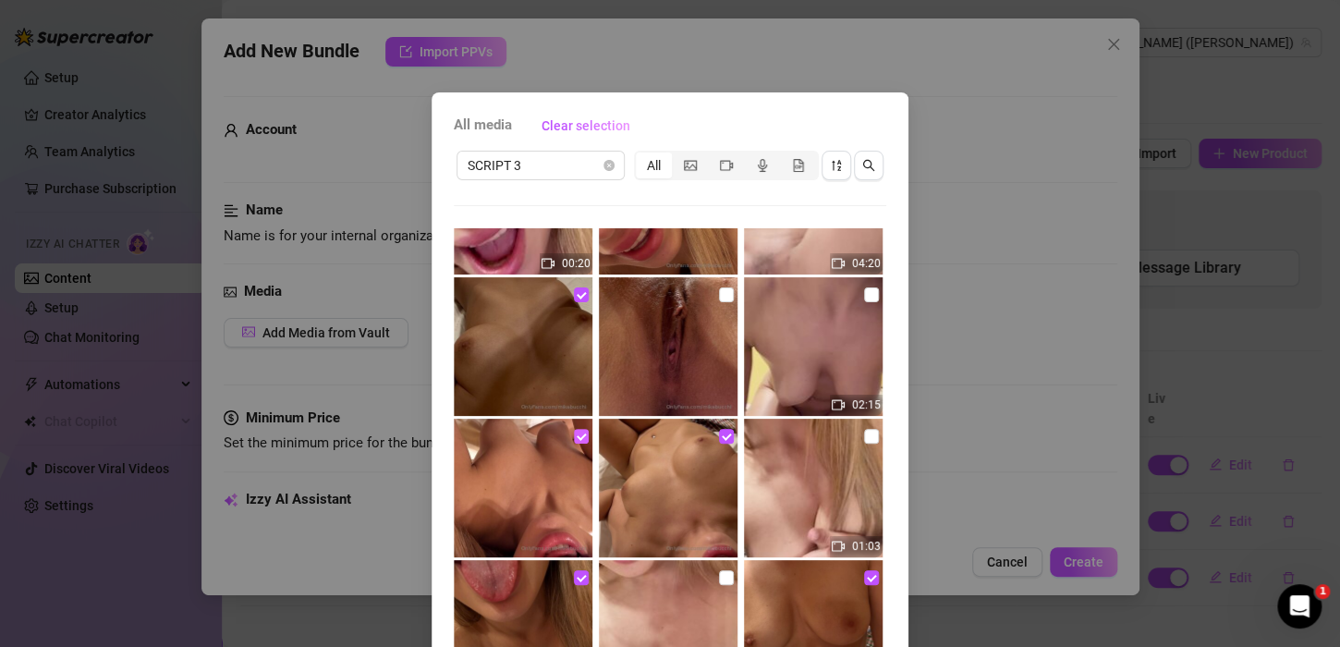
click at [574, 437] on input "checkbox" at bounding box center [581, 436] width 15 height 15
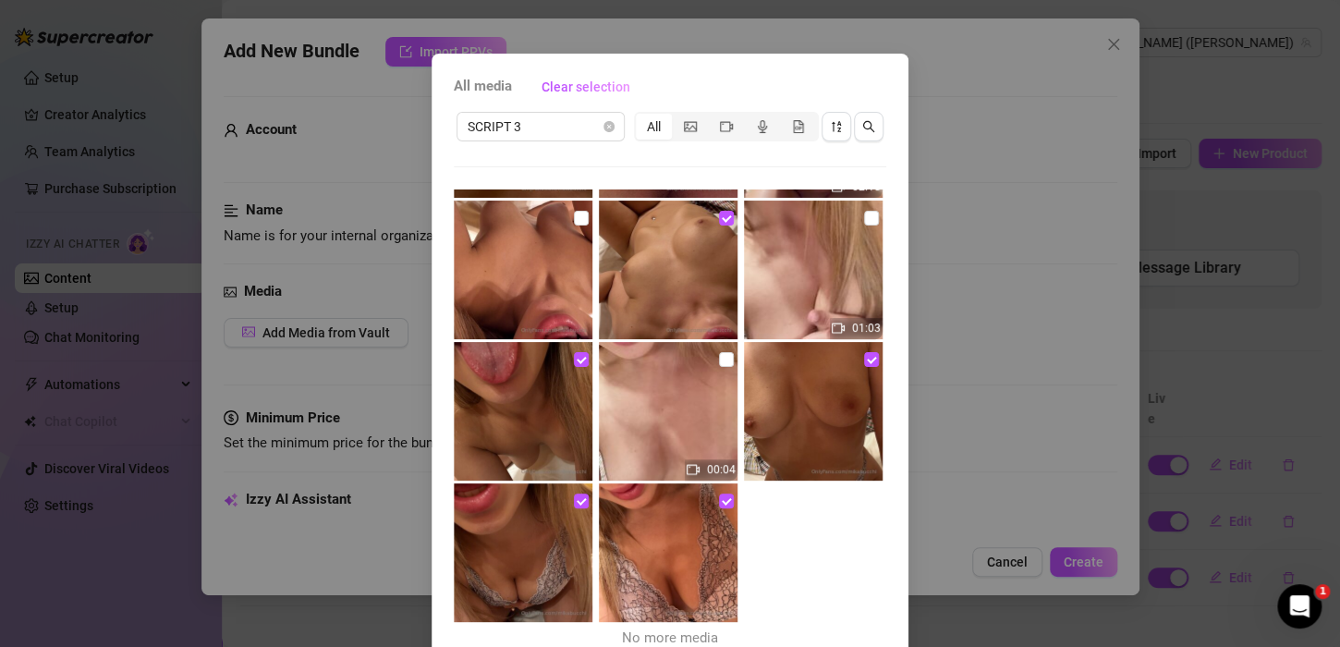
scroll to position [125, 0]
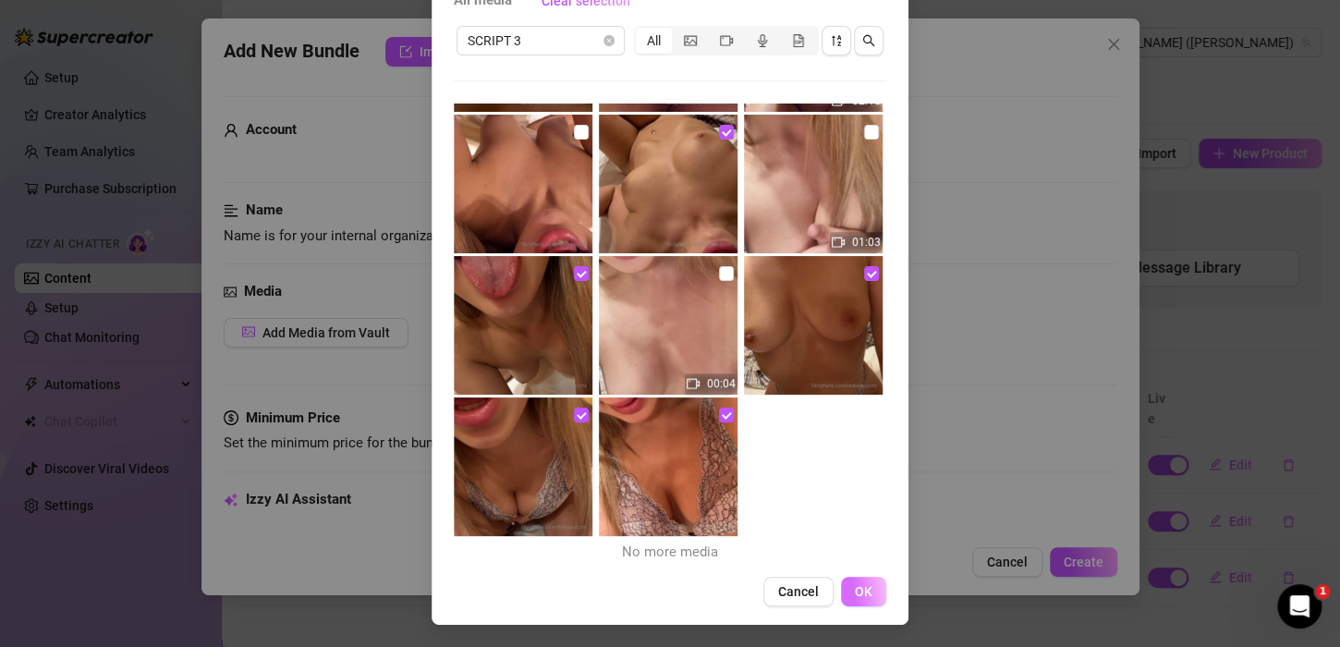
click at [852, 602] on button "OK" at bounding box center [863, 592] width 45 height 30
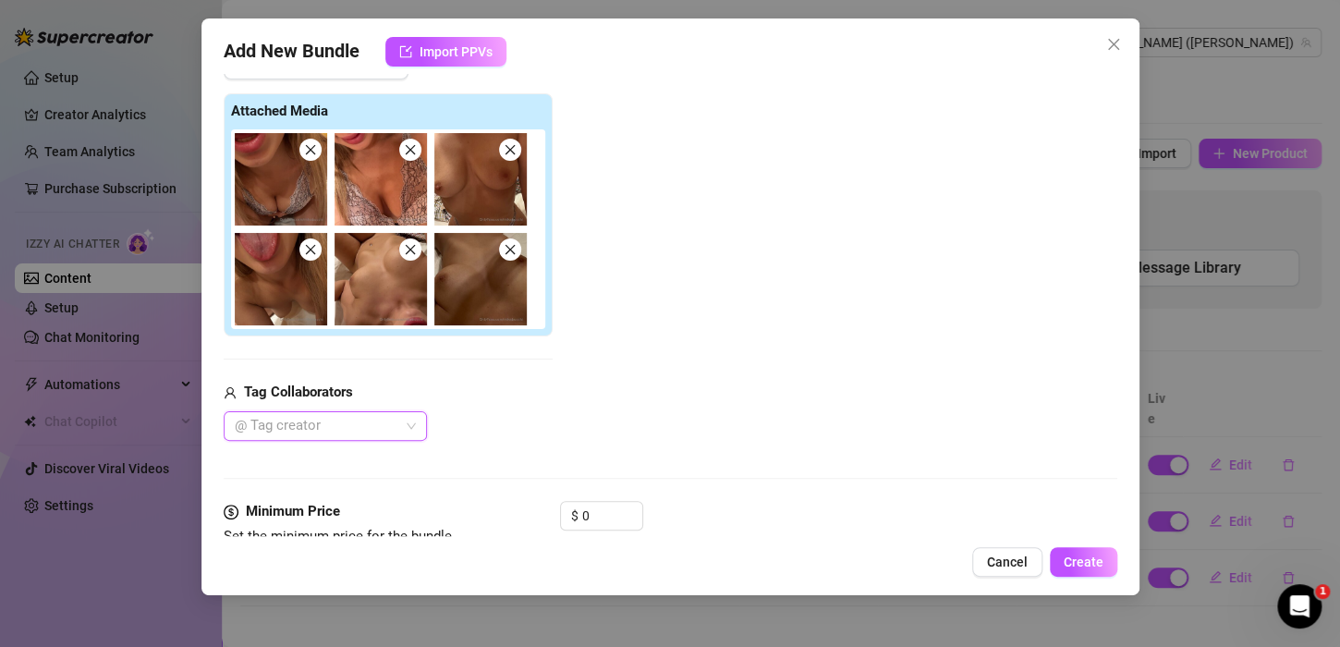
scroll to position [370, 0]
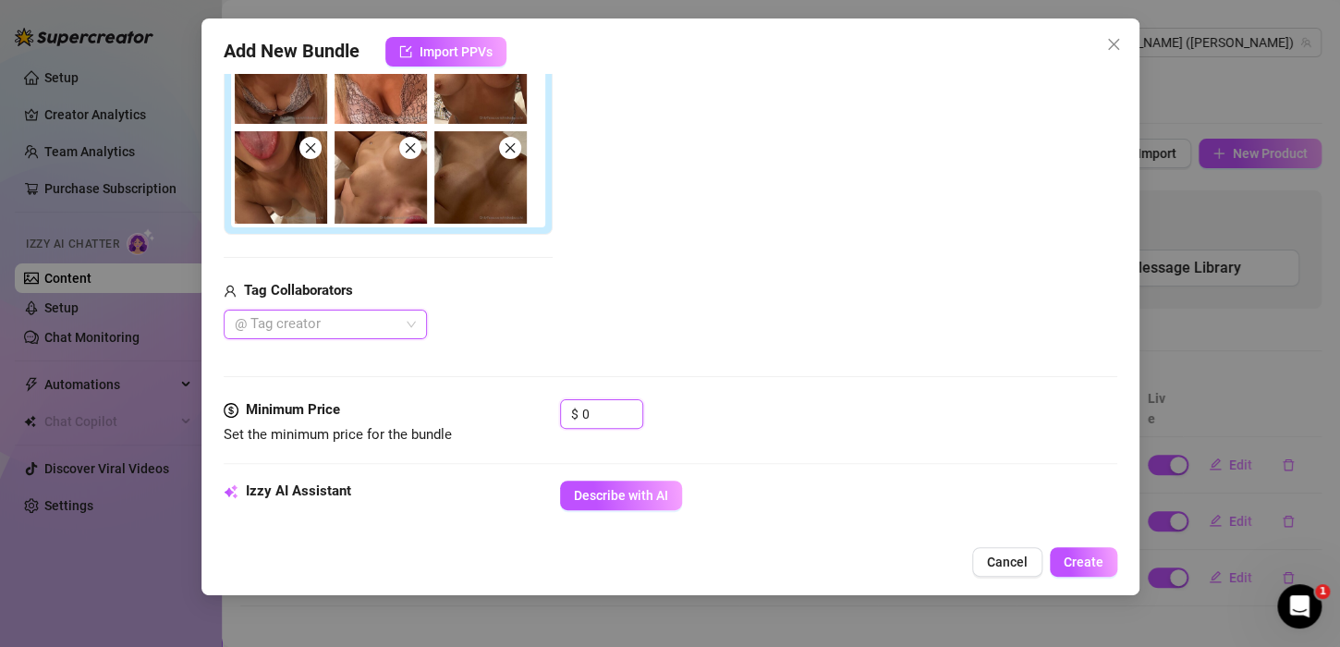
drag, startPoint x: 595, startPoint y: 420, endPoint x: 531, endPoint y: 432, distance: 64.9
click at [533, 431] on div "Minimum Price Set the minimum price for the bundle $ 0" at bounding box center [670, 422] width 893 height 47
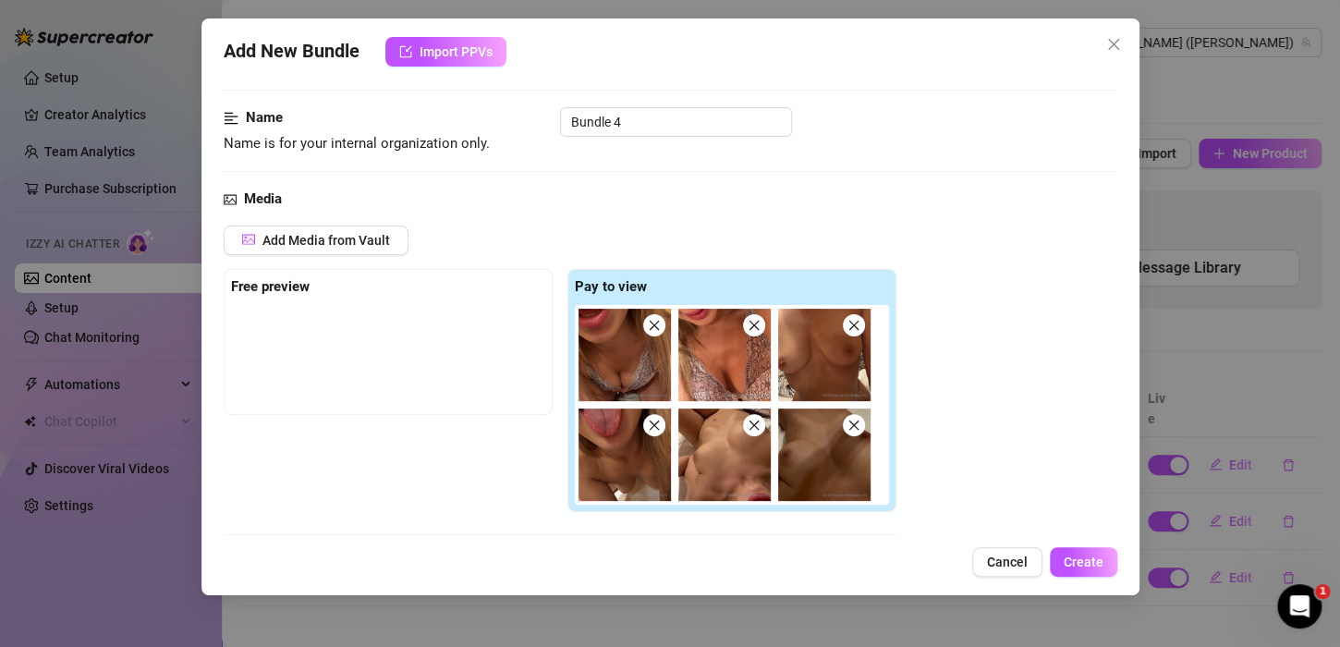
scroll to position [185, 0]
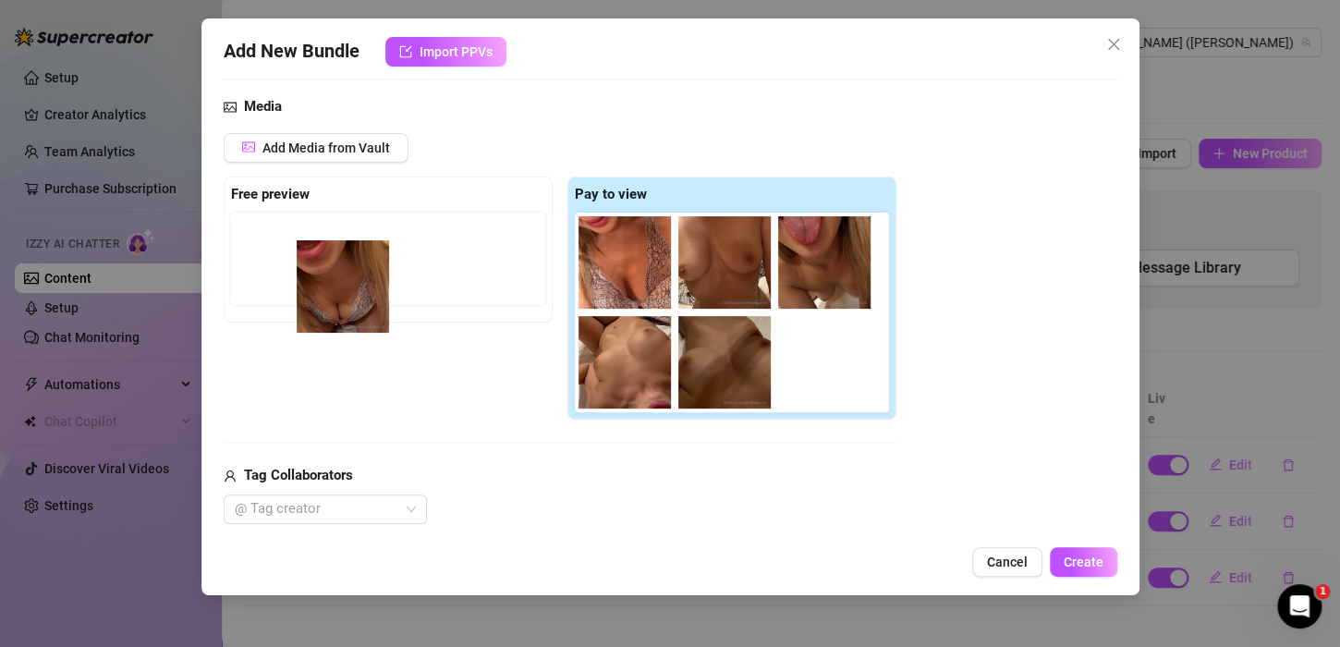
drag, startPoint x: 620, startPoint y: 283, endPoint x: 285, endPoint y: 298, distance: 334.8
click at [285, 298] on div "Free preview Pay to view" at bounding box center [560, 298] width 673 height 244
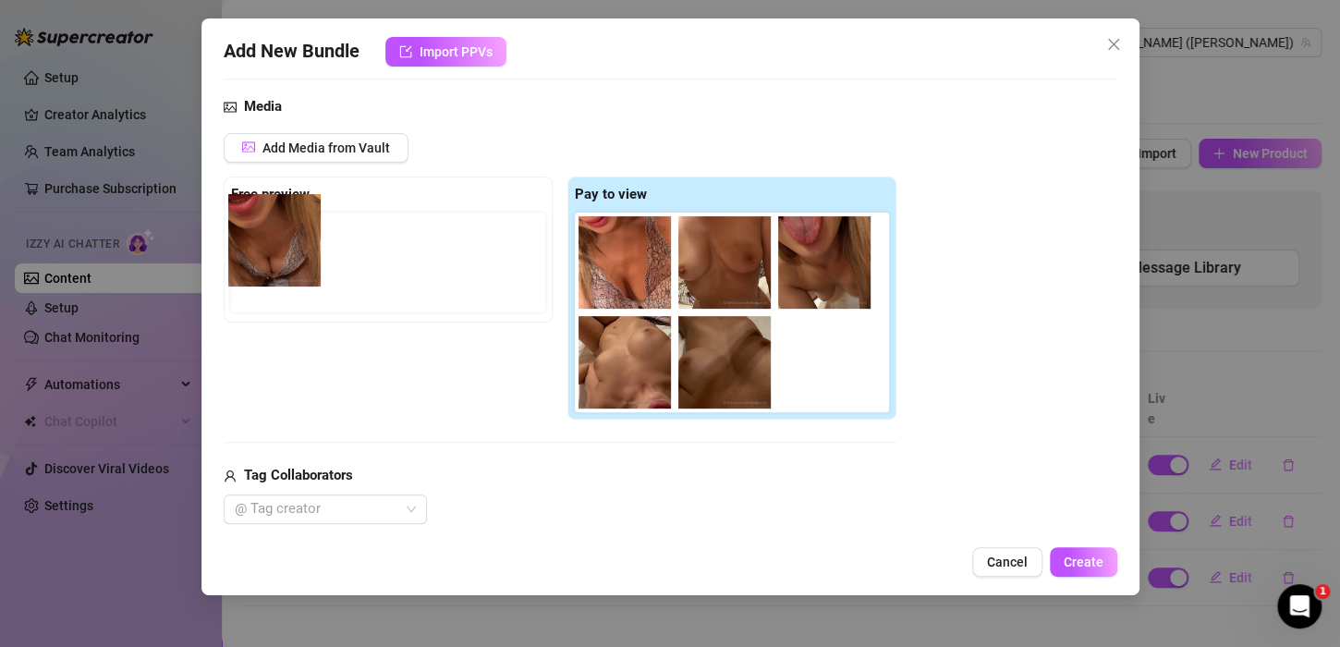
drag, startPoint x: 607, startPoint y: 269, endPoint x: 249, endPoint y: 246, distance: 358.3
click at [249, 246] on div "Free preview Pay to view" at bounding box center [560, 298] width 673 height 244
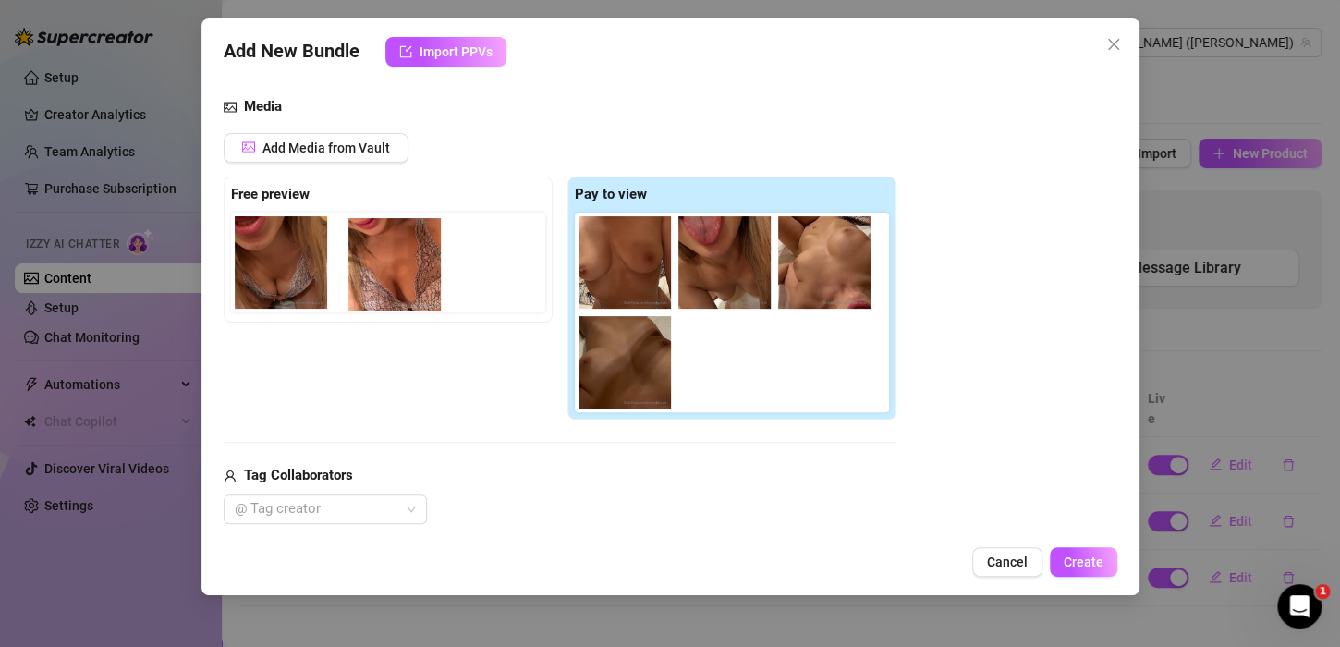
drag, startPoint x: 631, startPoint y: 272, endPoint x: 391, endPoint y: 275, distance: 240.3
click at [391, 275] on div "Free preview Pay to view" at bounding box center [560, 298] width 673 height 244
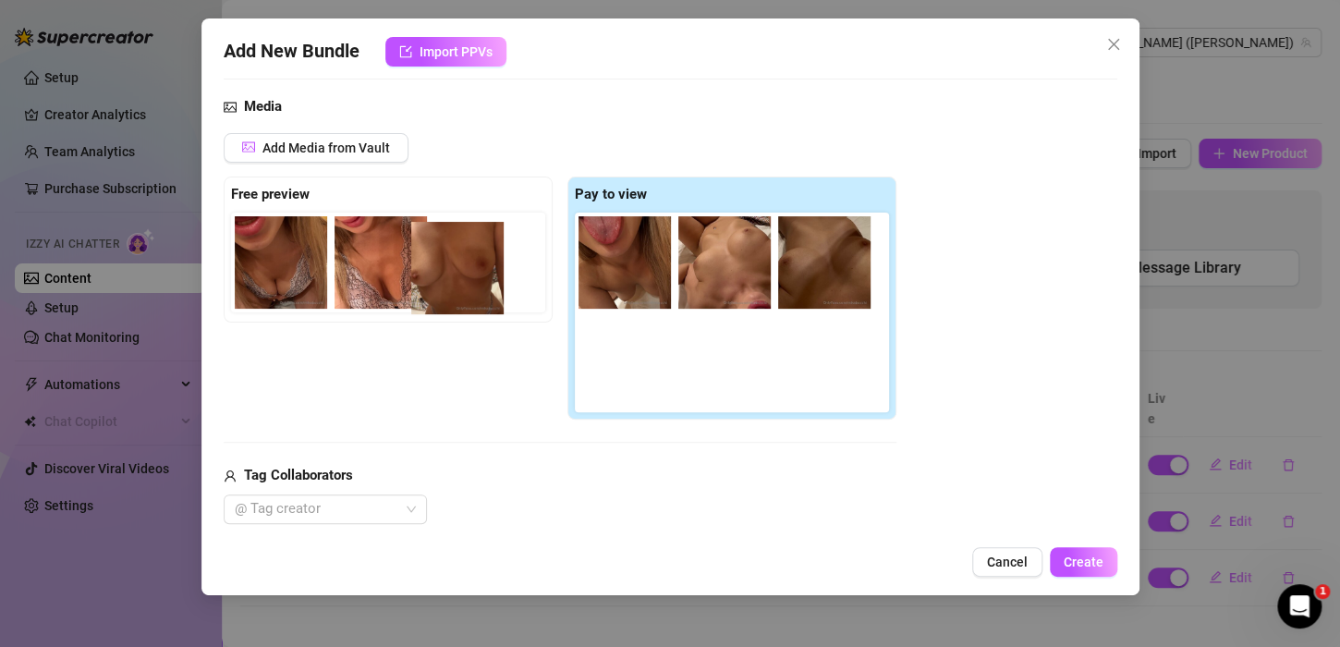
drag, startPoint x: 638, startPoint y: 290, endPoint x: 462, endPoint y: 292, distance: 175.6
click at [463, 292] on div "Free preview Pay to view" at bounding box center [560, 298] width 673 height 244
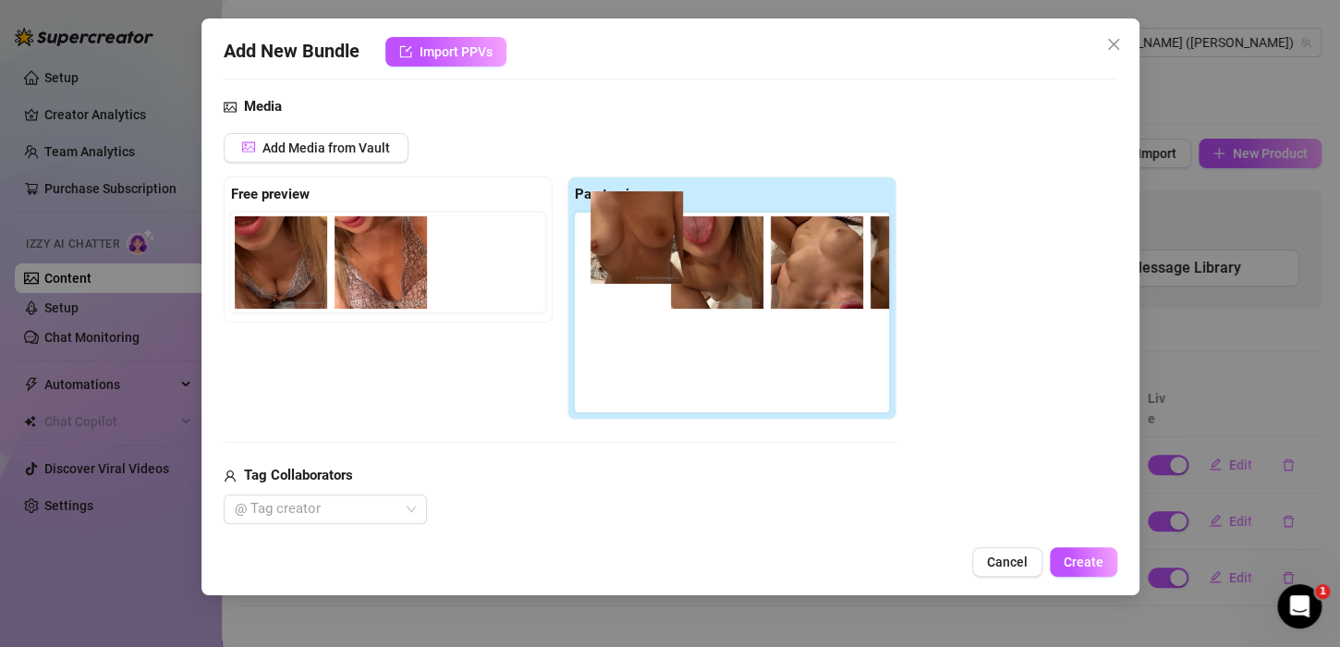
drag, startPoint x: 489, startPoint y: 264, endPoint x: 636, endPoint y: 255, distance: 147.2
click at [638, 254] on div "Free preview Pay to view" at bounding box center [560, 298] width 673 height 244
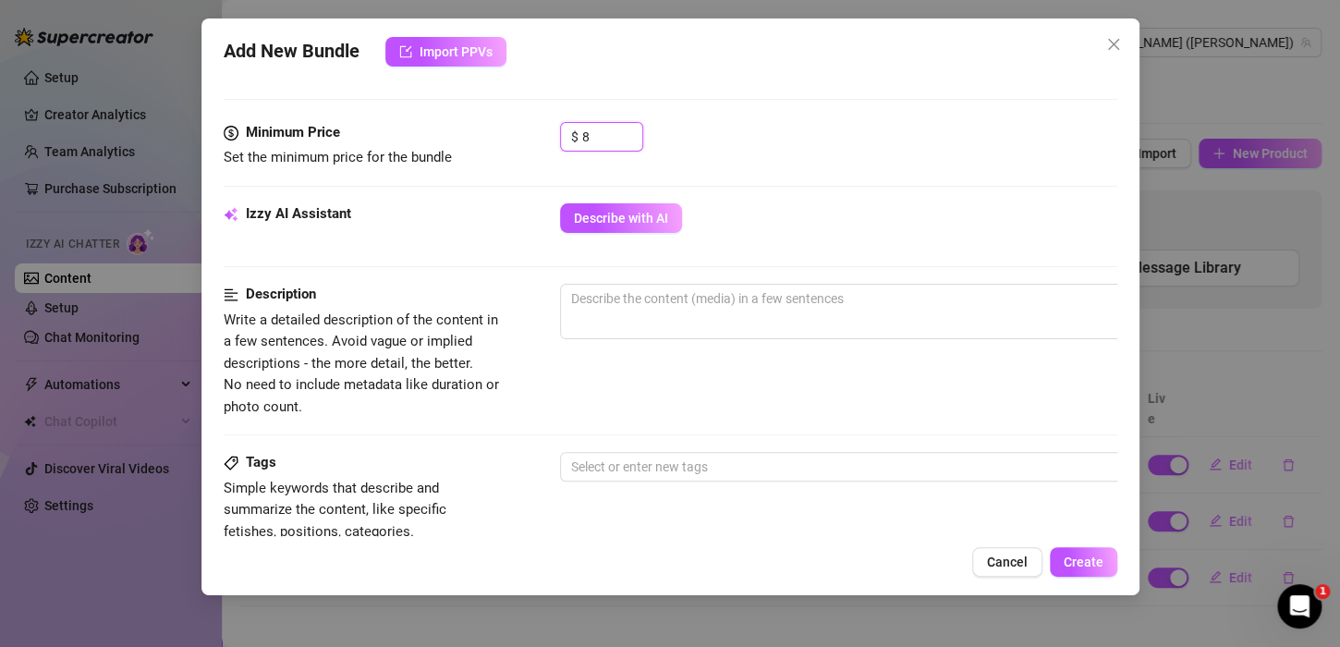
scroll to position [739, 0]
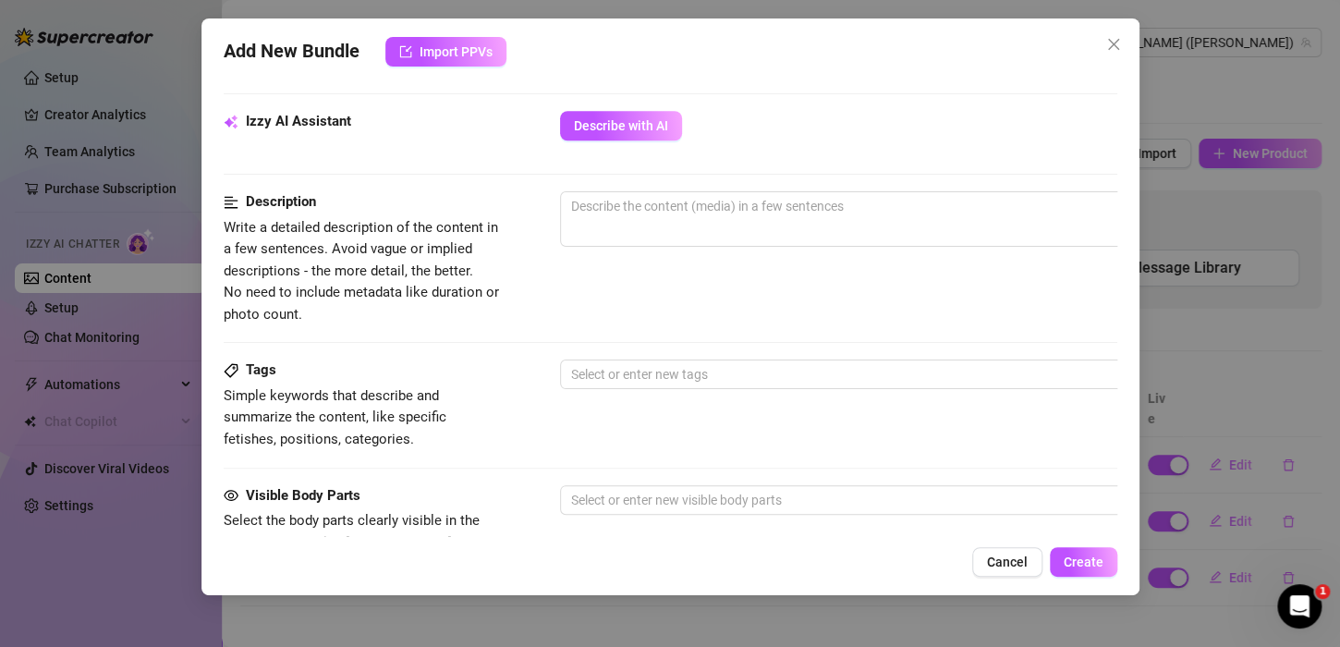
click at [587, 142] on div "Izzy AI Assistant Describe with AI" at bounding box center [670, 134] width 893 height 46
click at [614, 140] on div "Izzy AI Assistant Describe with AI" at bounding box center [670, 134] width 893 height 46
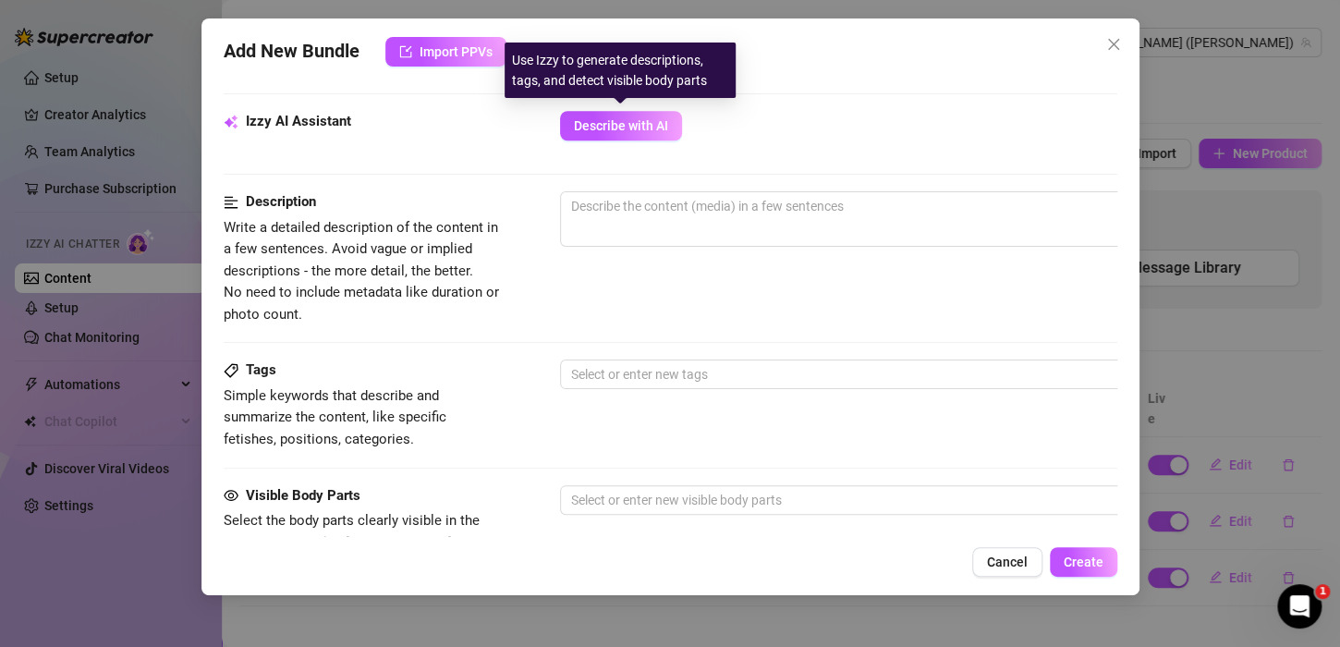
drag, startPoint x: 620, startPoint y: 116, endPoint x: 426, endPoint y: 275, distance: 250.8
click at [465, 270] on form "Account [PERSON_NAME] (@mikabucchi) Name Name is for your internal organization…" at bounding box center [670, 181] width 893 height 1649
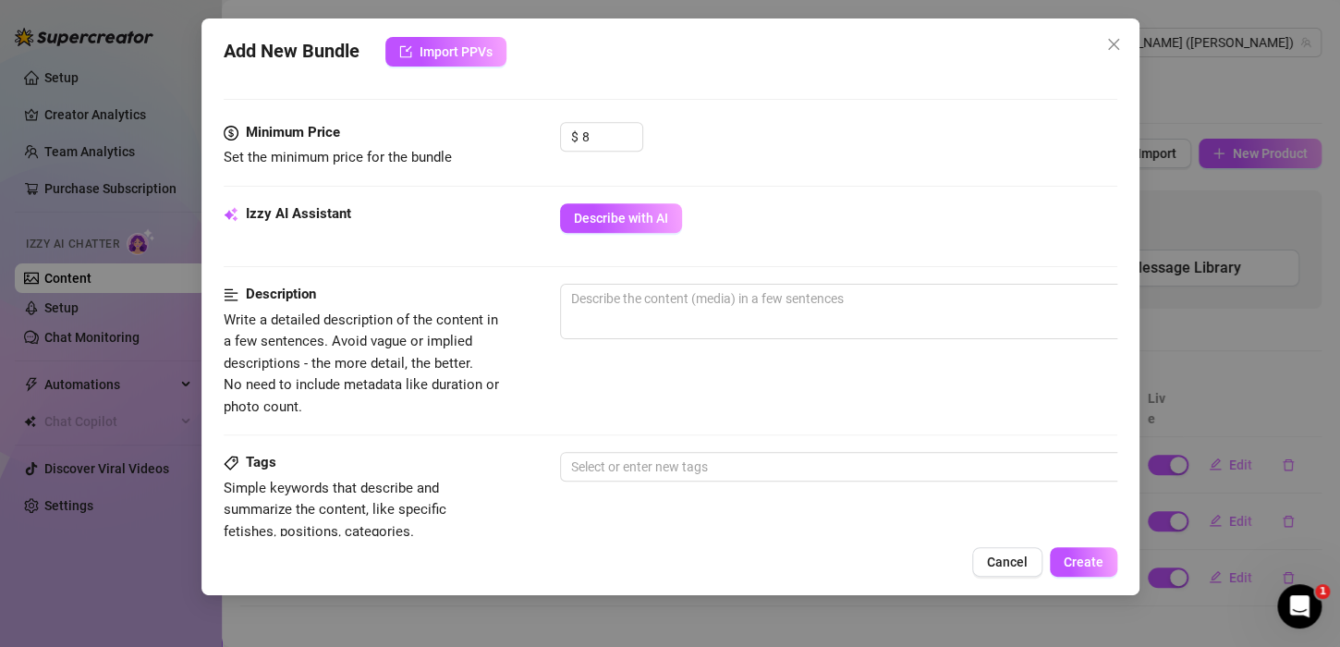
scroll to position [554, 0]
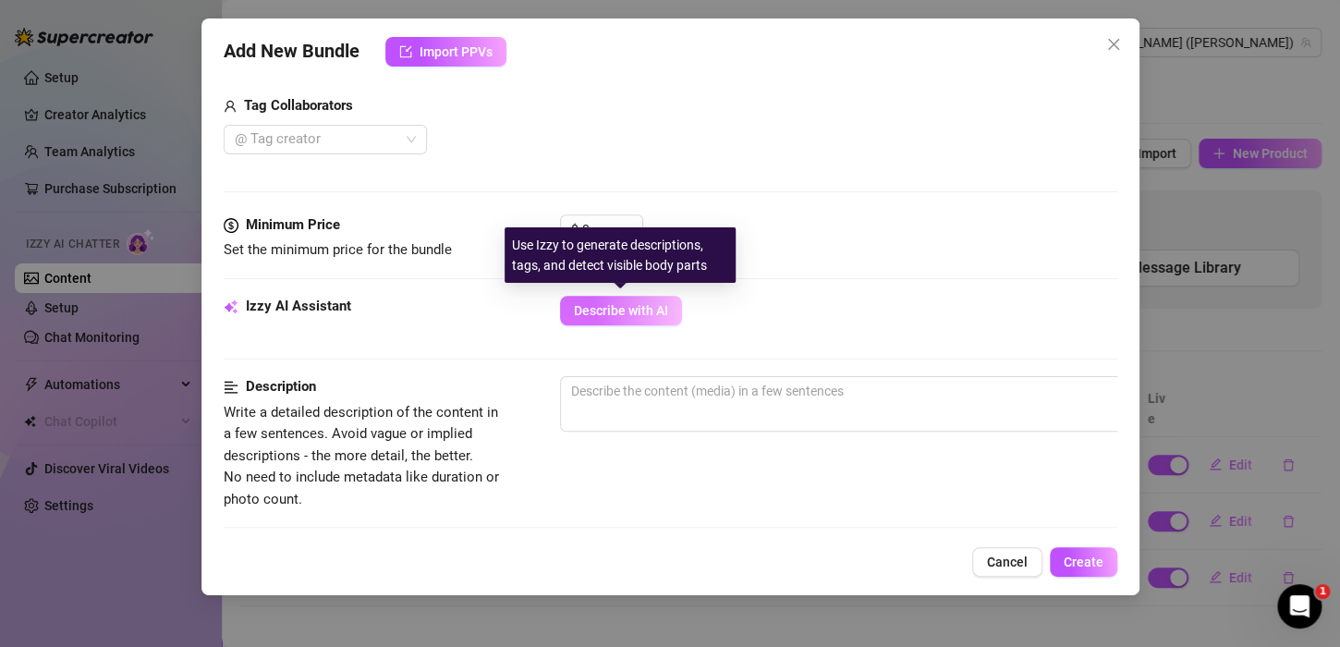
click at [582, 303] on span "Describe with AI" at bounding box center [621, 310] width 94 height 15
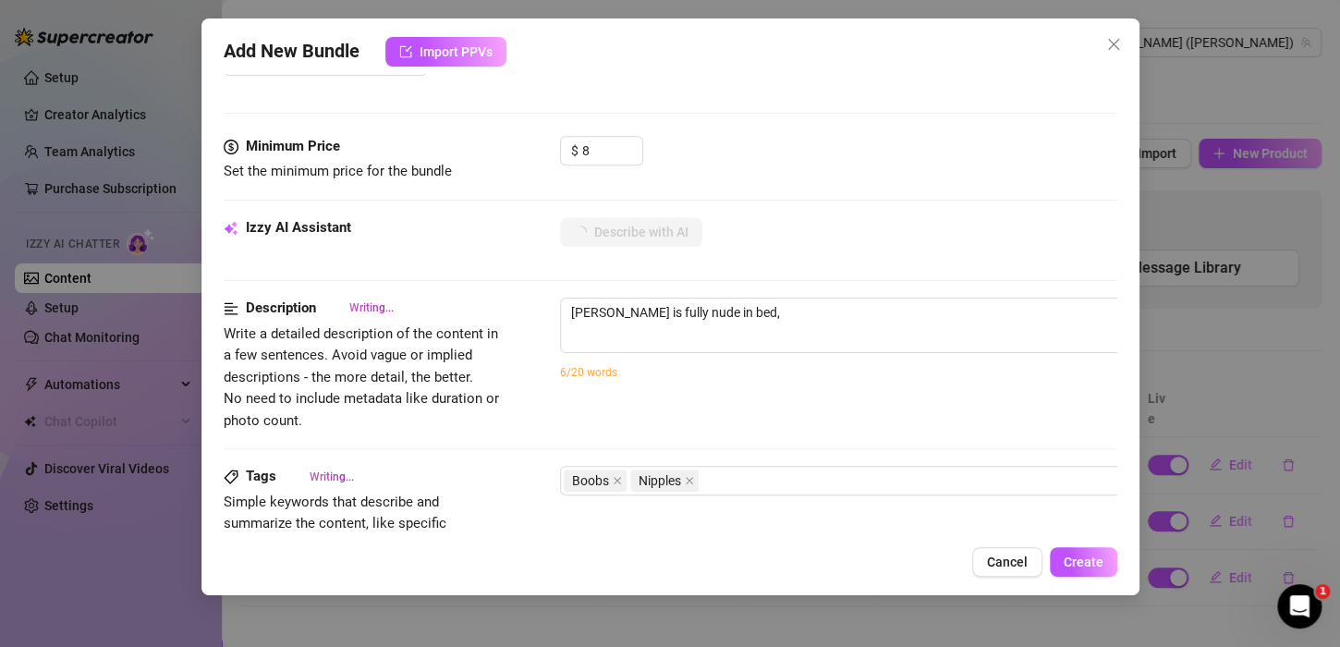
scroll to position [831, 0]
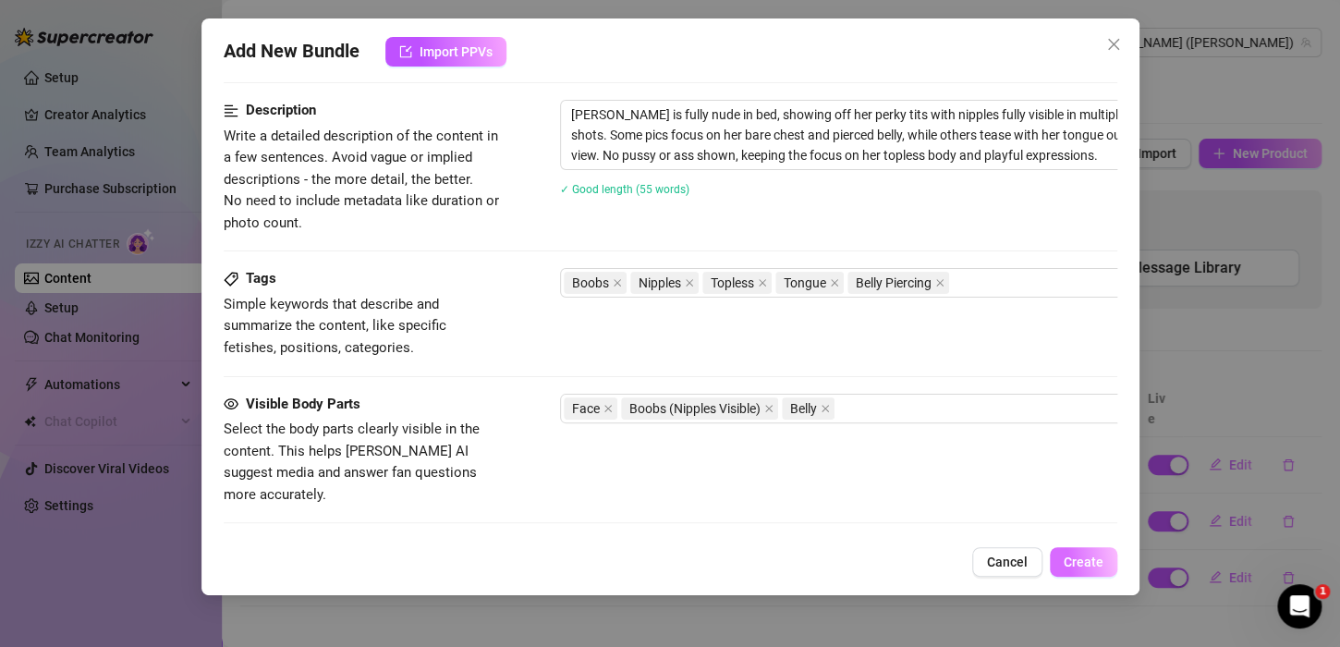
click at [1089, 555] on span "Create" at bounding box center [1083, 561] width 40 height 15
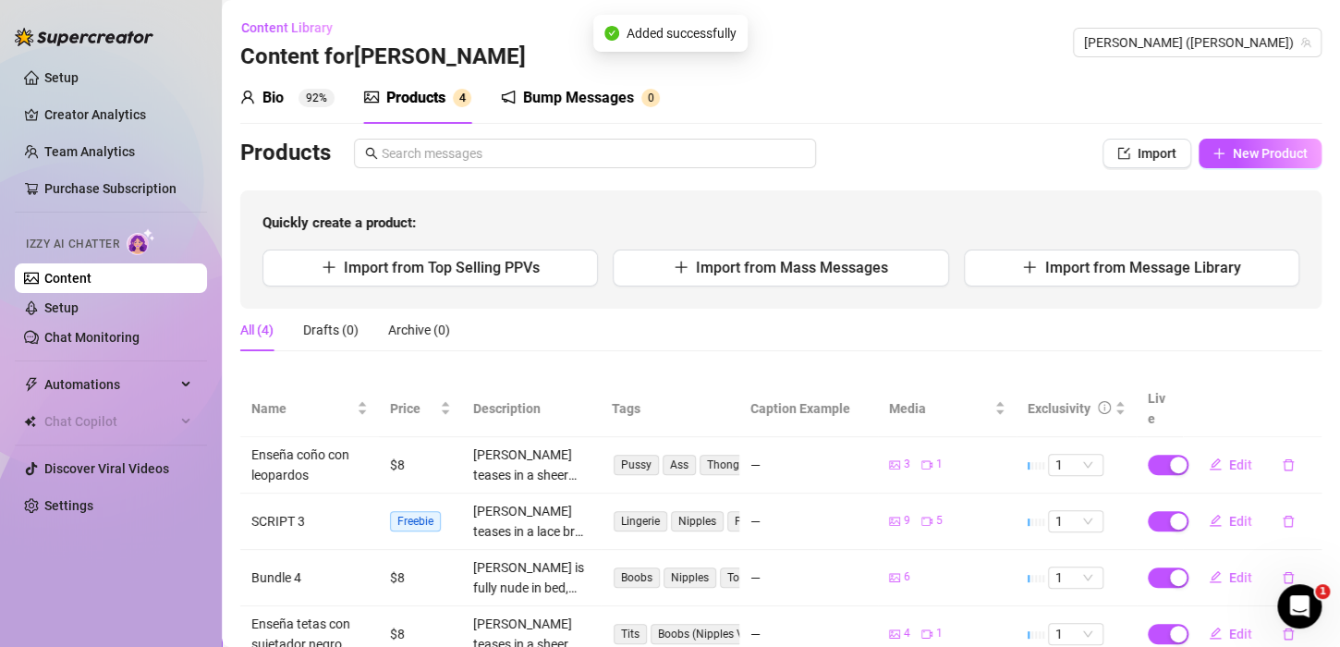
scroll to position [49, 0]
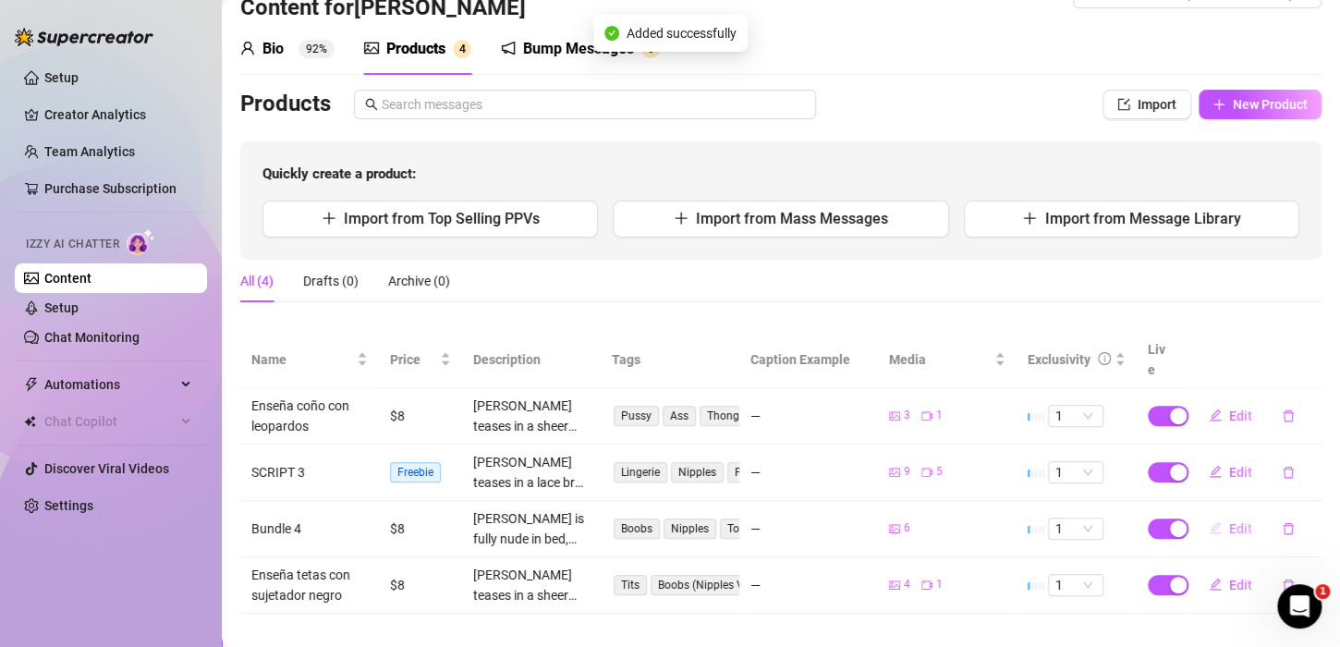
click at [1229, 521] on span "Edit" at bounding box center [1240, 528] width 23 height 15
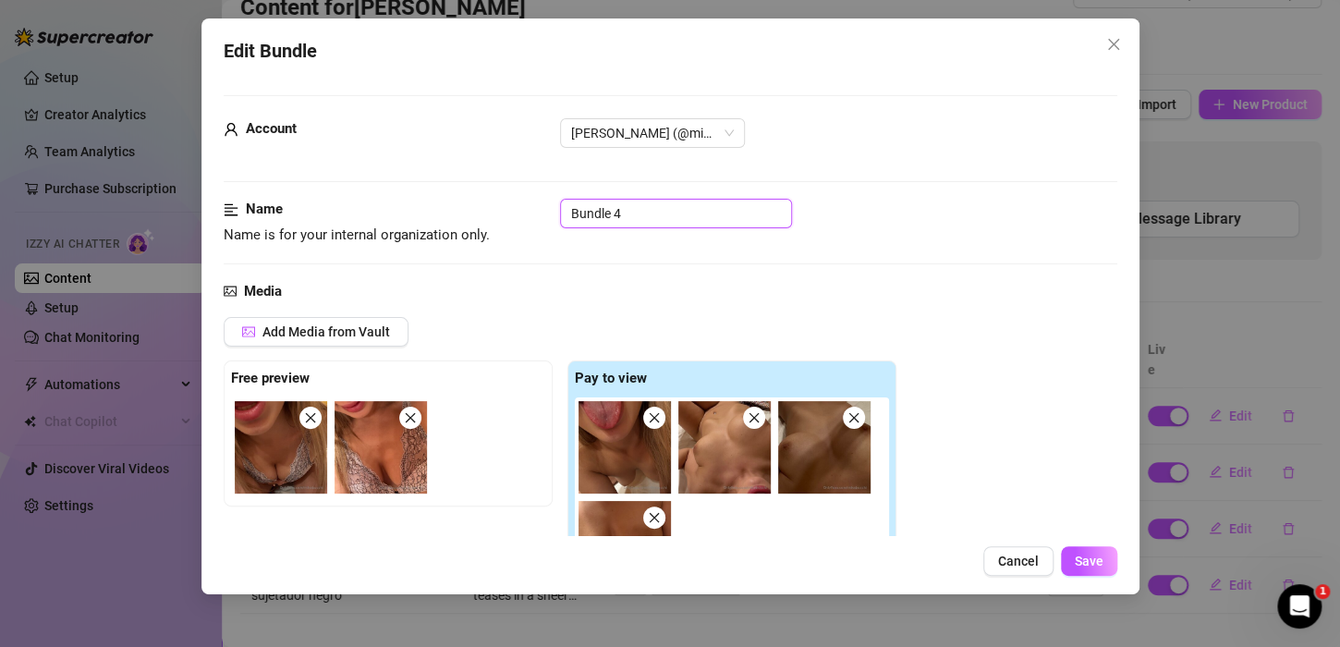
drag, startPoint x: 643, startPoint y: 220, endPoint x: 281, endPoint y: 182, distance: 364.2
click at [1097, 564] on span "Save" at bounding box center [1089, 560] width 29 height 15
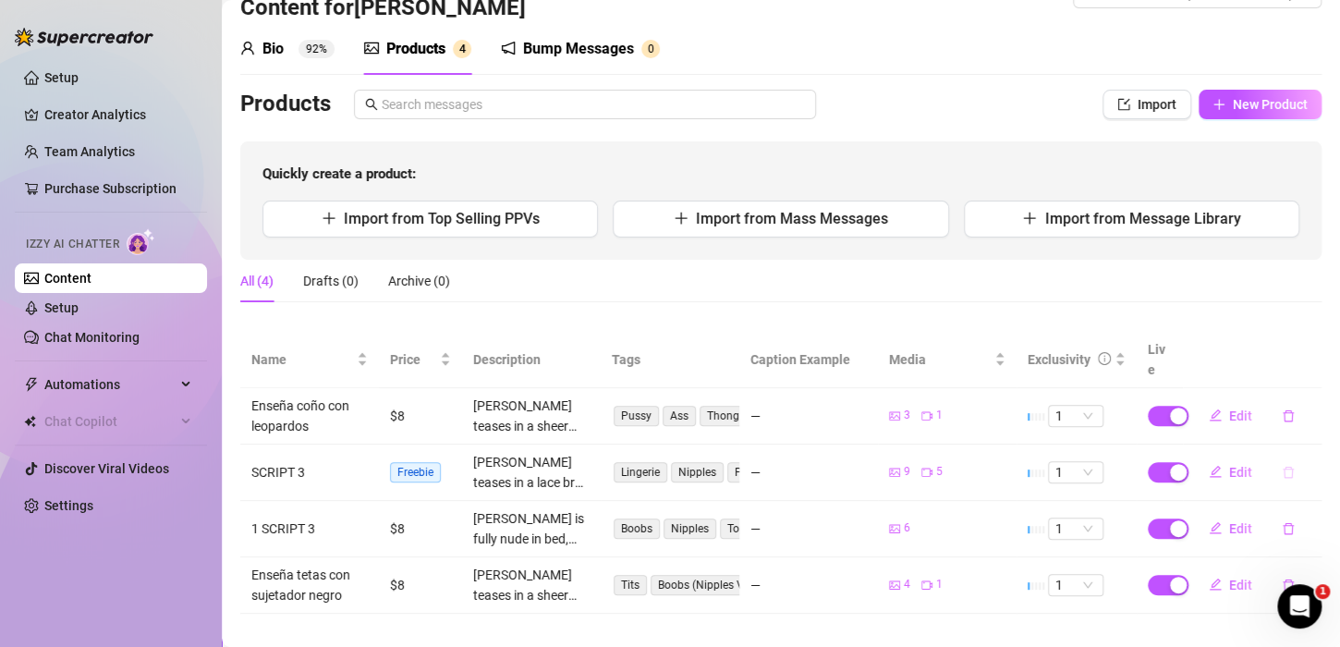
click at [1282, 457] on button "button" at bounding box center [1288, 472] width 43 height 30
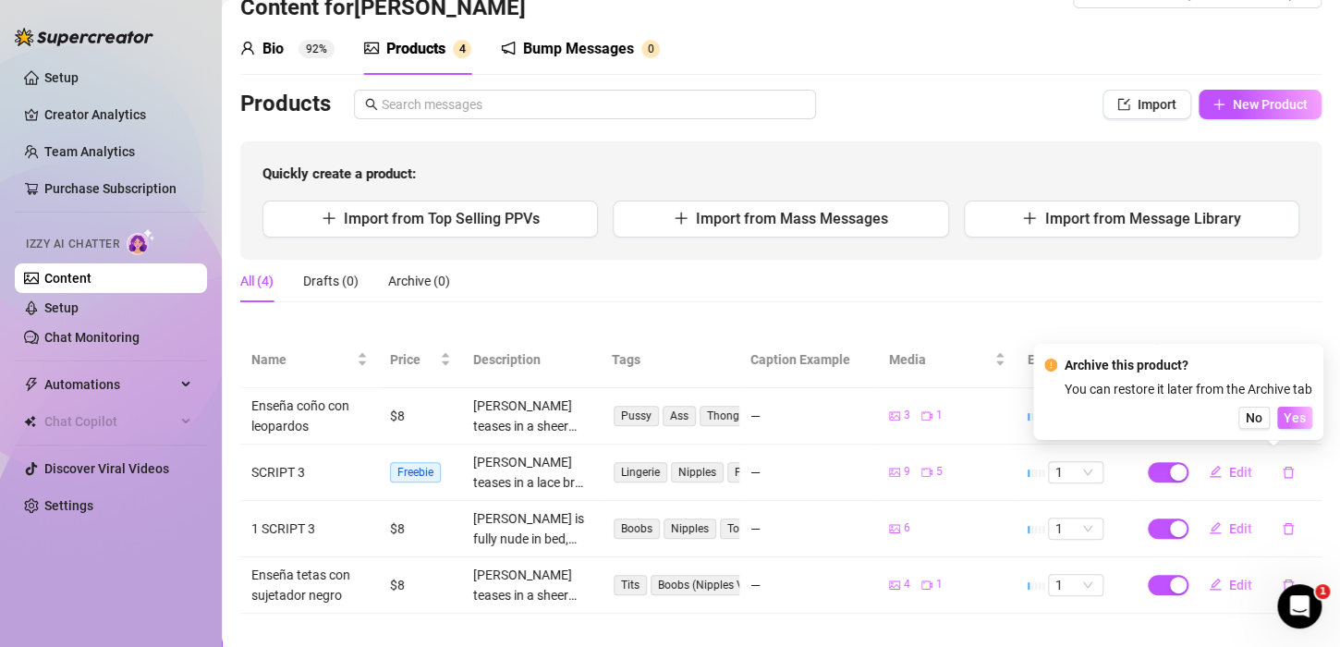
click at [1297, 414] on span "Yes" at bounding box center [1294, 417] width 22 height 15
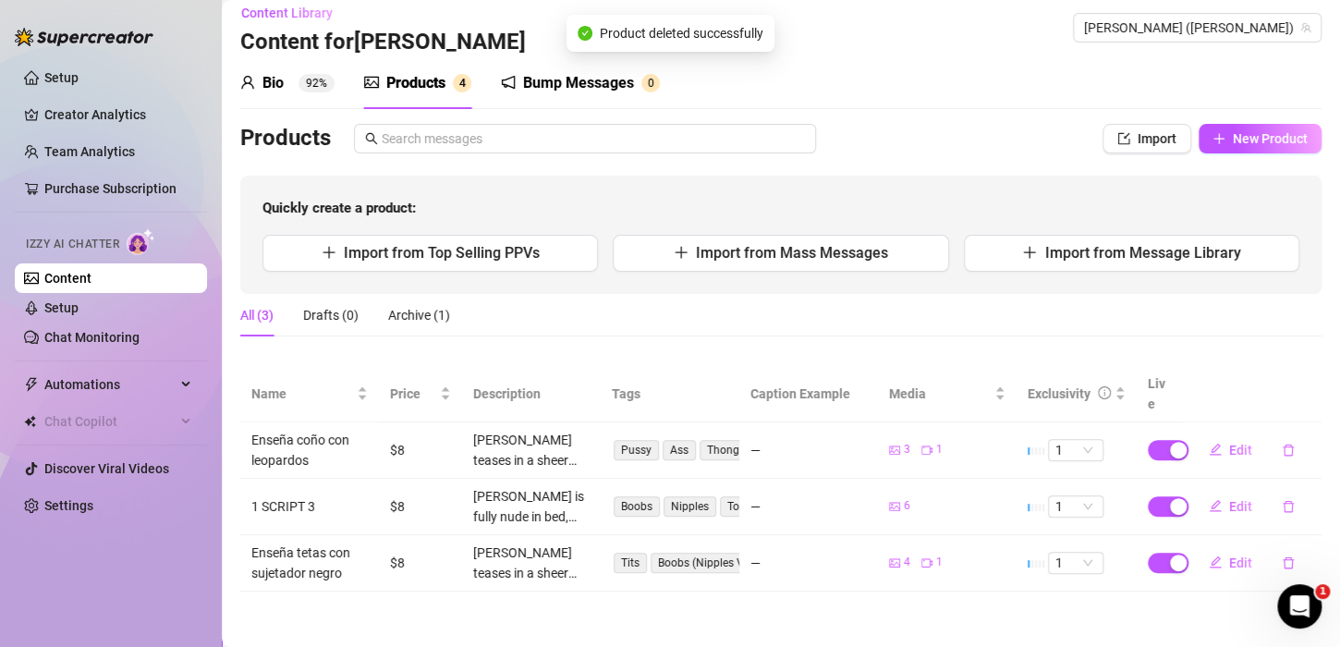
scroll to position [0, 0]
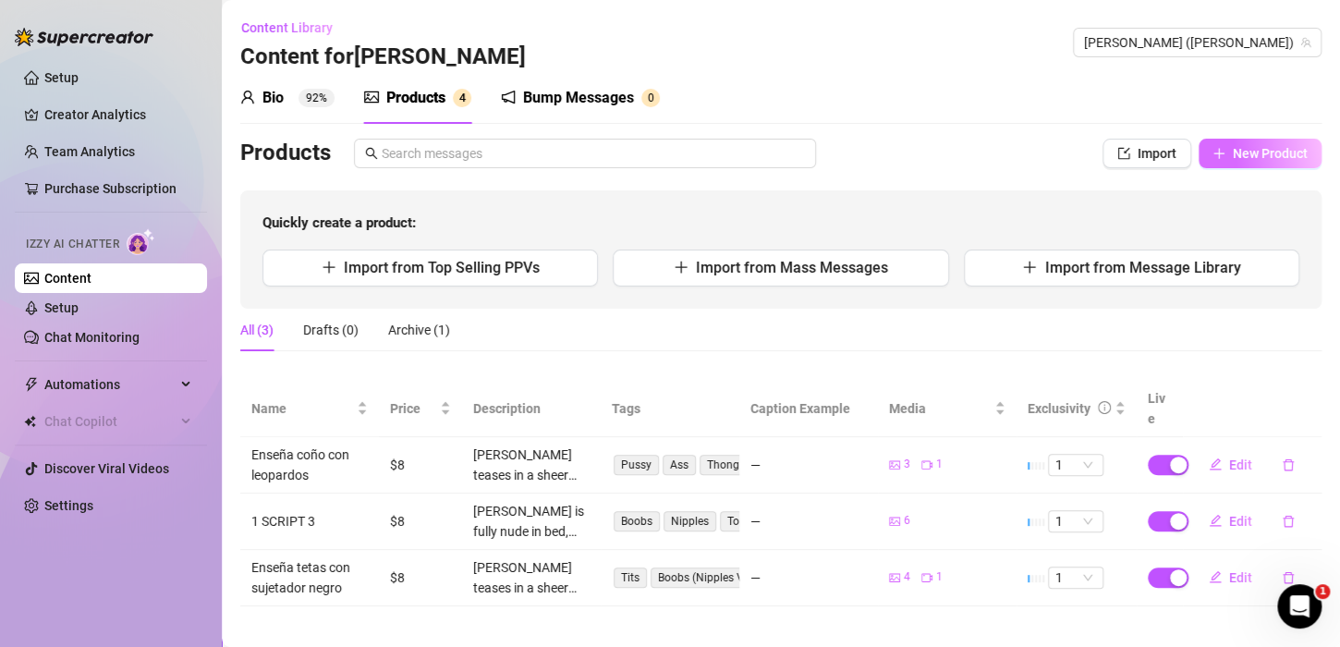
click at [1299, 146] on span "New Product" at bounding box center [1270, 153] width 75 height 15
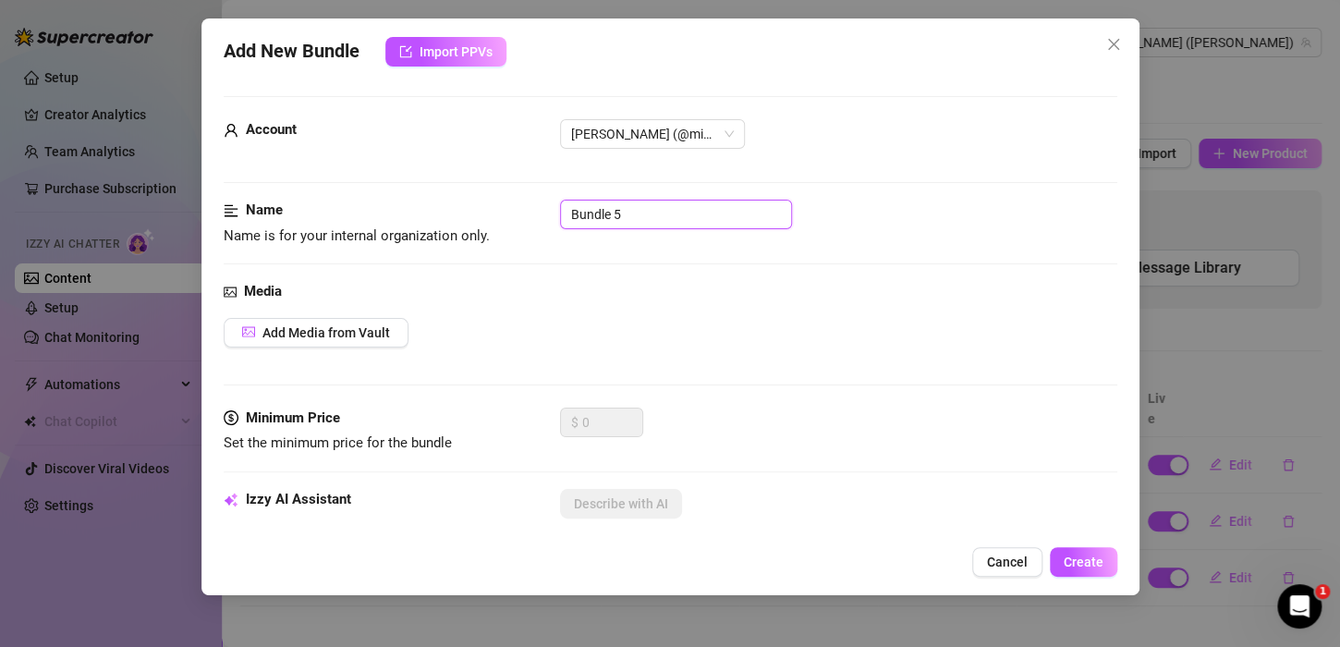
drag, startPoint x: 664, startPoint y: 201, endPoint x: 349, endPoint y: 218, distance: 315.5
click at [376, 216] on div "Name Name is for your internal organization only. Bundle 5" at bounding box center [670, 223] width 893 height 47
click at [343, 332] on span "Add Media from Vault" at bounding box center [326, 332] width 128 height 15
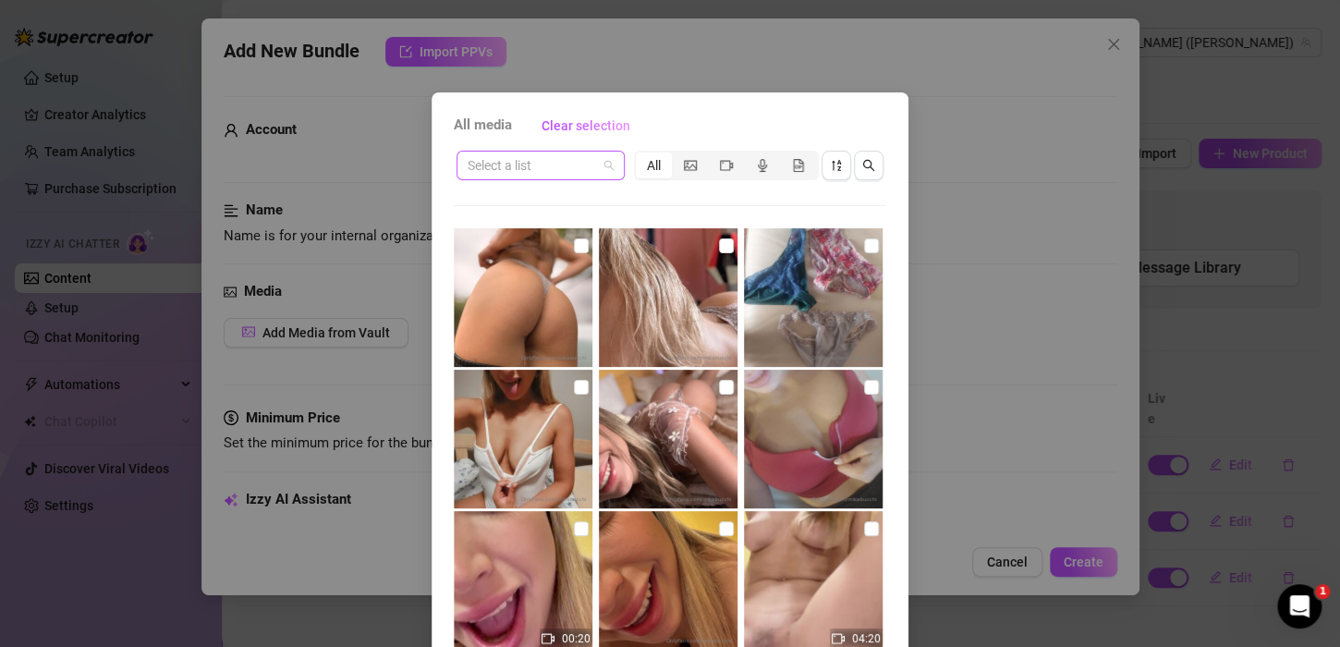
click at [561, 152] on input "search" at bounding box center [532, 166] width 129 height 28
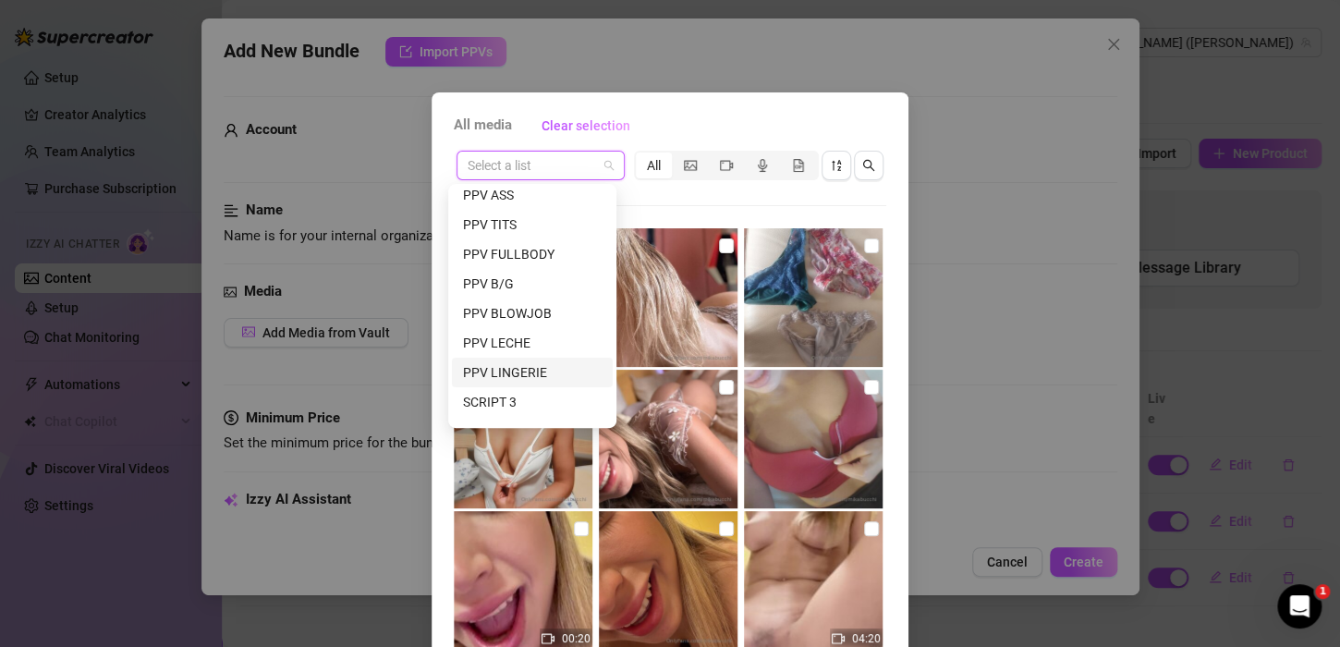
scroll to position [237, 0]
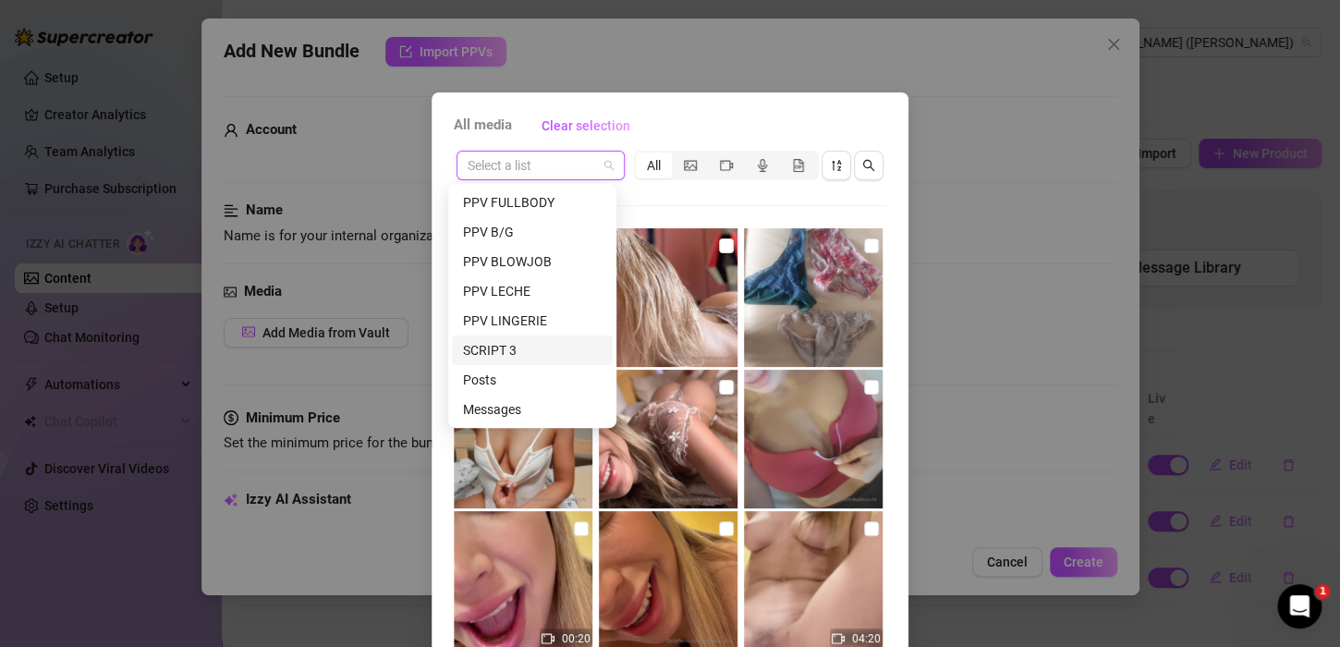
click at [520, 355] on div "SCRIPT 3" at bounding box center [532, 350] width 139 height 20
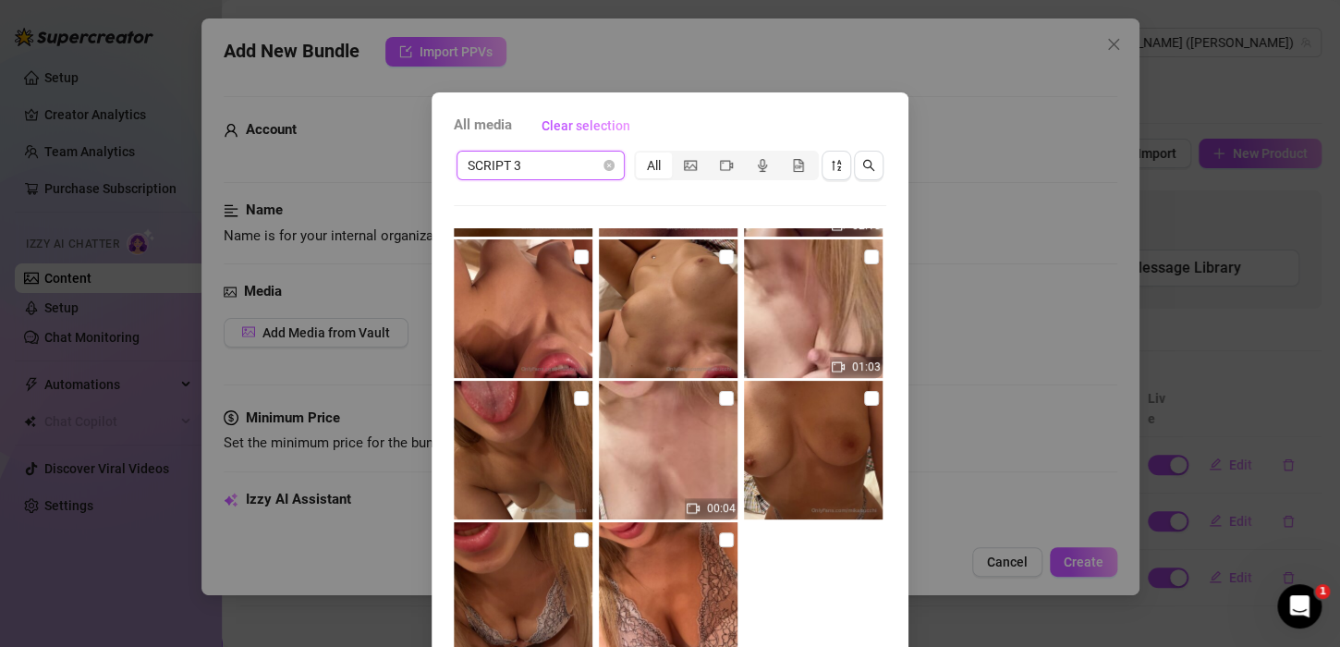
scroll to position [125, 0]
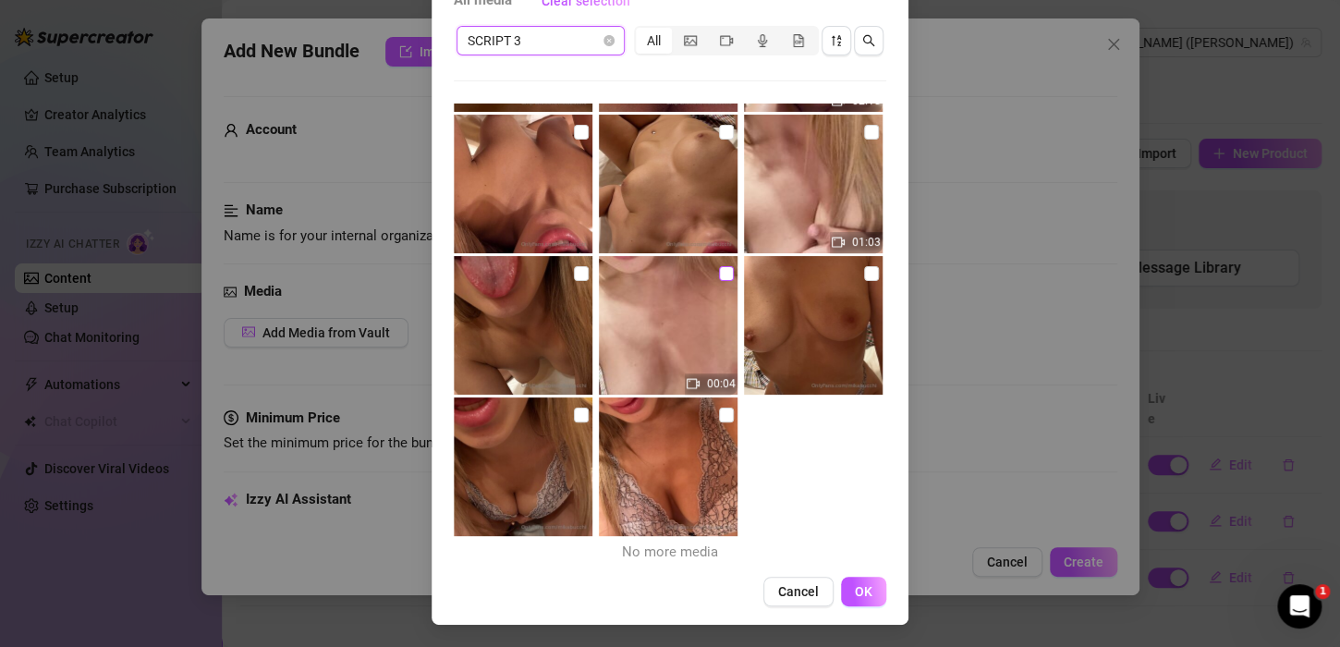
click at [719, 272] on input "checkbox" at bounding box center [726, 273] width 15 height 15
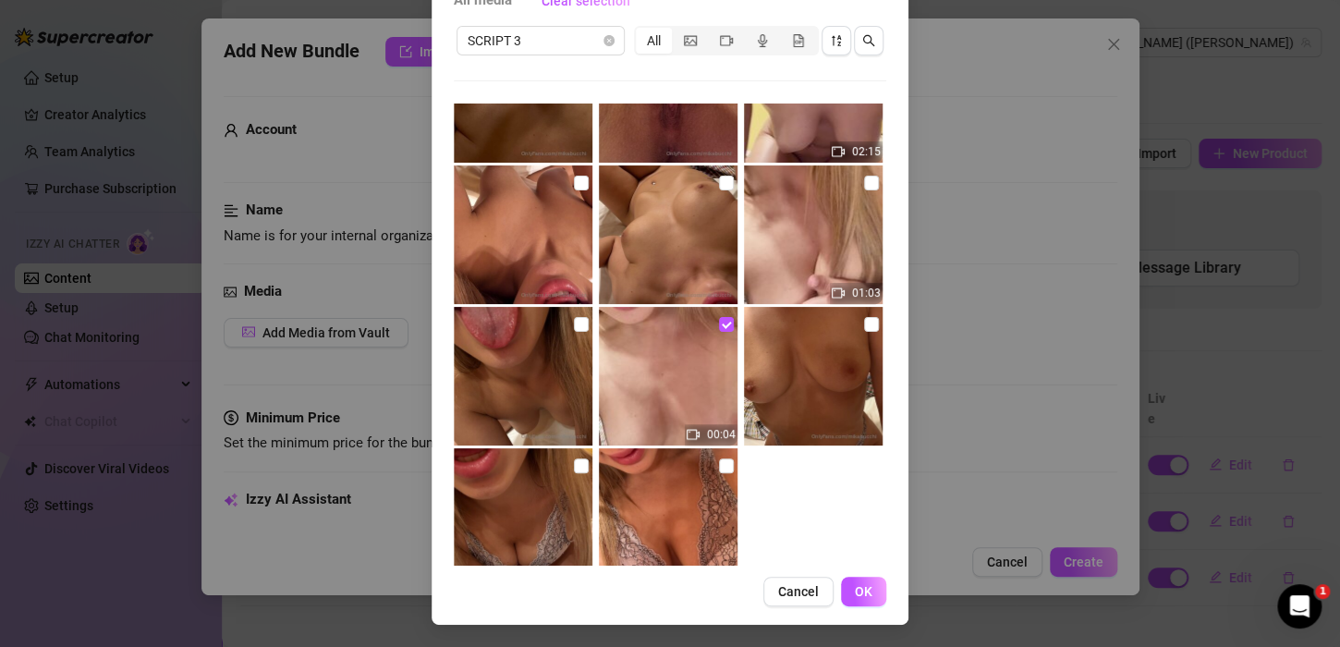
scroll to position [179, 0]
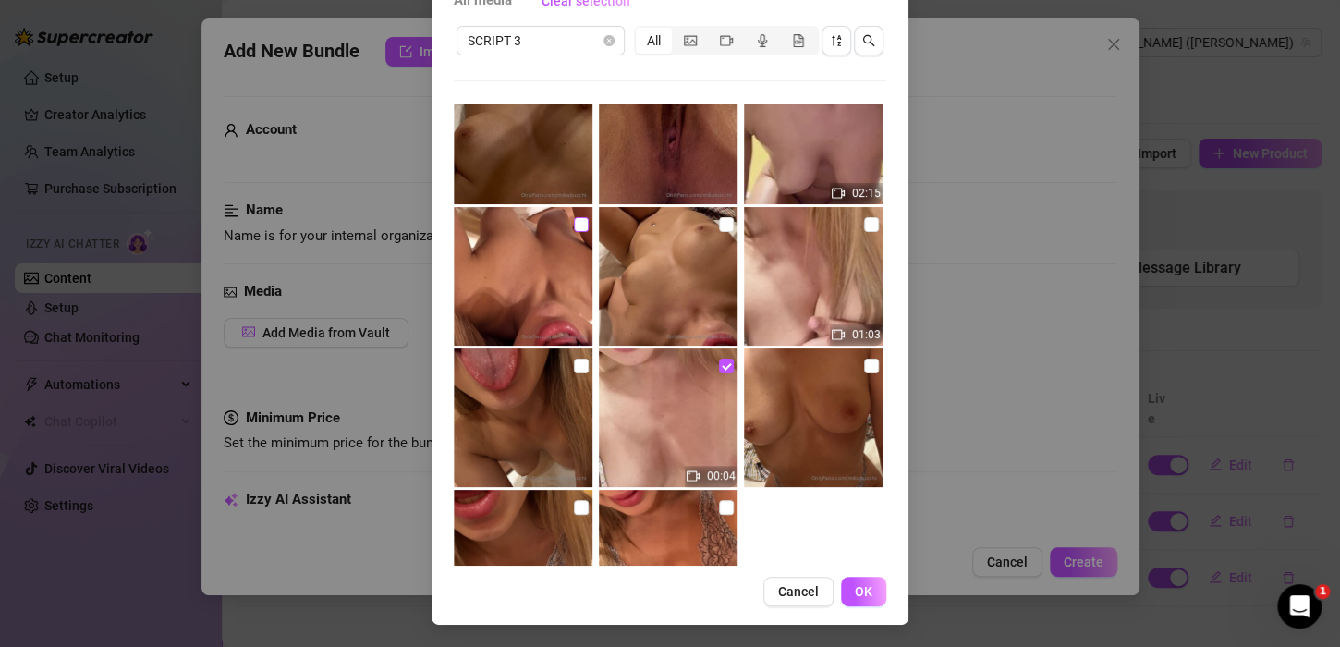
click at [574, 222] on input "checkbox" at bounding box center [581, 224] width 15 height 15
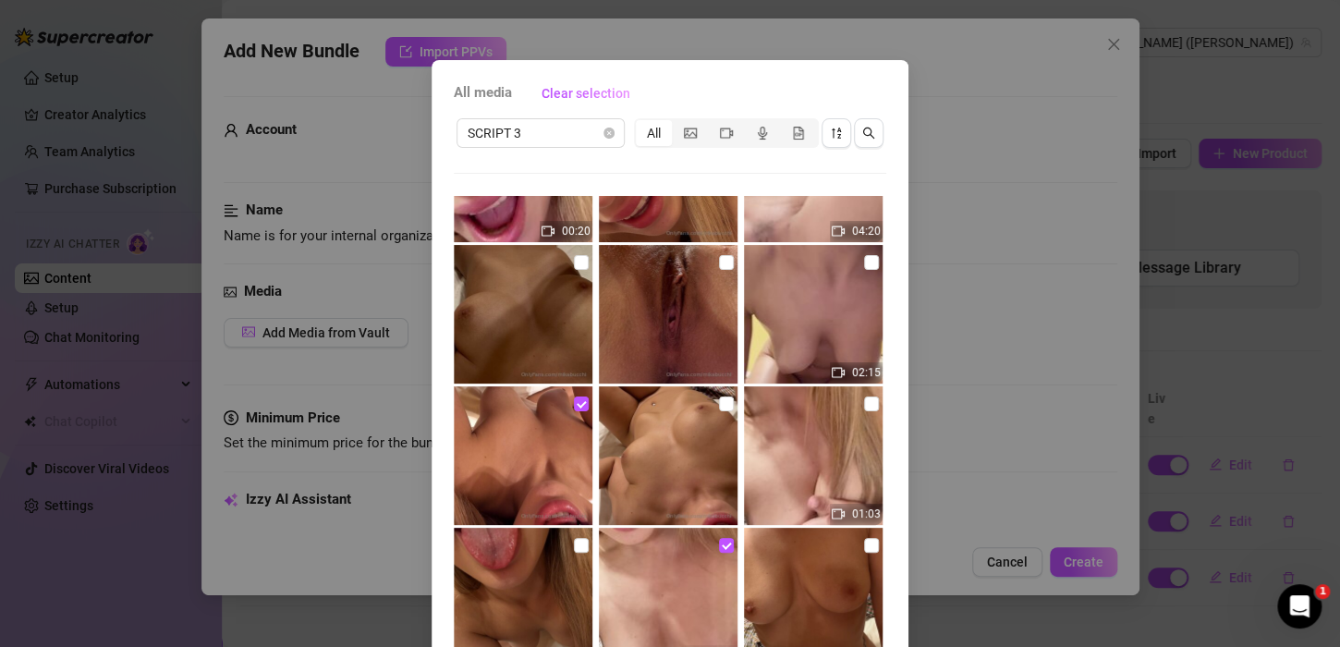
scroll to position [0, 0]
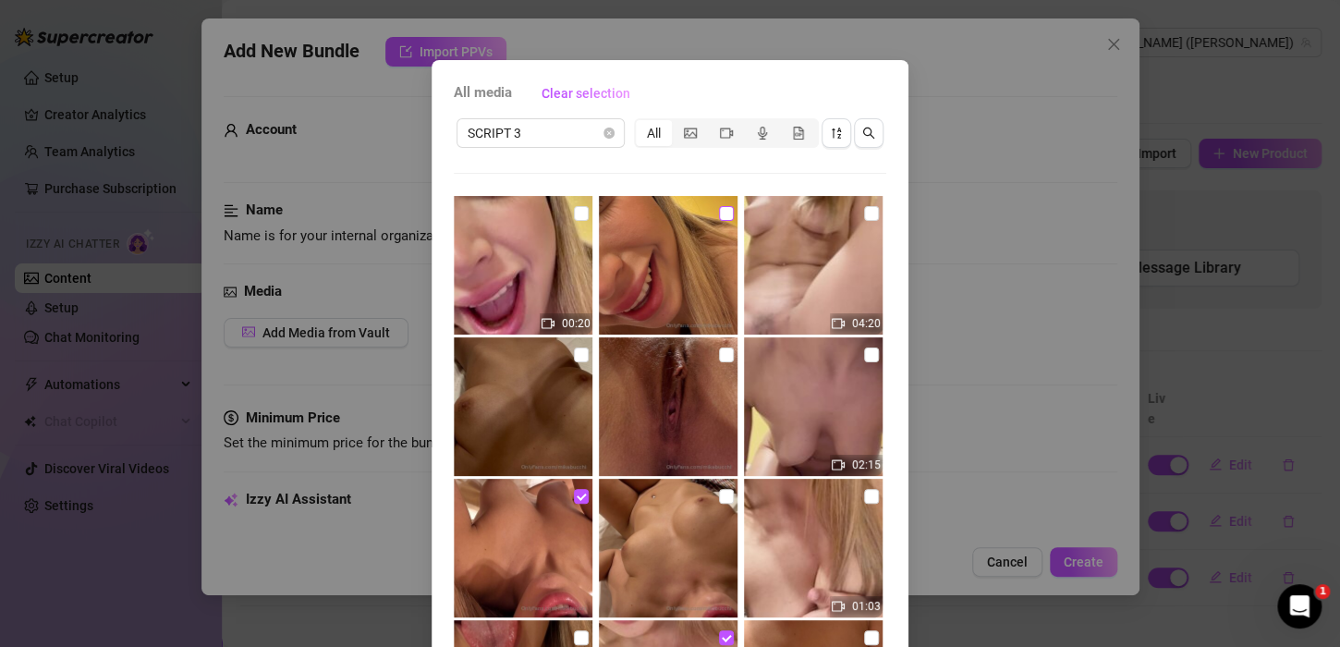
click at [719, 212] on input "checkbox" at bounding box center [726, 213] width 15 height 15
click at [719, 360] on input "checkbox" at bounding box center [726, 354] width 15 height 15
click at [574, 357] on input "checkbox" at bounding box center [581, 354] width 15 height 15
click at [576, 220] on label at bounding box center [581, 213] width 15 height 20
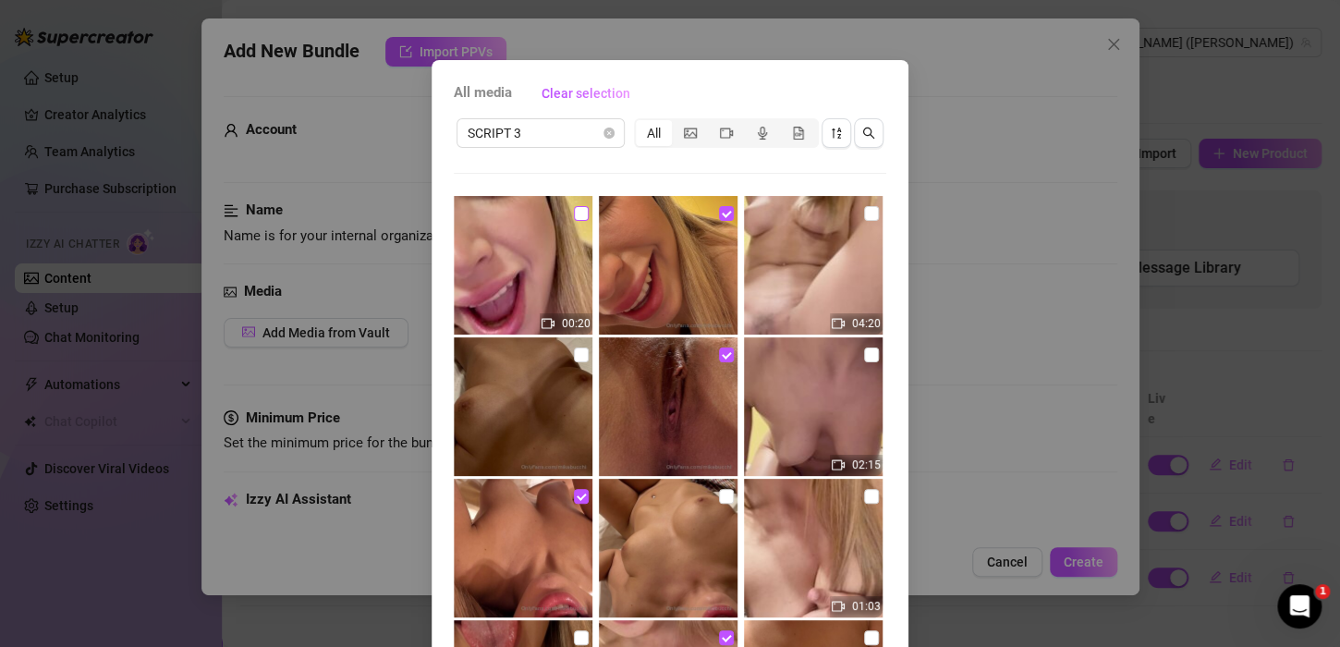
click at [576, 220] on input "checkbox" at bounding box center [581, 213] width 15 height 15
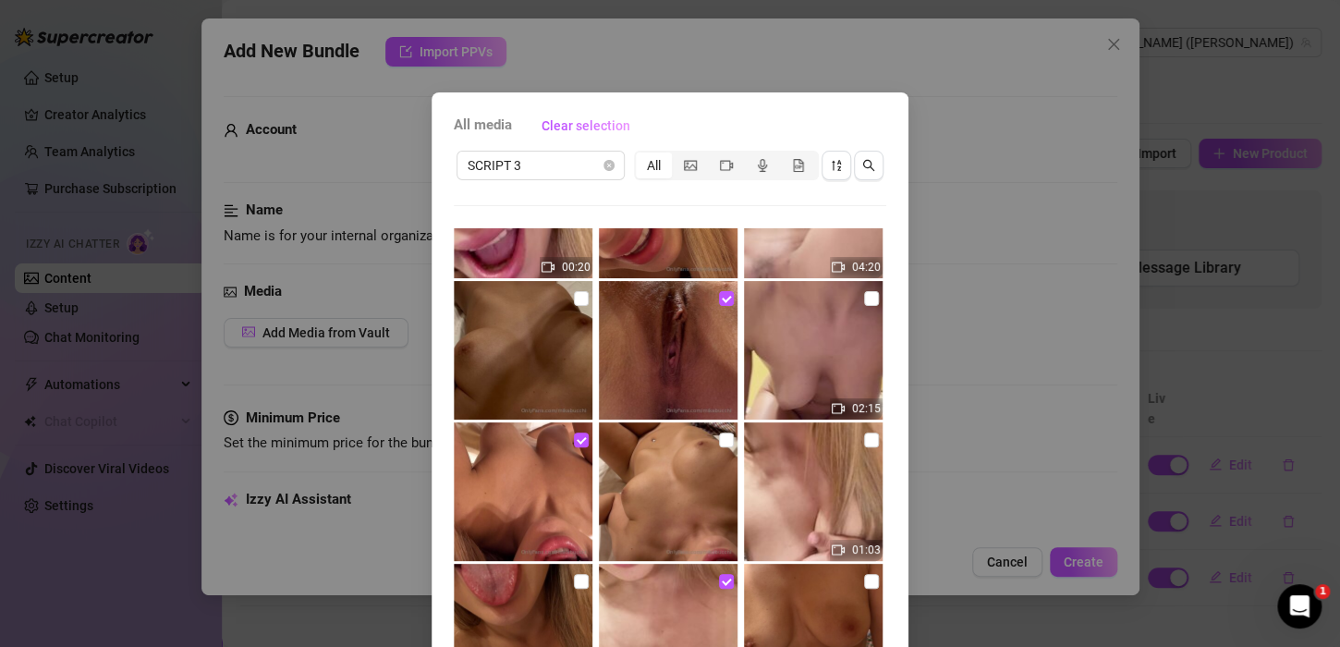
scroll to position [87, 0]
click at [574, 443] on input "checkbox" at bounding box center [581, 441] width 15 height 15
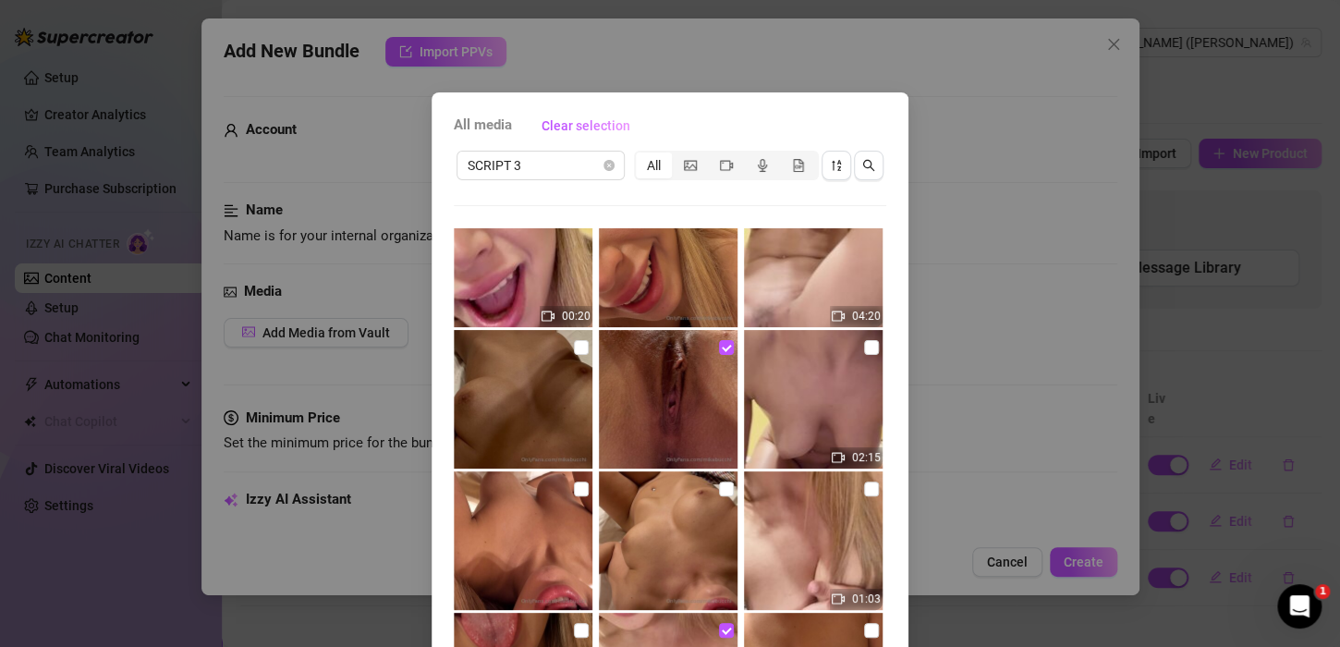
scroll to position [0, 0]
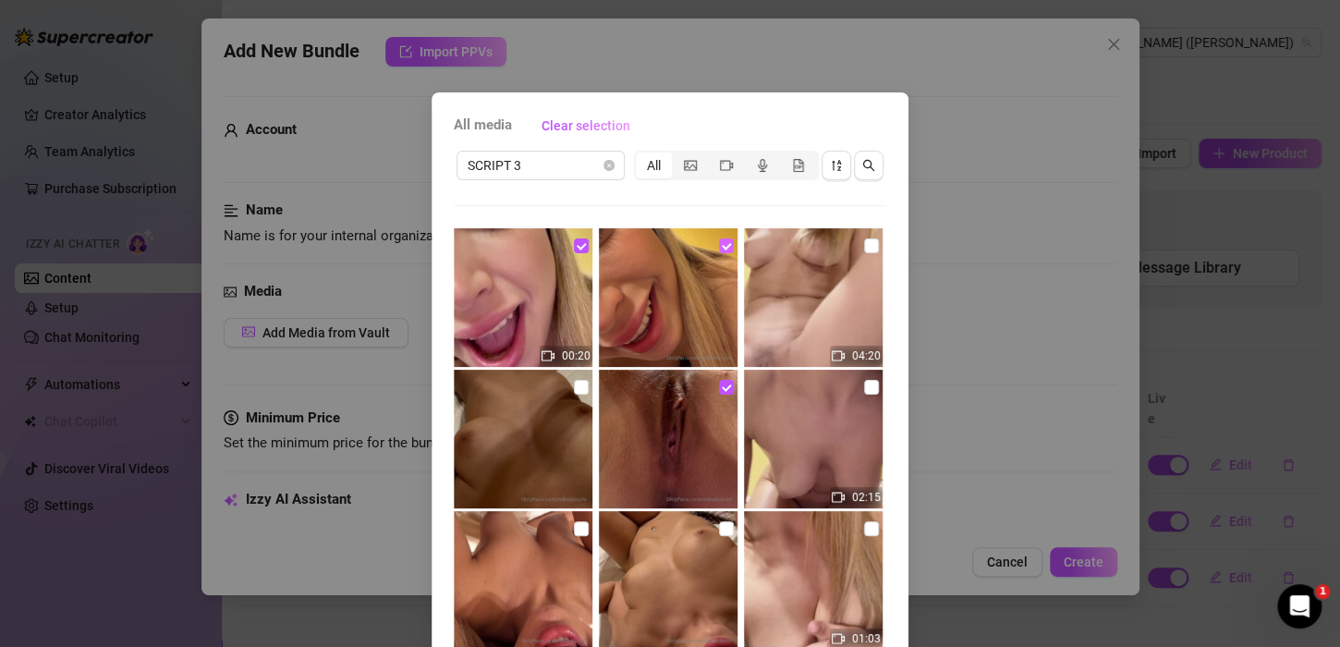
click at [719, 251] on input "checkbox" at bounding box center [726, 245] width 15 height 15
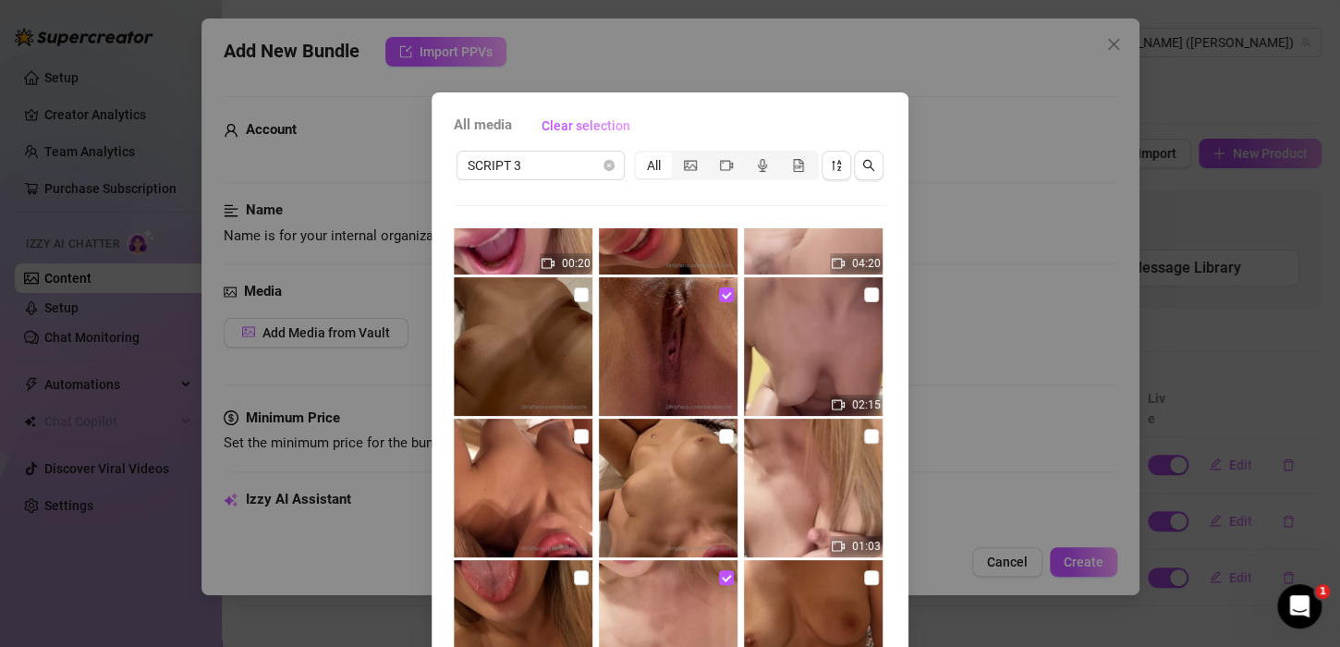
scroll to position [272, 0]
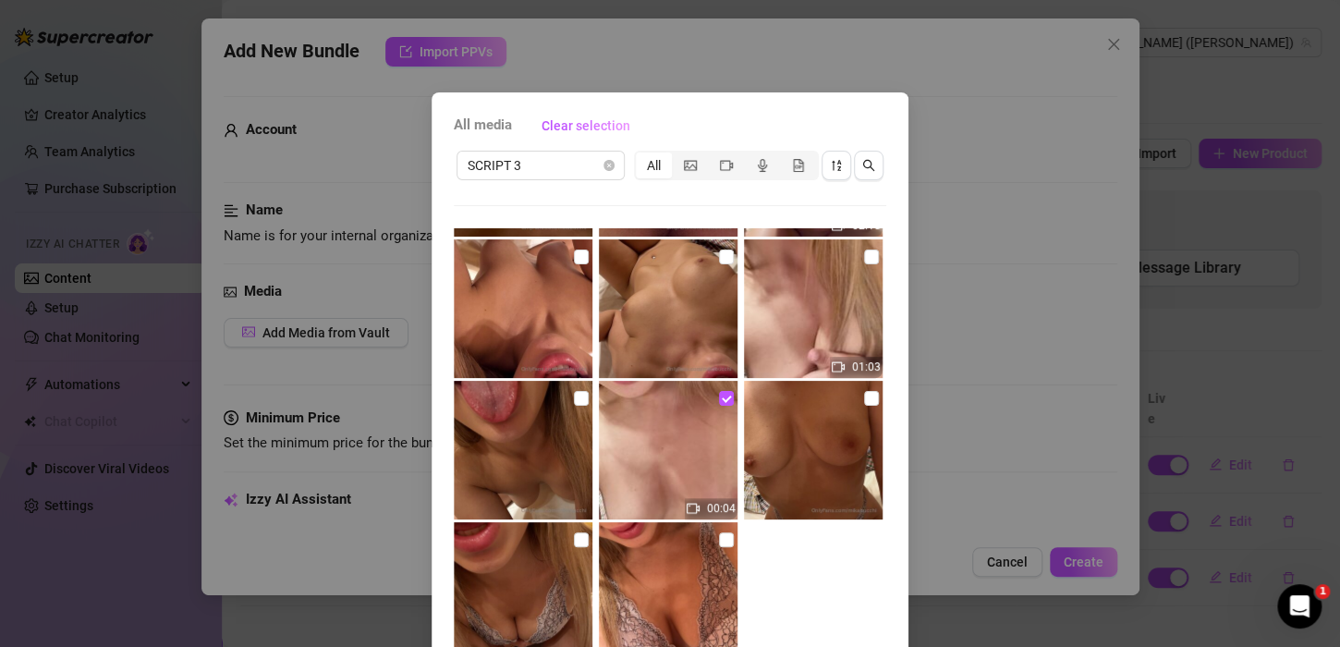
click at [1019, 479] on div "All media Clear selection SCRIPT 3 All 00:20 04:20 02:15 01:03 00:04 No more me…" at bounding box center [670, 323] width 1340 height 647
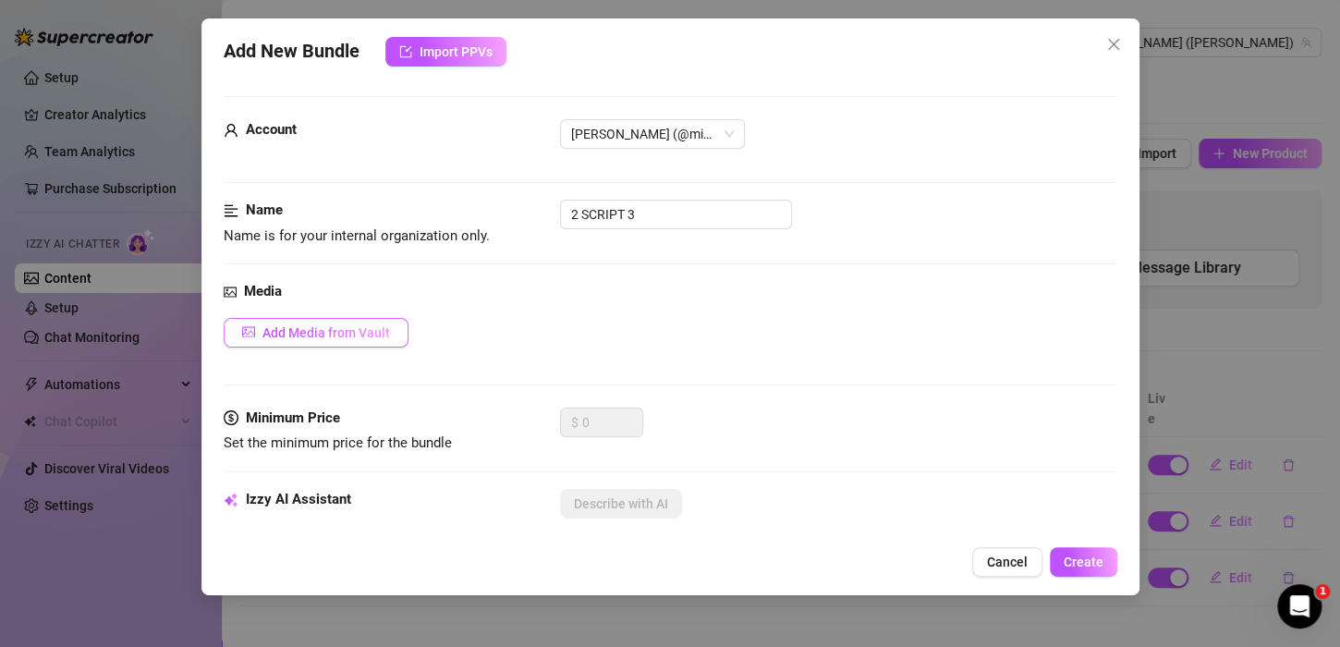
click at [369, 334] on span "Add Media from Vault" at bounding box center [326, 332] width 128 height 15
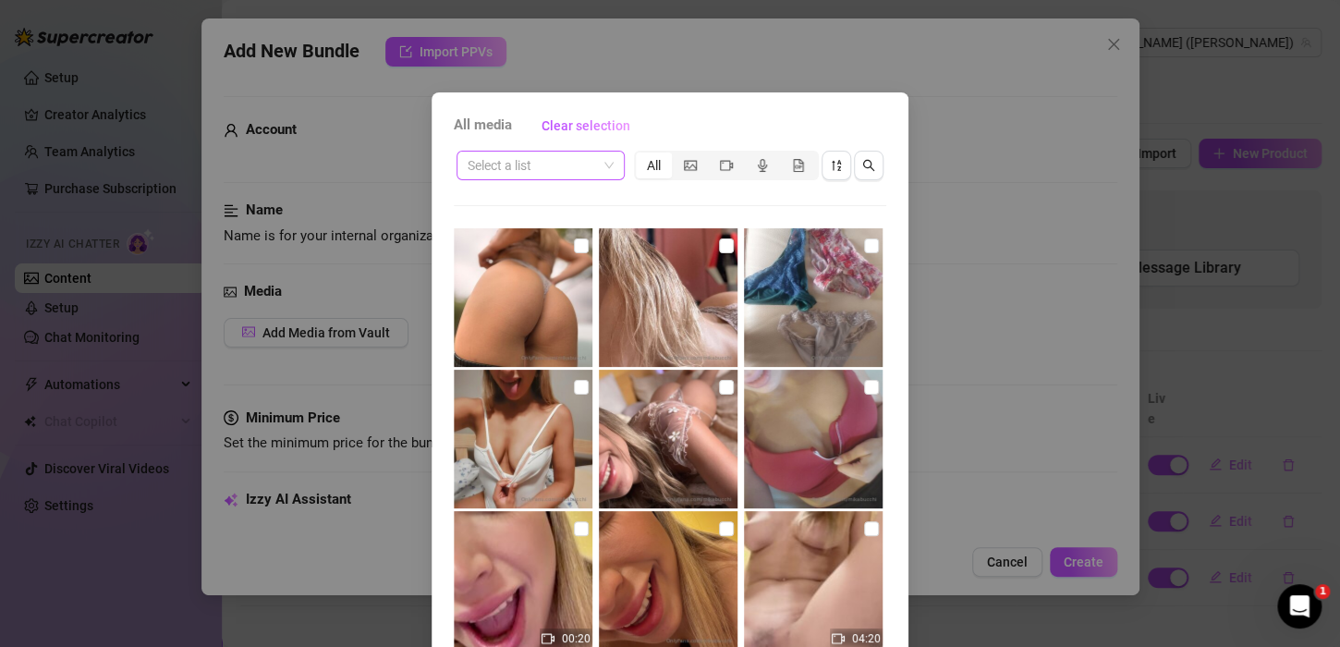
click at [592, 153] on span at bounding box center [541, 166] width 146 height 28
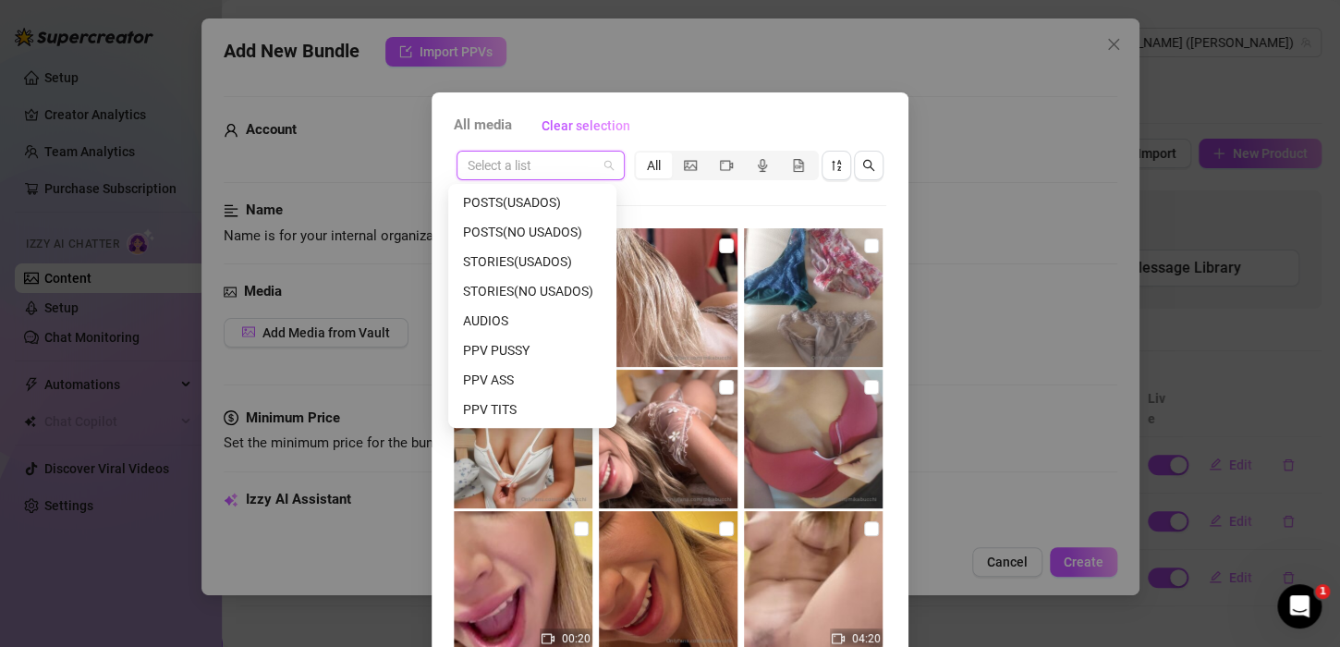
scroll to position [237, 0]
click at [527, 331] on div "PPV LINGERIE" at bounding box center [532, 321] width 161 height 30
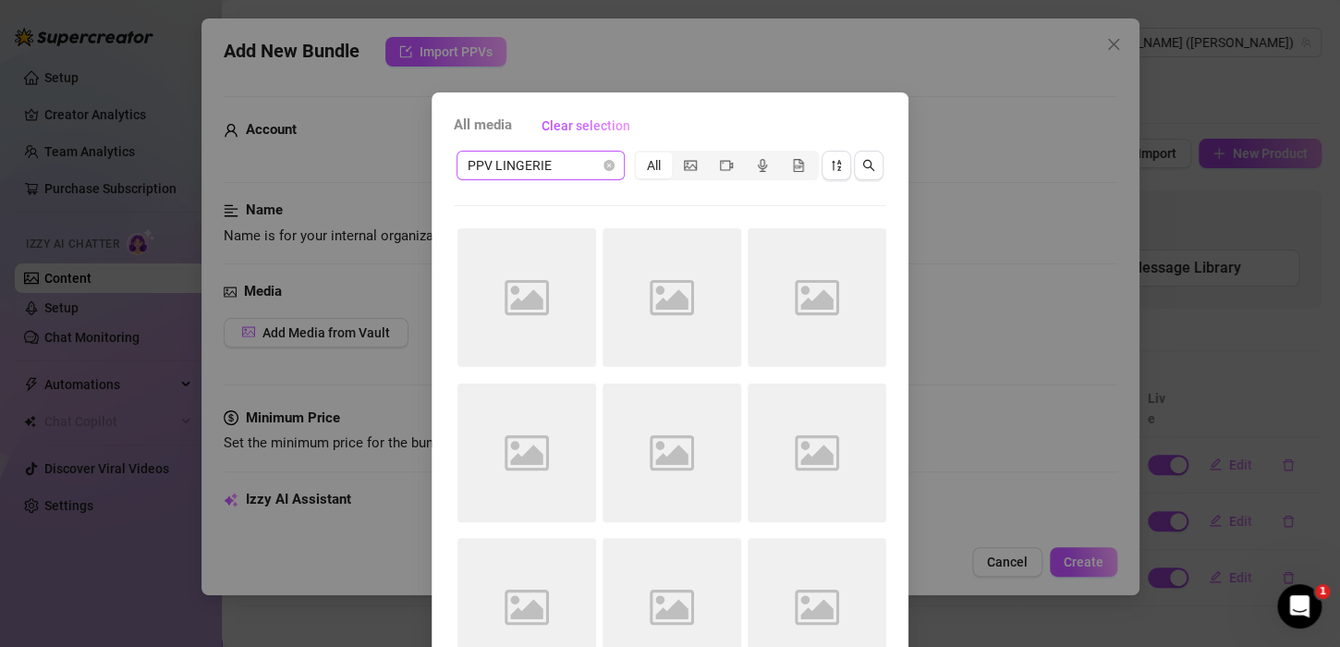
click at [565, 168] on span "PPV LINGERIE" at bounding box center [541, 166] width 146 height 28
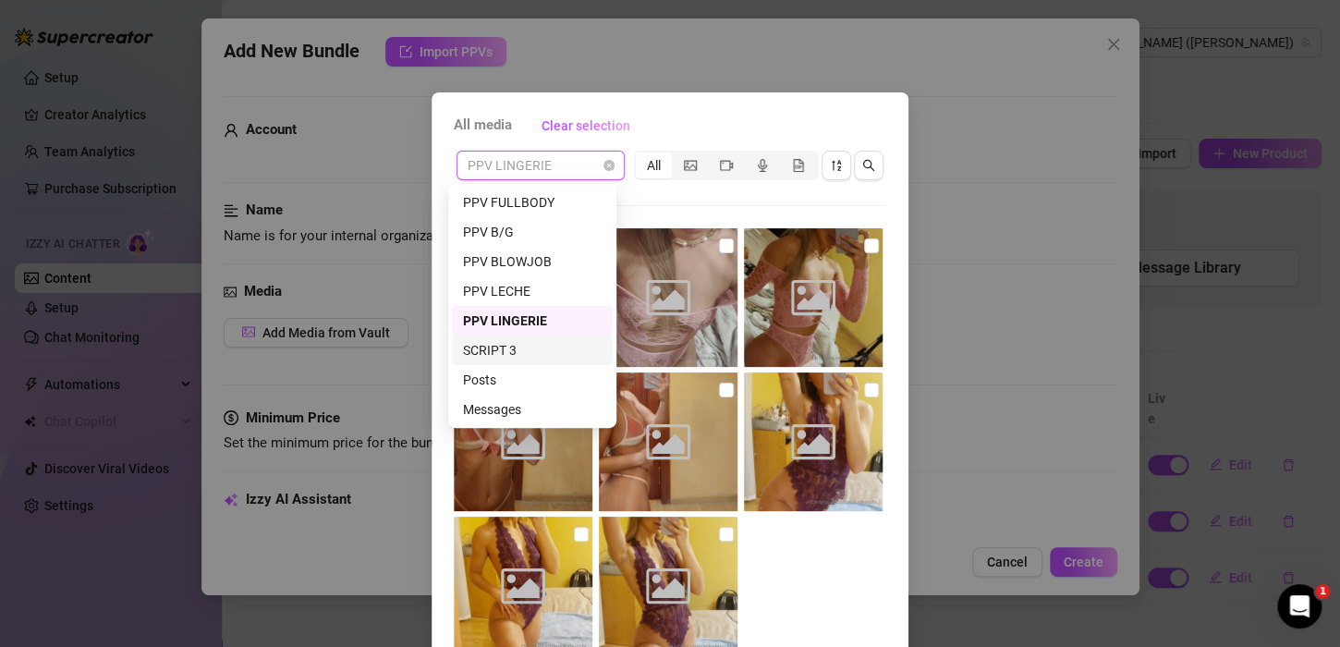
click at [518, 346] on div "SCRIPT 3" at bounding box center [532, 350] width 139 height 20
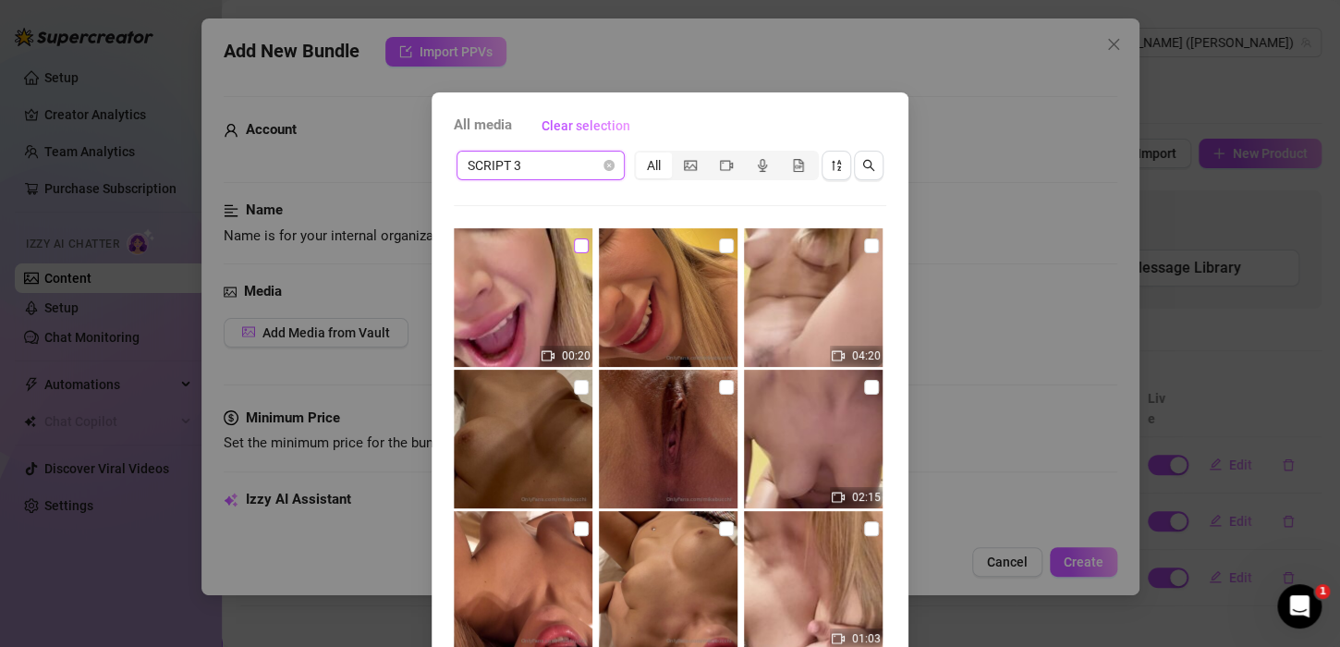
click at [574, 246] on input "checkbox" at bounding box center [581, 245] width 15 height 15
click at [719, 387] on input "checkbox" at bounding box center [726, 387] width 15 height 15
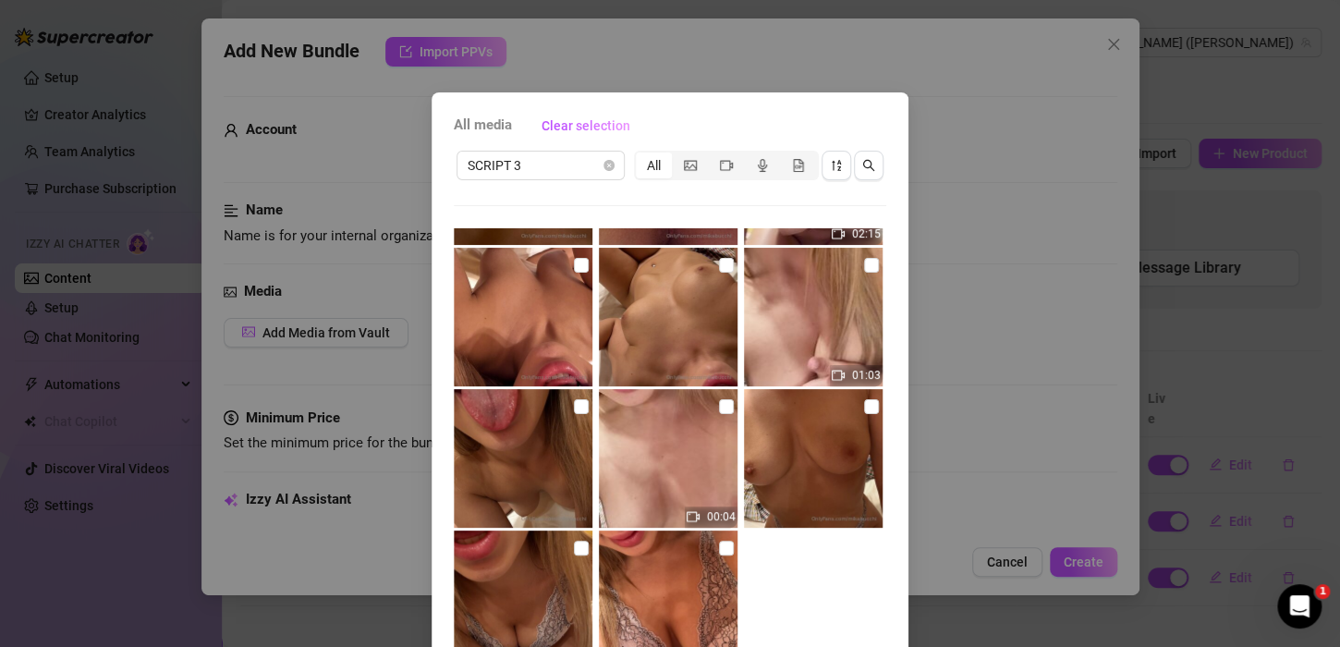
scroll to position [272, 0]
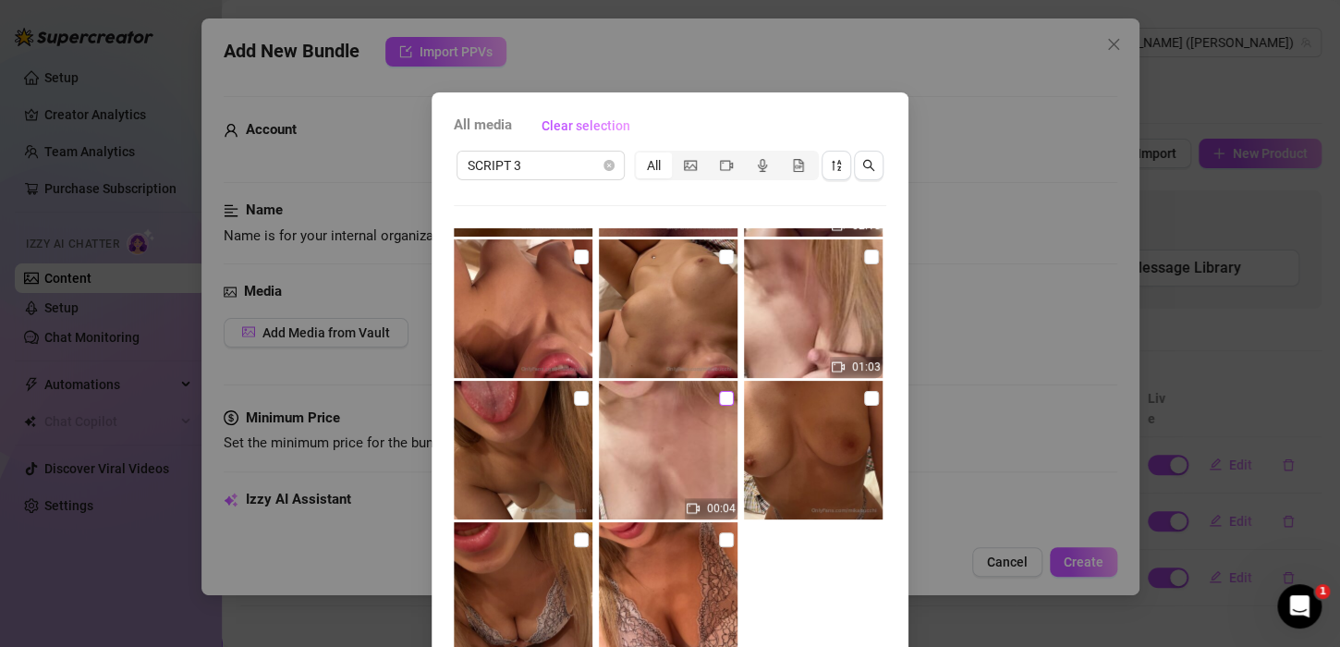
click at [719, 402] on input "checkbox" at bounding box center [726, 398] width 15 height 15
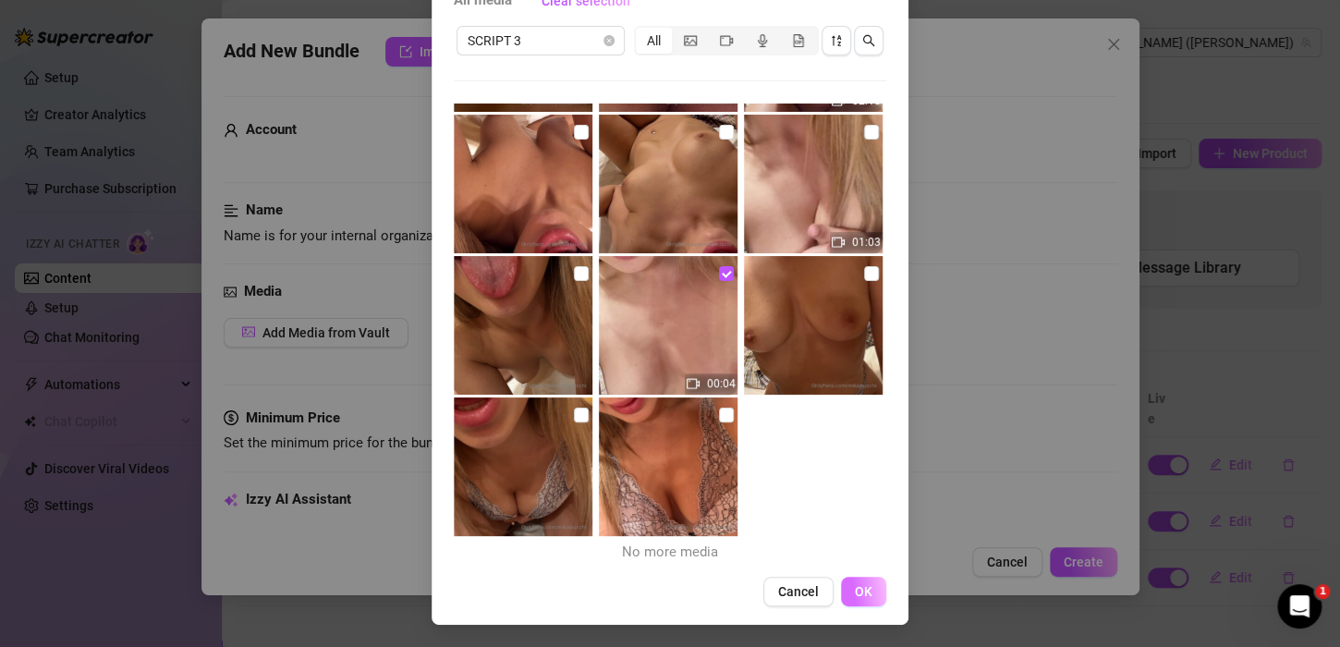
click at [843, 604] on button "OK" at bounding box center [863, 592] width 45 height 30
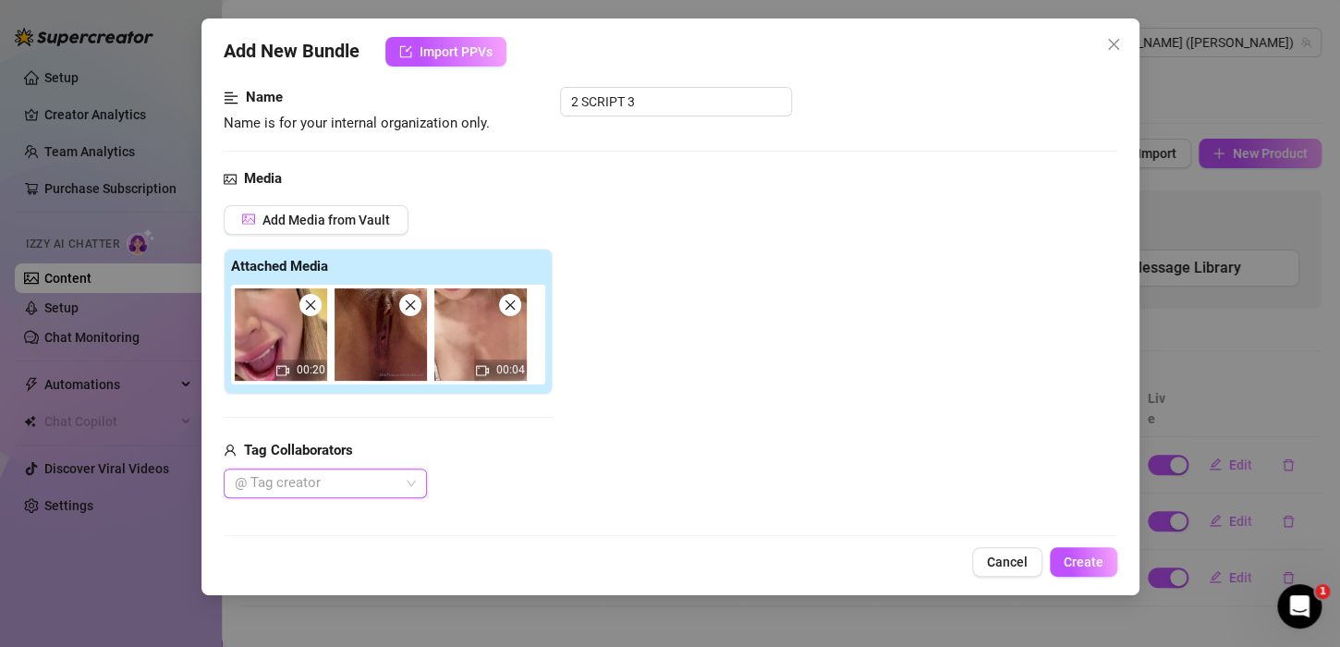
scroll to position [205, 0]
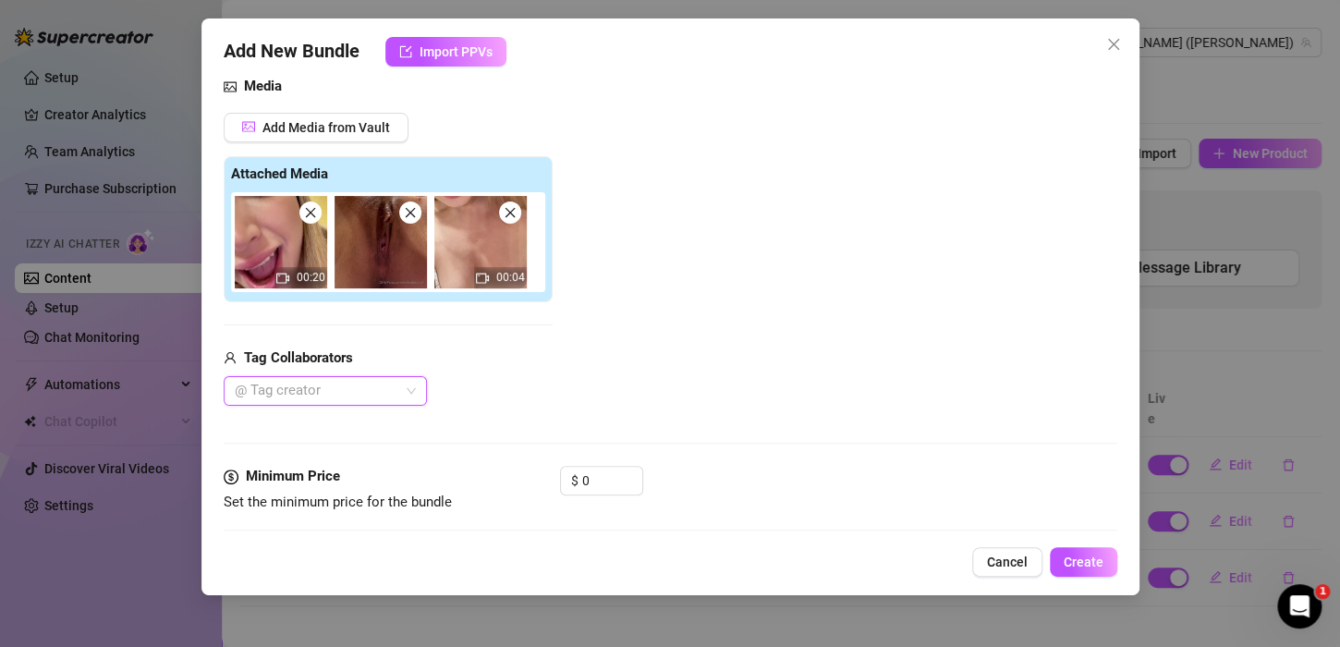
click at [491, 257] on img at bounding box center [480, 242] width 92 height 92
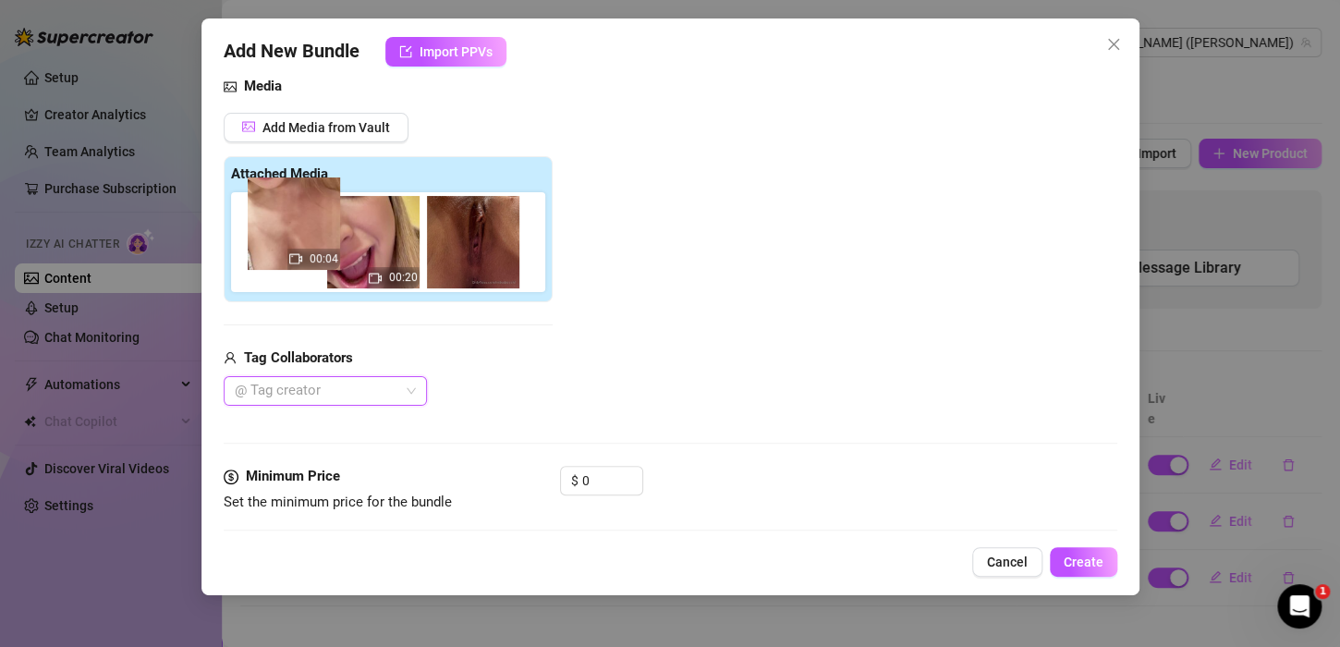
drag, startPoint x: 483, startPoint y: 254, endPoint x: 293, endPoint y: 237, distance: 191.1
click at [291, 237] on div "00:20 00:04" at bounding box center [392, 242] width 322 height 100
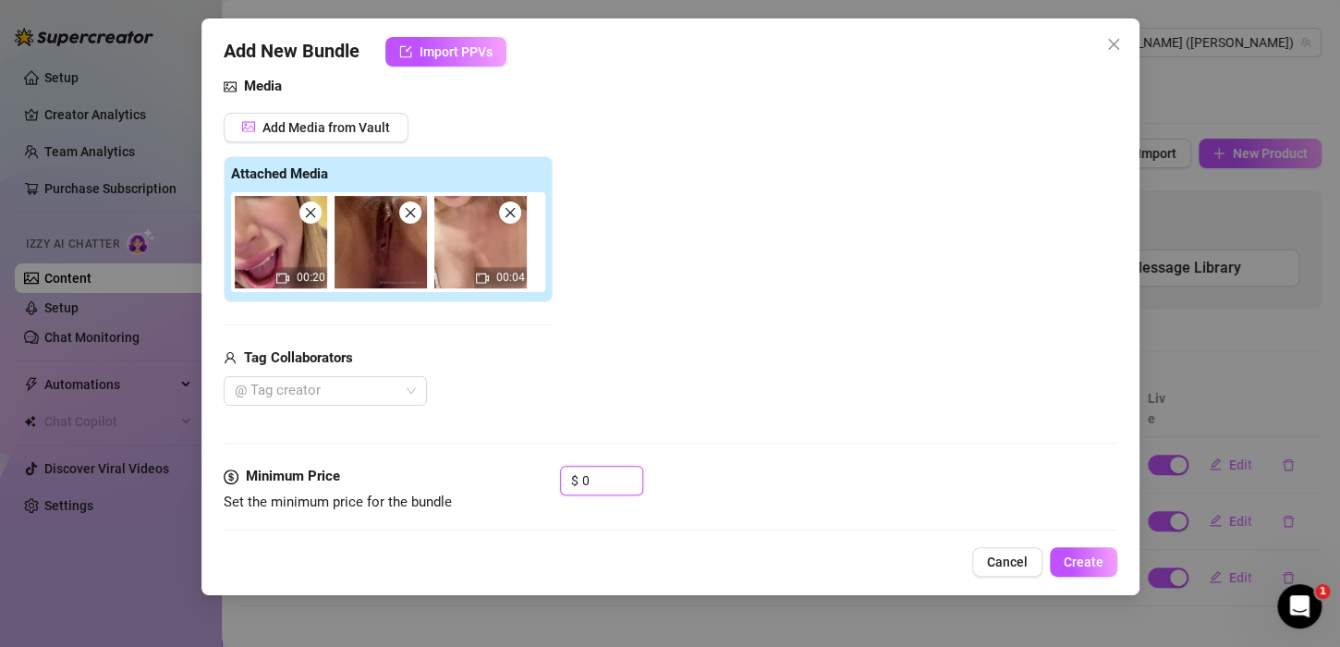
drag, startPoint x: 612, startPoint y: 479, endPoint x: 516, endPoint y: 484, distance: 95.3
click at [535, 490] on div "Minimum Price Set the minimum price for the bundle $ 0" at bounding box center [670, 489] width 893 height 47
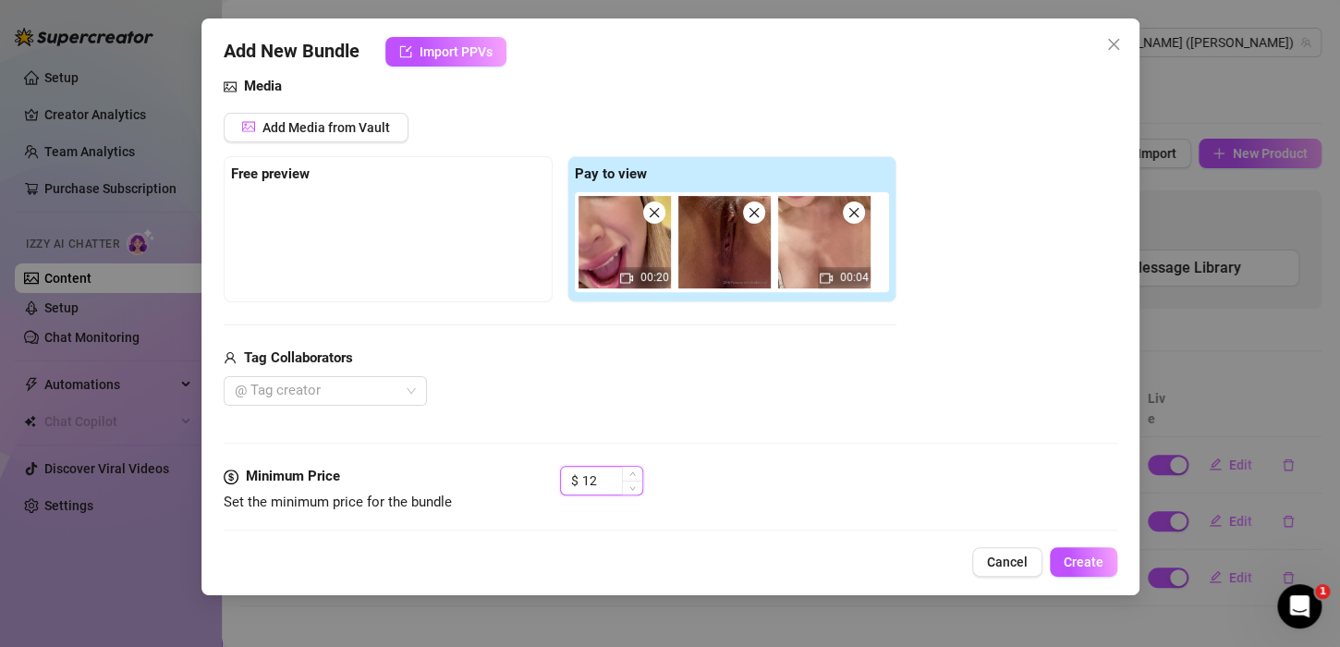
drag, startPoint x: 601, startPoint y: 480, endPoint x: 565, endPoint y: 471, distance: 37.9
click at [565, 471] on div "$ 12" at bounding box center [601, 481] width 83 height 30
click at [613, 427] on div "Media Add Media from Vault Free preview Pay to view 00:20 00:04 Tag Collaborato…" at bounding box center [670, 271] width 893 height 390
click at [392, 128] on button "Add Media from Vault" at bounding box center [316, 128] width 185 height 30
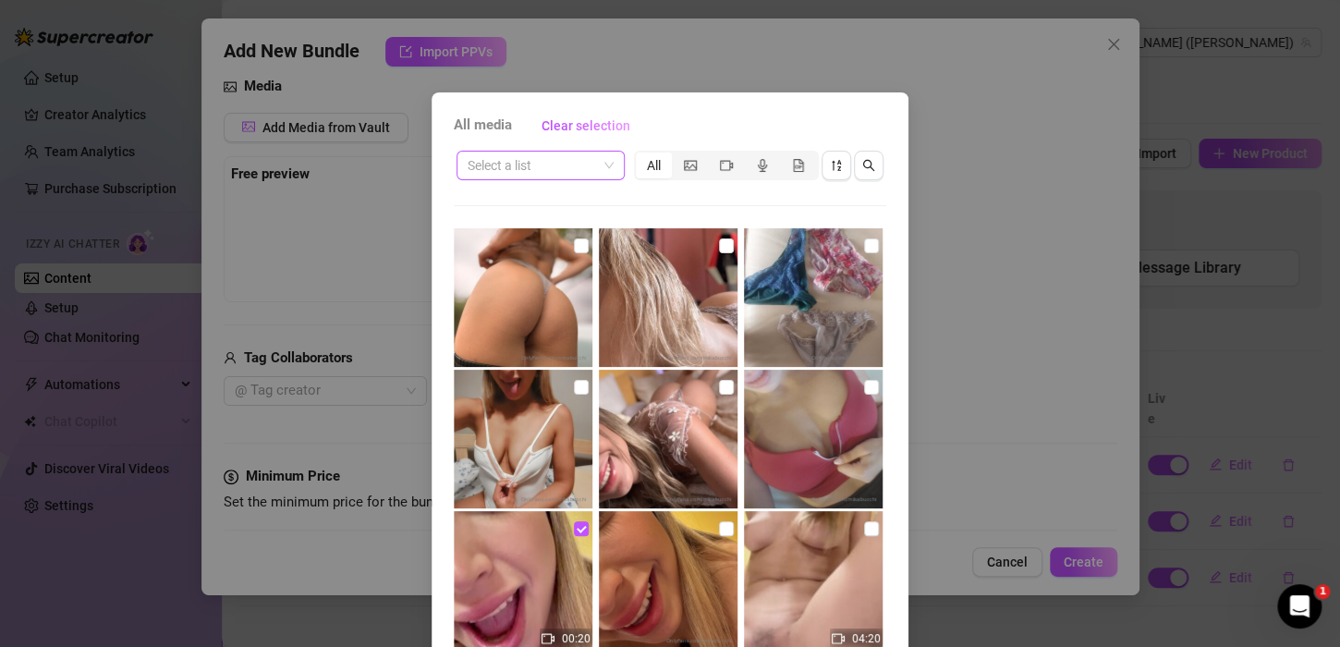
click at [563, 152] on input "search" at bounding box center [532, 166] width 129 height 28
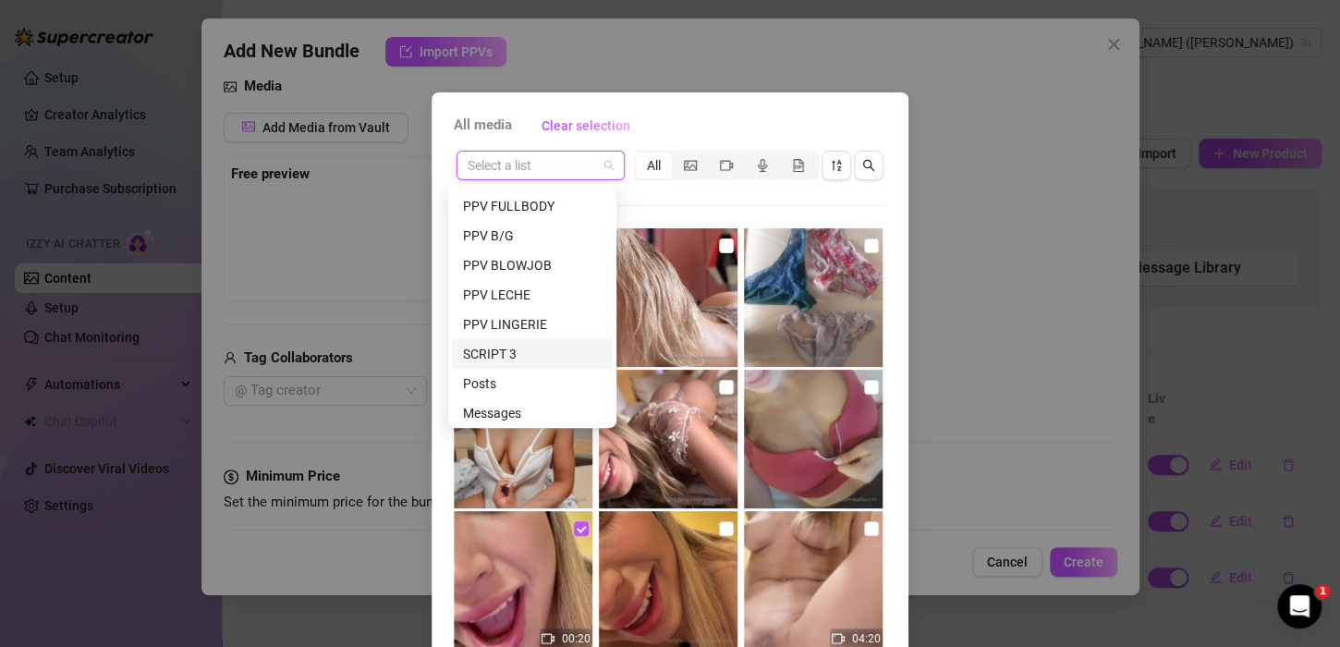
scroll to position [237, 0]
click at [513, 342] on div "SCRIPT 3" at bounding box center [532, 350] width 139 height 20
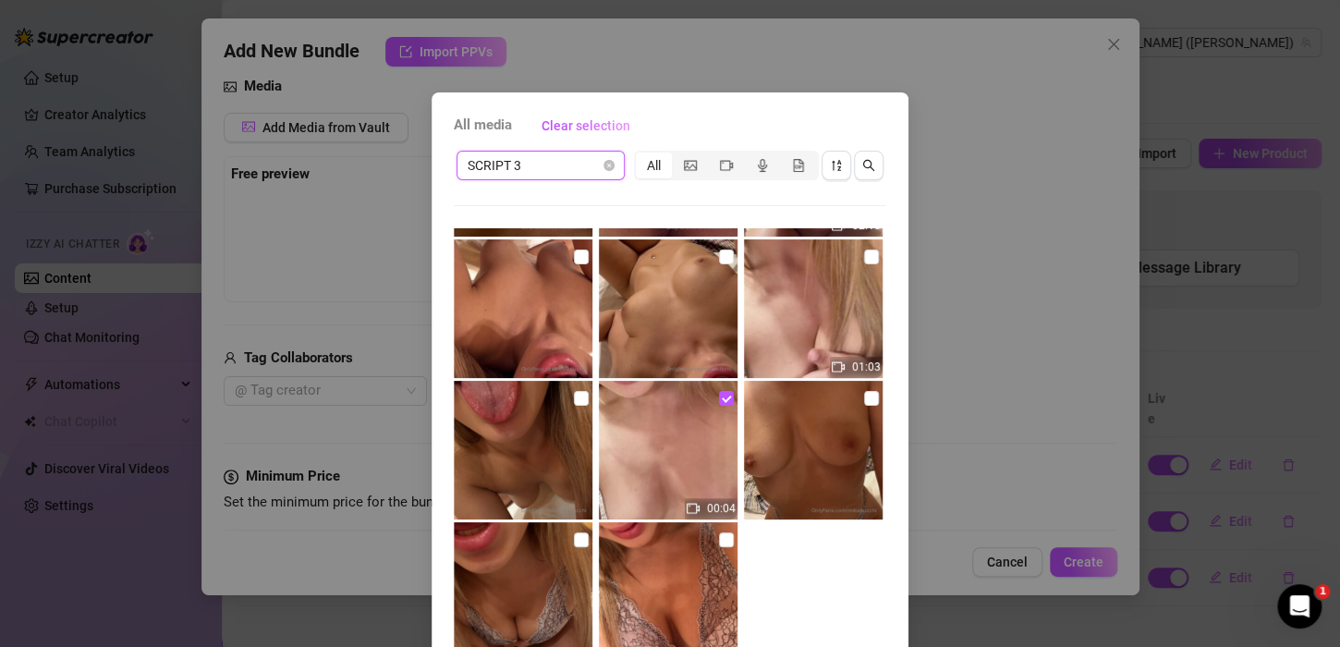
scroll to position [87, 0]
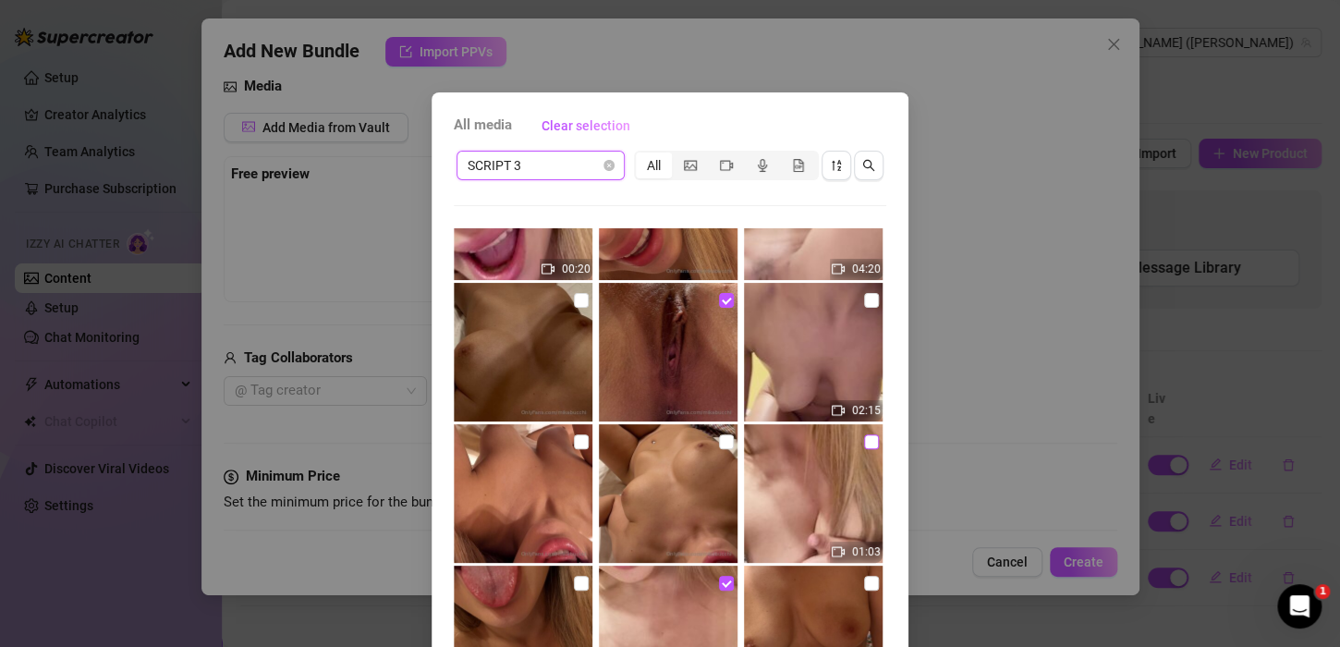
click at [864, 440] on input "checkbox" at bounding box center [871, 441] width 15 height 15
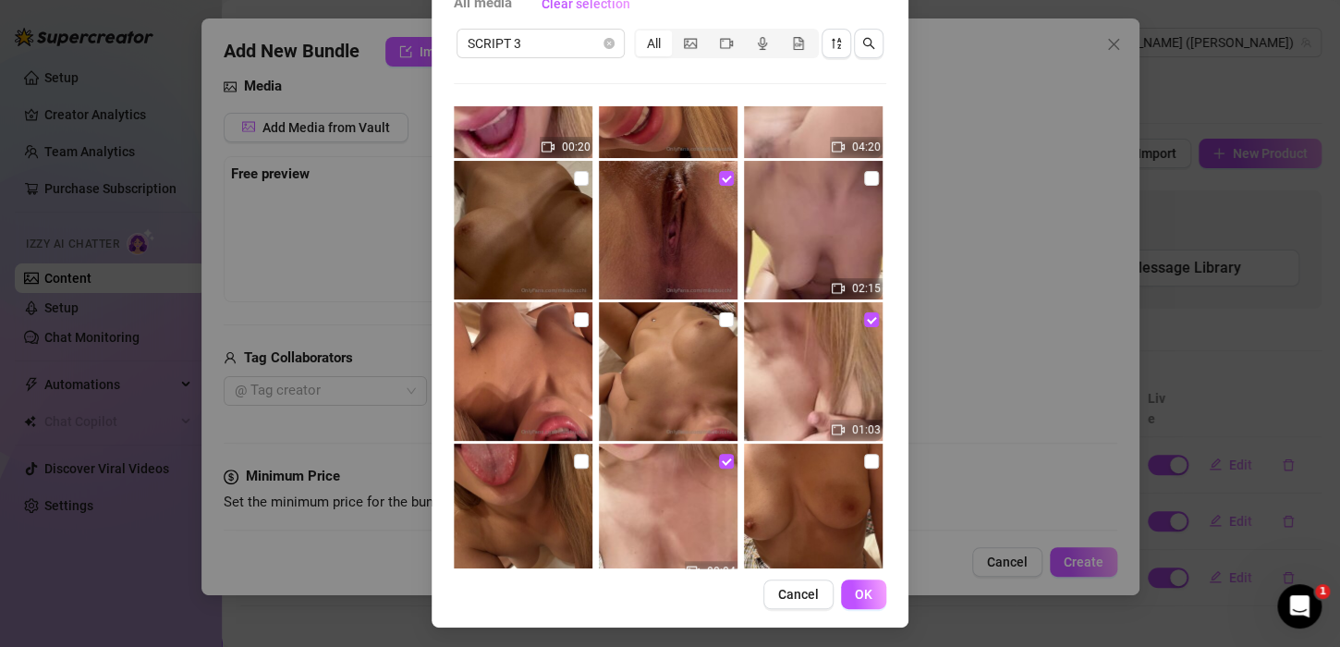
scroll to position [125, 0]
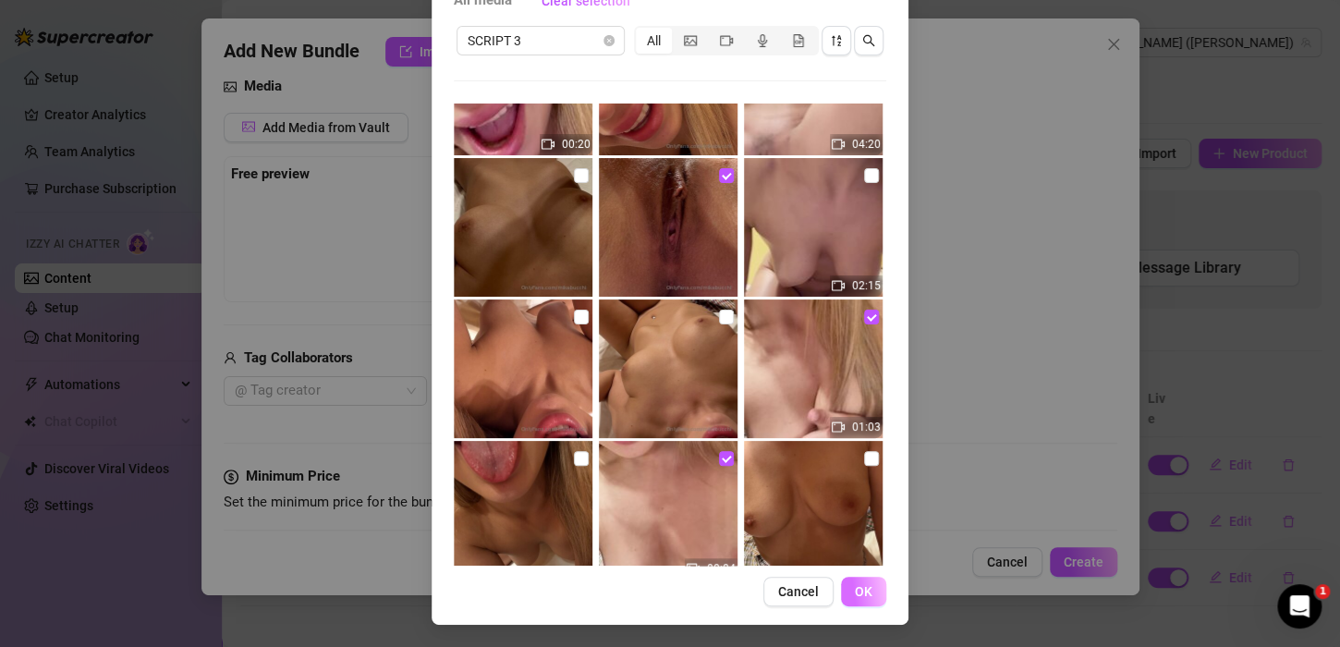
click at [864, 589] on span "OK" at bounding box center [864, 591] width 18 height 15
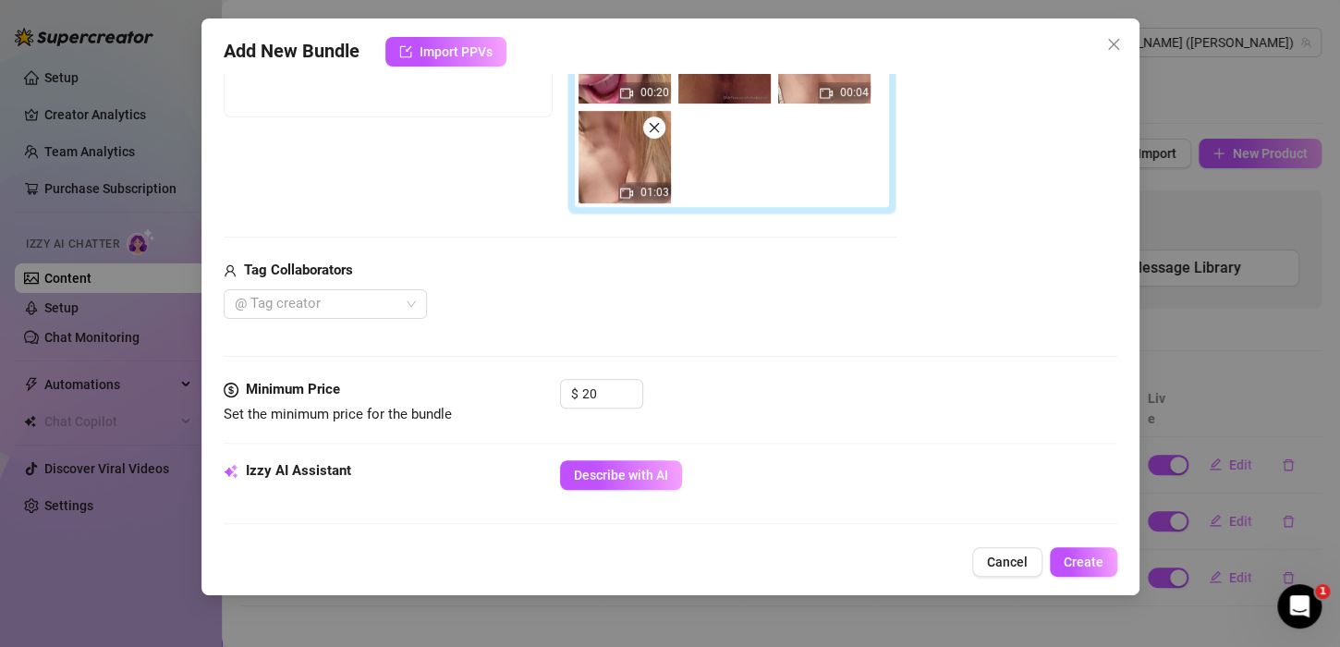
scroll to position [205, 0]
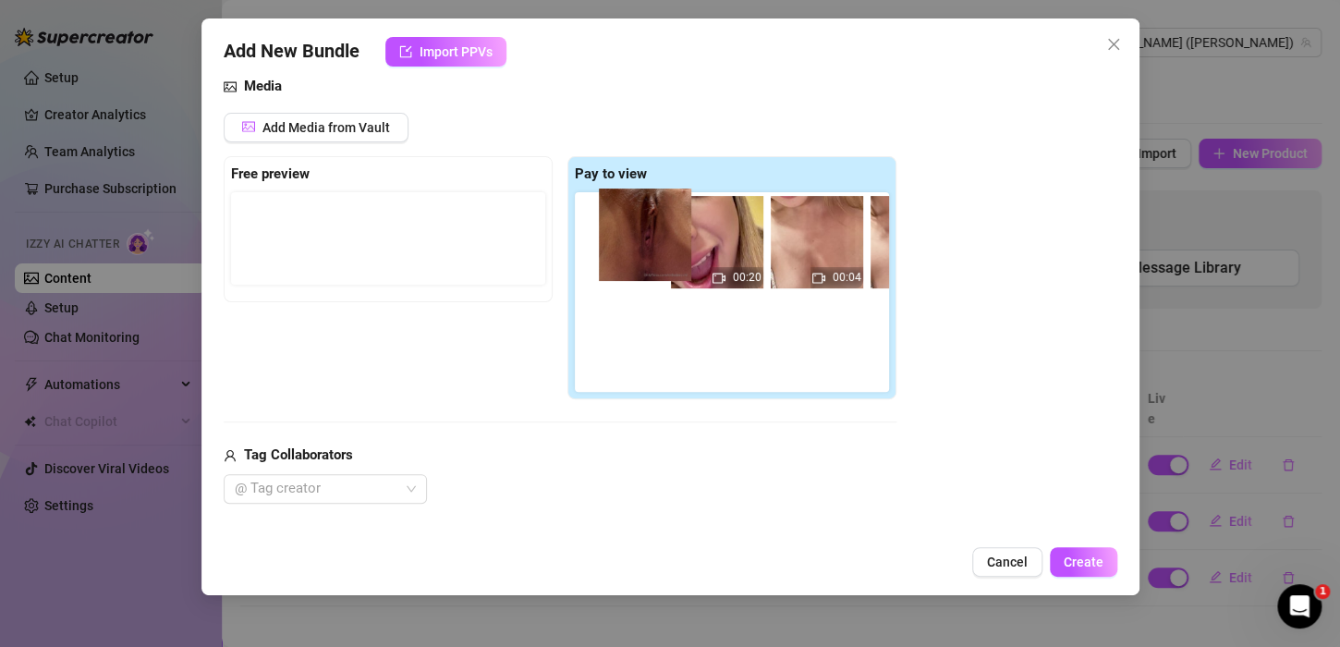
drag, startPoint x: 728, startPoint y: 272, endPoint x: 630, endPoint y: 261, distance: 98.6
click at [630, 261] on div "00:20 00:04 01:03" at bounding box center [736, 292] width 322 height 200
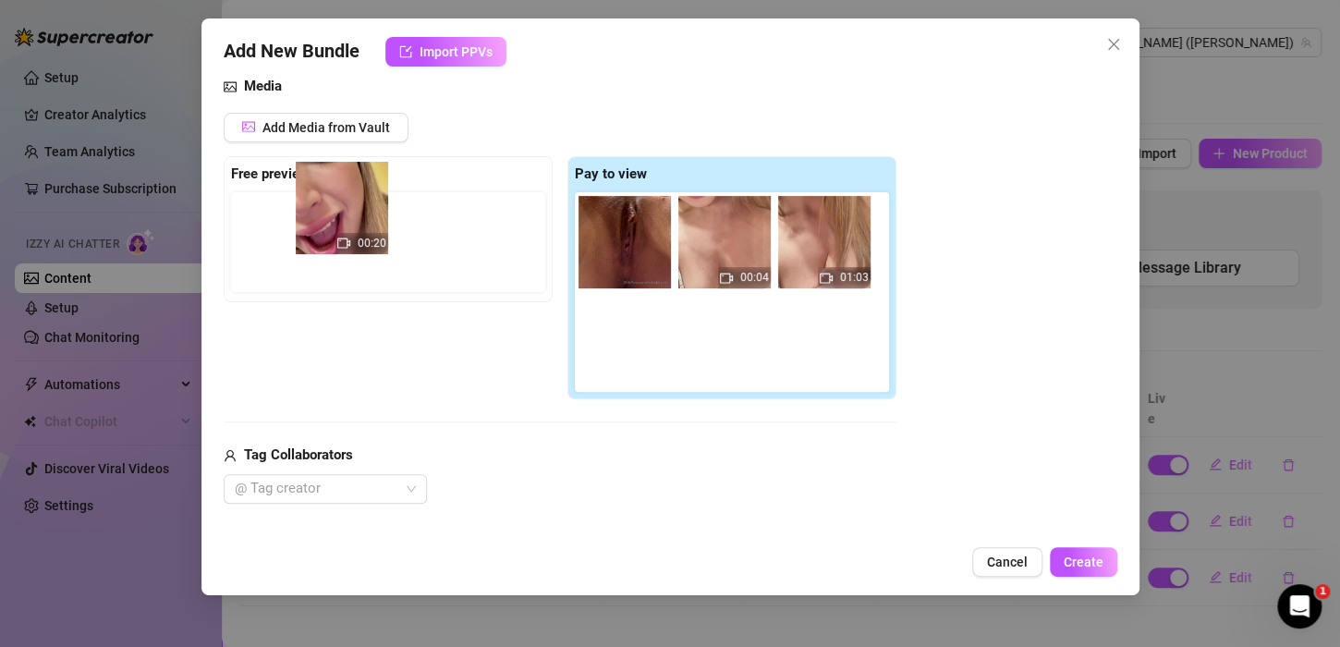
drag, startPoint x: 661, startPoint y: 273, endPoint x: 368, endPoint y: 238, distance: 294.9
click at [373, 238] on div "Free preview Pay to view 00:20 00:04 01:03" at bounding box center [560, 278] width 673 height 244
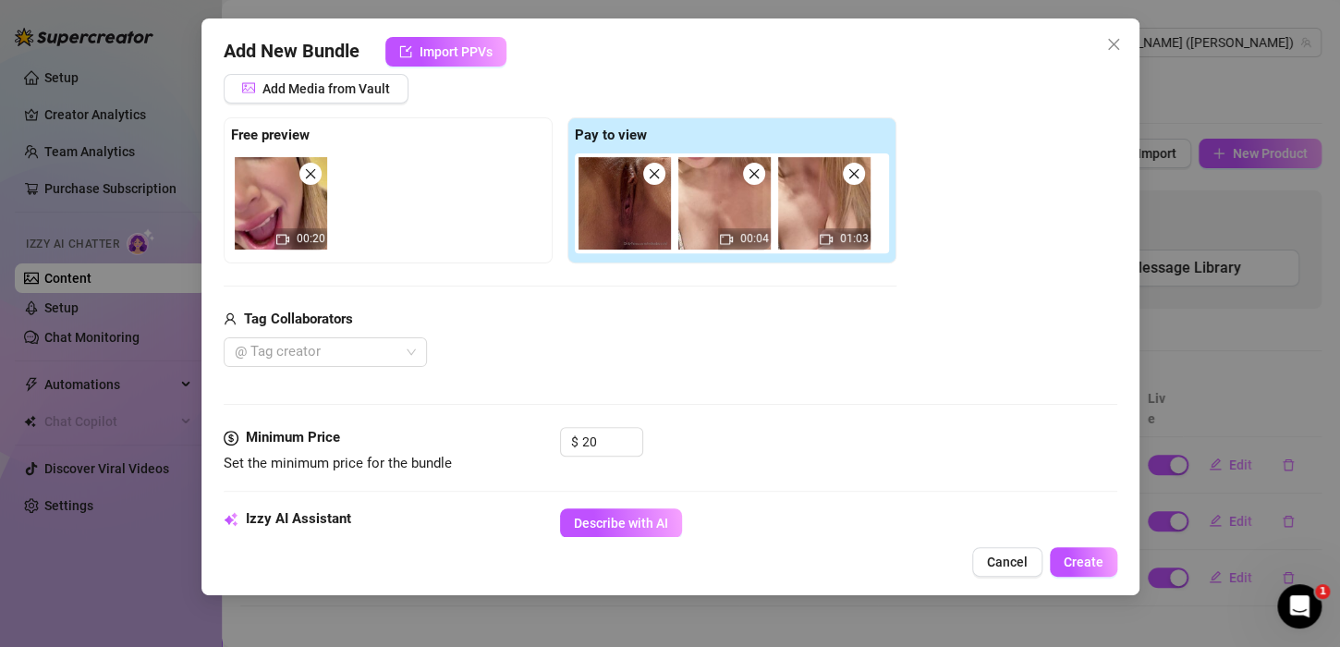
scroll to position [298, 0]
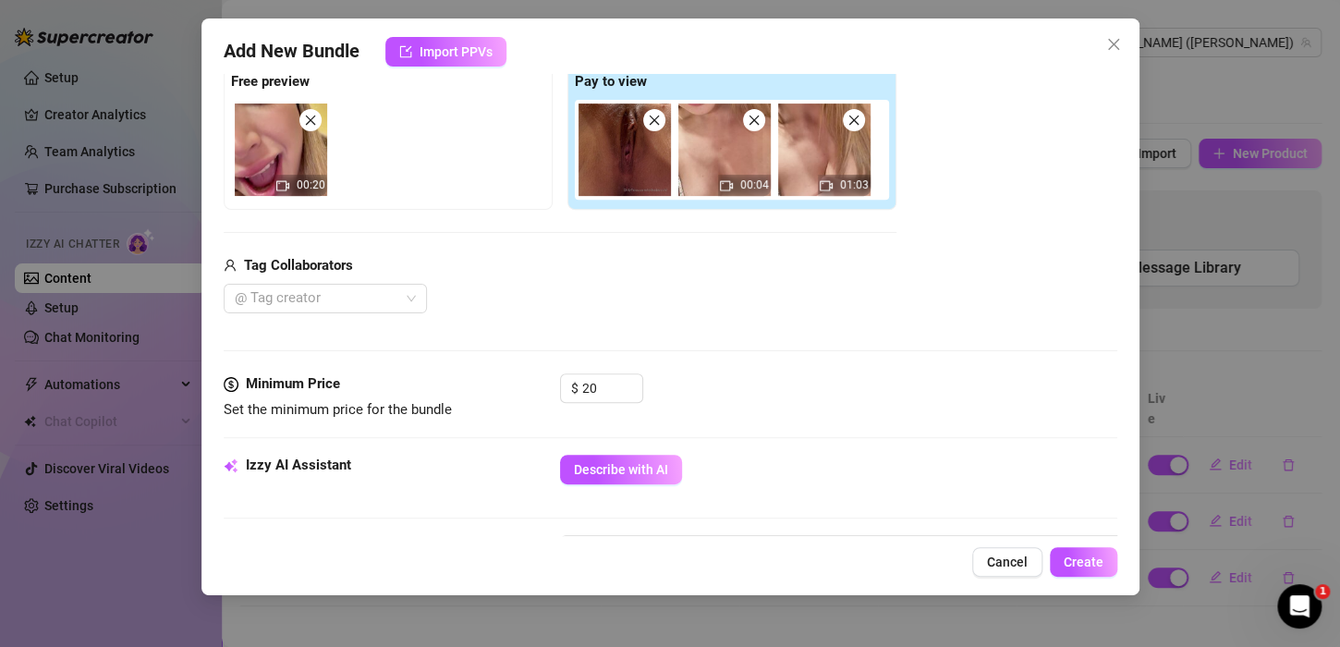
click at [278, 172] on img at bounding box center [281, 149] width 92 height 92
click at [283, 187] on icon "video-camera" at bounding box center [282, 185] width 13 height 13
click at [283, 169] on img at bounding box center [281, 149] width 92 height 92
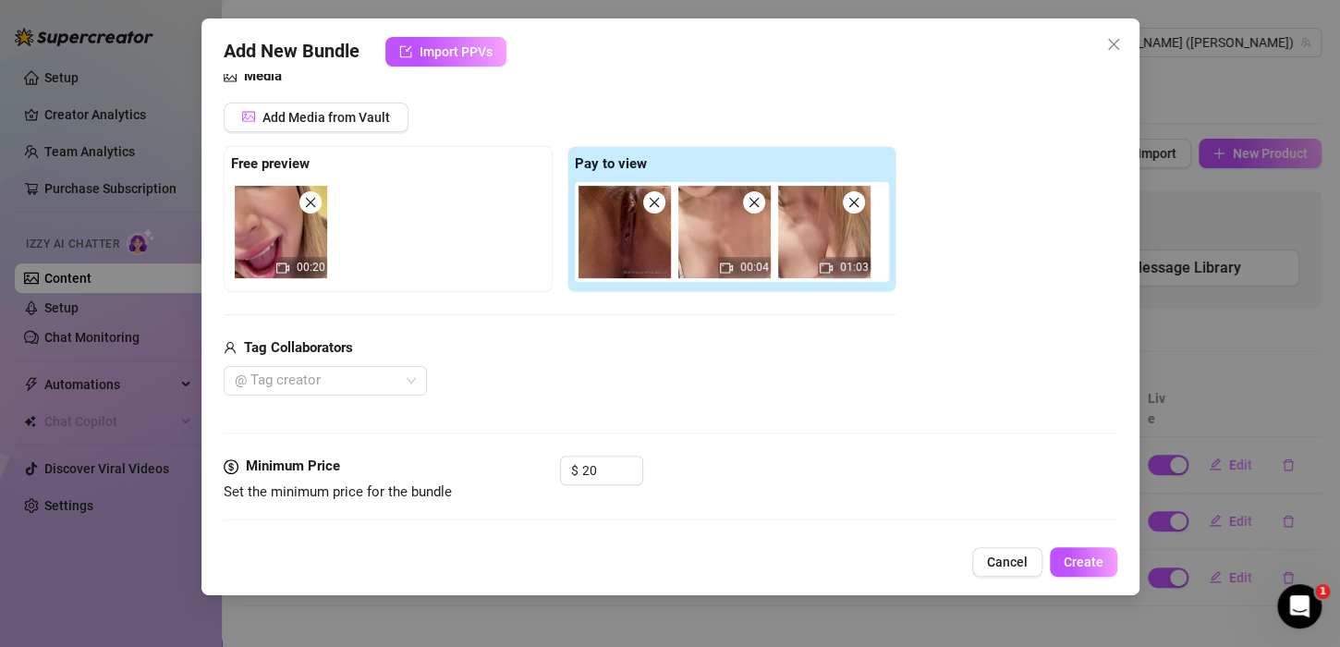
scroll to position [205, 0]
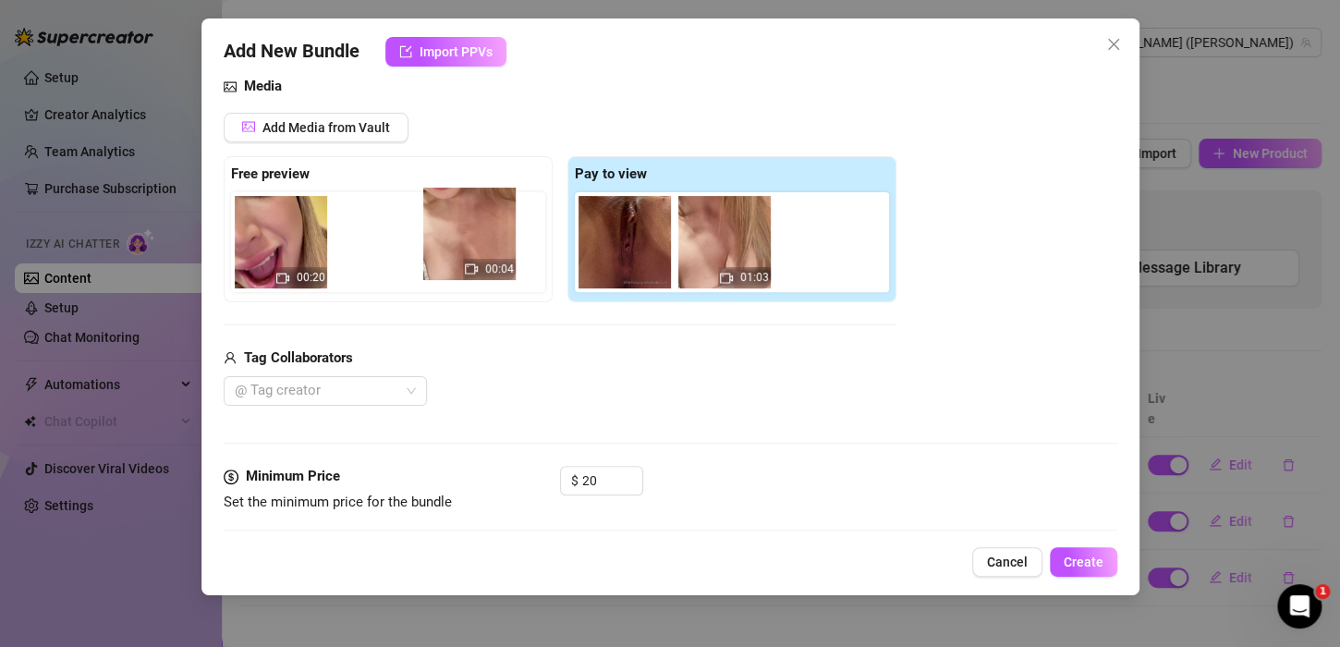
drag, startPoint x: 710, startPoint y: 235, endPoint x: 441, endPoint y: 230, distance: 268.9
click at [444, 228] on div "Free preview 00:20 Pay to view 00:04 01:03" at bounding box center [560, 229] width 673 height 146
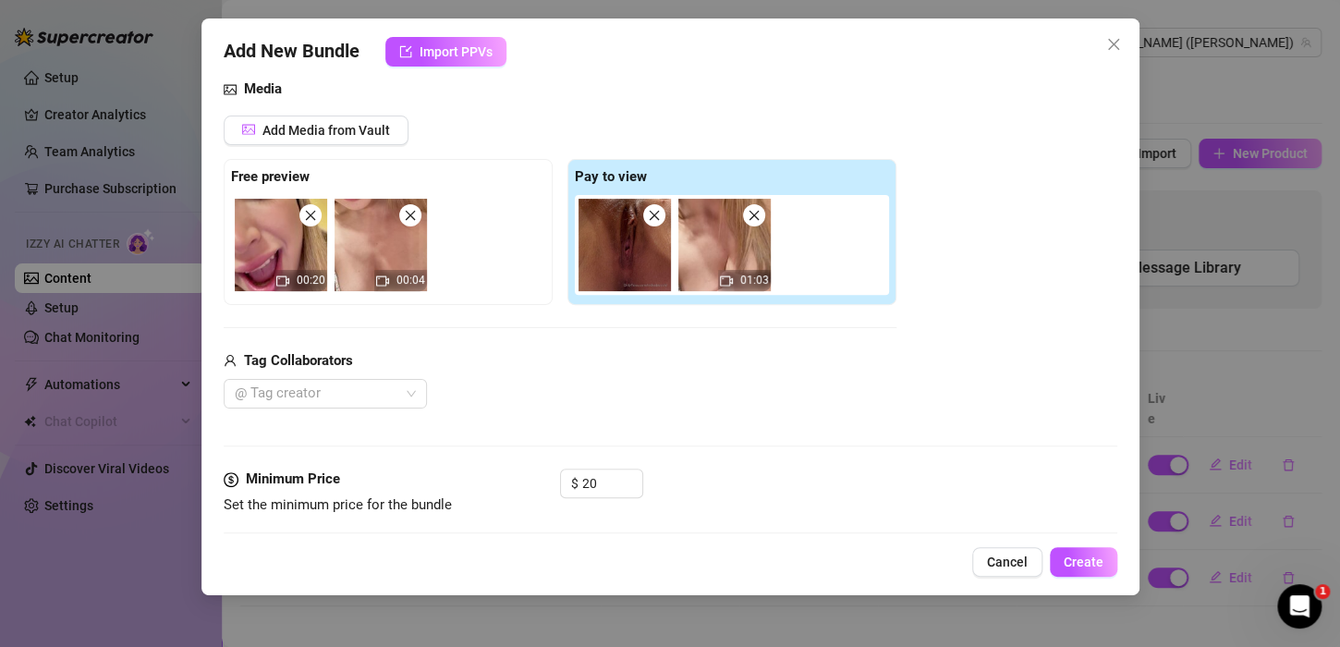
scroll to position [390, 0]
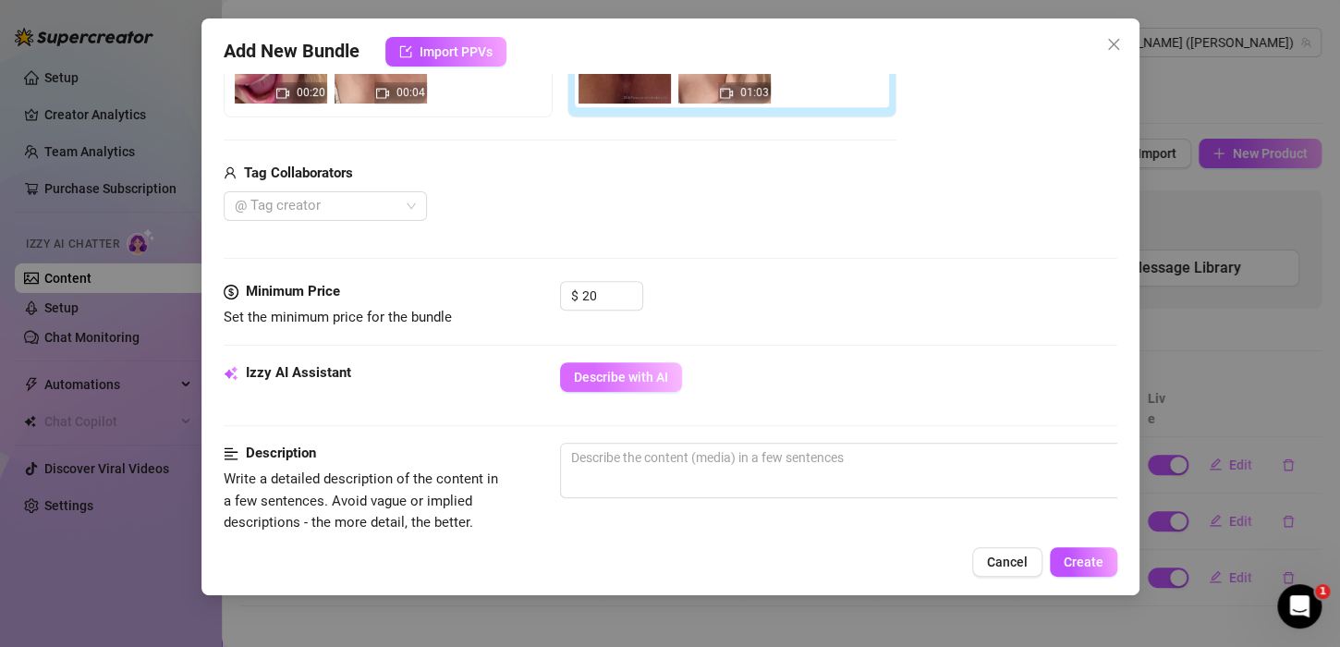
click at [624, 365] on button "Describe with AI" at bounding box center [621, 377] width 122 height 30
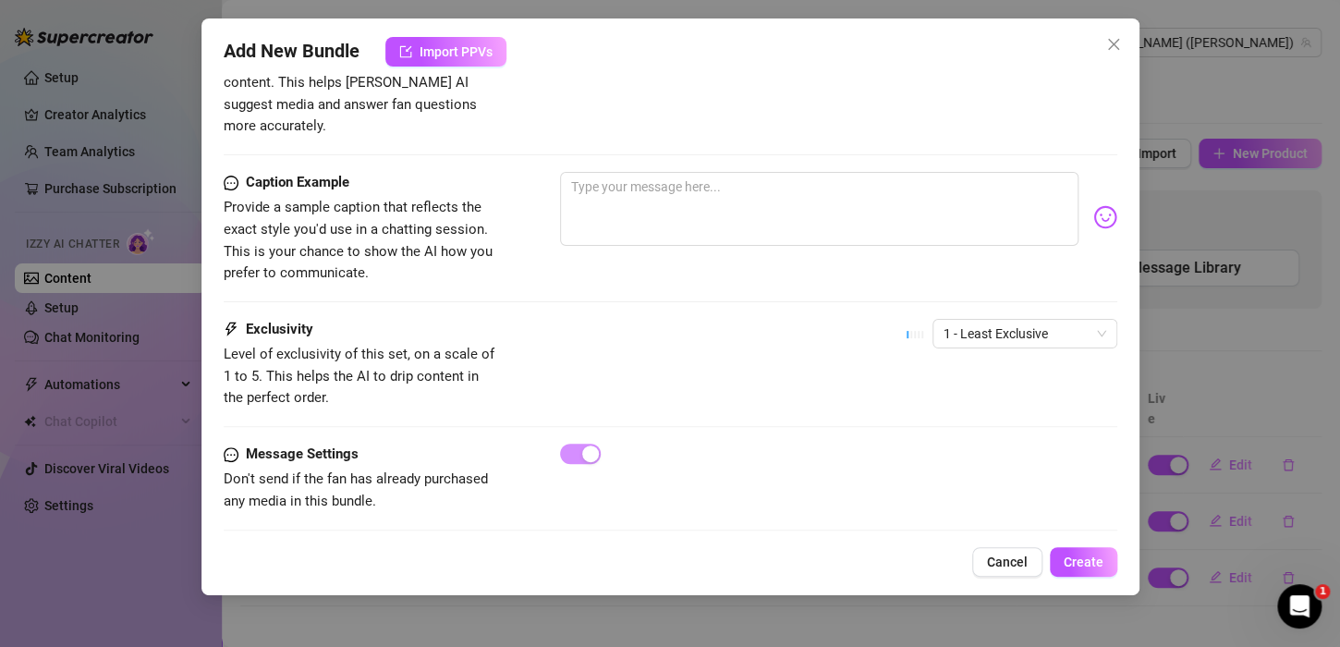
scroll to position [1102, 0]
click at [1052, 319] on span "1 - Least Exclusive" at bounding box center [1024, 333] width 163 height 28
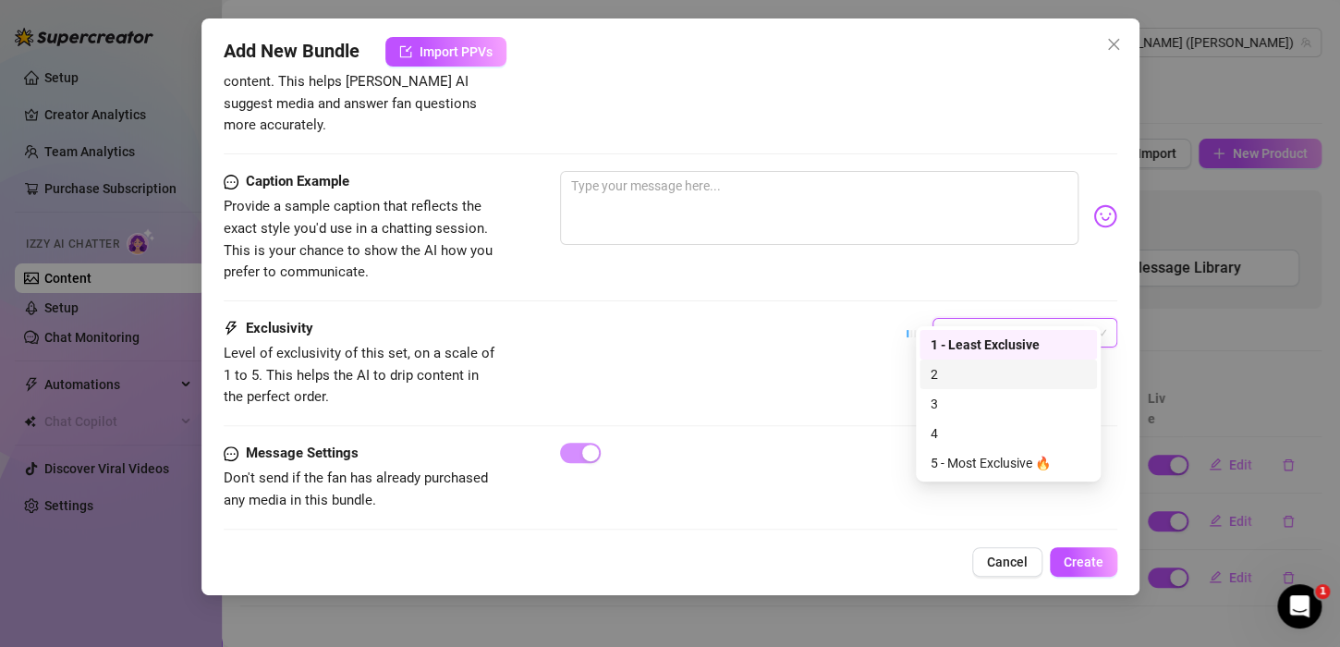
click at [990, 371] on div "2" at bounding box center [1007, 374] width 155 height 20
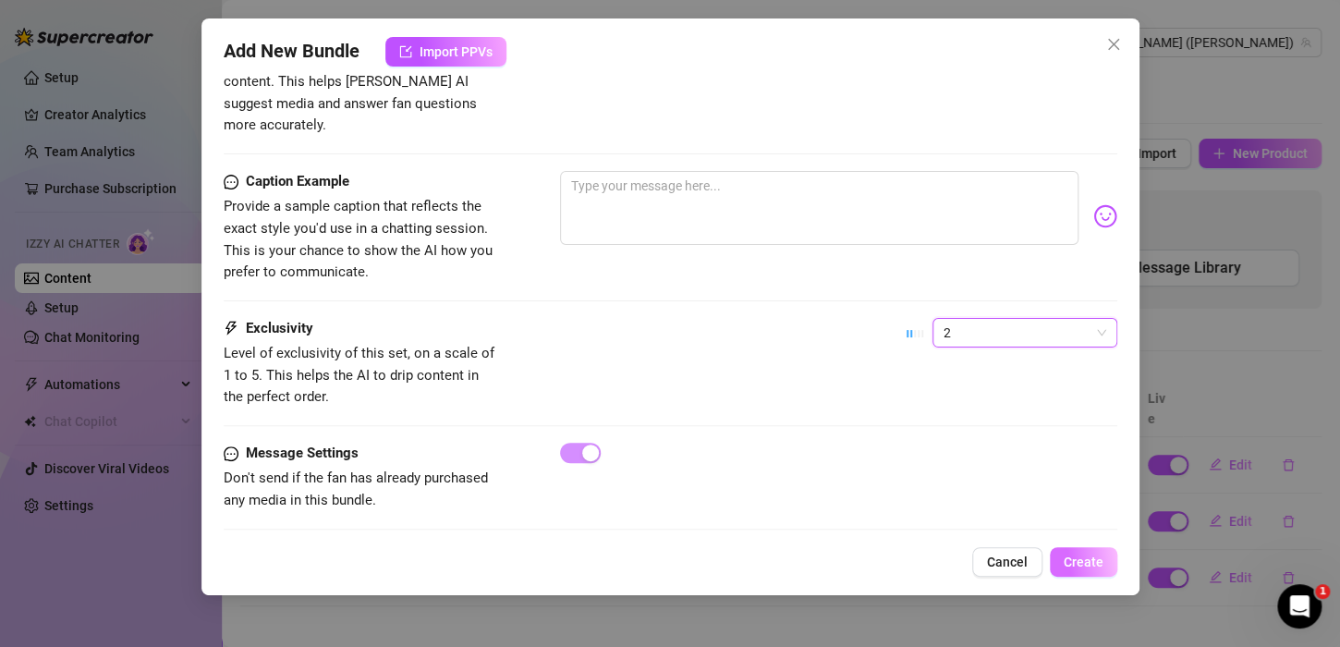
click at [1066, 562] on span "Create" at bounding box center [1083, 561] width 40 height 15
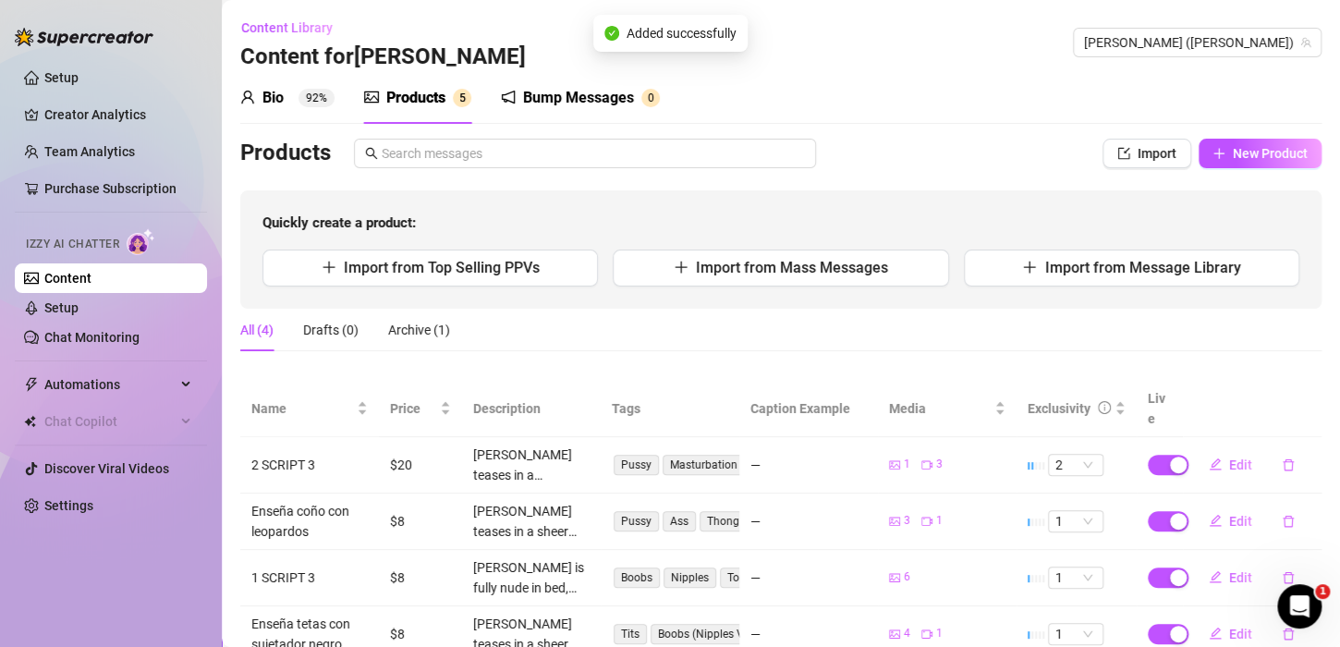
scroll to position [49, 0]
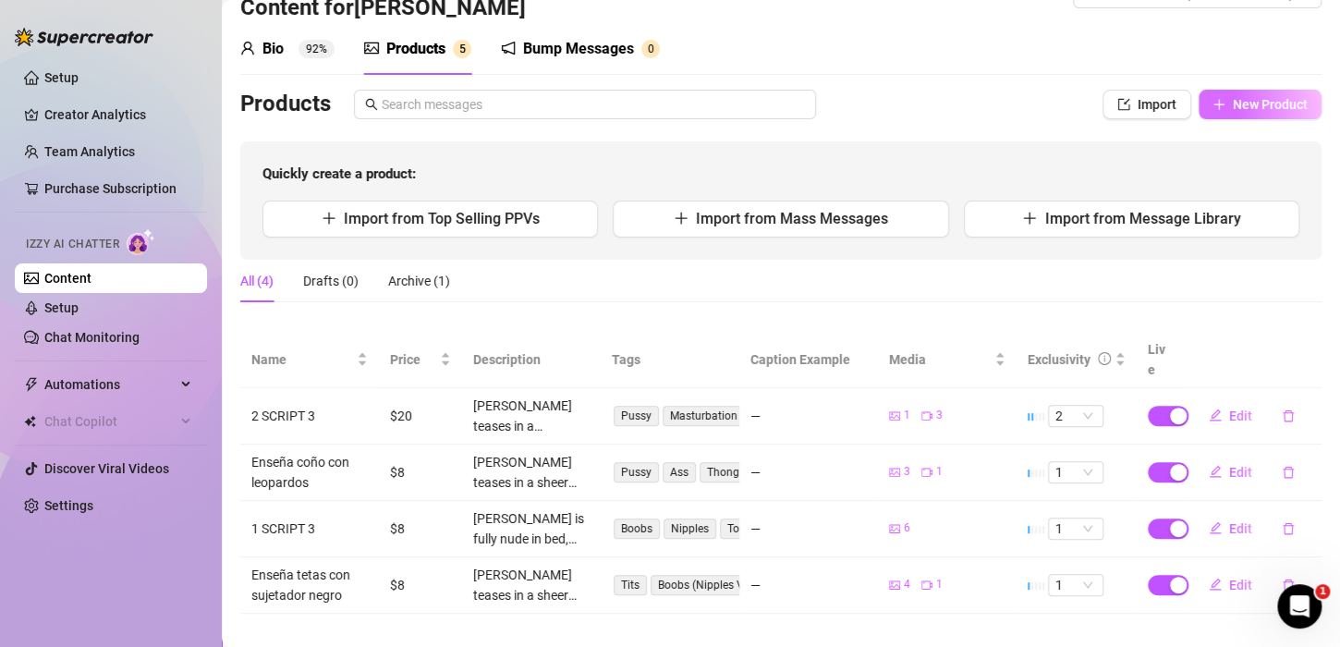
click at [1233, 109] on span "New Product" at bounding box center [1270, 104] width 75 height 15
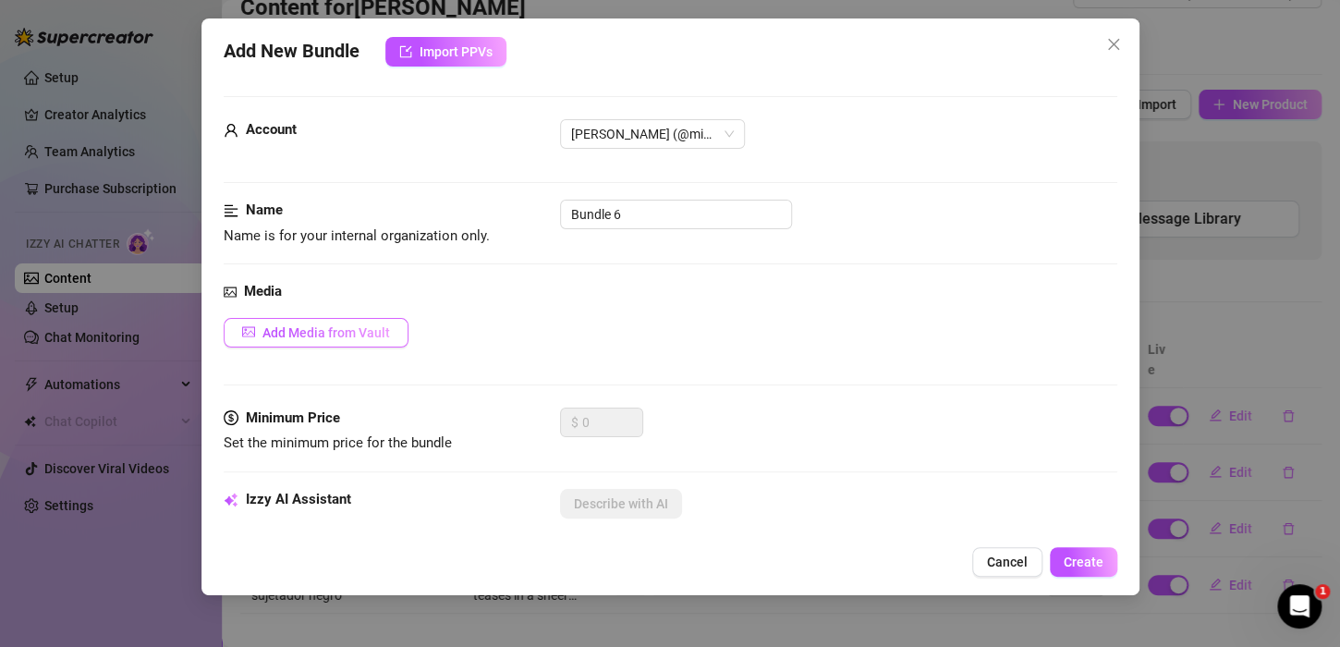
click at [347, 344] on button "Add Media from Vault" at bounding box center [316, 333] width 185 height 30
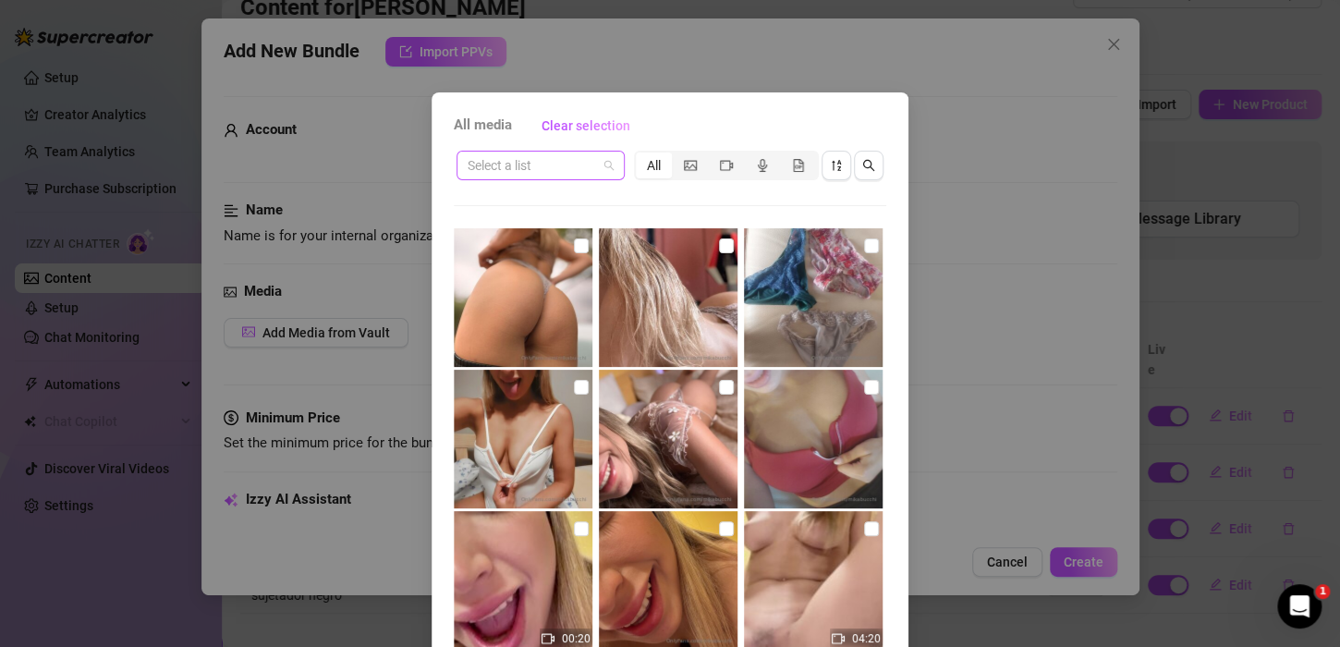
click at [581, 161] on input "search" at bounding box center [532, 166] width 129 height 28
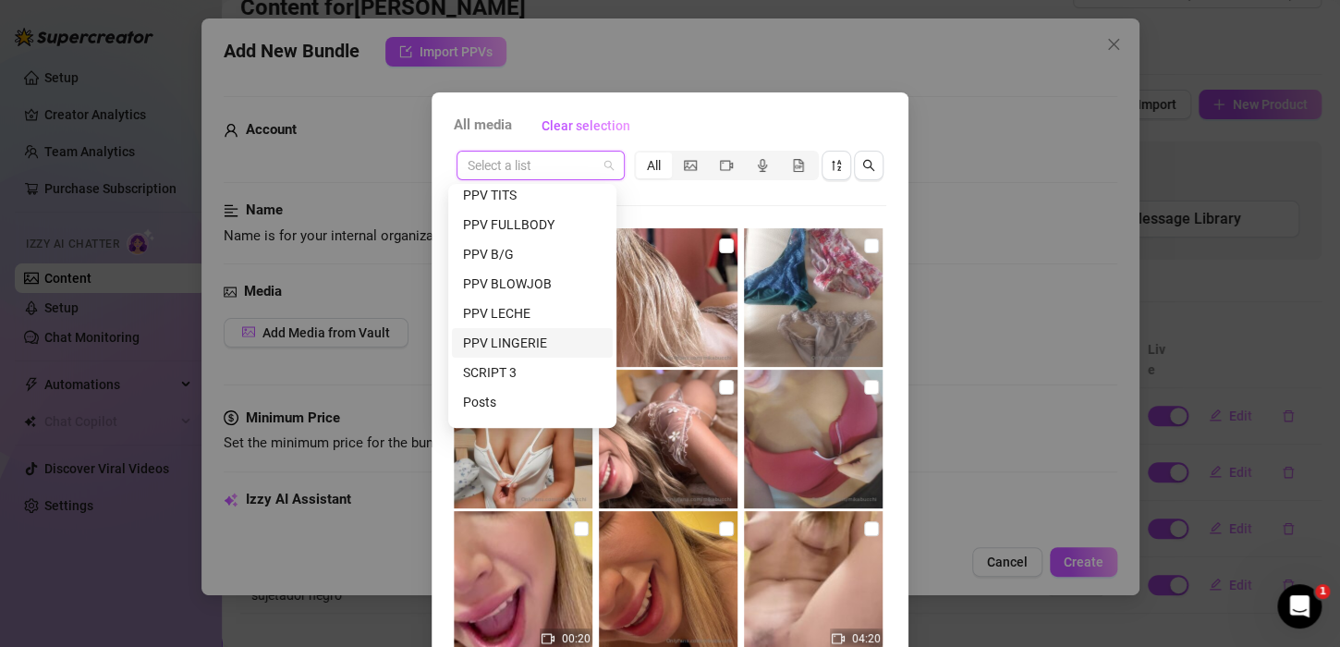
scroll to position [237, 0]
click at [517, 343] on div "SCRIPT 3" at bounding box center [532, 350] width 139 height 20
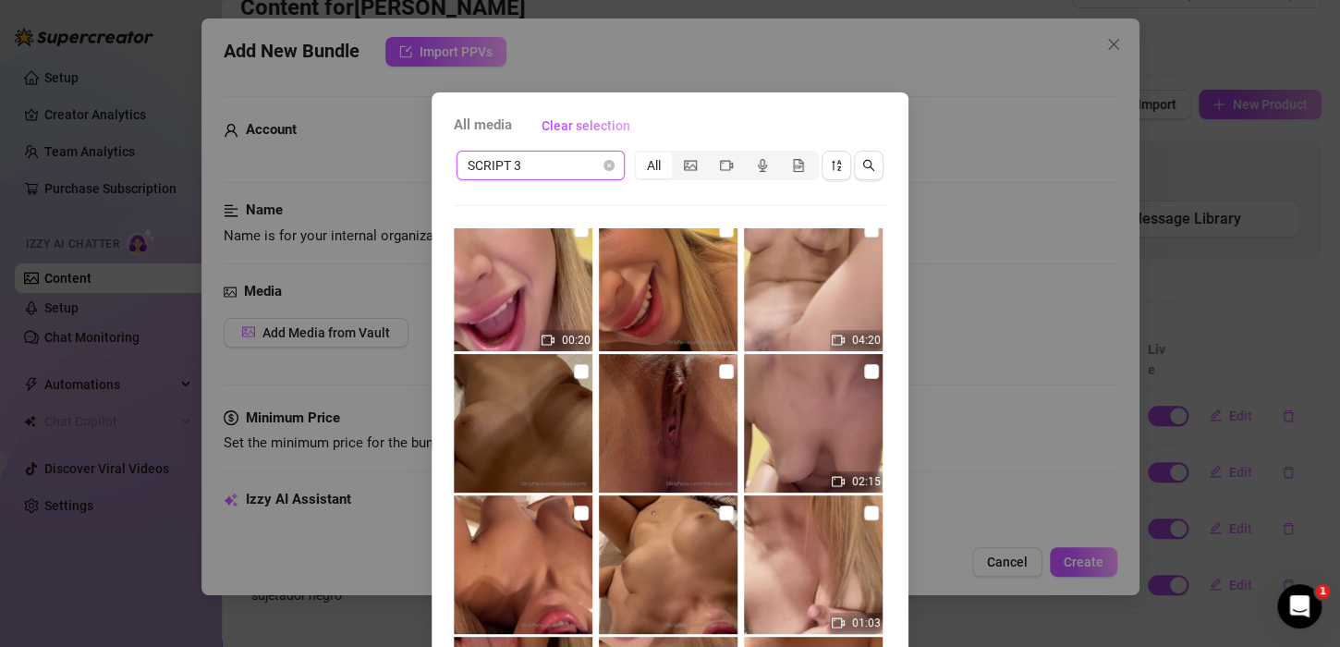
scroll to position [0, 0]
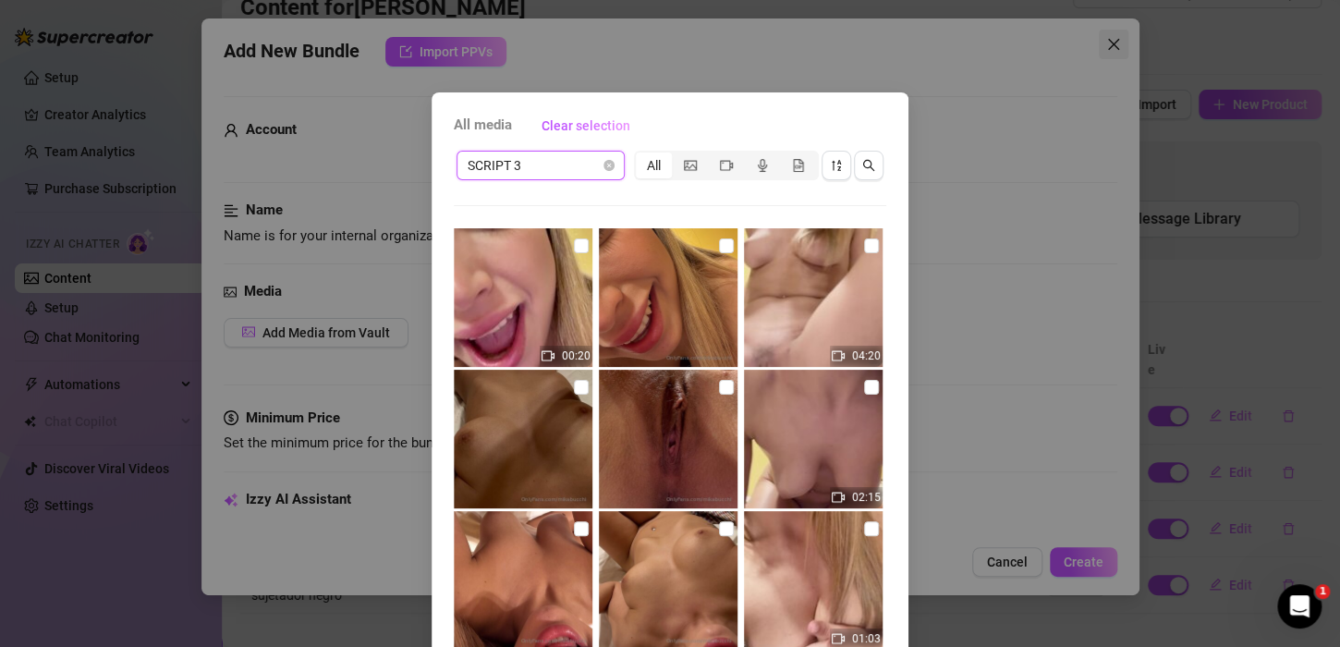
drag, startPoint x: 1092, startPoint y: 56, endPoint x: 1112, endPoint y: 51, distance: 21.1
click at [1095, 56] on div "All media Clear selection SCRIPT 3 SCRIPT 3 All 00:20 04:20 02:15 01:03 00:04 N…" at bounding box center [670, 323] width 1340 height 647
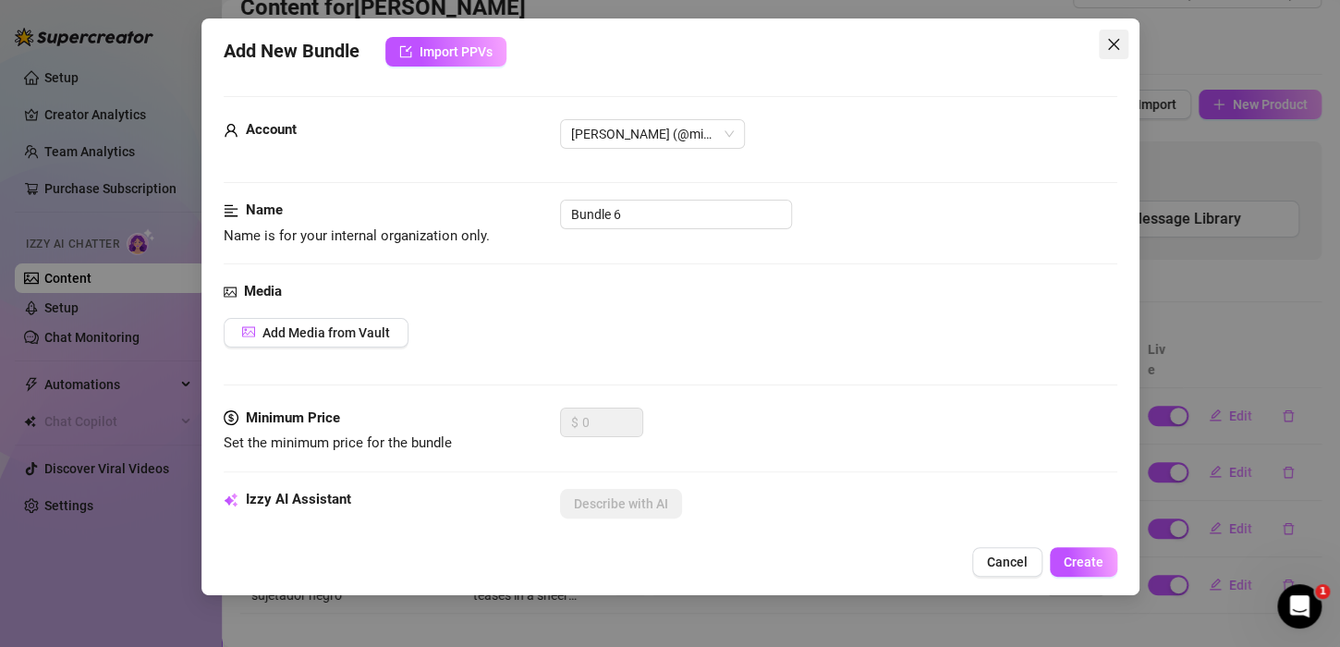
click at [1113, 50] on icon "close" at bounding box center [1113, 44] width 15 height 15
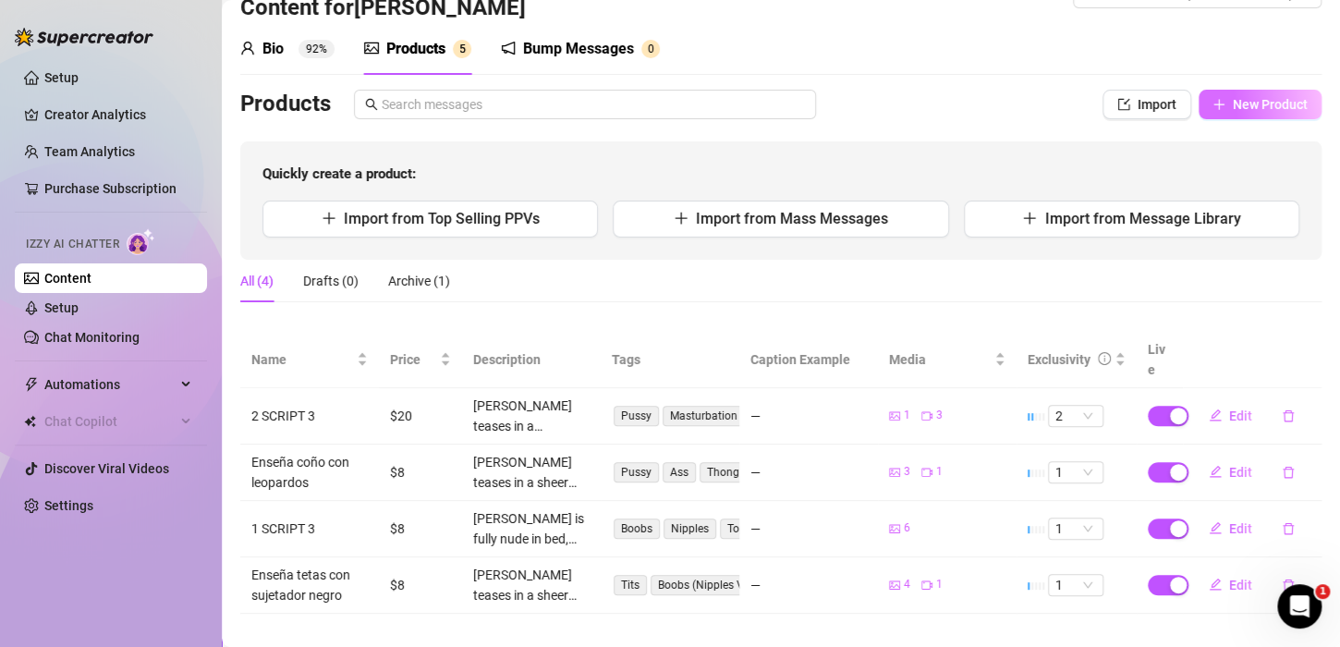
click at [1201, 94] on button "New Product" at bounding box center [1259, 105] width 123 height 30
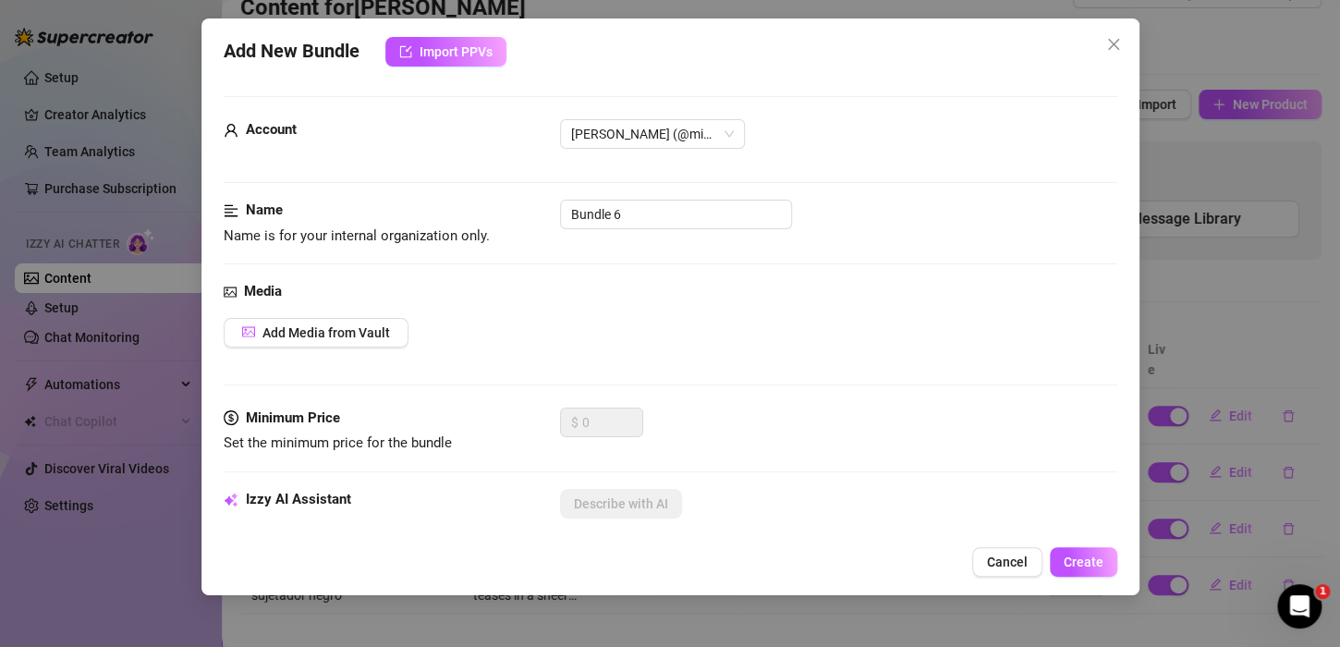
drag, startPoint x: 321, startPoint y: 331, endPoint x: 1306, endPoint y: 370, distance: 986.6
click at [1306, 370] on div "Add New Bundle Import PPVs Account [PERSON_NAME] (@mikabucchi) Name Name is for…" at bounding box center [670, 323] width 1340 height 647
click at [1281, 318] on div "Add New Bundle Import PPVs Account [PERSON_NAME] (@mikabucchi) Name Name is for…" at bounding box center [670, 323] width 1340 height 647
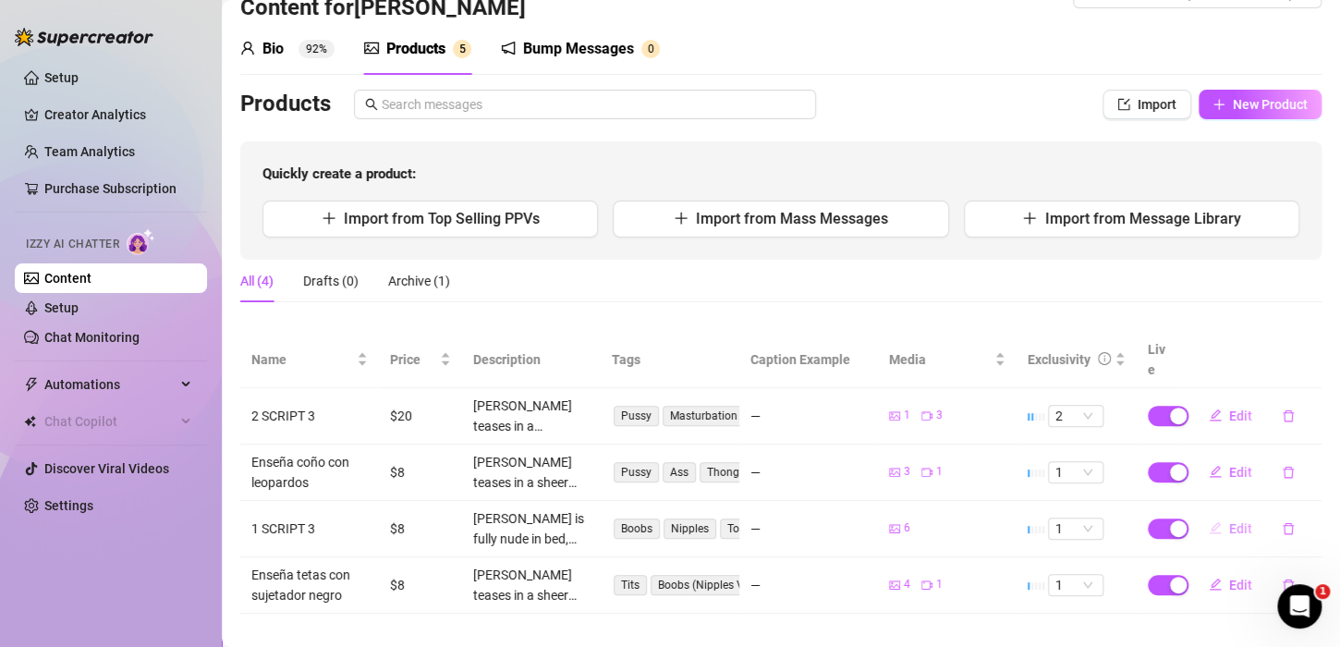
click at [1230, 521] on span "Edit" at bounding box center [1240, 528] width 23 height 15
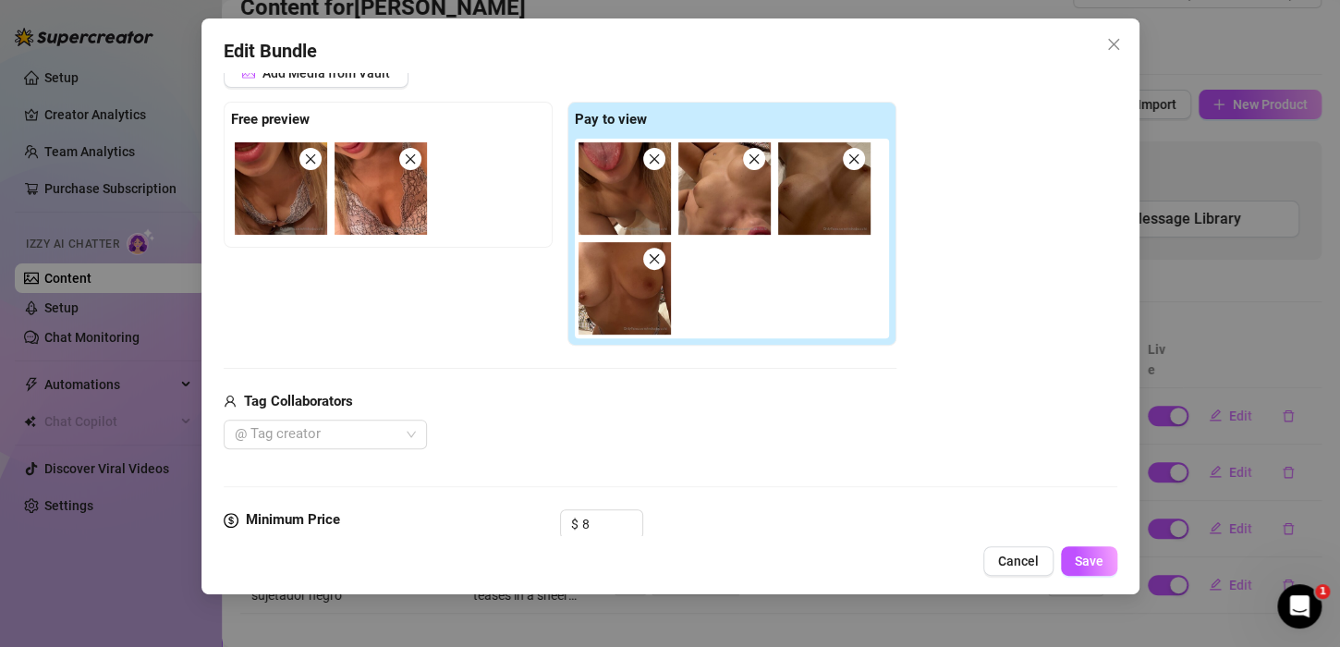
scroll to position [277, 0]
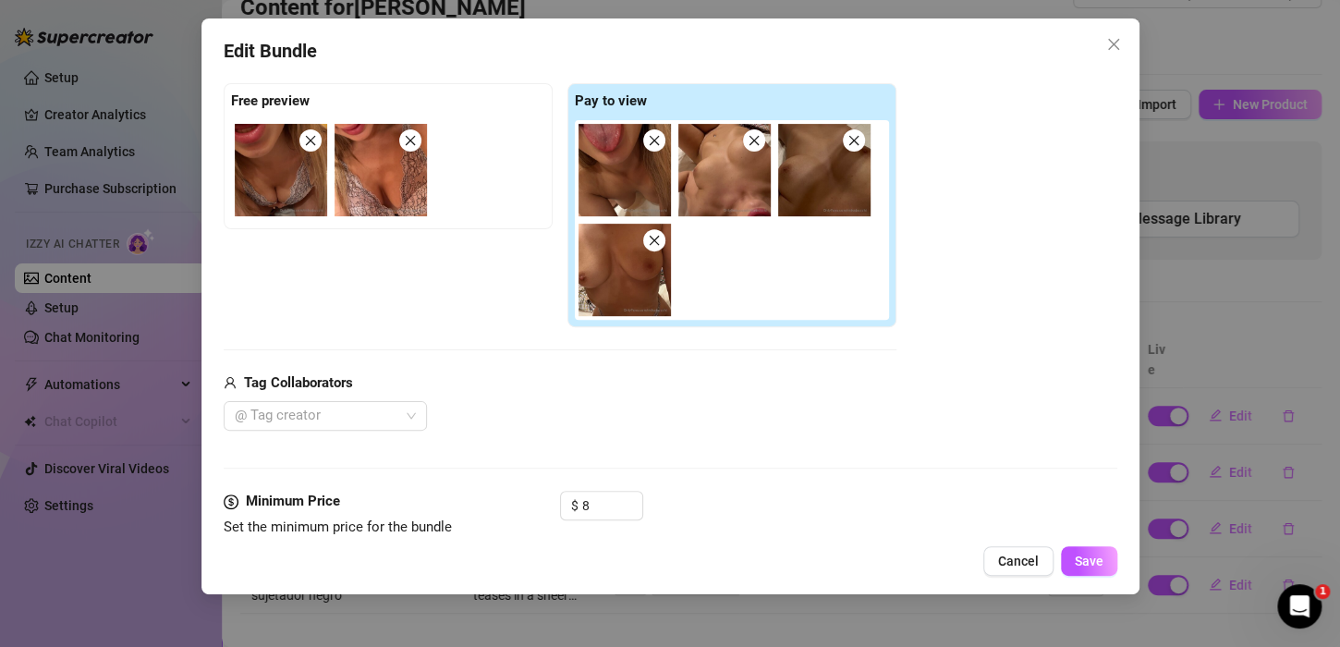
click at [664, 152] on img at bounding box center [624, 170] width 92 height 92
click at [649, 136] on icon "close" at bounding box center [654, 140] width 13 height 13
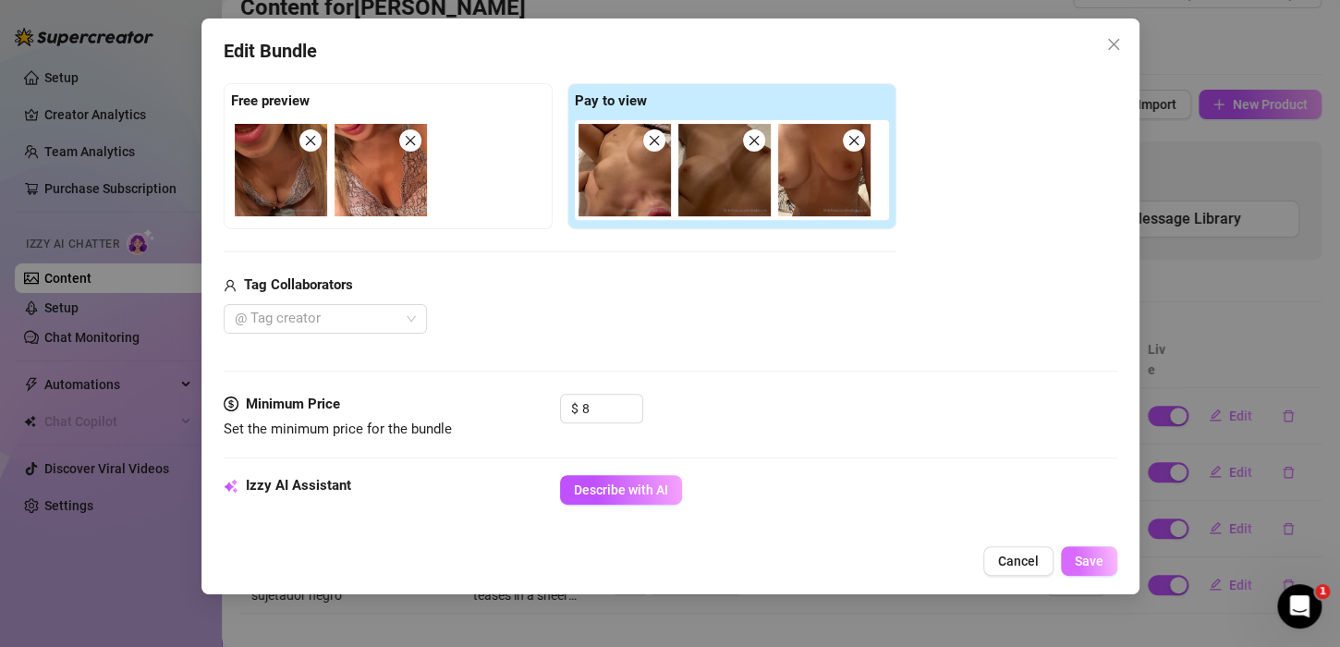
click at [1088, 549] on button "Save" at bounding box center [1089, 561] width 56 height 30
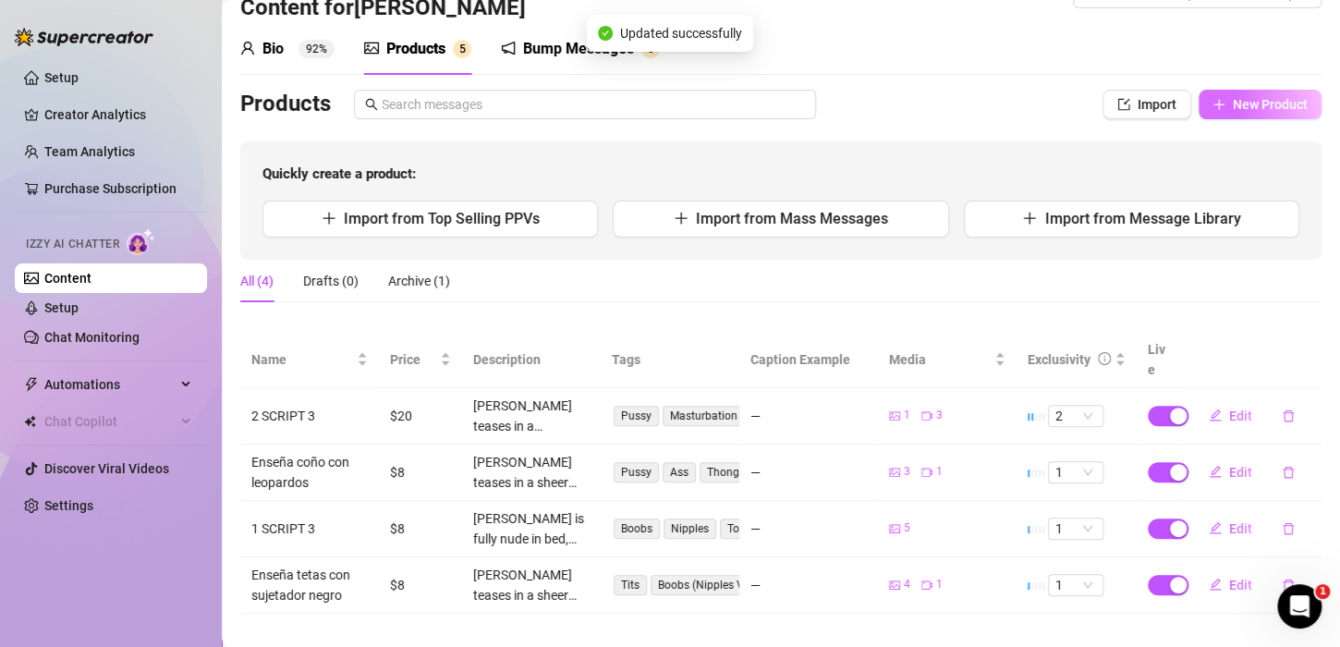
click at [1211, 100] on button "New Product" at bounding box center [1259, 105] width 123 height 30
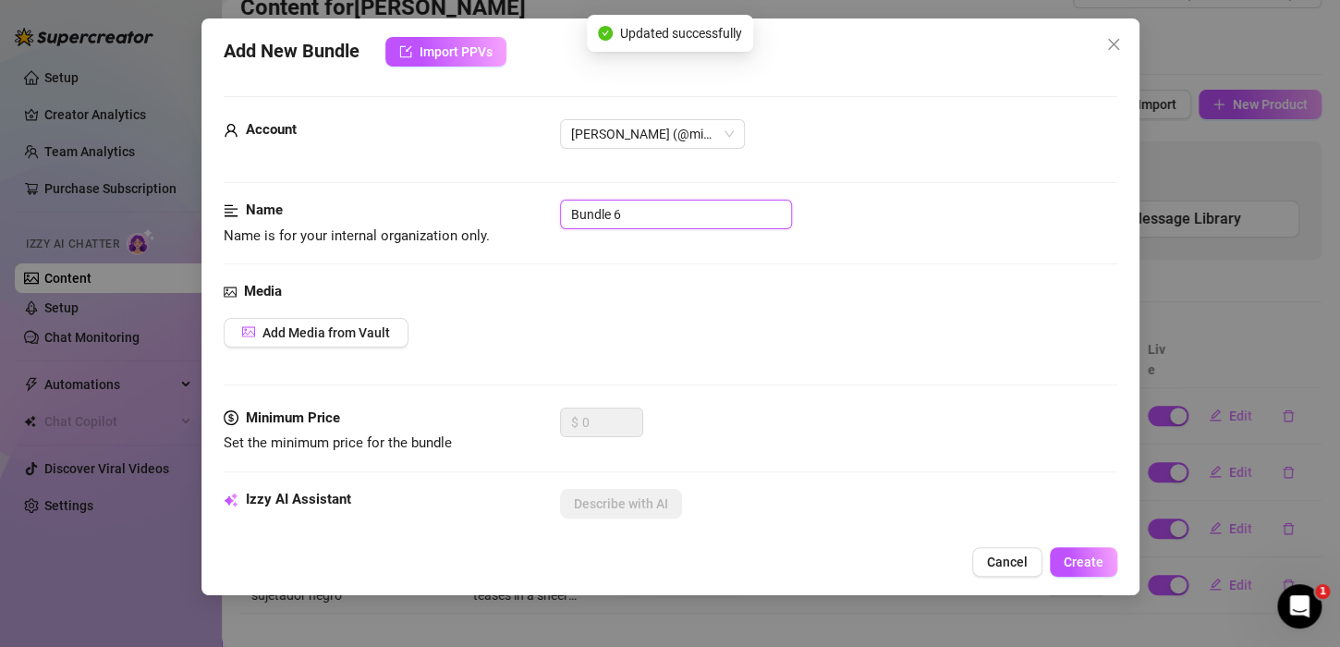
drag, startPoint x: 633, startPoint y: 215, endPoint x: 200, endPoint y: 220, distance: 433.4
click at [264, 238] on div "Name Name is for your internal organization only. Bundle 6" at bounding box center [670, 223] width 893 height 47
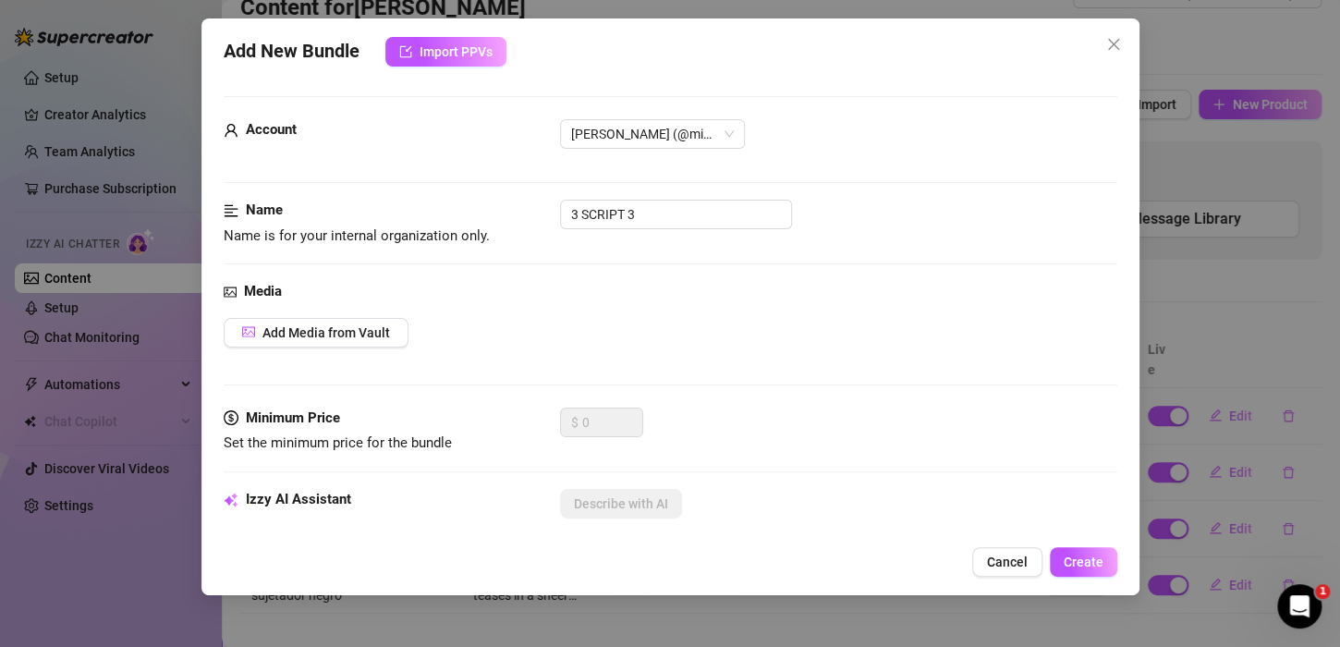
click at [219, 320] on div "Add New Bundle Import PPVs Account [PERSON_NAME] (@mikabucchi) Name Name is for…" at bounding box center [670, 306] width 938 height 577
click at [239, 323] on button "Add Media from Vault" at bounding box center [316, 333] width 185 height 30
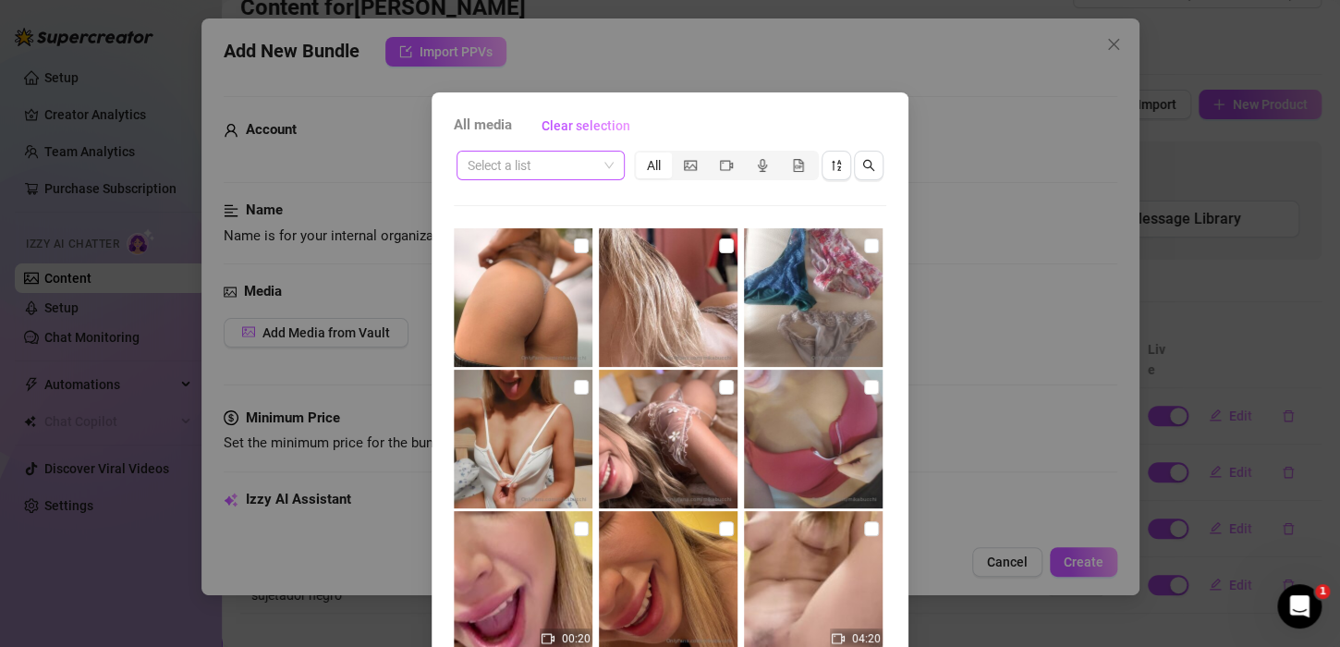
click at [589, 168] on span at bounding box center [541, 166] width 146 height 28
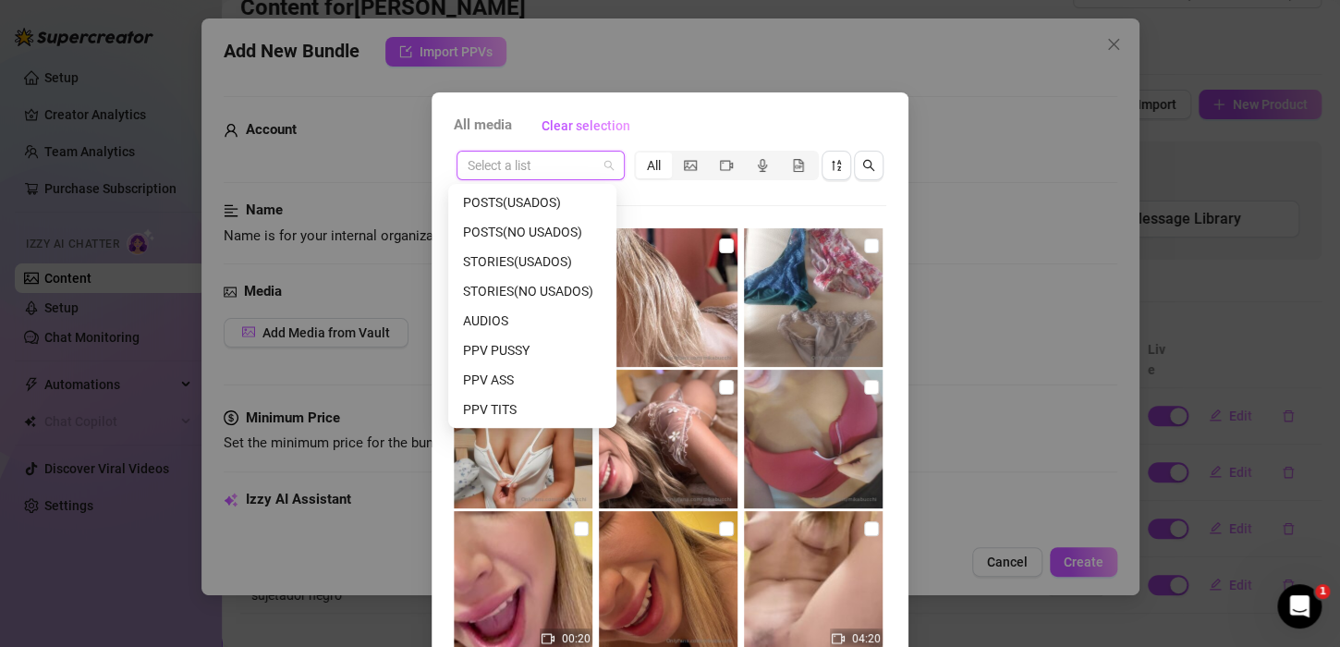
scroll to position [237, 0]
click at [535, 340] on div "SCRIPT 3" at bounding box center [532, 350] width 139 height 20
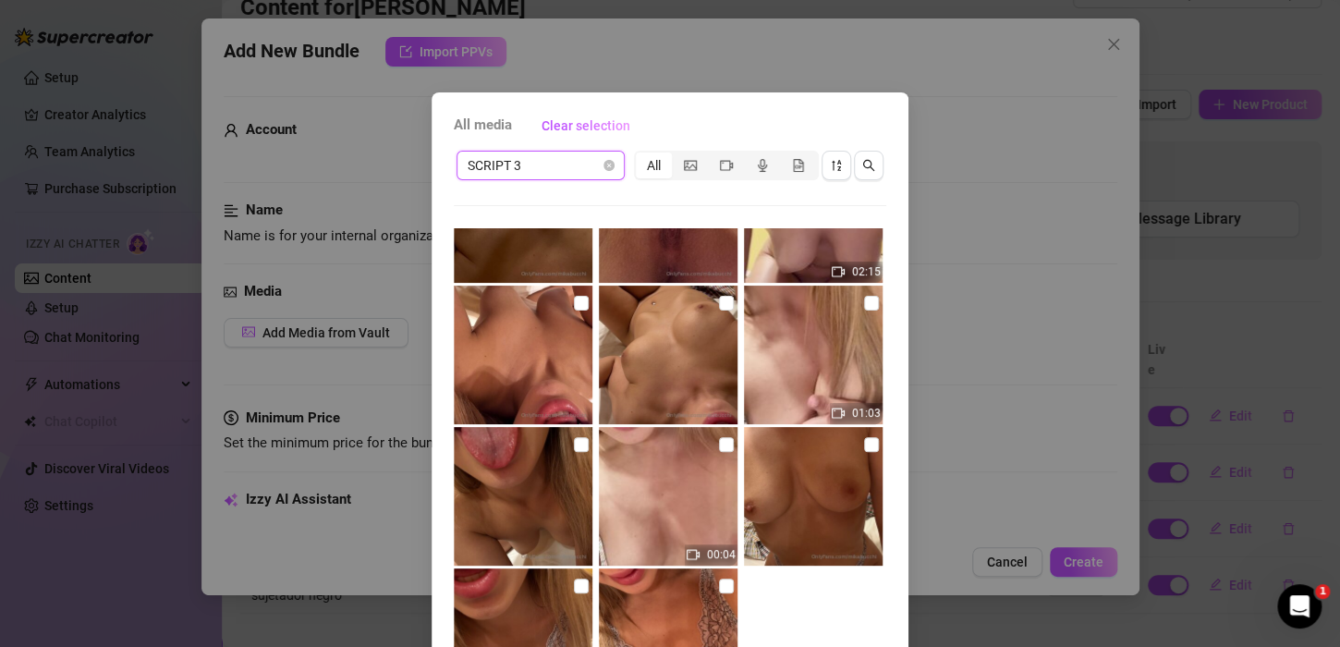
scroll to position [272, 0]
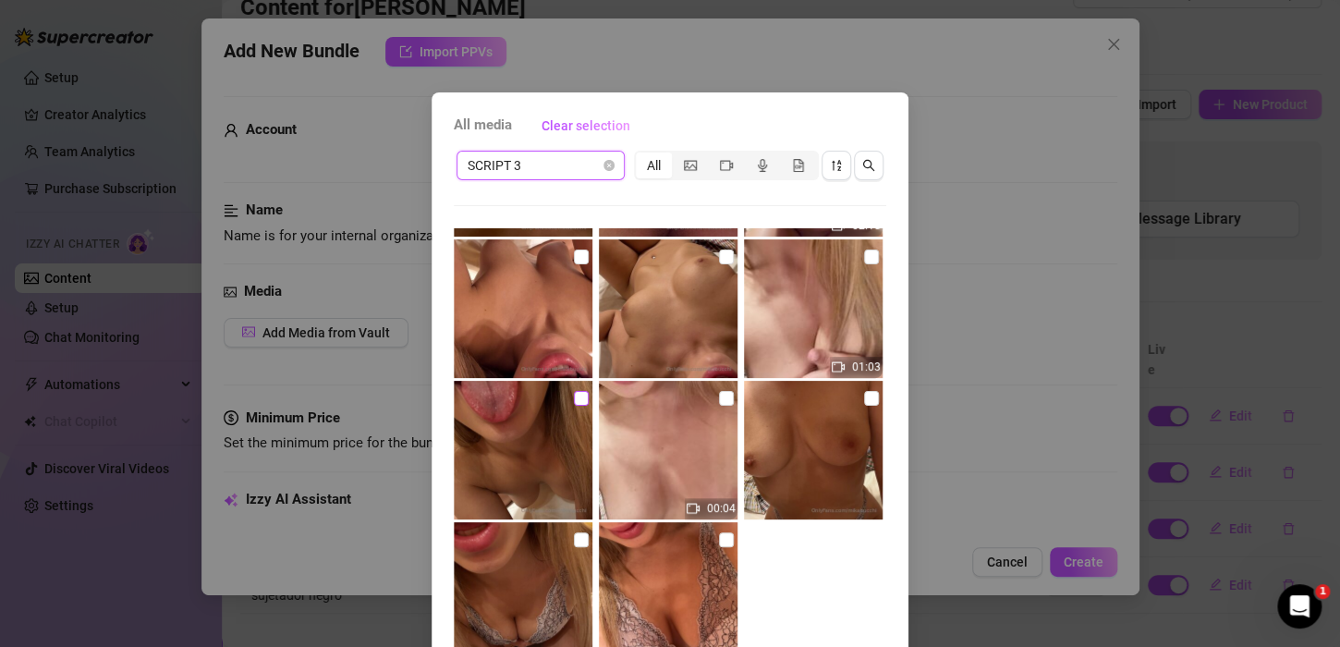
click at [574, 401] on input "checkbox" at bounding box center [581, 398] width 15 height 15
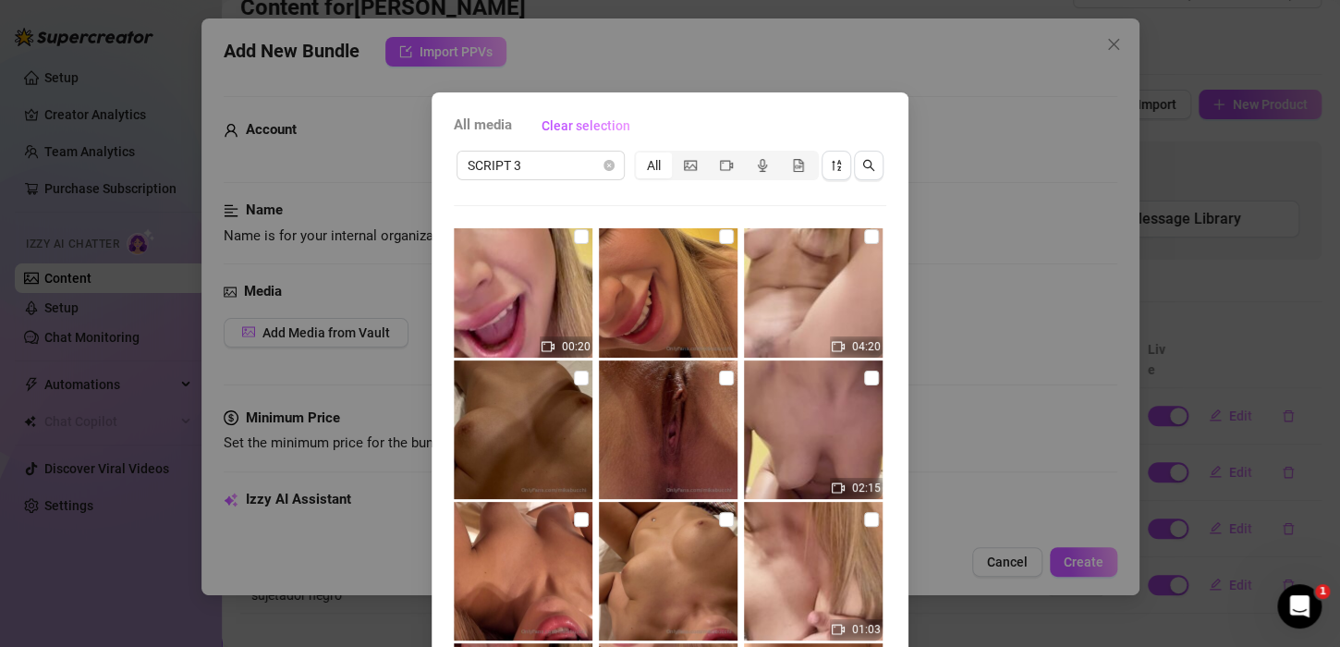
scroll to position [0, 0]
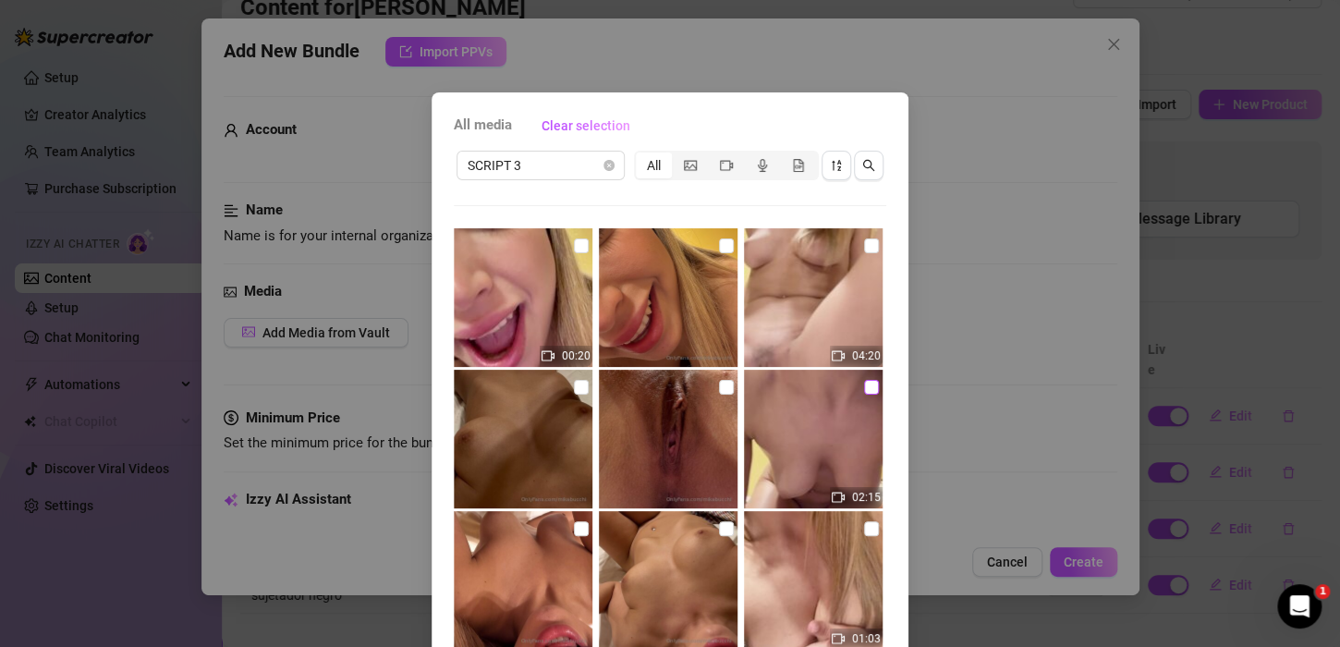
click at [864, 391] on input "checkbox" at bounding box center [871, 387] width 15 height 15
click at [1075, 549] on div "All media Clear selection SCRIPT 3 All 00:20 04:20 02:15 01:03 00:04 No more me…" at bounding box center [670, 323] width 1340 height 647
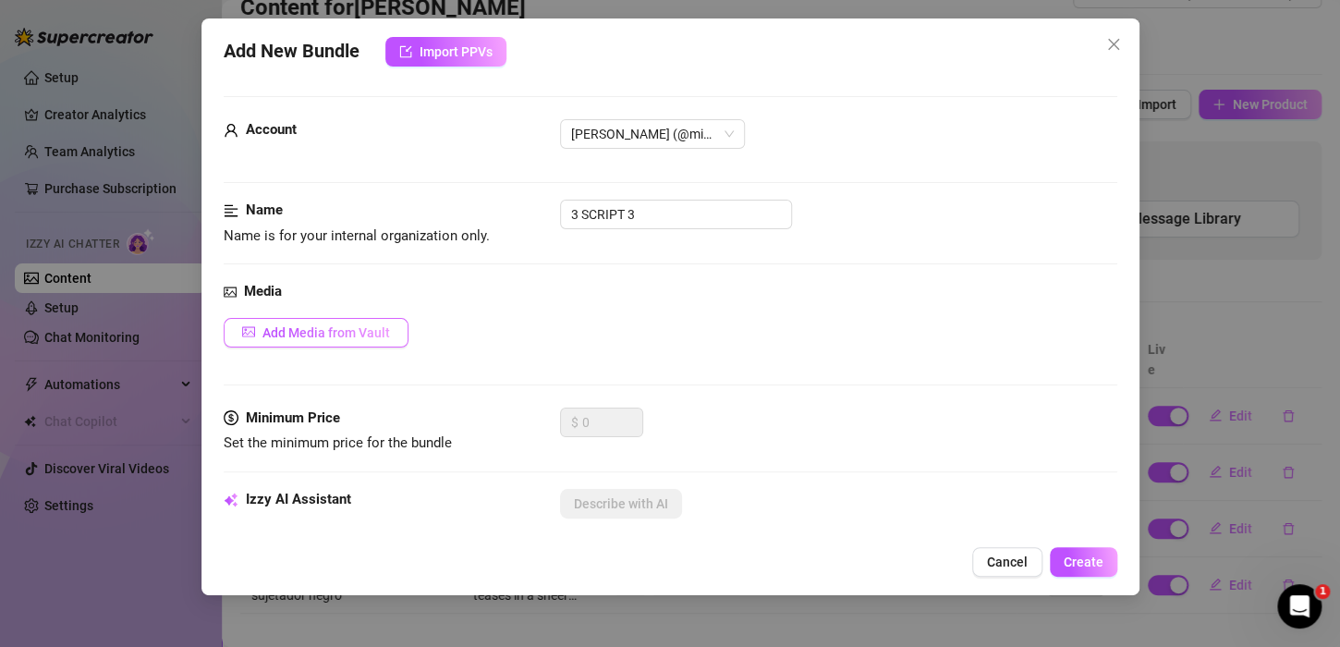
click at [390, 330] on button "Add Media from Vault" at bounding box center [316, 333] width 185 height 30
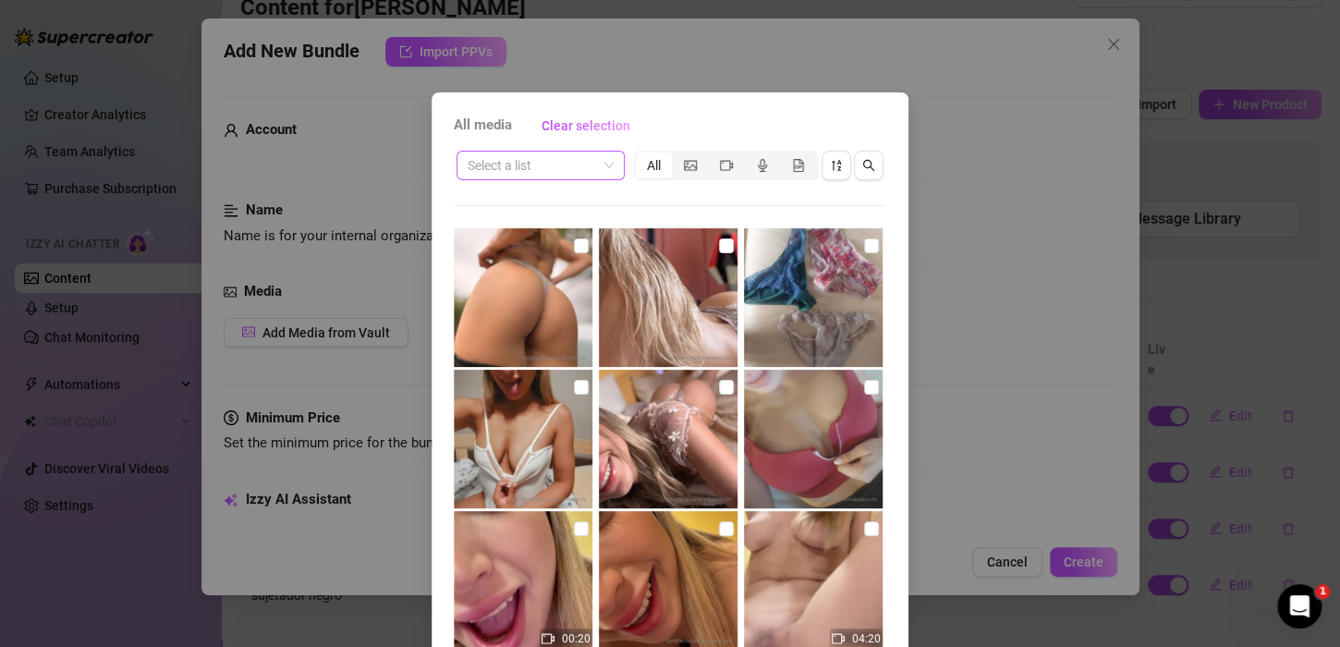
click at [589, 177] on input "search" at bounding box center [532, 166] width 129 height 28
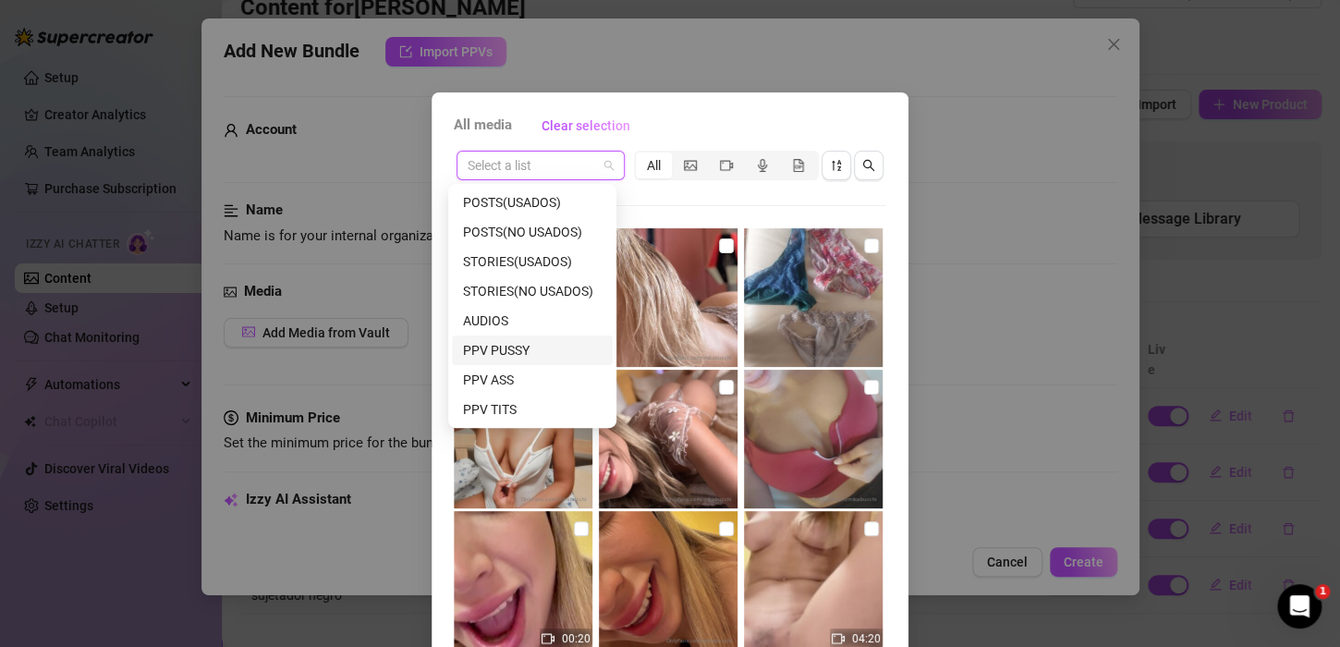
scroll to position [237, 0]
click at [521, 342] on div "SCRIPT 3" at bounding box center [532, 350] width 139 height 20
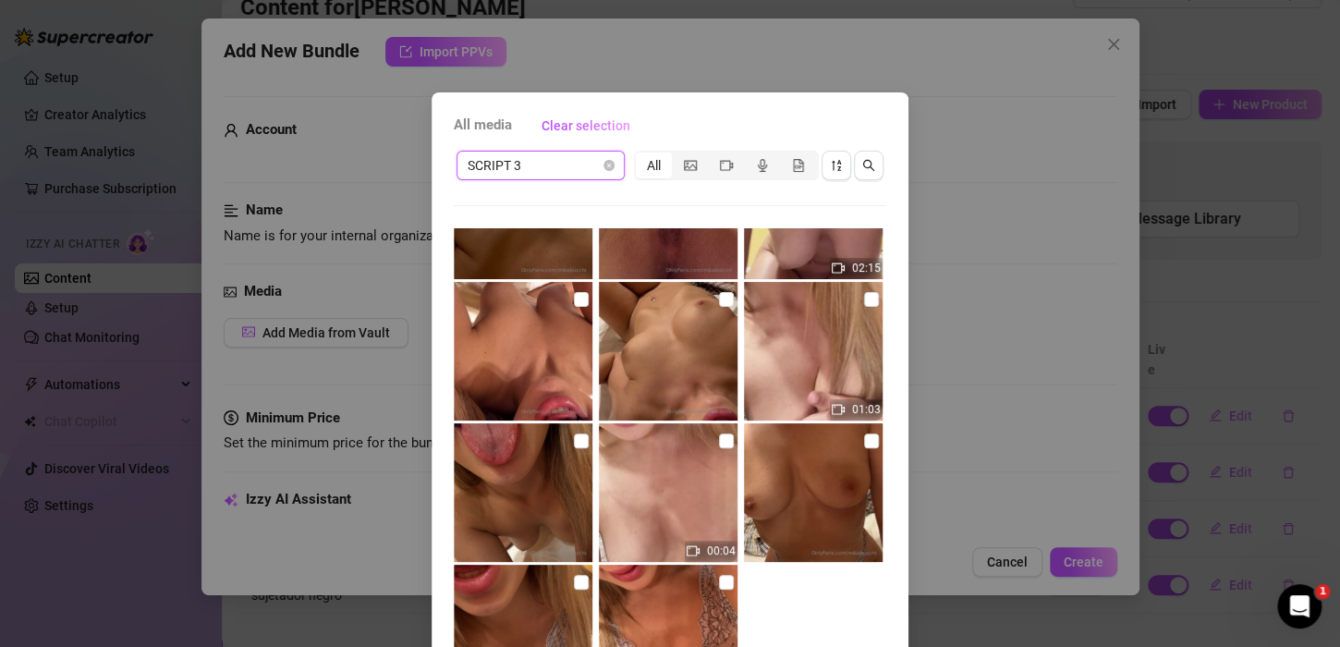
scroll to position [272, 0]
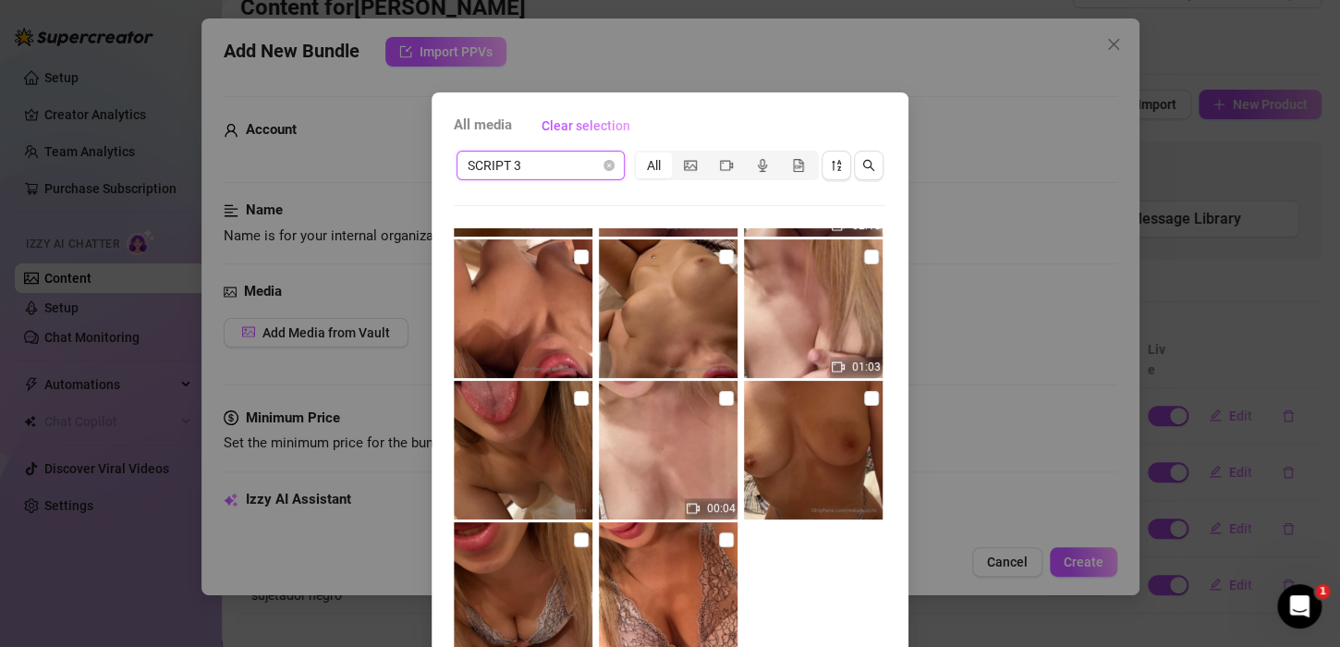
click at [577, 410] on img at bounding box center [523, 450] width 139 height 139
click at [574, 394] on input "checkbox" at bounding box center [581, 398] width 15 height 15
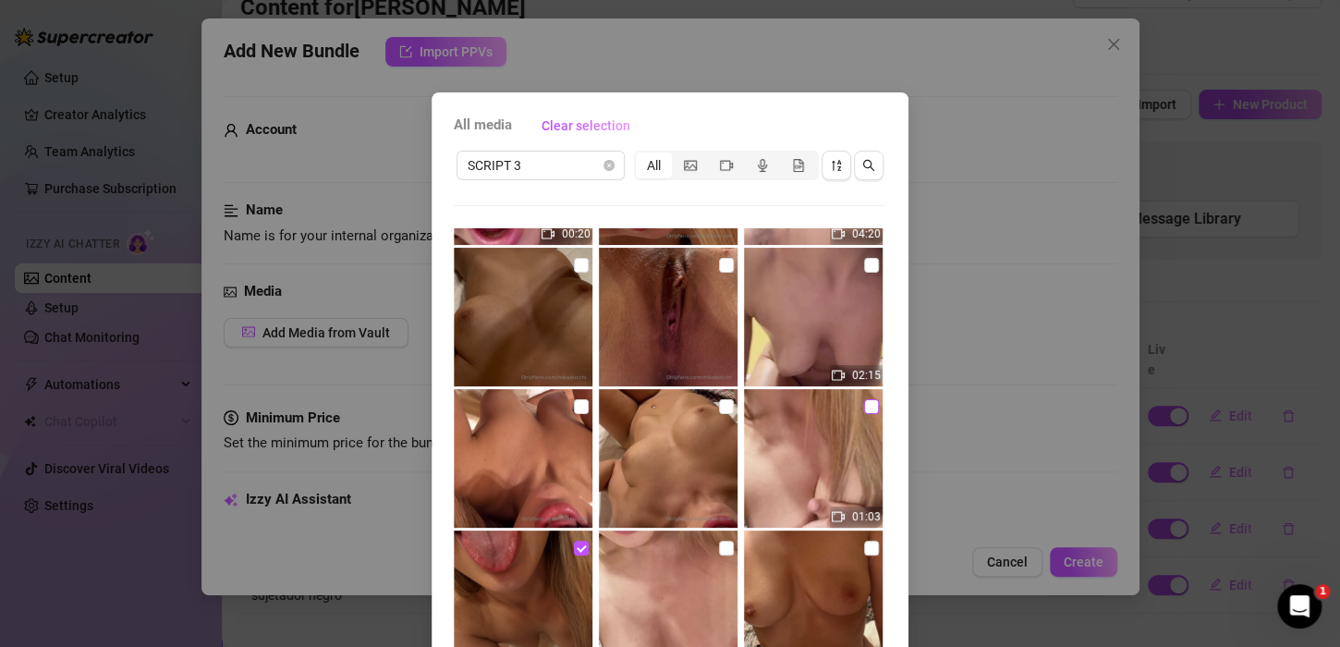
scroll to position [0, 0]
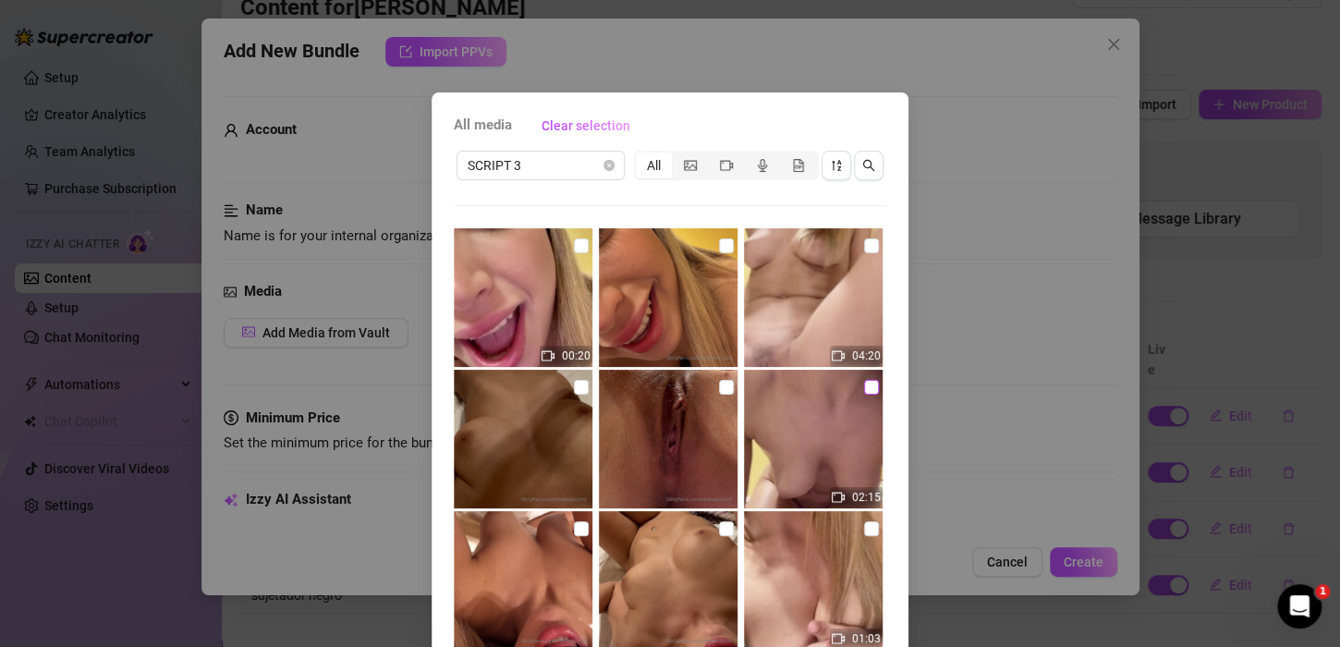
click at [864, 387] on input "checkbox" at bounding box center [871, 387] width 15 height 15
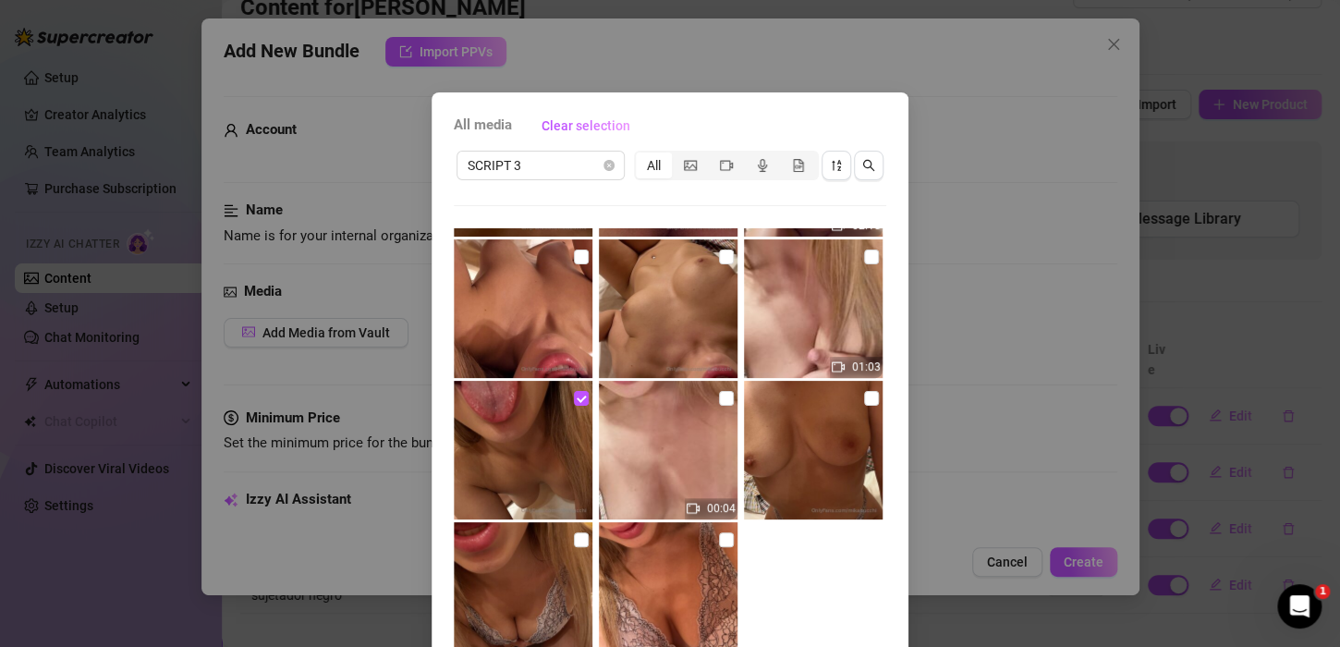
scroll to position [125, 0]
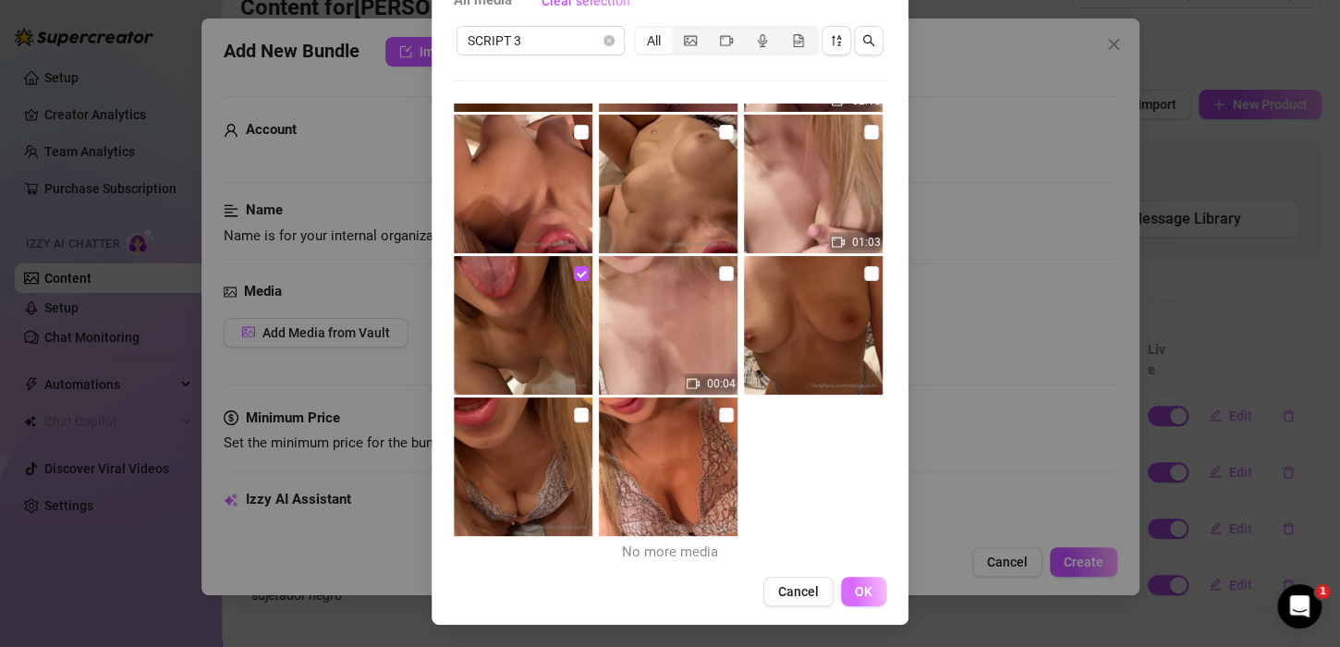
click at [855, 588] on span "OK" at bounding box center [864, 591] width 18 height 15
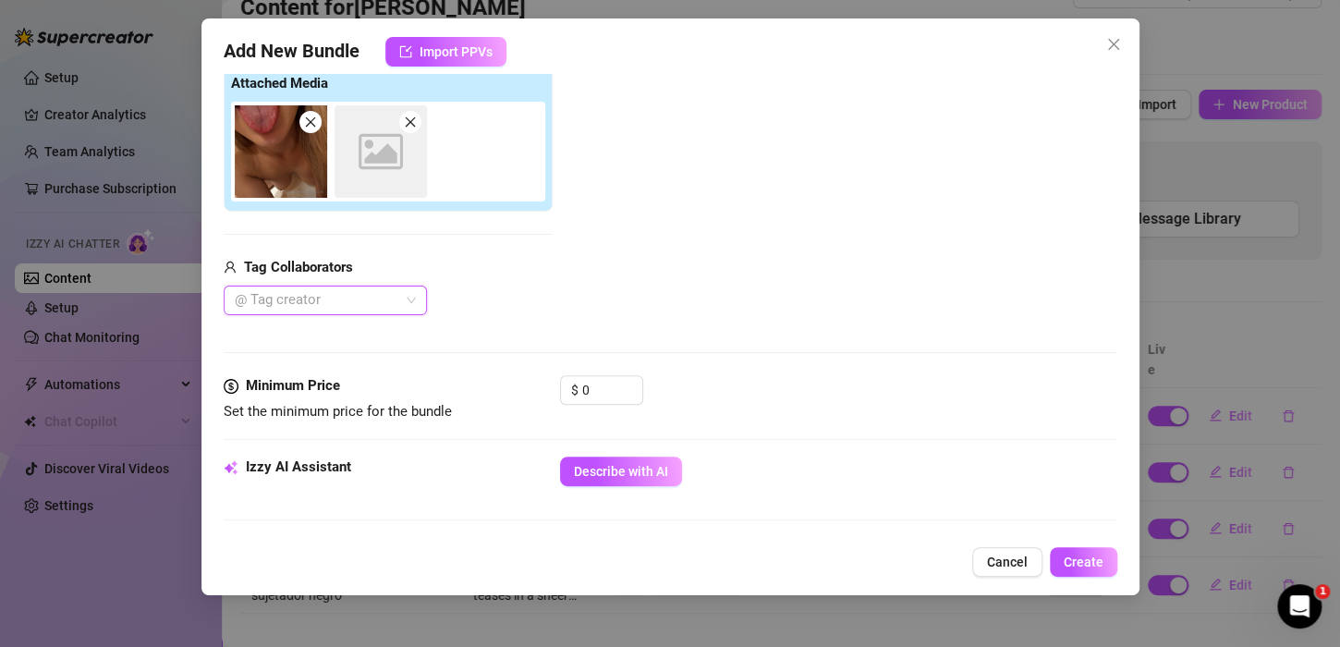
scroll to position [298, 0]
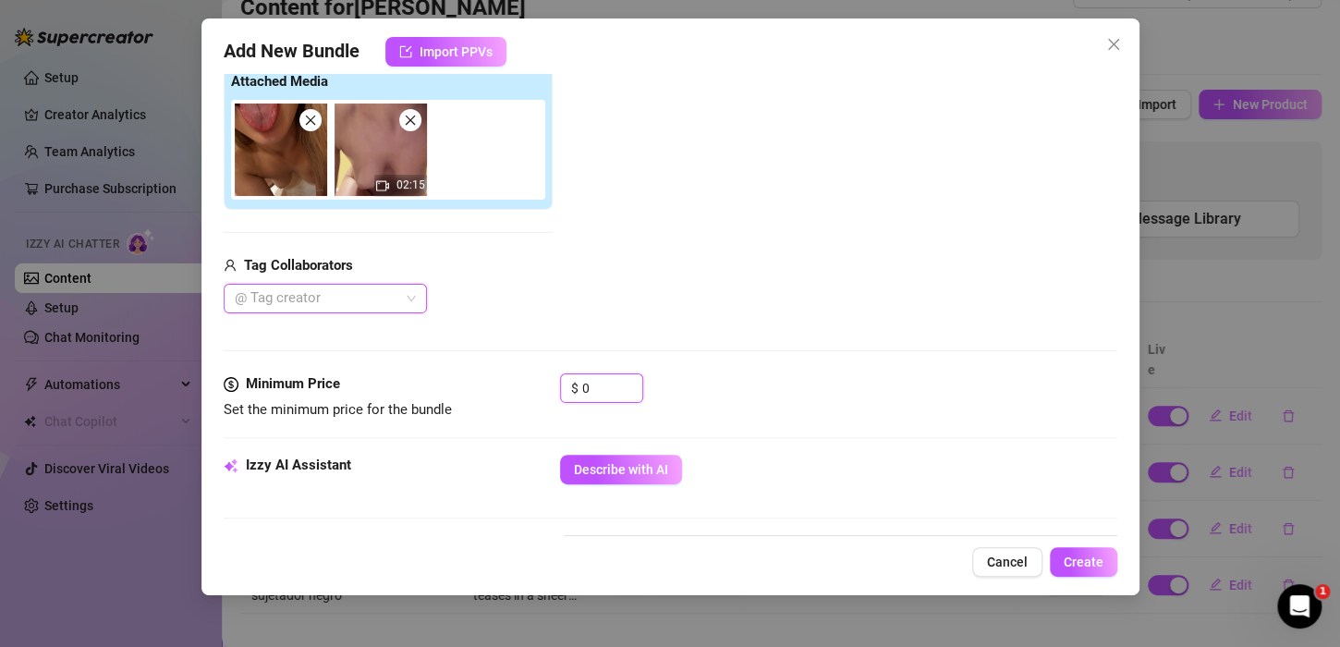
drag, startPoint x: 596, startPoint y: 397, endPoint x: 520, endPoint y: 397, distance: 75.8
click at [521, 397] on div "Minimum Price Set the minimum price for the bundle $ 0" at bounding box center [670, 396] width 893 height 47
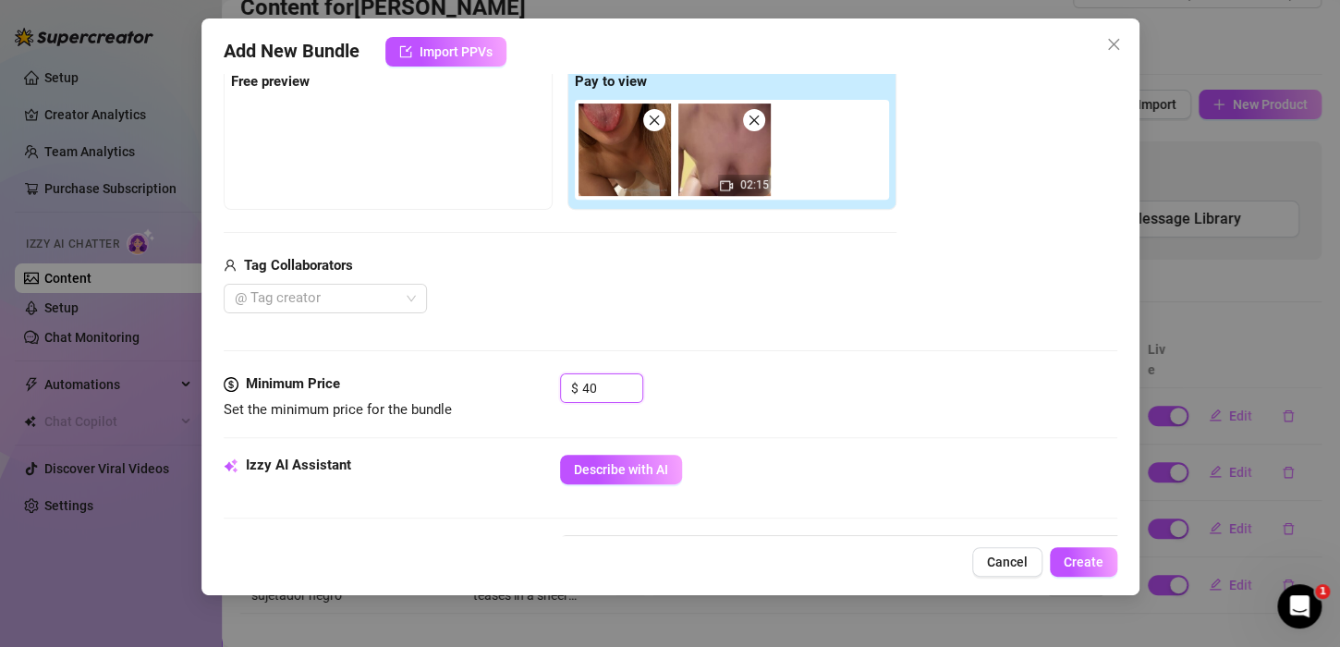
scroll to position [205, 0]
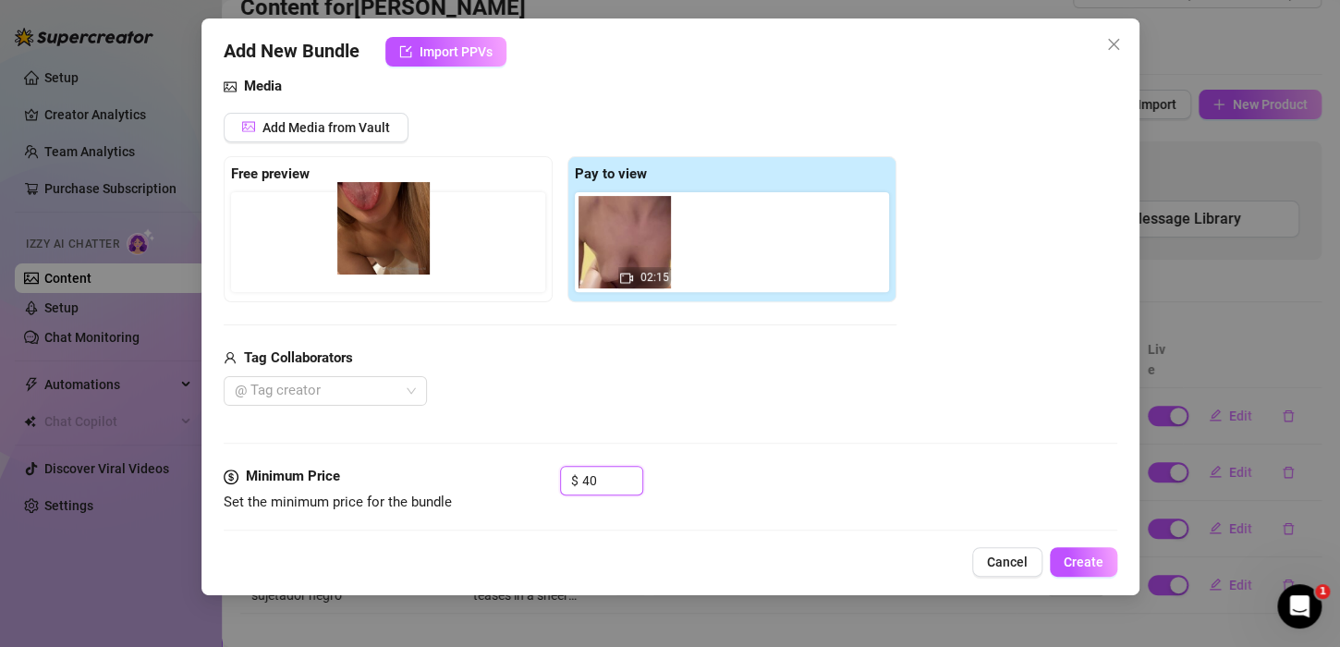
drag, startPoint x: 548, startPoint y: 257, endPoint x: 324, endPoint y: 253, distance: 223.6
click at [324, 253] on div "Free preview Pay to view 02:15" at bounding box center [560, 229] width 673 height 146
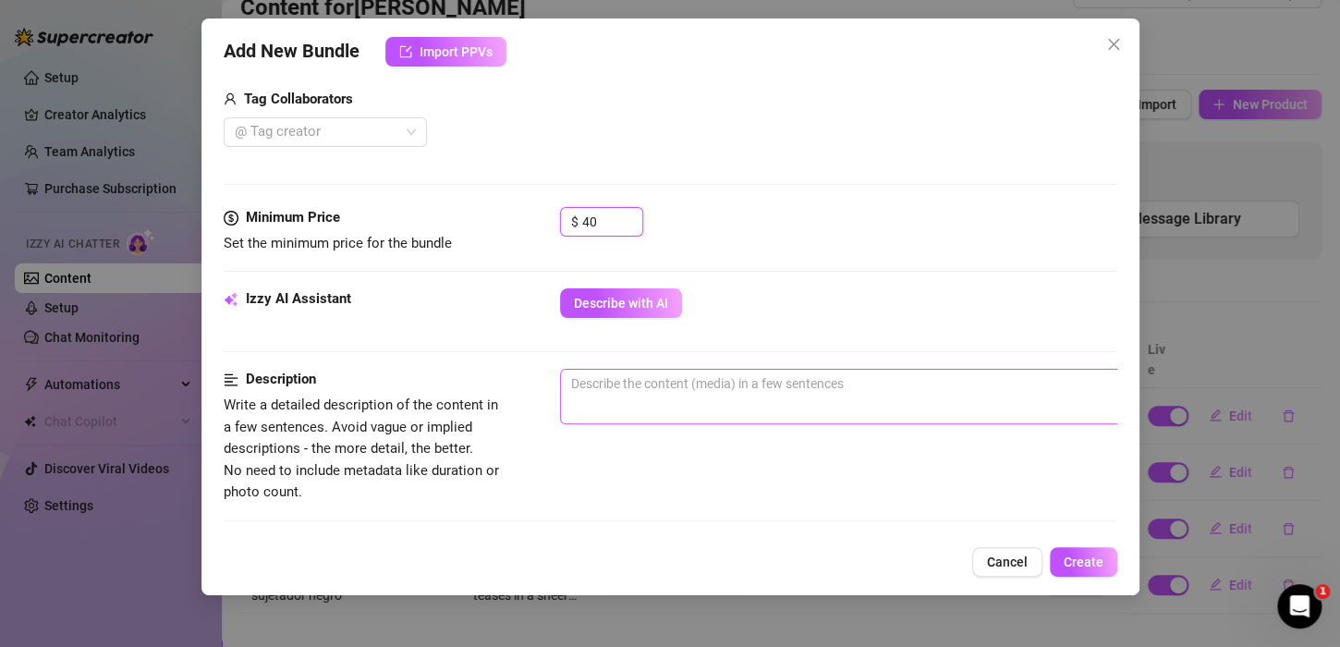
scroll to position [482, 0]
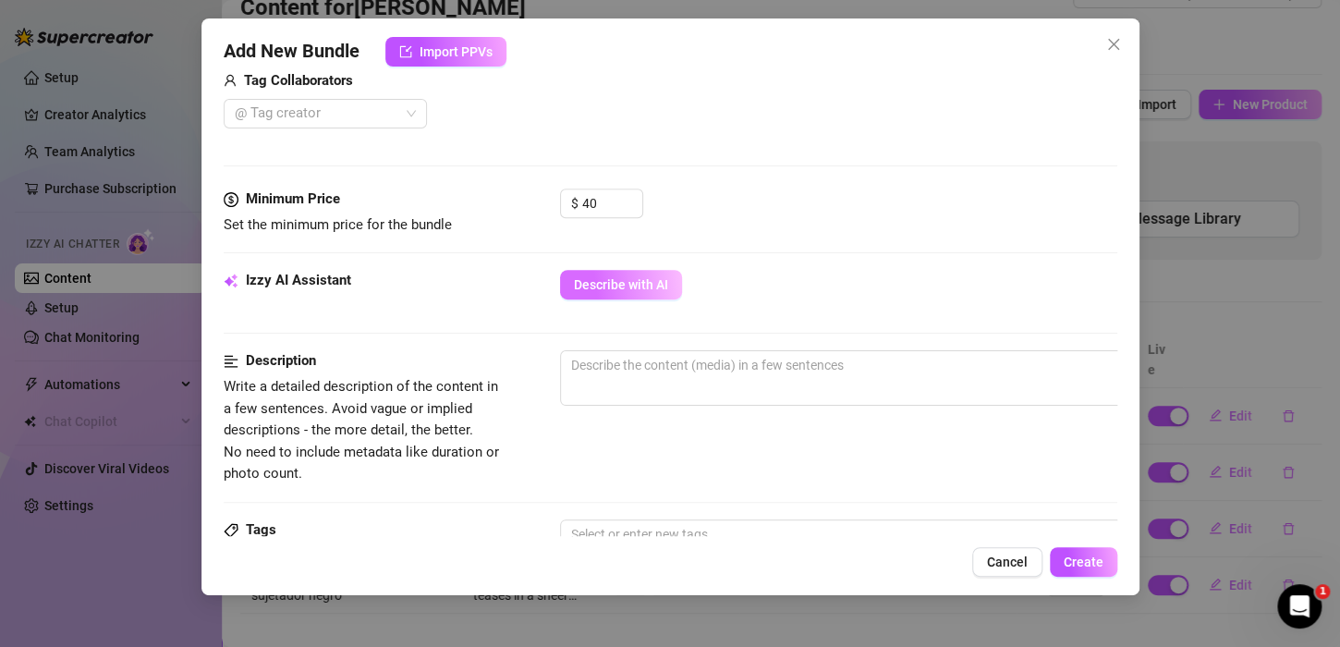
click at [574, 285] on span "Describe with AI" at bounding box center [621, 284] width 94 height 15
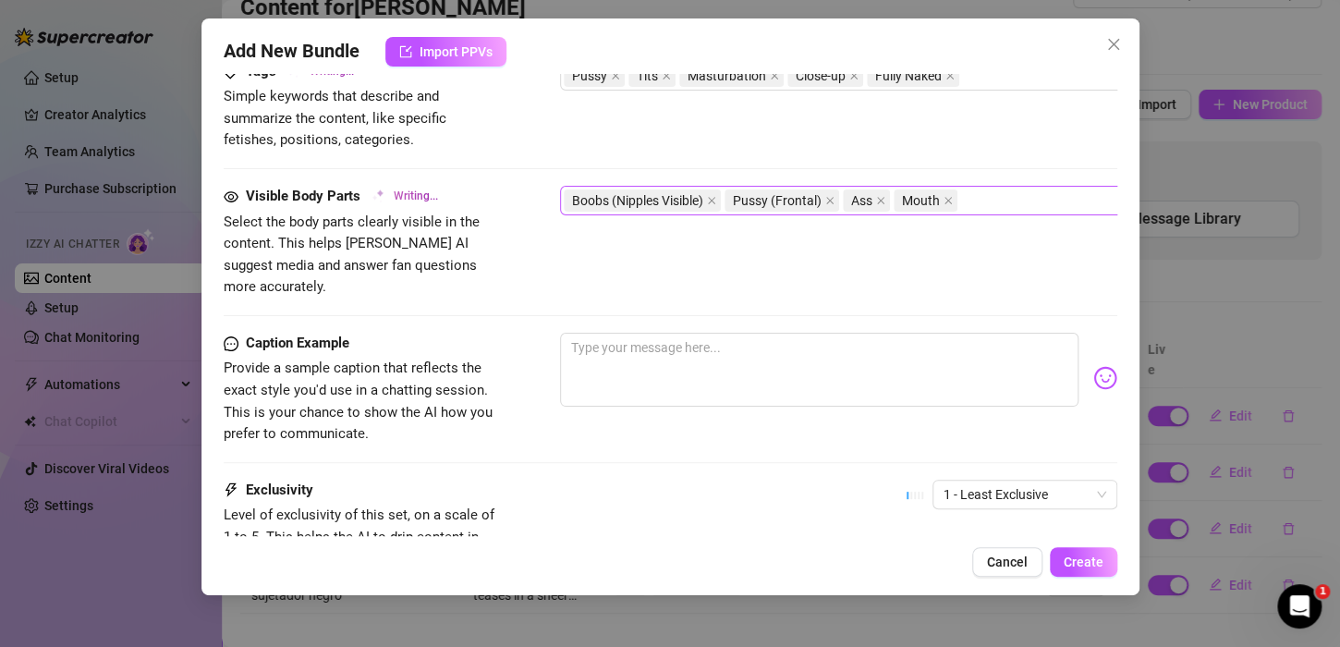
scroll to position [1102, 0]
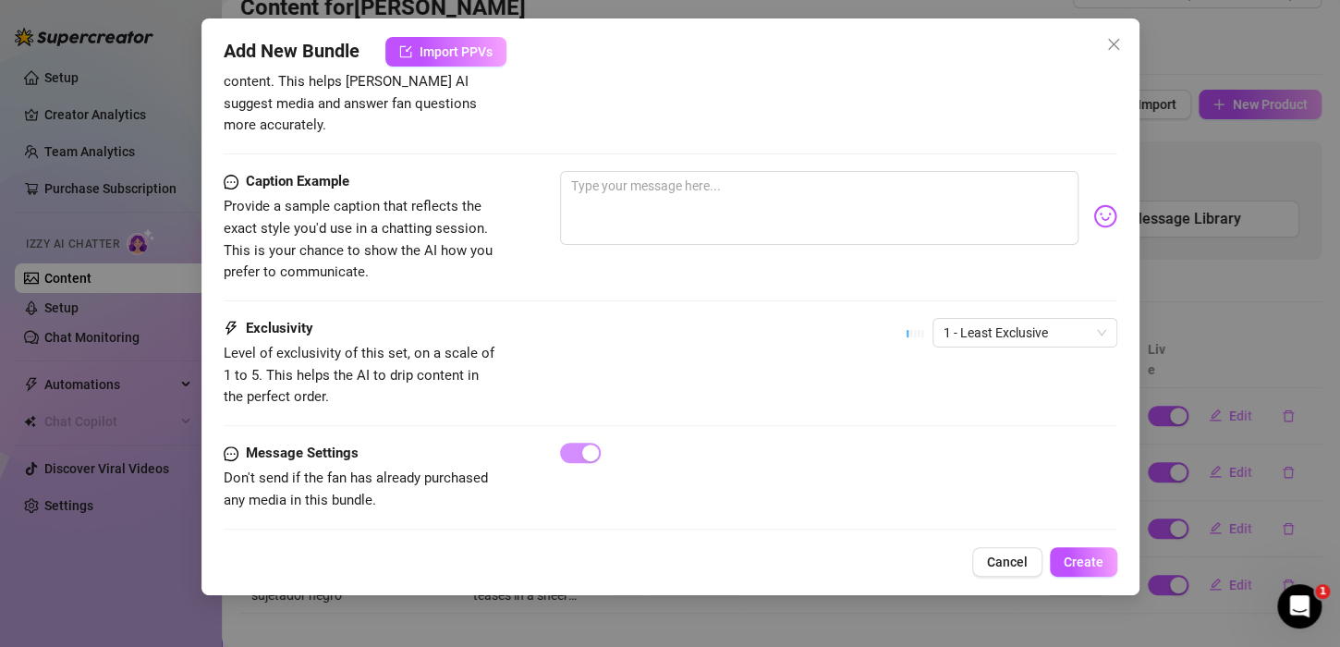
click at [1075, 327] on div "1 - Least Exclusive" at bounding box center [1011, 341] width 211 height 46
click at [1070, 319] on span "1 - Least Exclusive" at bounding box center [1024, 333] width 163 height 28
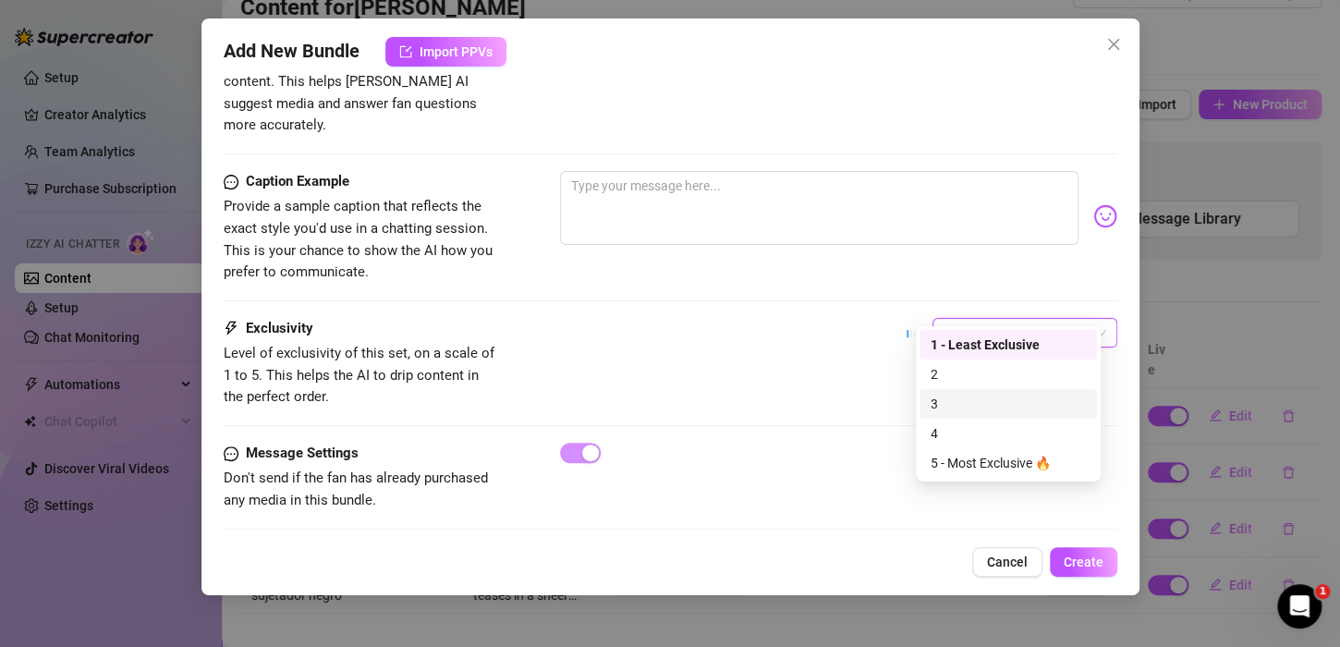
click at [996, 398] on div "3" at bounding box center [1007, 404] width 155 height 20
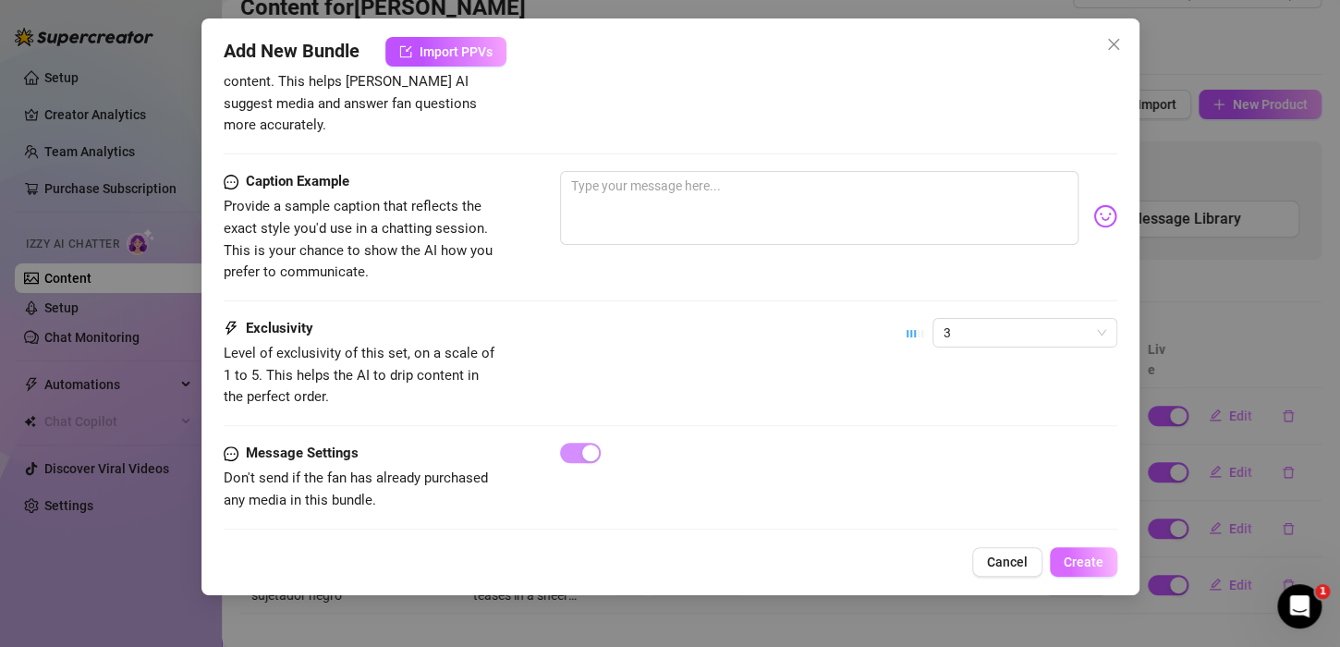
click at [1071, 562] on span "Create" at bounding box center [1083, 561] width 40 height 15
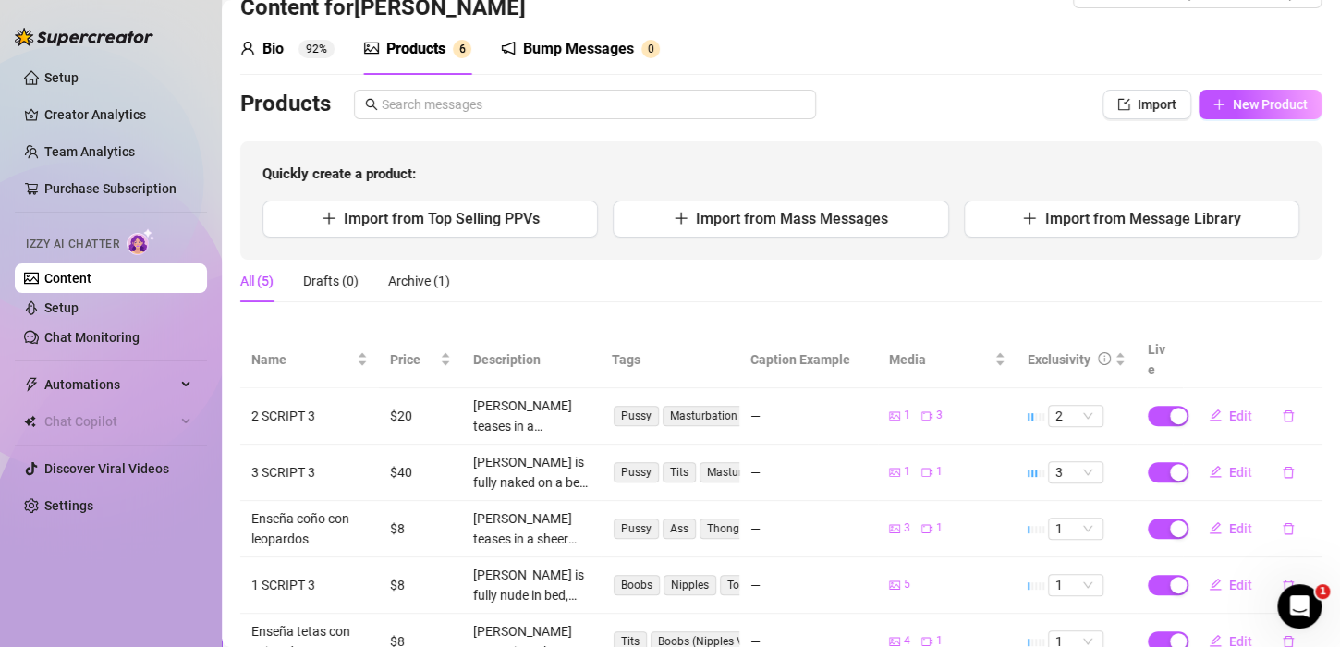
scroll to position [105, 0]
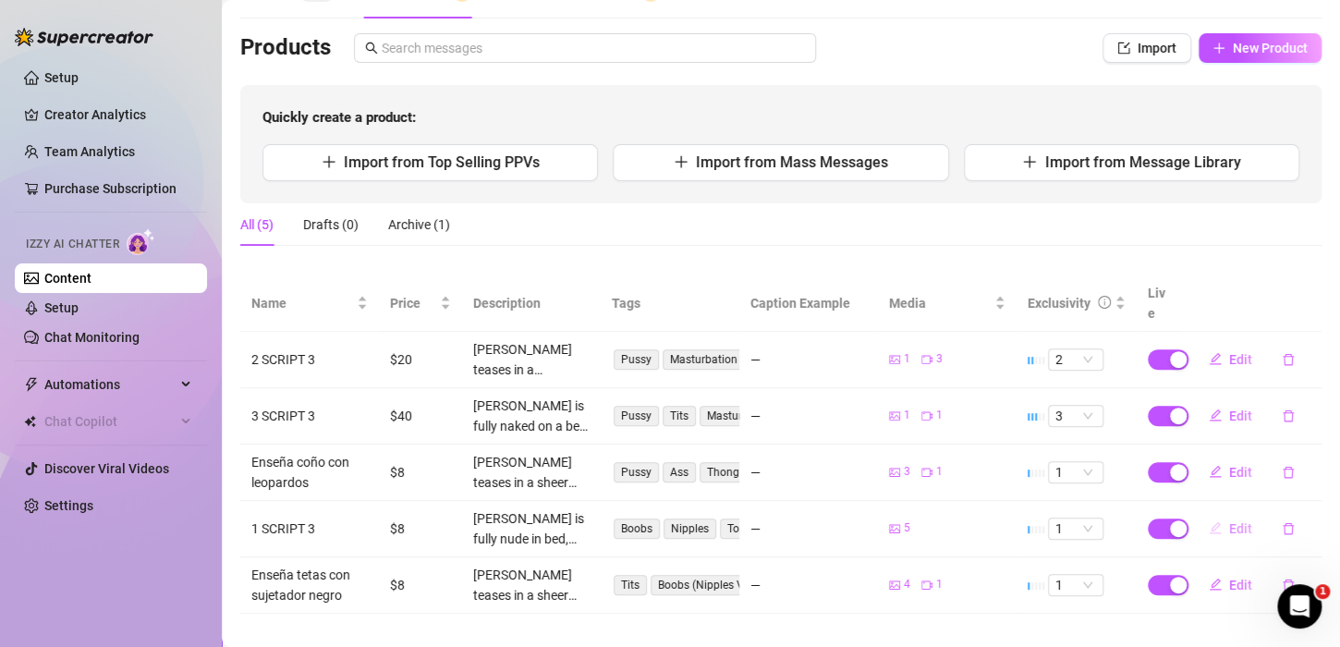
click at [1209, 521] on span "button" at bounding box center [1215, 528] width 13 height 15
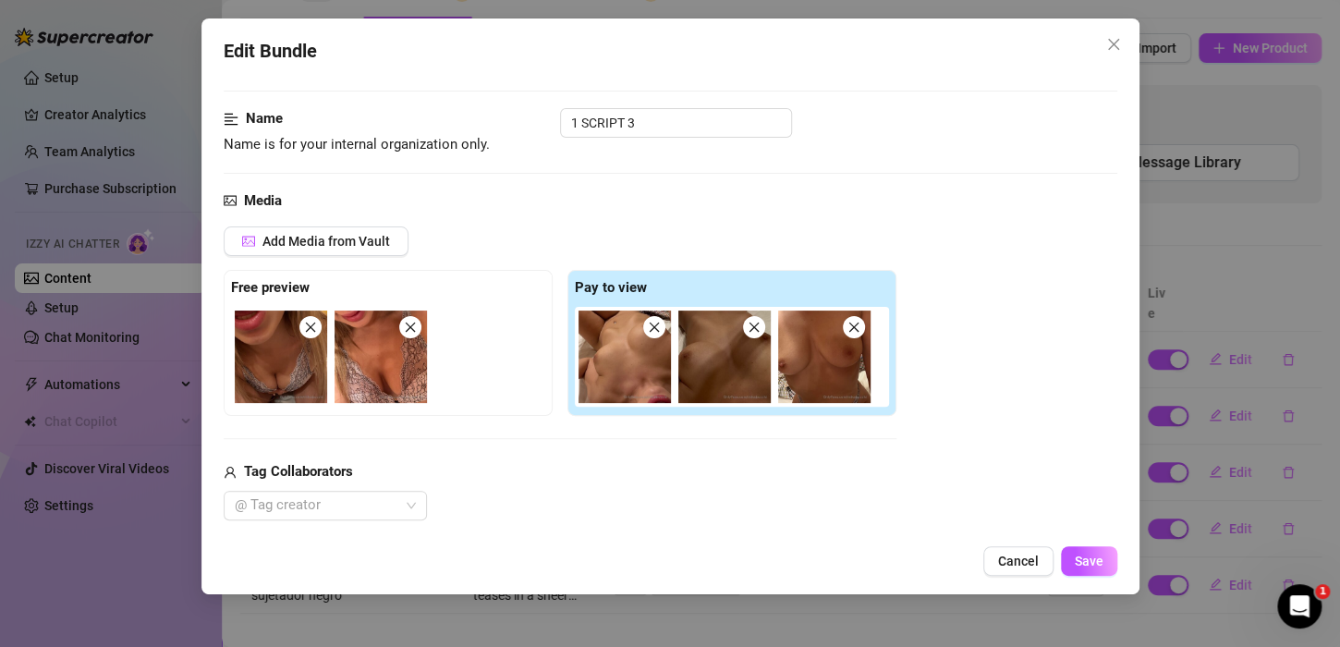
scroll to position [92, 0]
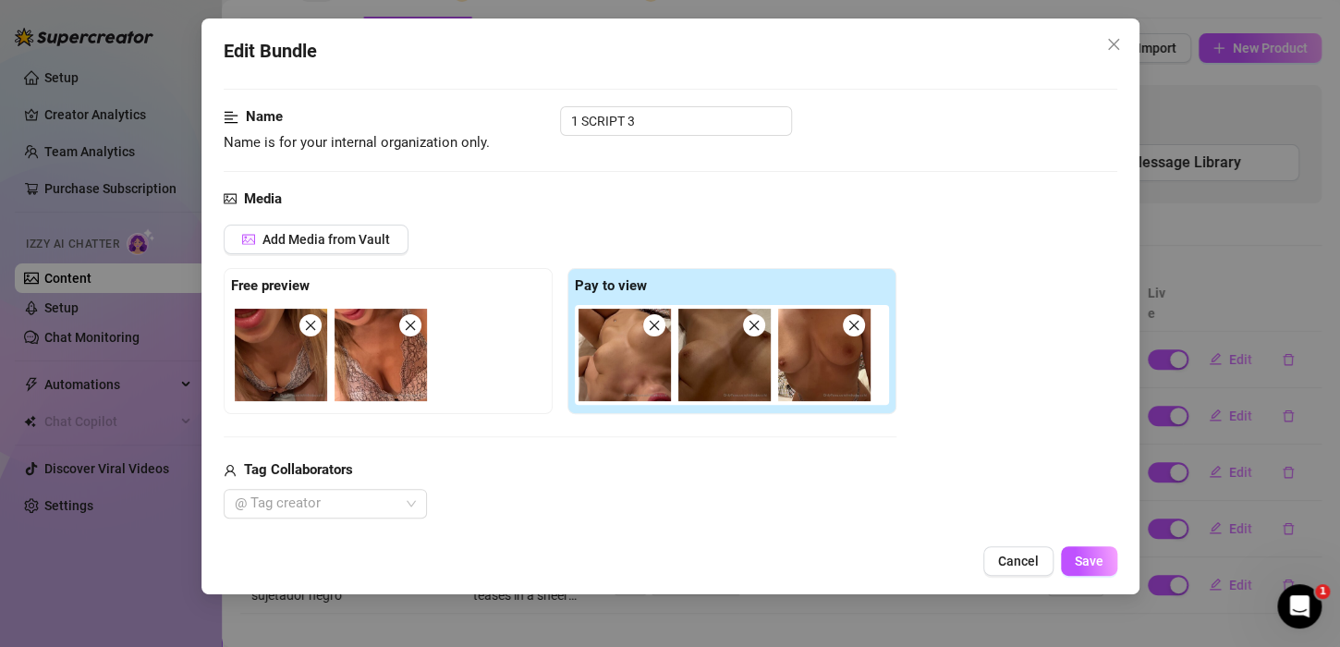
click at [652, 326] on icon "close" at bounding box center [654, 325] width 13 height 13
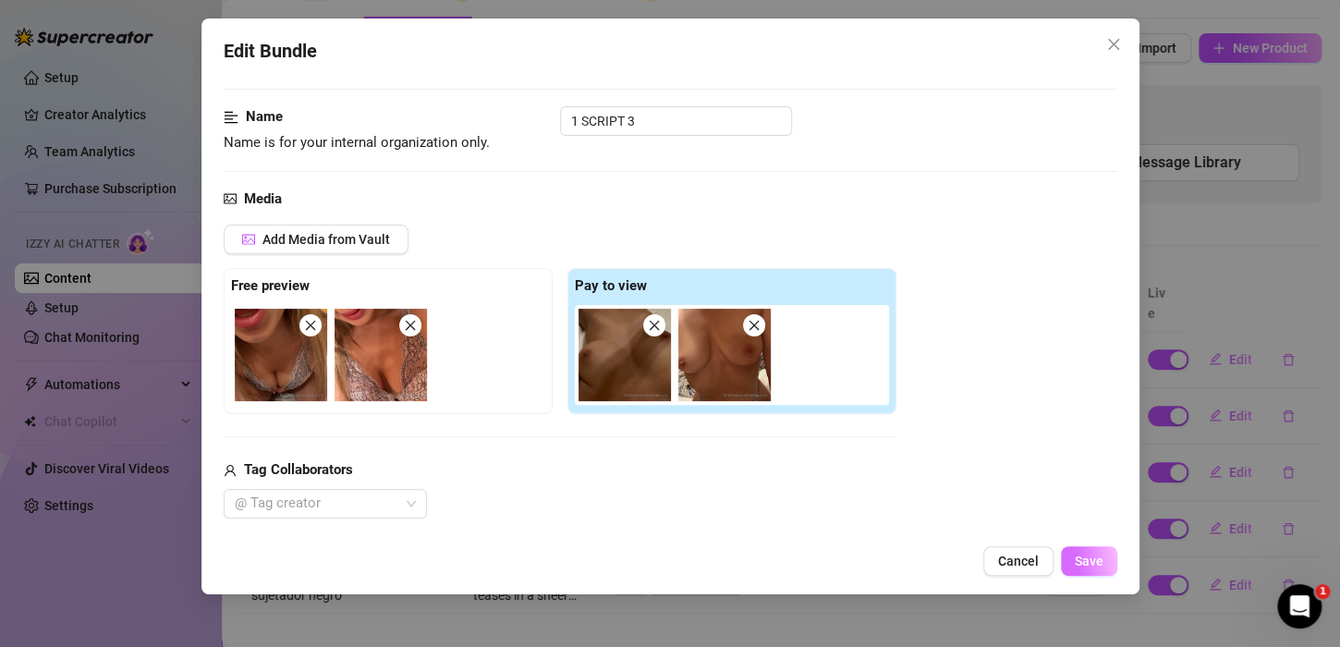
click at [1088, 566] on span "Save" at bounding box center [1089, 560] width 29 height 15
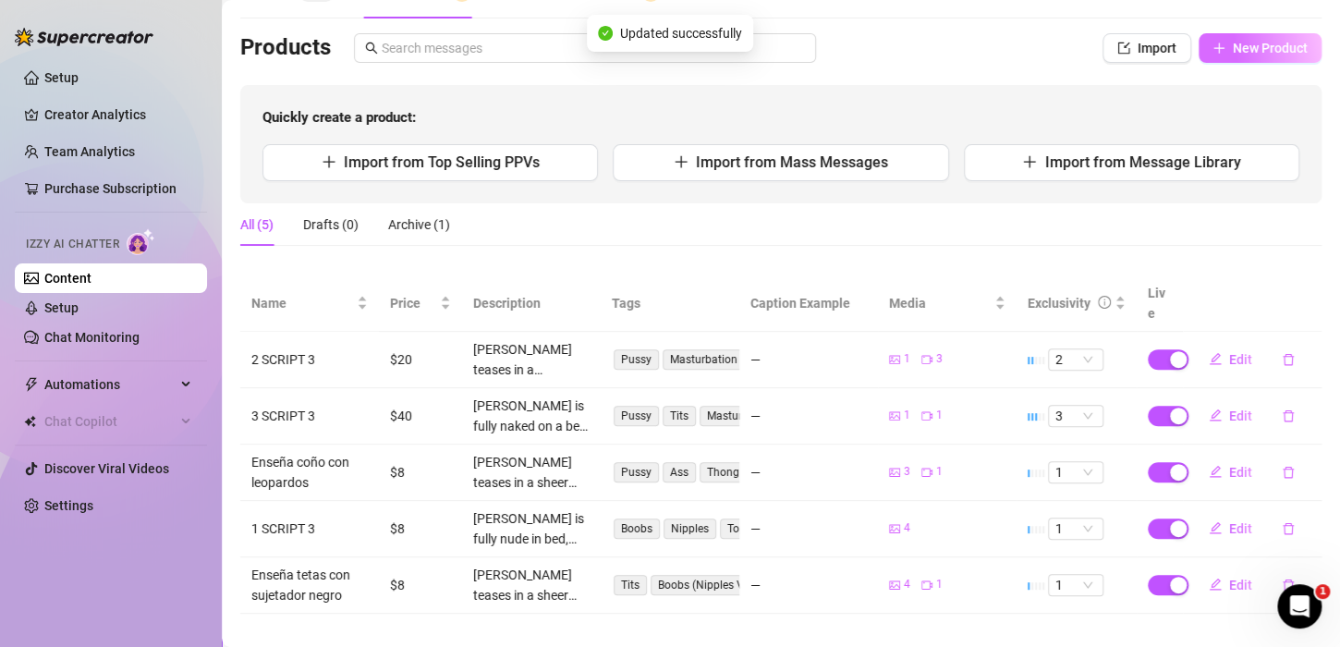
click at [1233, 50] on span "New Product" at bounding box center [1270, 48] width 75 height 15
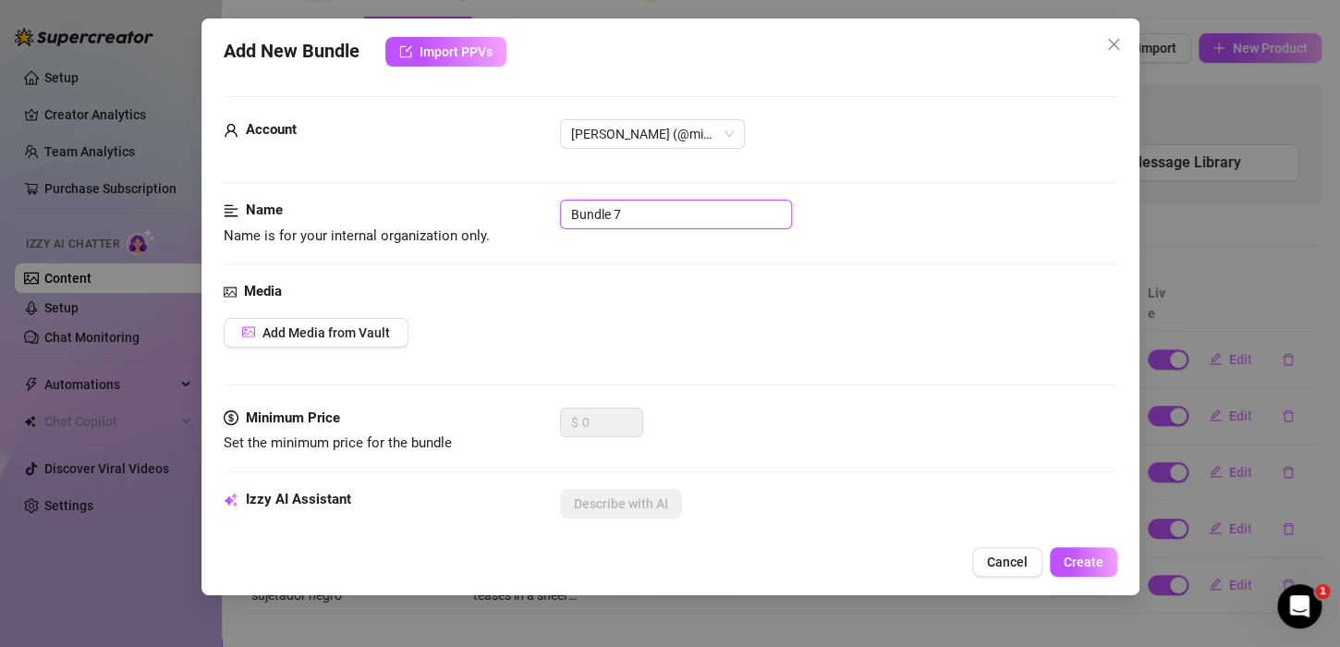
drag, startPoint x: 672, startPoint y: 213, endPoint x: 189, endPoint y: 213, distance: 482.3
click at [307, 233] on div "Name Name is for your internal organization only. Bundle 7" at bounding box center [670, 223] width 893 height 47
click at [284, 339] on button "Add Media from Vault" at bounding box center [316, 333] width 185 height 30
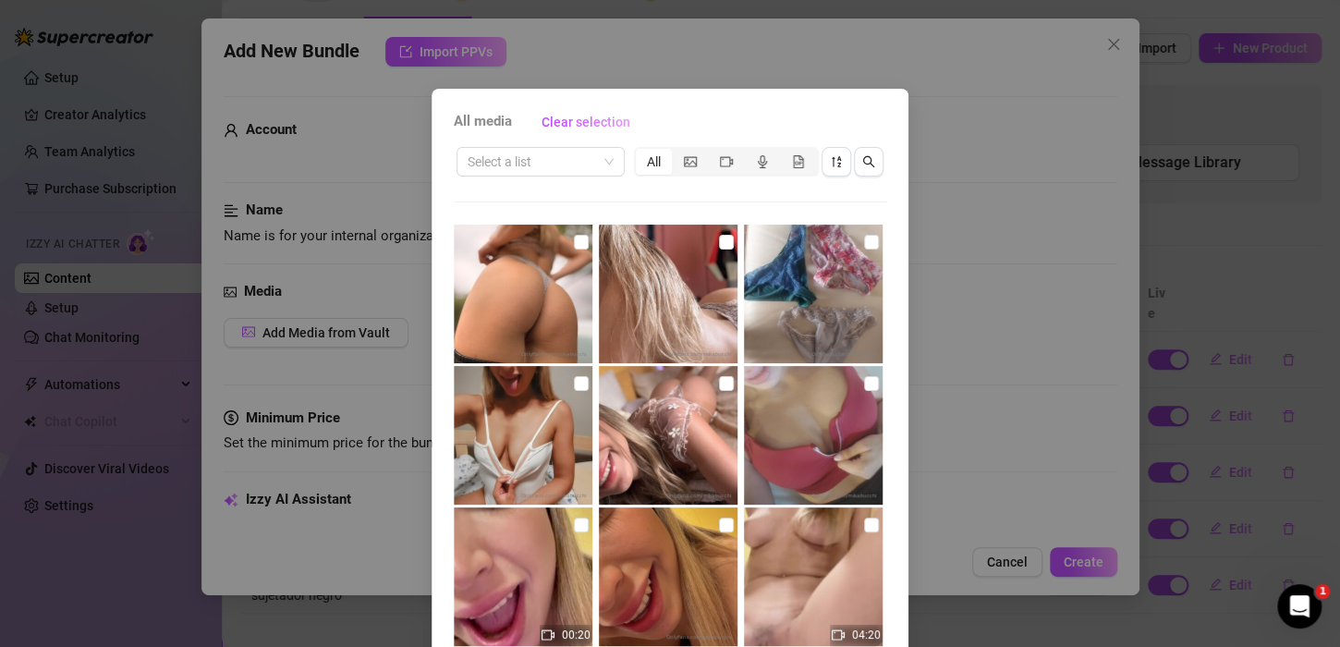
scroll to position [0, 0]
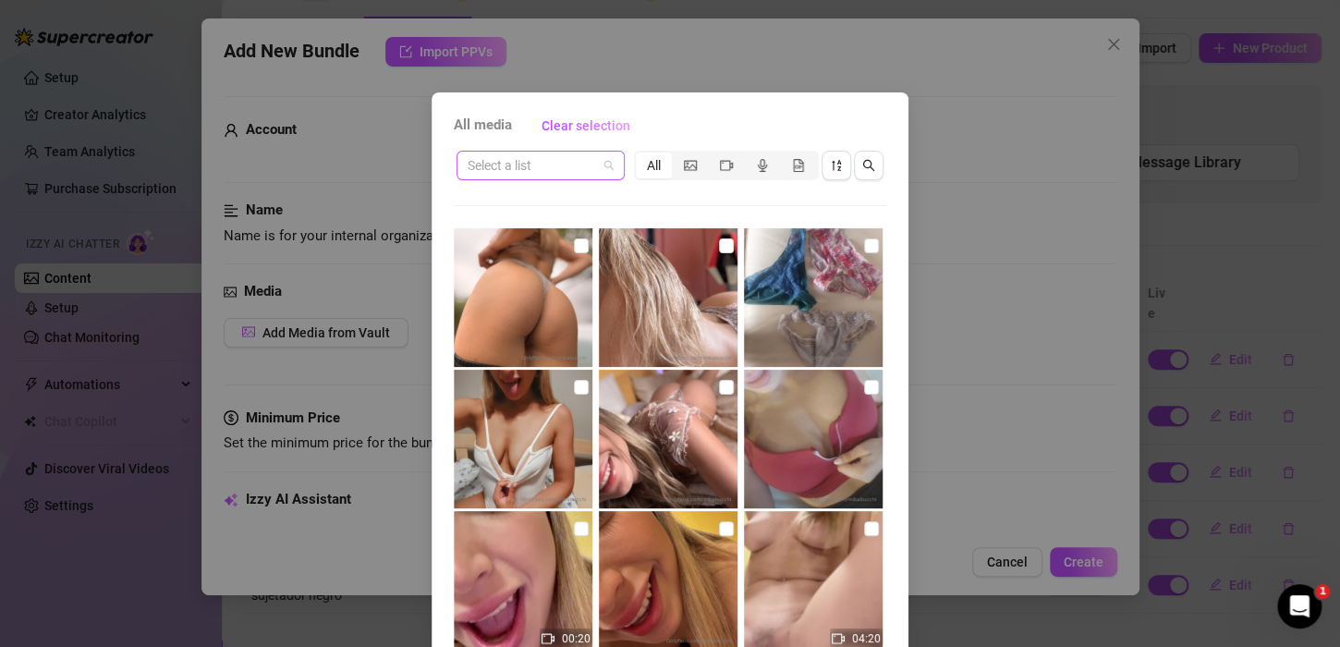
click at [601, 152] on span at bounding box center [541, 166] width 146 height 28
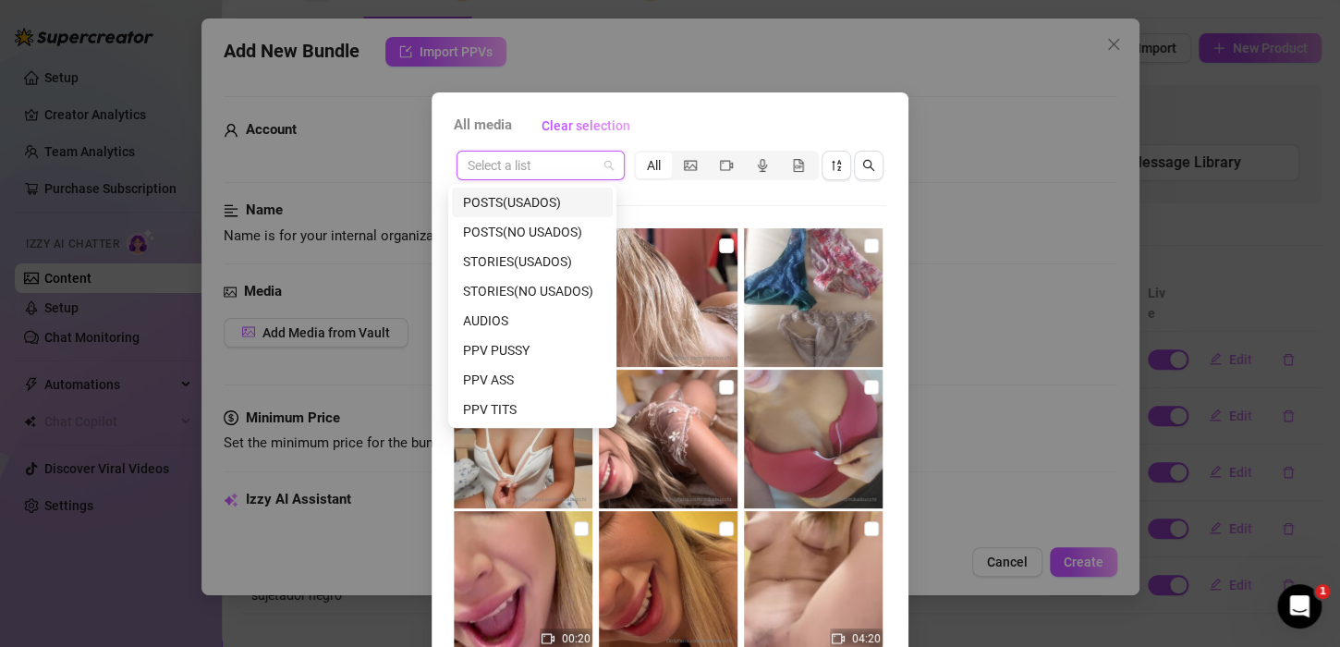
click at [598, 153] on span at bounding box center [541, 166] width 146 height 28
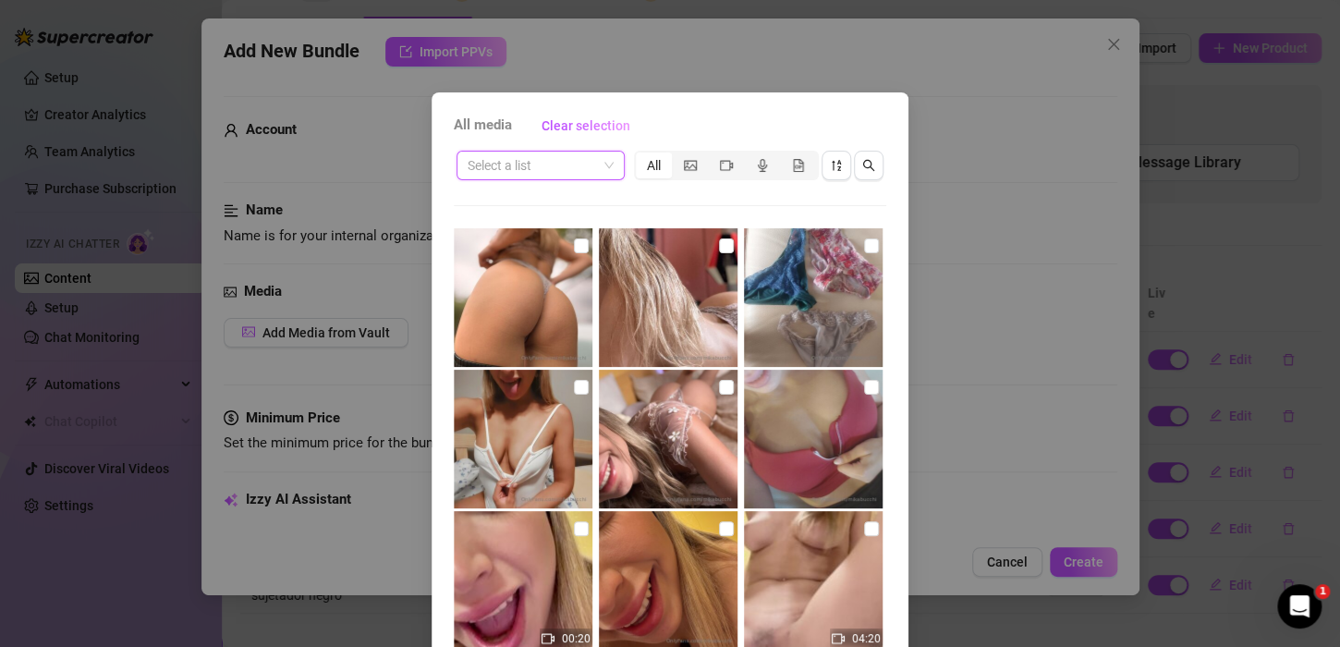
click at [560, 380] on img at bounding box center [523, 439] width 139 height 139
click at [597, 148] on div "Select a list All" at bounding box center [670, 165] width 432 height 35
click at [590, 162] on span at bounding box center [541, 166] width 146 height 28
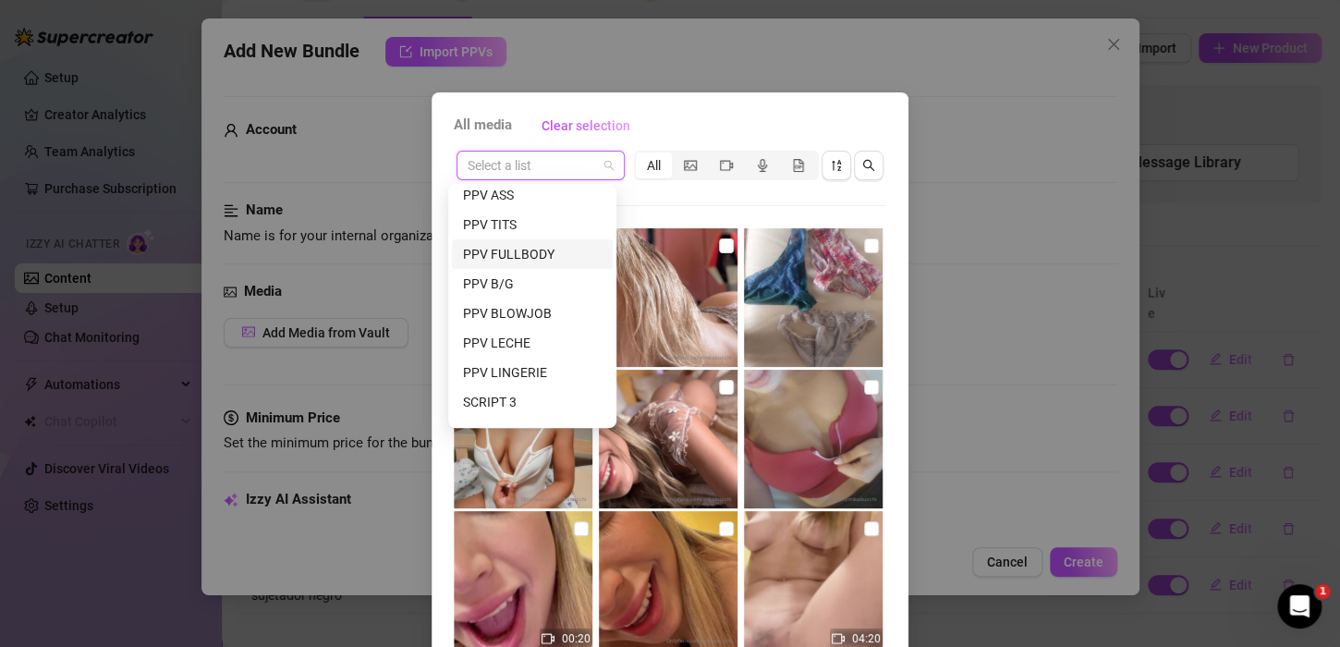
scroll to position [185, 0]
click at [550, 392] on div "SCRIPT 3" at bounding box center [532, 402] width 139 height 20
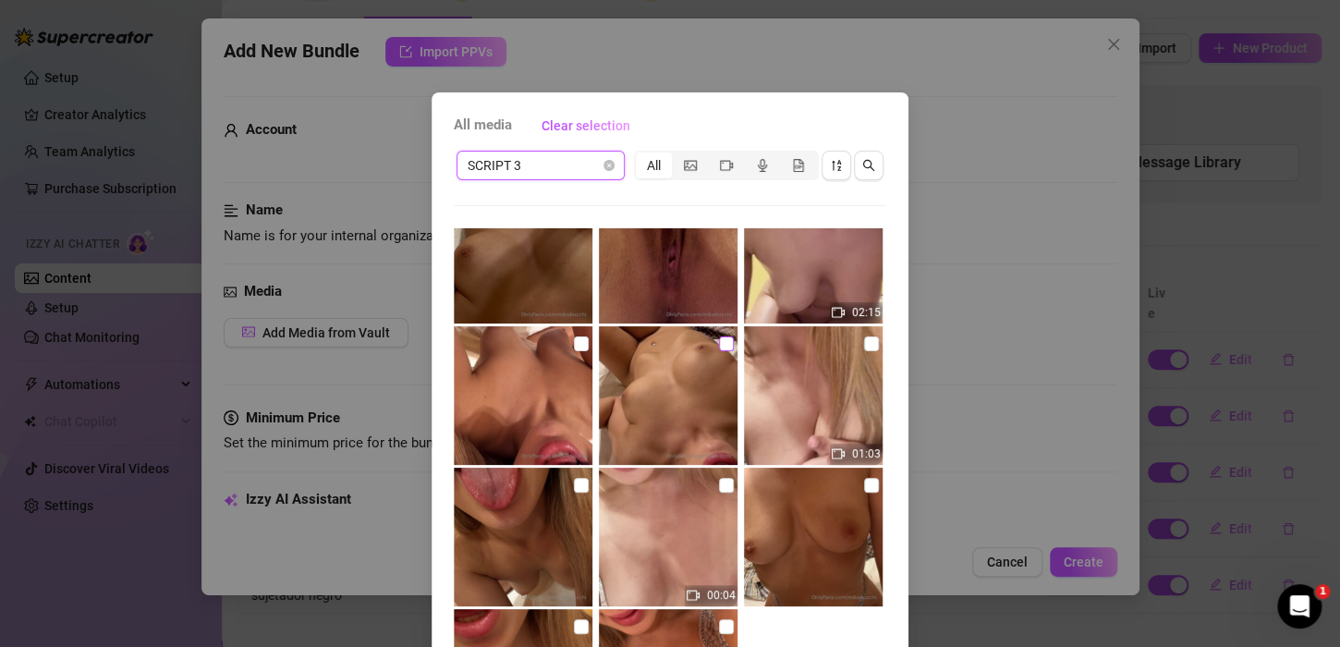
click at [719, 346] on input "checkbox" at bounding box center [726, 343] width 15 height 15
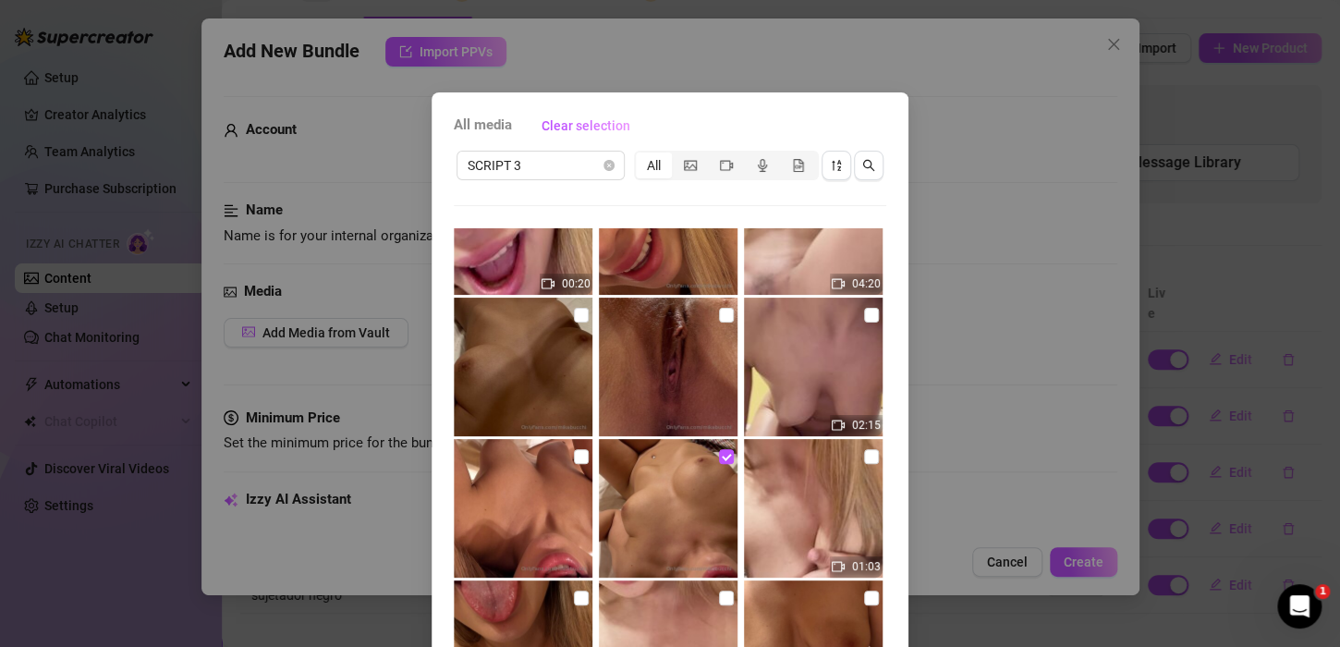
scroll to position [0, 0]
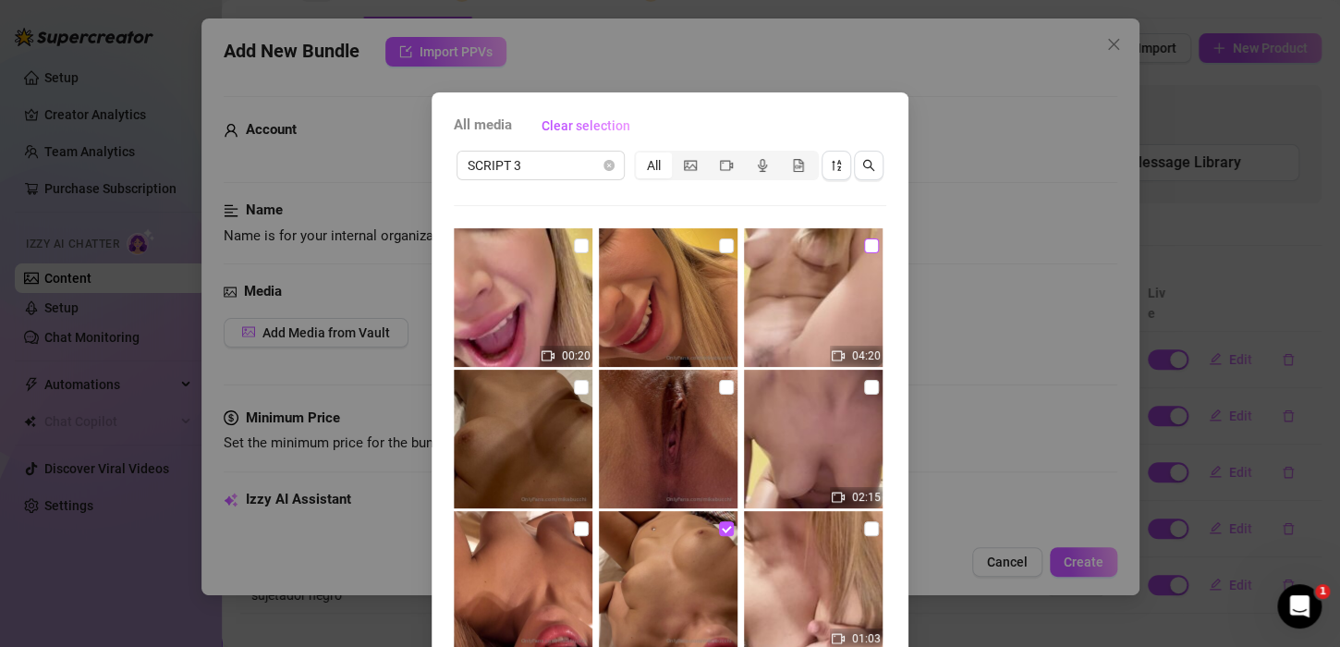
click at [864, 246] on input "checkbox" at bounding box center [871, 245] width 15 height 15
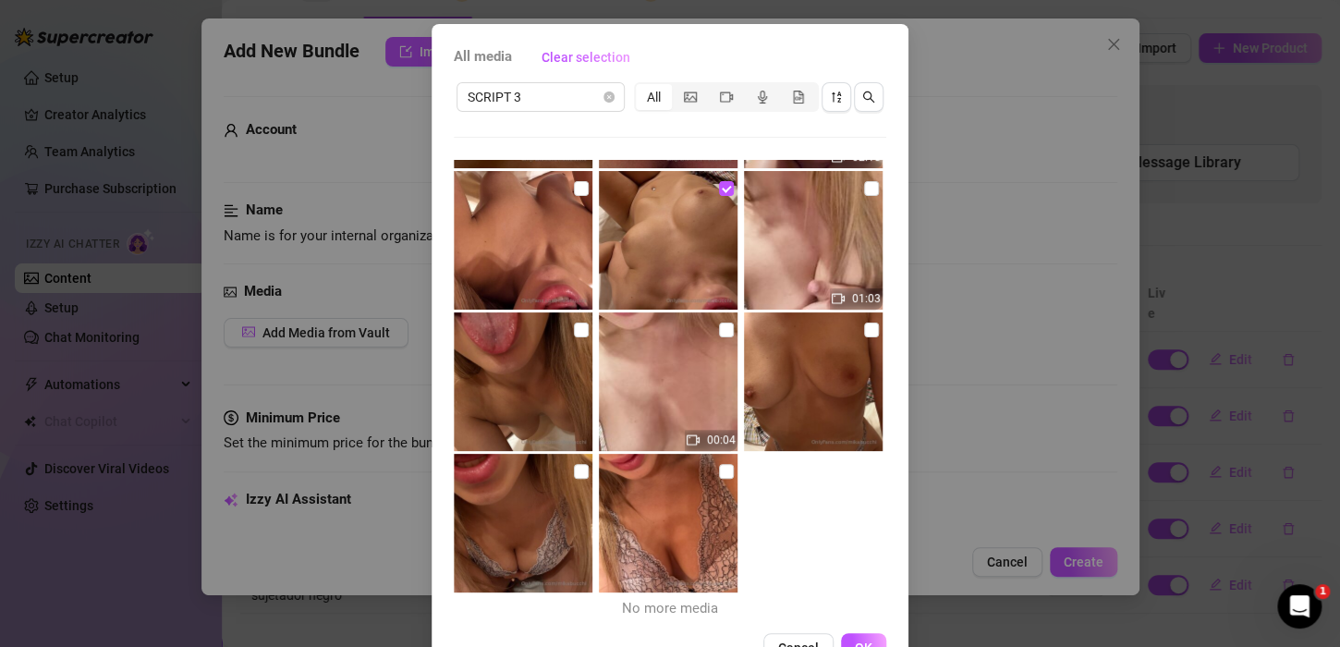
scroll to position [125, 0]
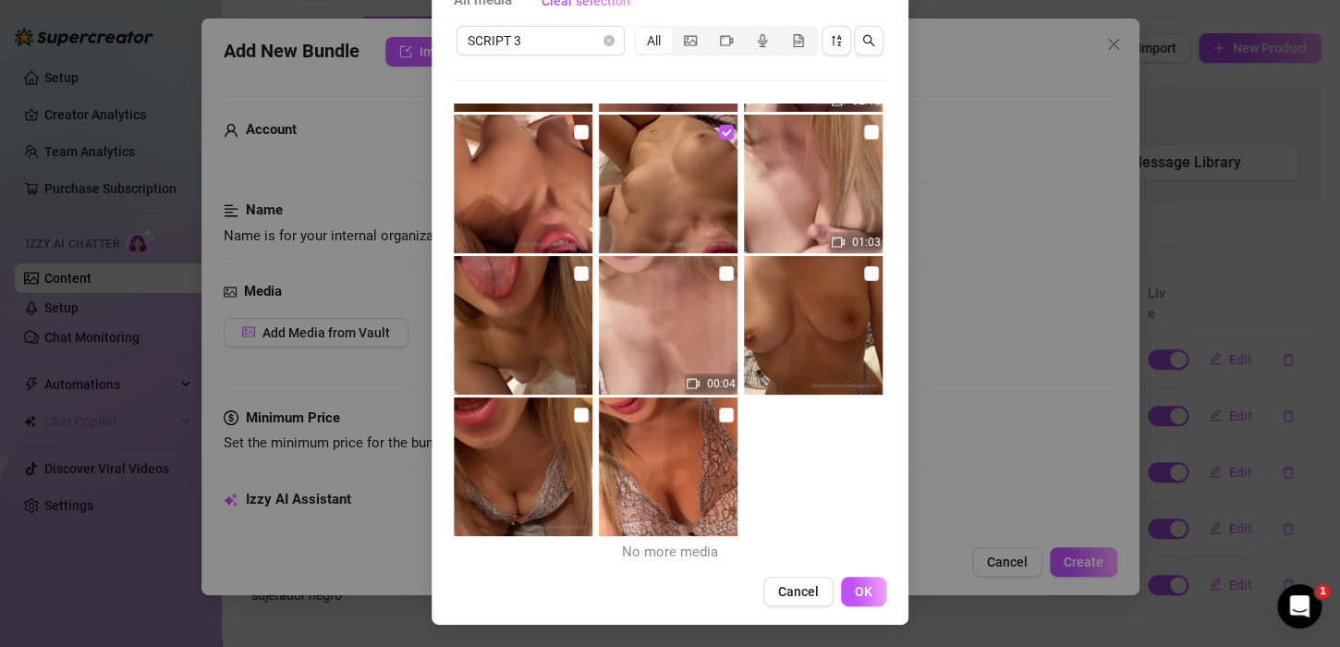
click at [855, 592] on span "OK" at bounding box center [864, 591] width 18 height 15
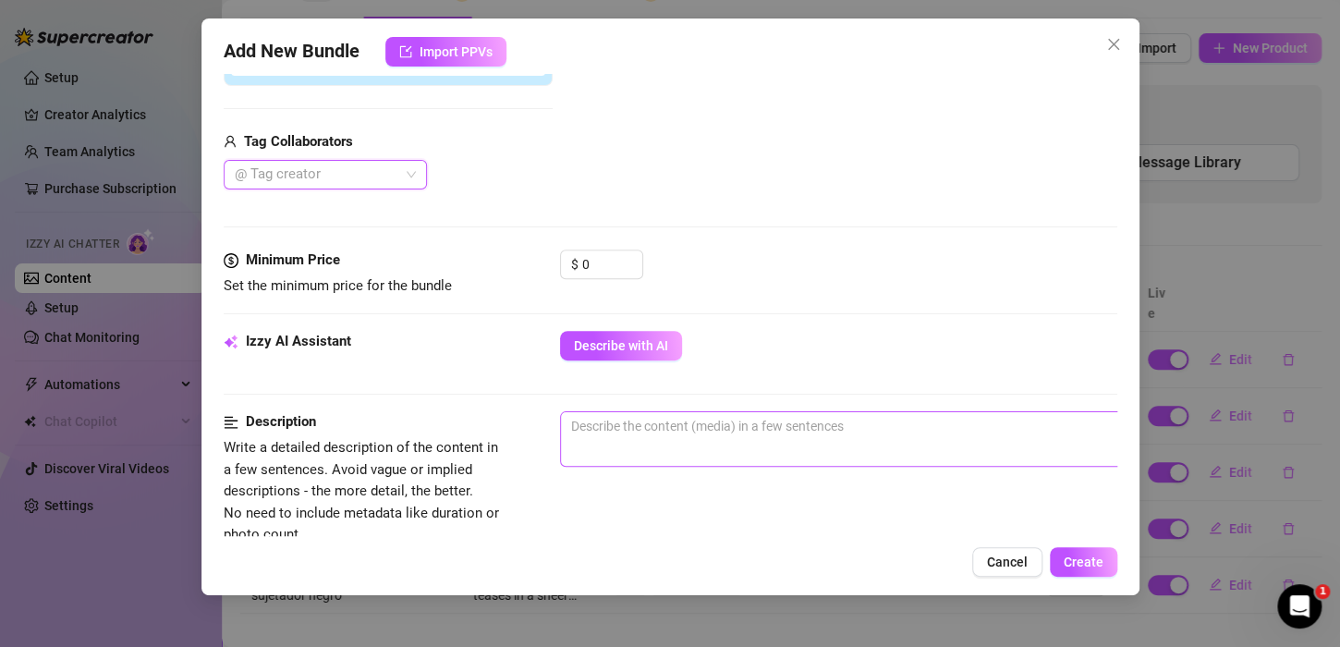
scroll to position [482, 0]
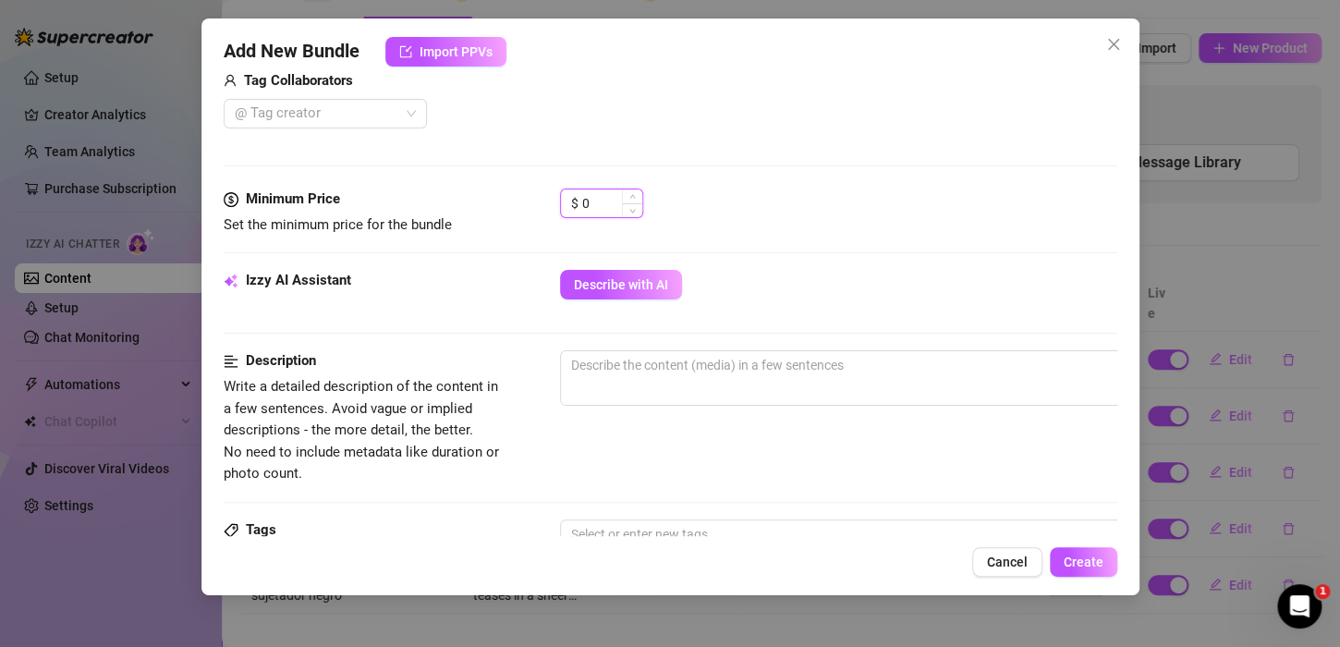
drag, startPoint x: 593, startPoint y: 203, endPoint x: 568, endPoint y: 213, distance: 26.6
click at [568, 213] on div "$ 0" at bounding box center [601, 203] width 83 height 30
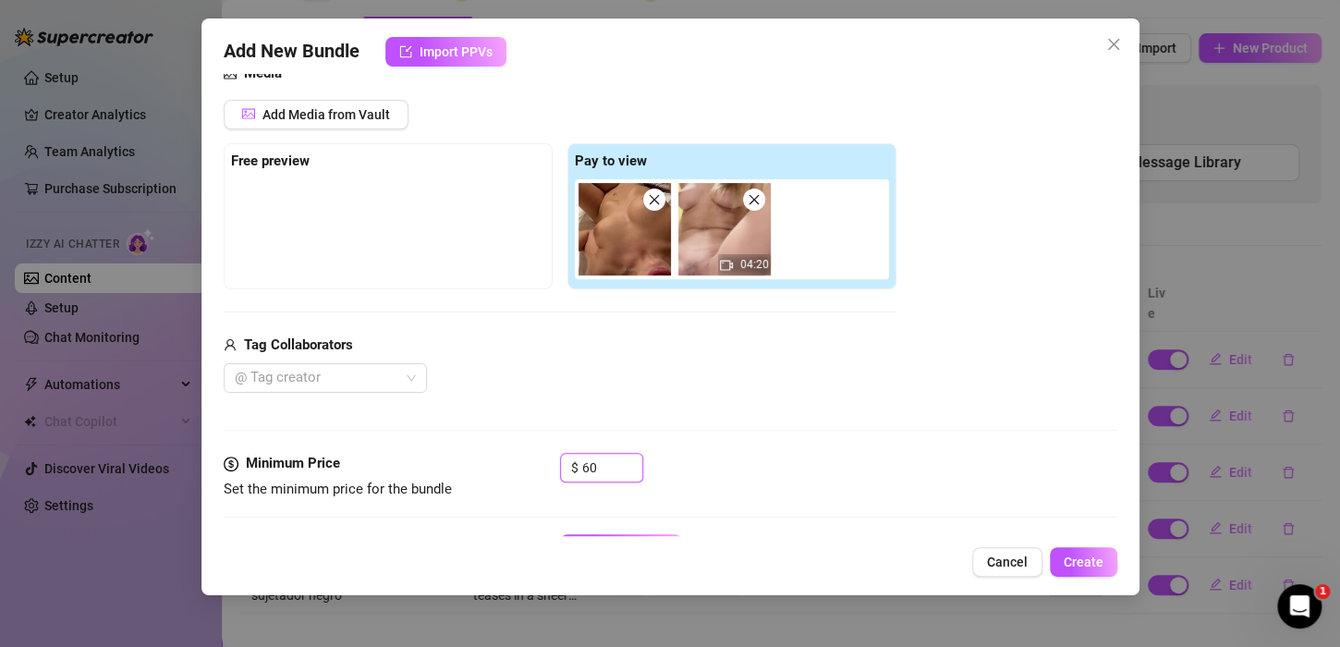
scroll to position [205, 0]
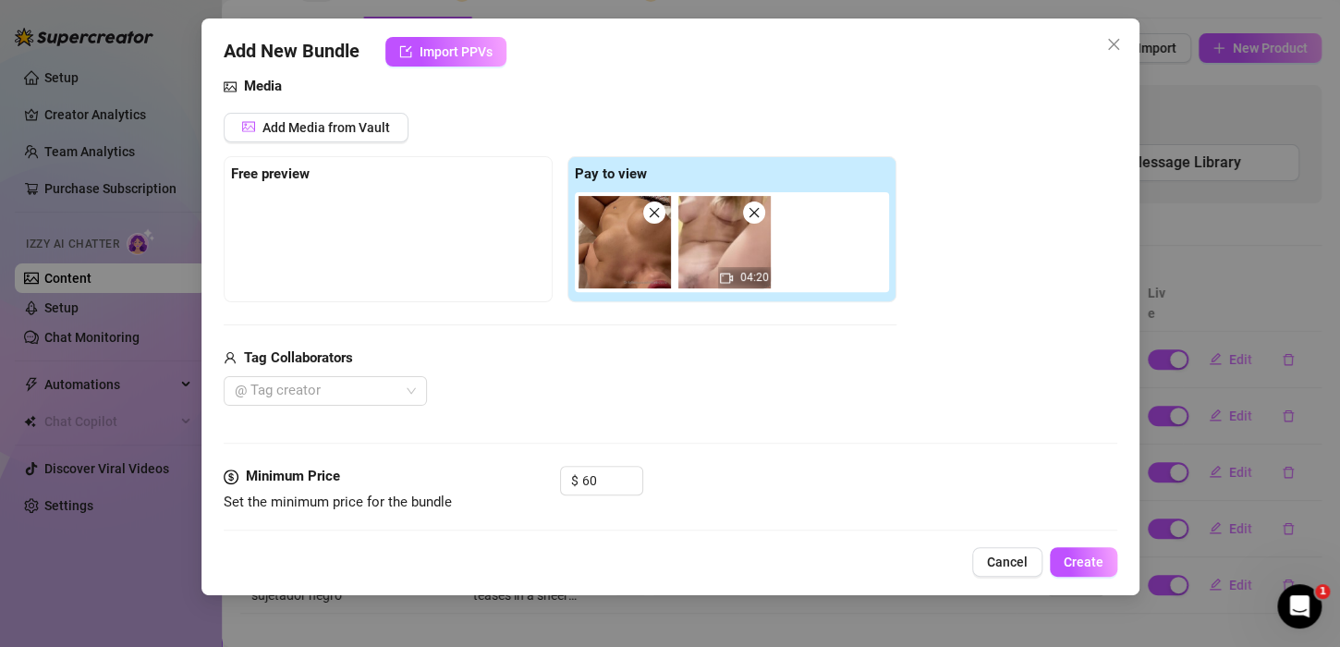
click at [361, 247] on div at bounding box center [388, 238] width 314 height 92
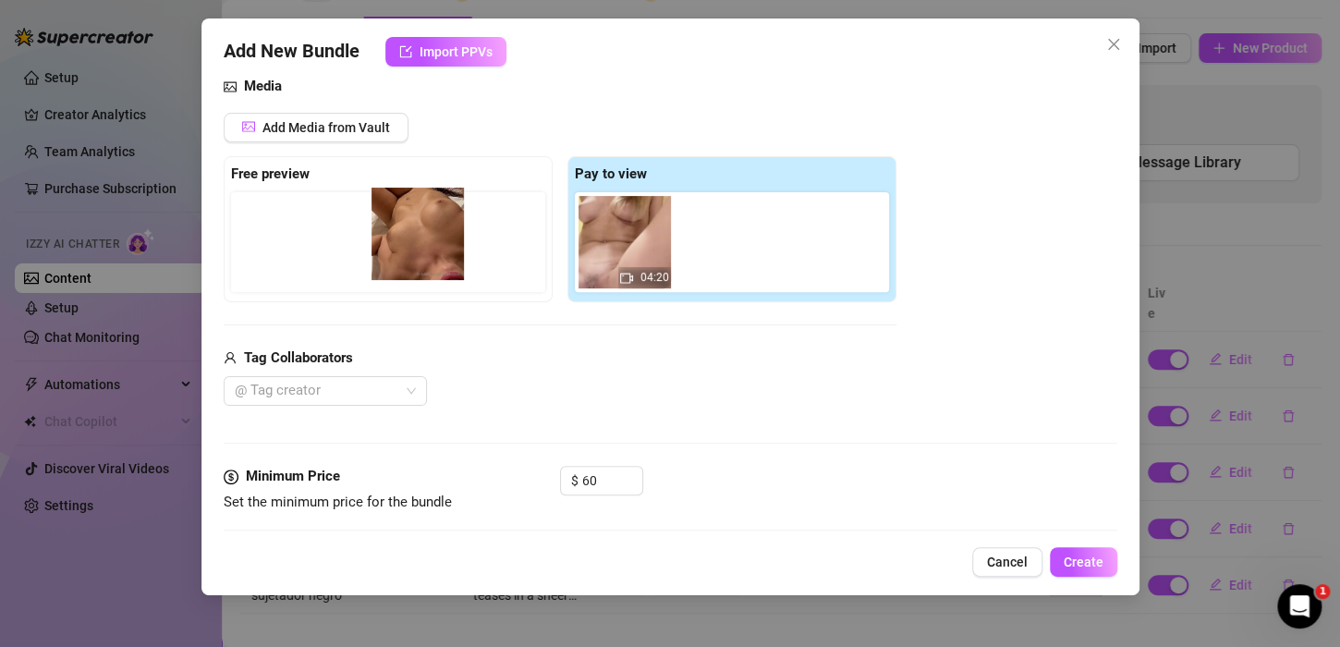
drag, startPoint x: 602, startPoint y: 270, endPoint x: 321, endPoint y: 264, distance: 281.9
click at [321, 264] on div "Free preview Pay to view 04:20" at bounding box center [560, 229] width 673 height 146
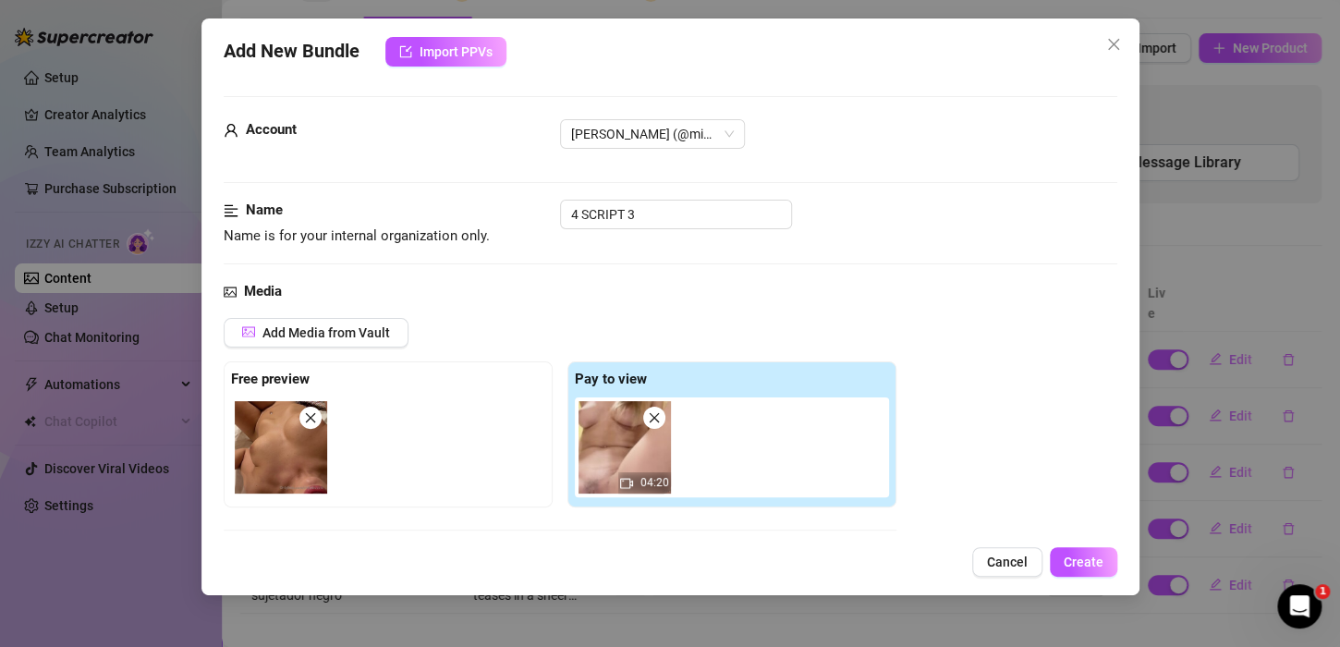
scroll to position [462, 0]
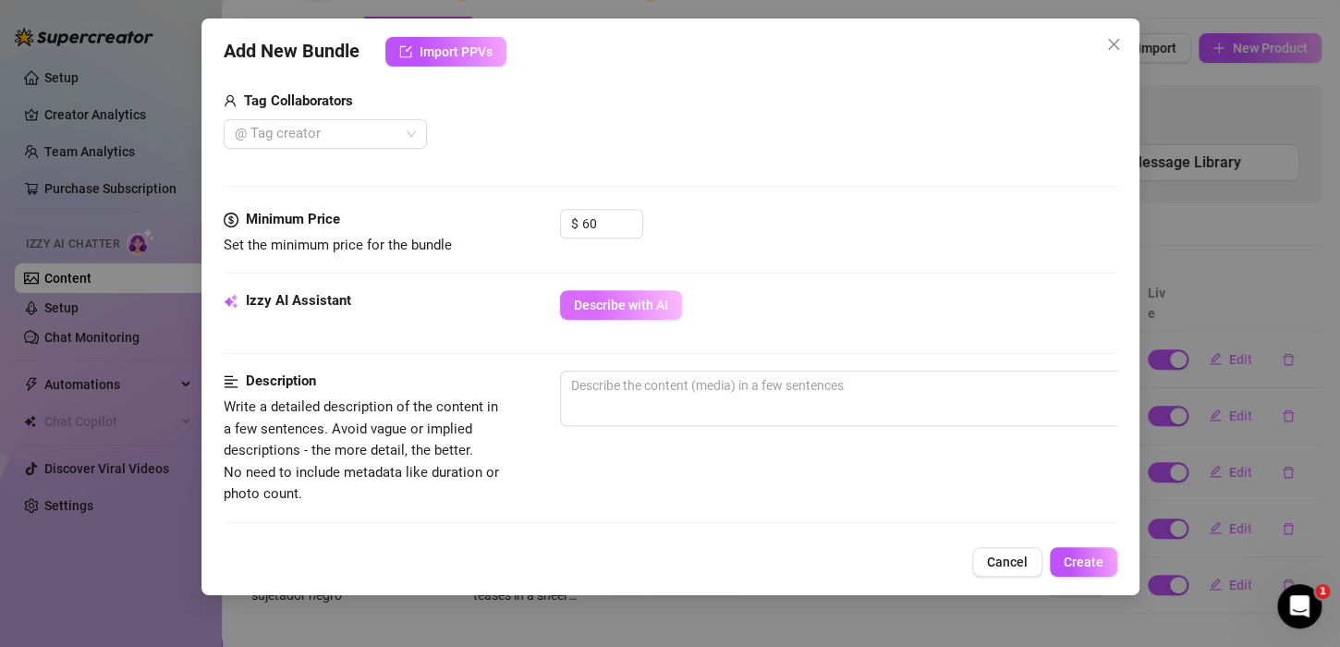
click at [620, 292] on button "Describe with AI" at bounding box center [621, 305] width 122 height 30
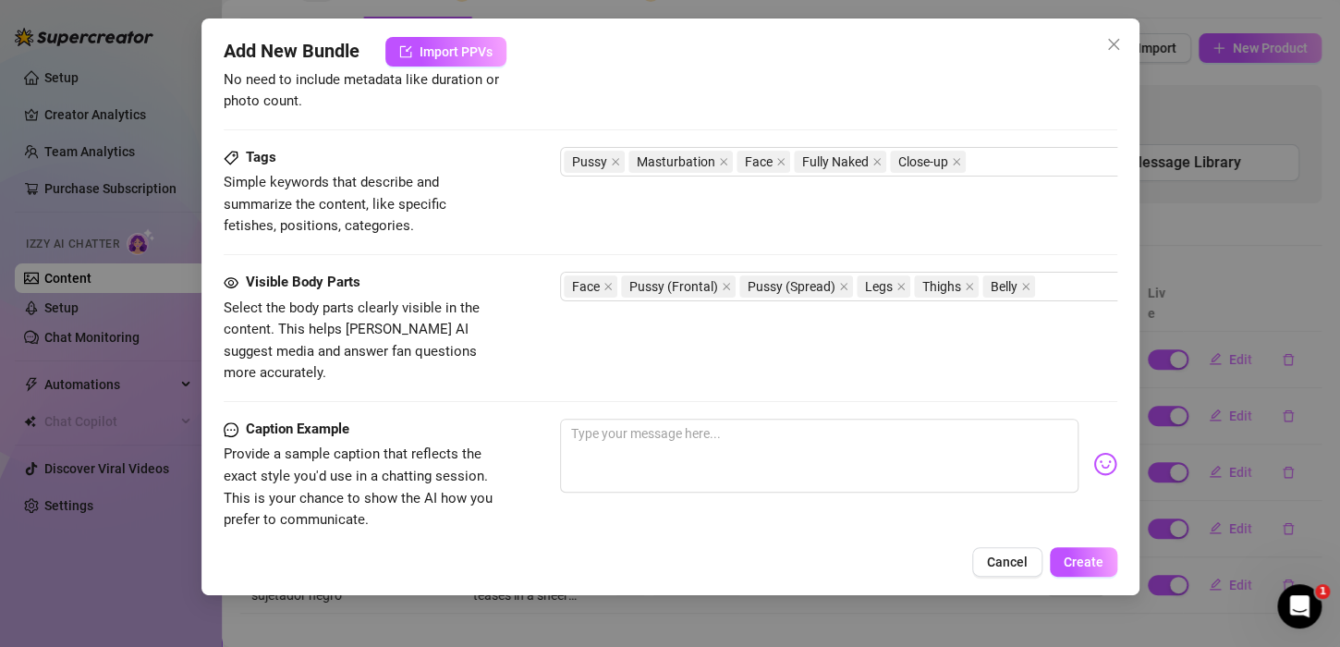
scroll to position [832, 0]
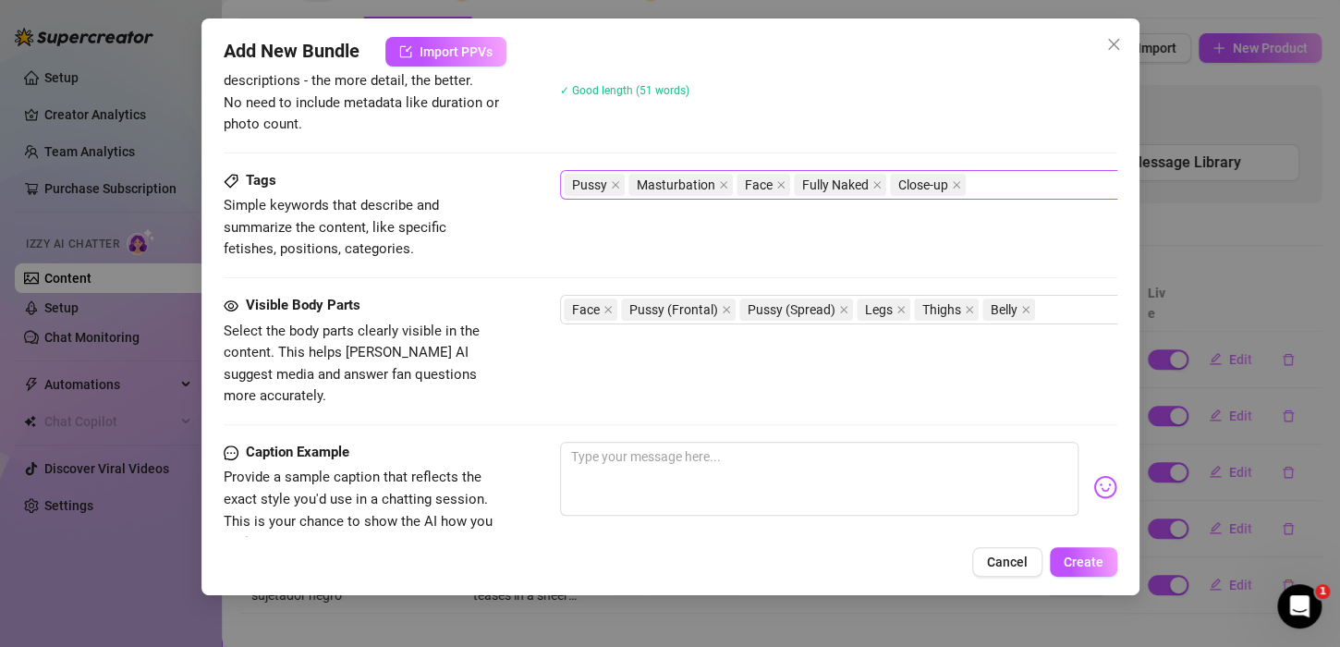
click at [1012, 184] on div "Pussy Masturbation Face Fully Naked Close-up" at bounding box center [874, 185] width 620 height 26
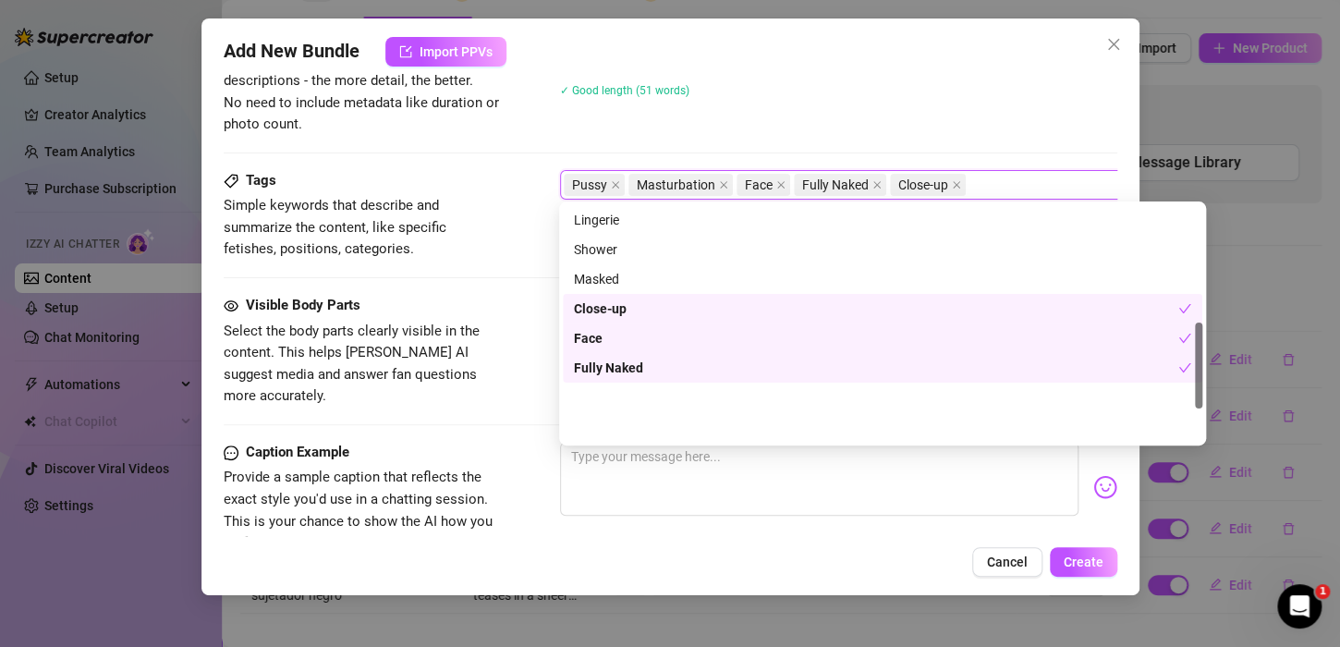
scroll to position [322, 0]
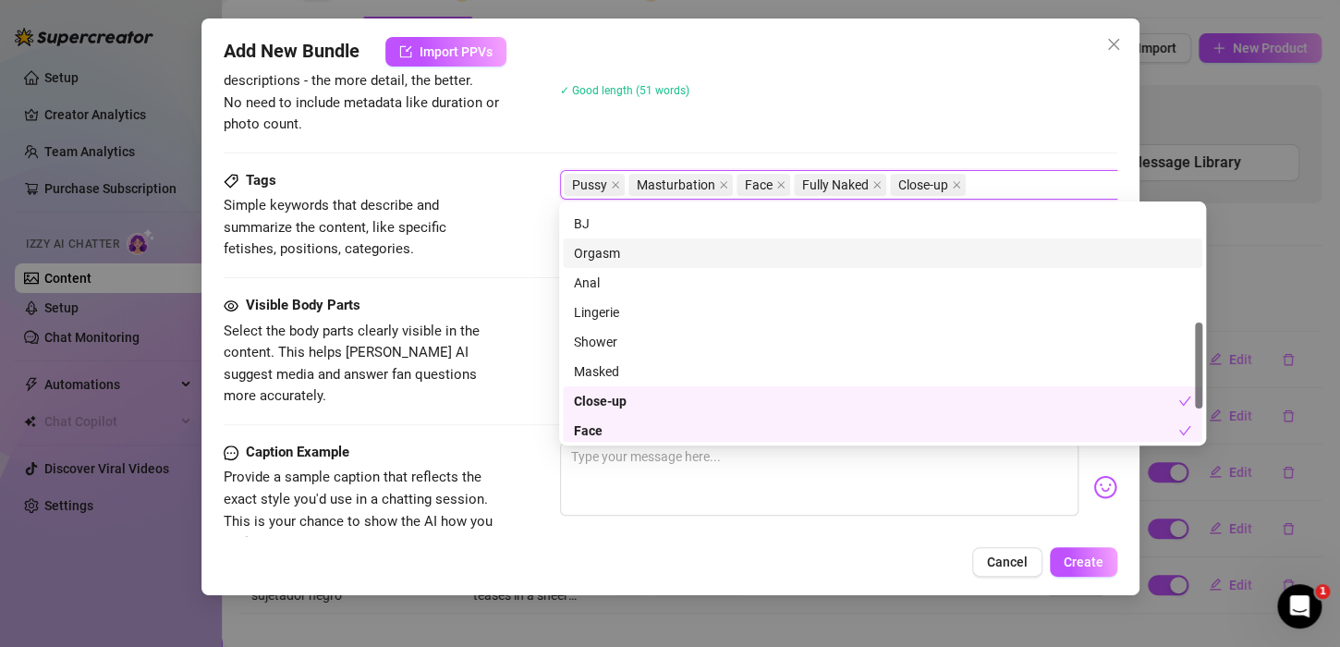
click at [692, 246] on div "Orgasm" at bounding box center [882, 253] width 617 height 20
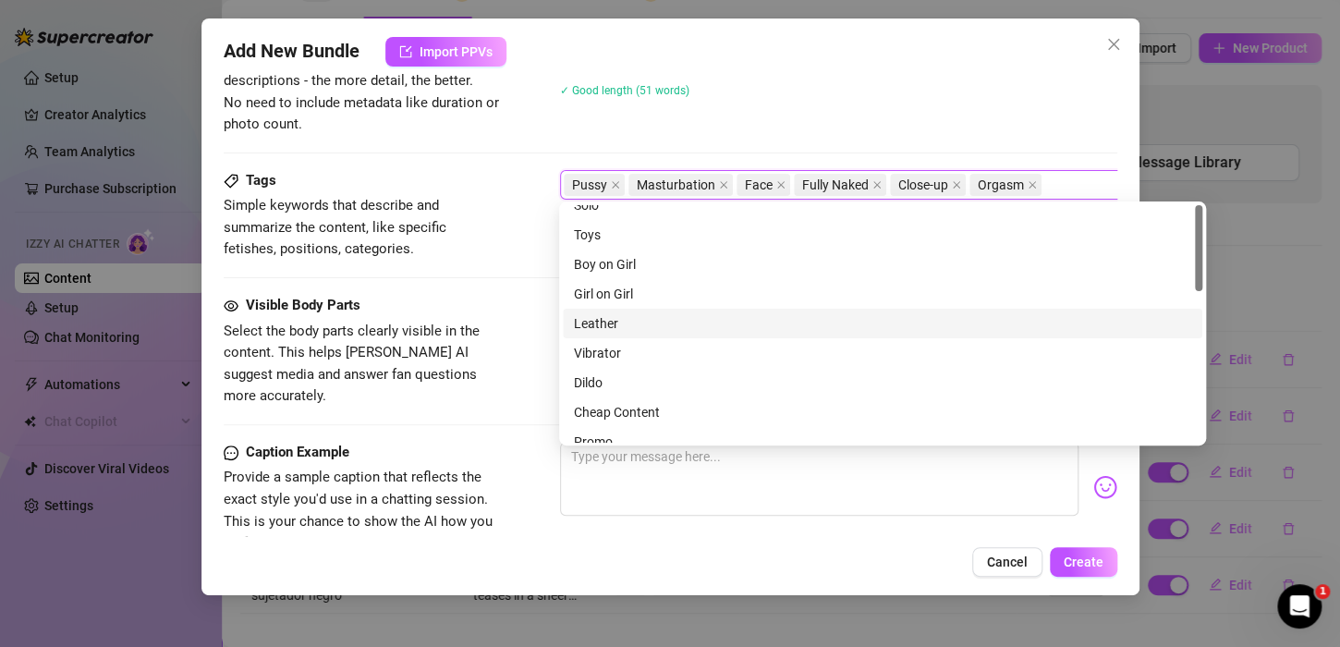
scroll to position [0, 0]
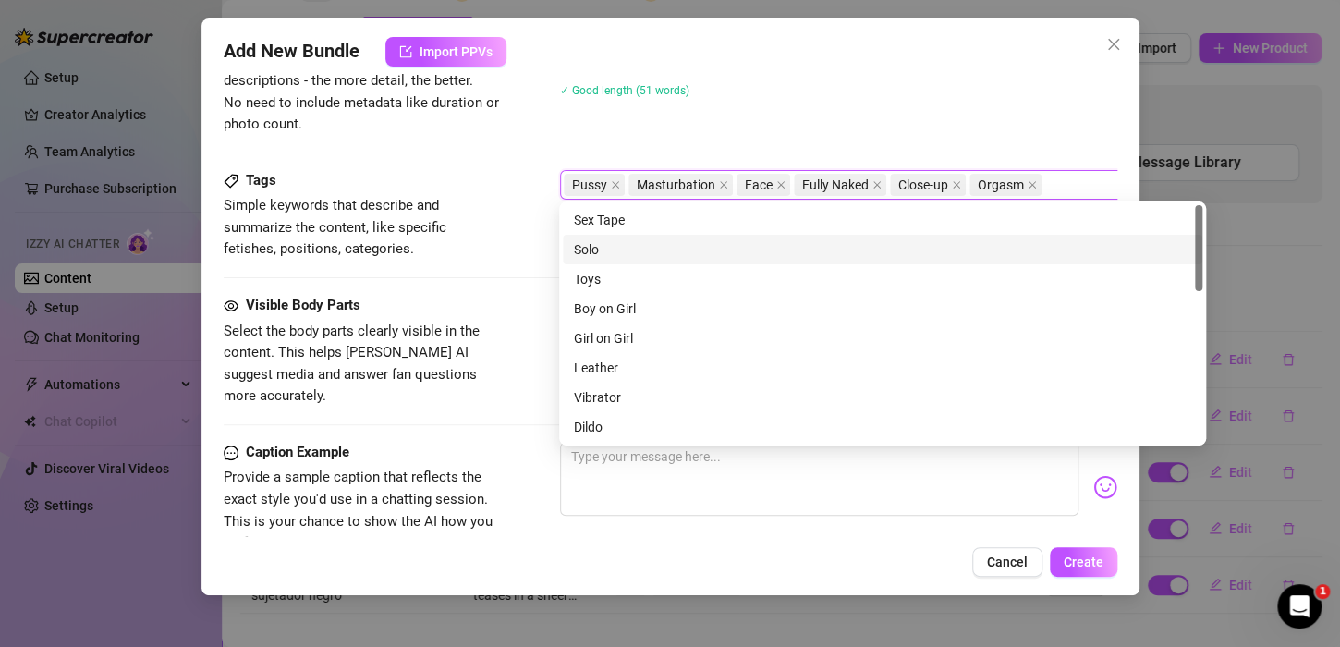
click at [446, 279] on div "Tags Simple keywords that describe and summarize the content, like specific fet…" at bounding box center [670, 232] width 893 height 125
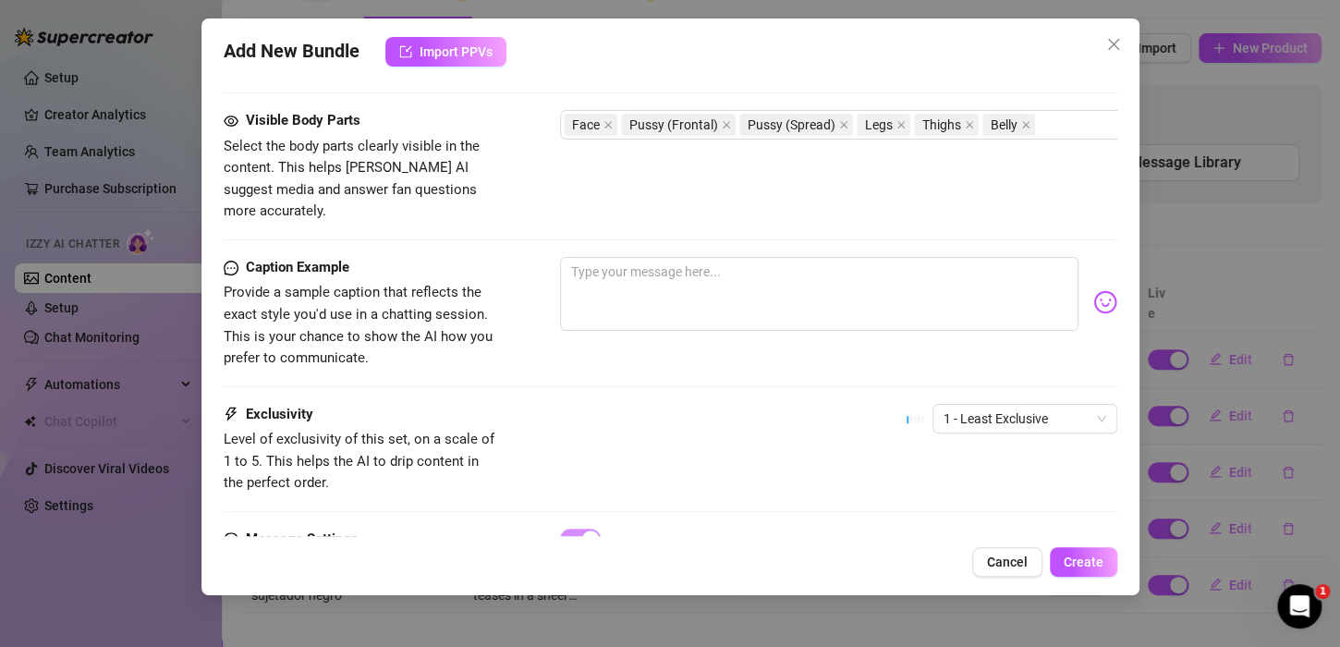
scroll to position [1102, 0]
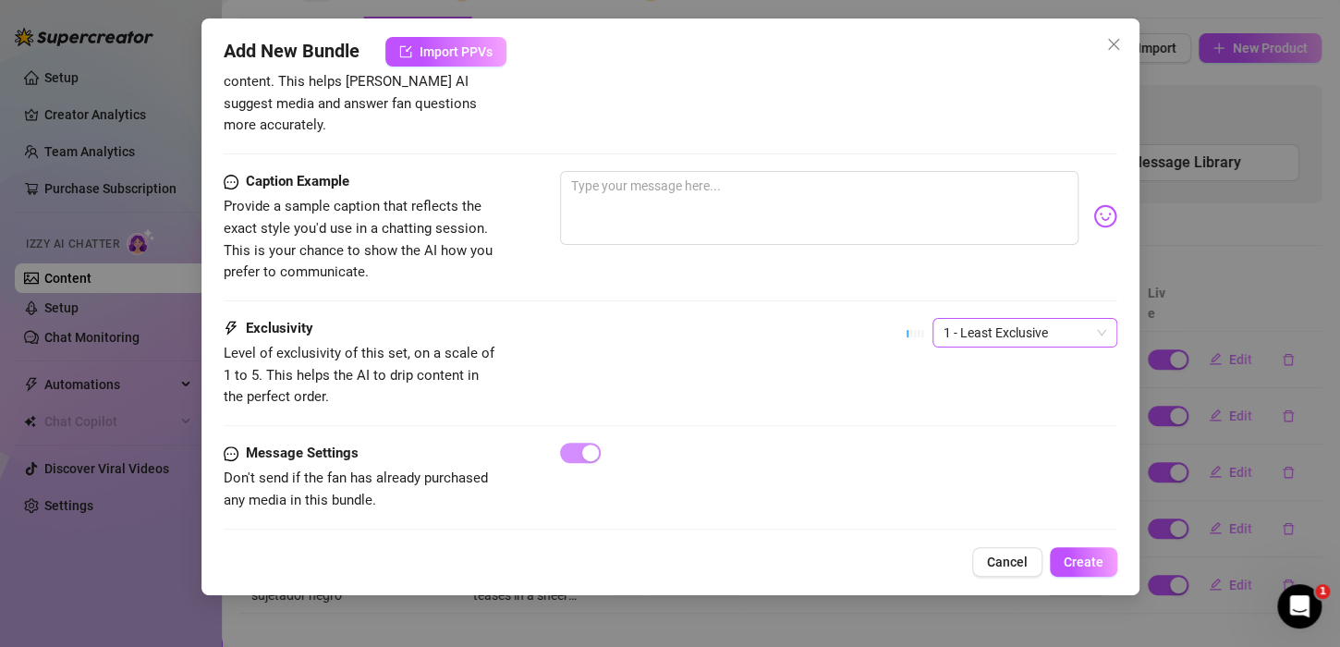
click at [1043, 319] on span "1 - Least Exclusive" at bounding box center [1024, 333] width 163 height 28
click at [1003, 423] on div "4" at bounding box center [1007, 433] width 155 height 20
click at [1088, 569] on button "Create" at bounding box center [1083, 562] width 67 height 30
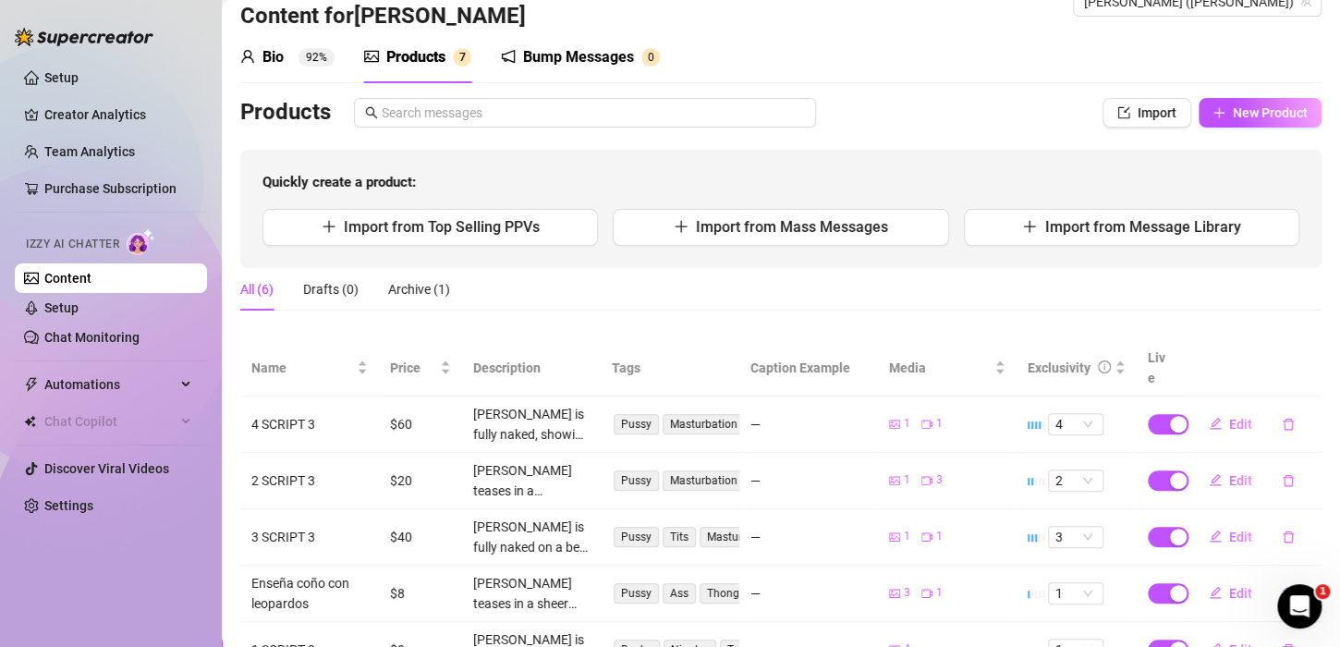
scroll to position [162, 0]
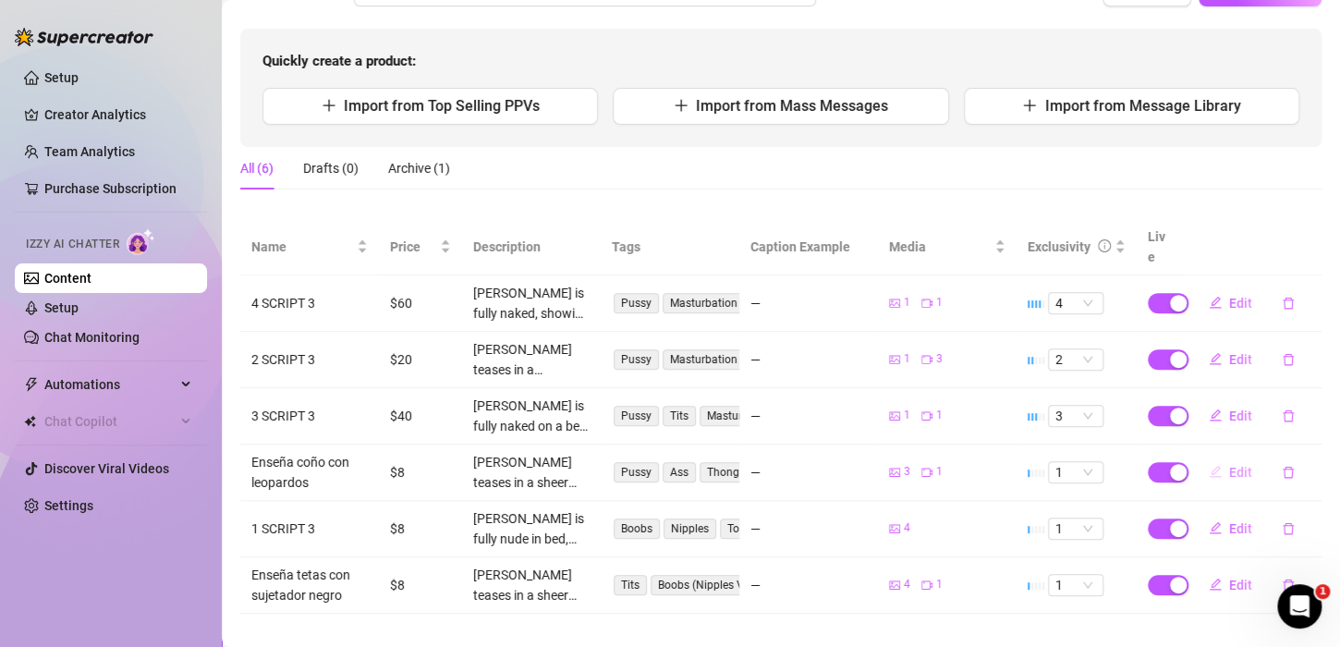
click at [1222, 457] on button "Edit" at bounding box center [1230, 472] width 73 height 30
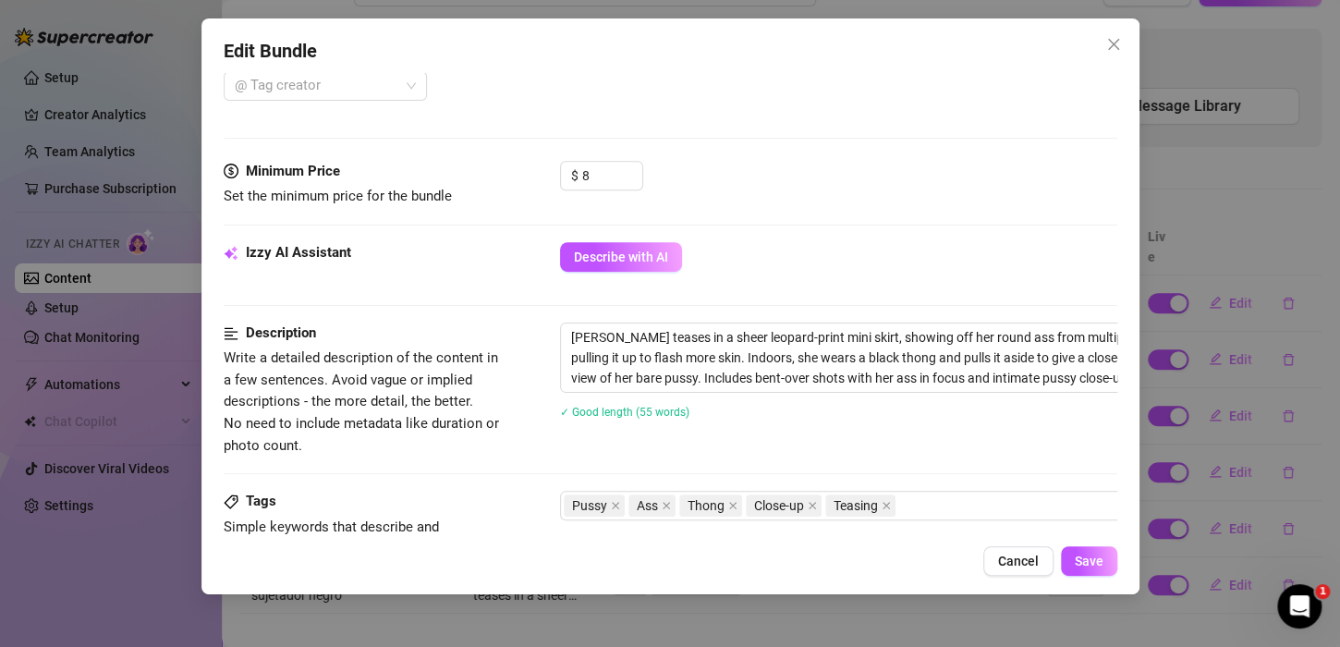
scroll to position [554, 0]
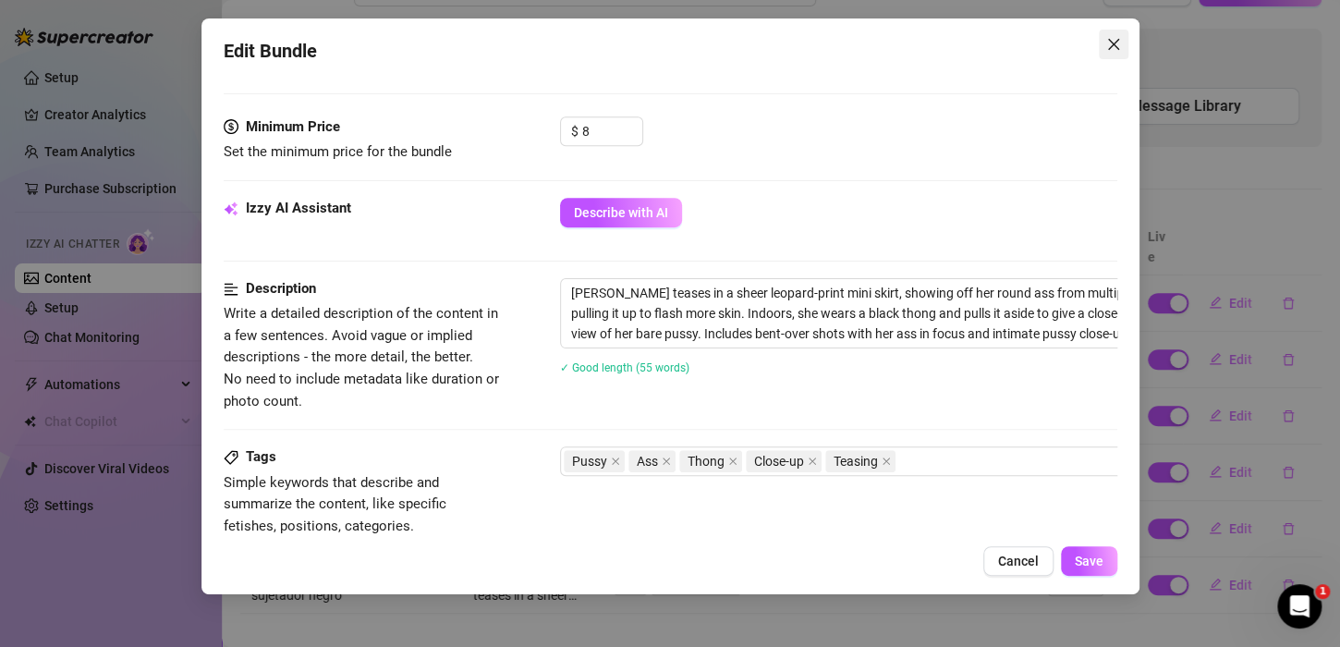
click at [1106, 45] on icon "close" at bounding box center [1113, 44] width 15 height 15
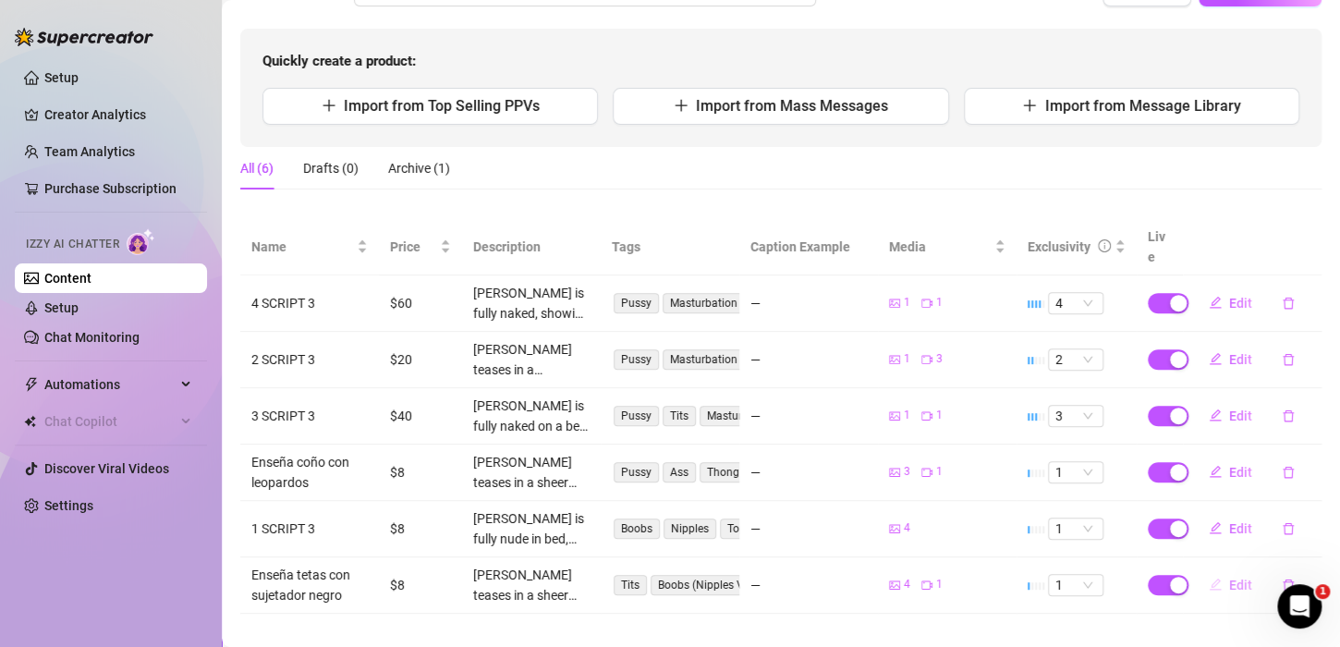
click at [1229, 577] on span "Edit" at bounding box center [1240, 584] width 23 height 15
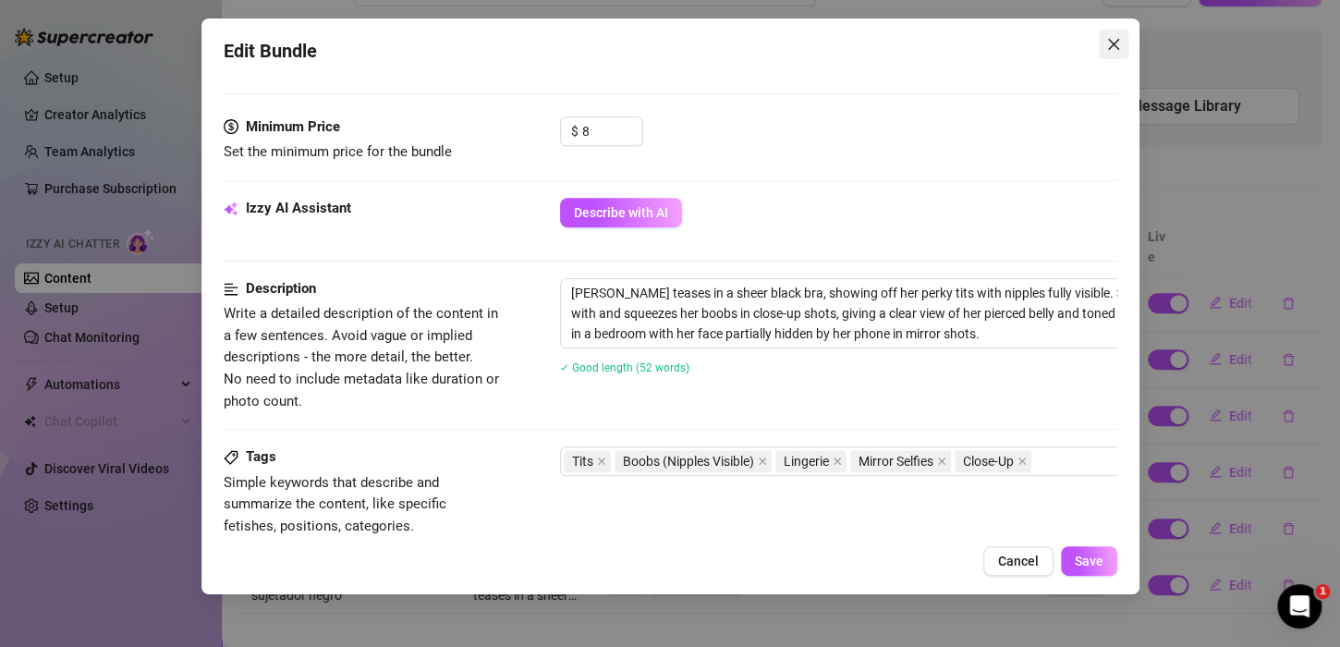
click at [1121, 32] on button "Close" at bounding box center [1114, 45] width 30 height 30
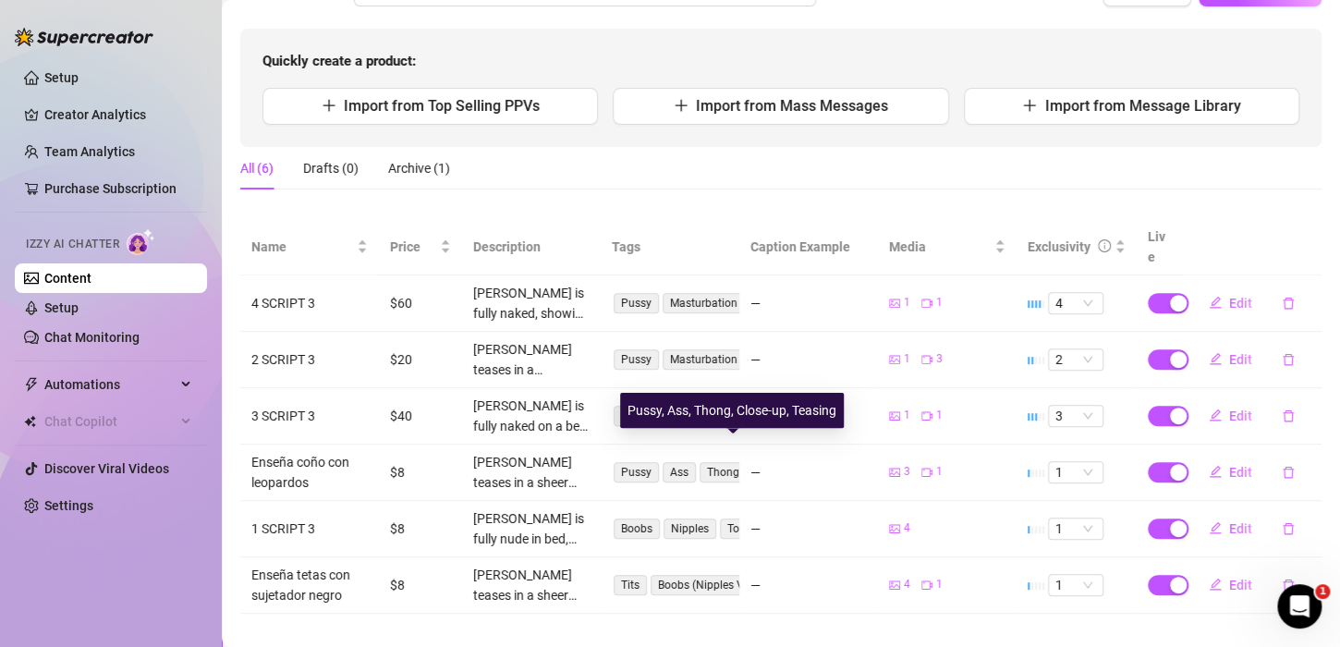
scroll to position [0, 0]
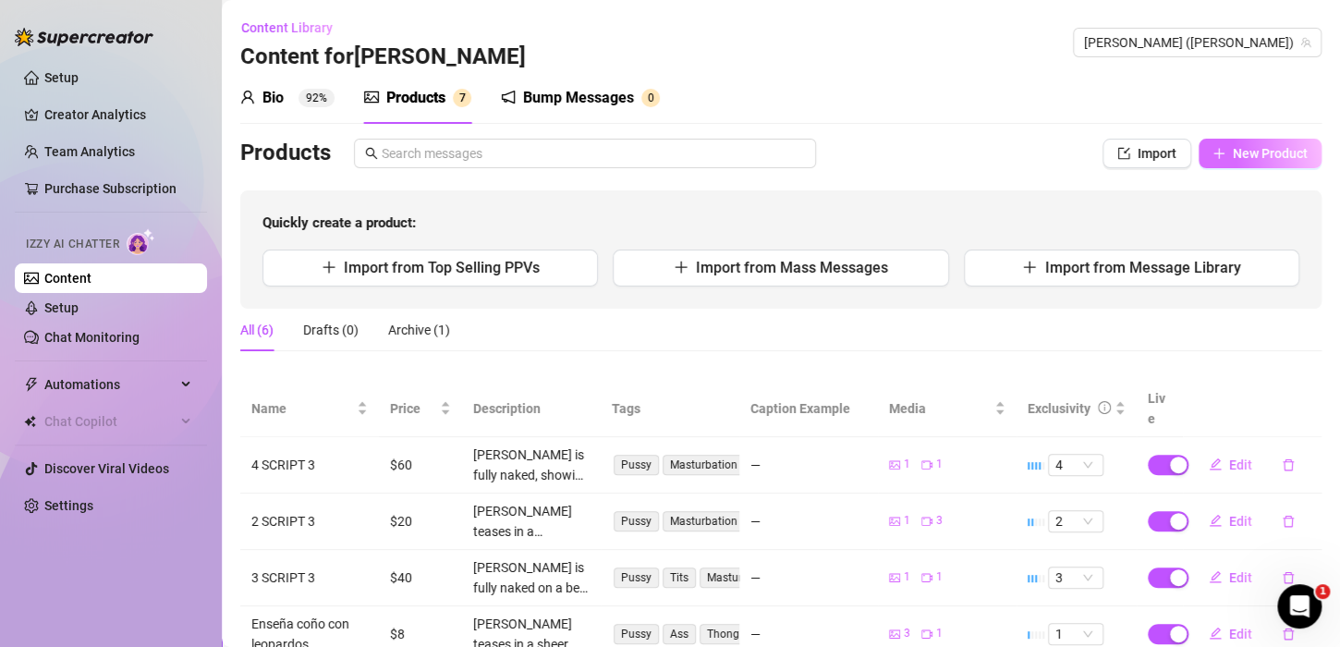
click at [1233, 161] on span "New Product" at bounding box center [1270, 153] width 75 height 15
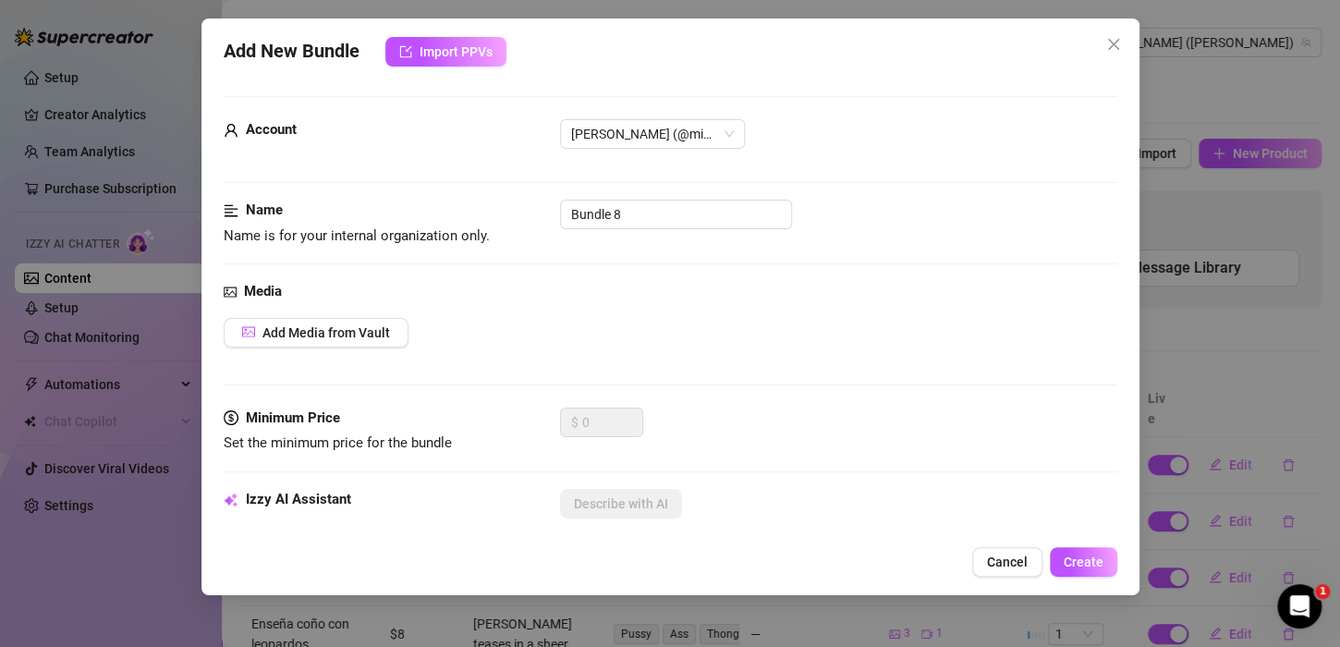
click at [343, 311] on div "Media Add Media from Vault" at bounding box center [670, 344] width 893 height 127
click at [301, 322] on button "Add Media from Vault" at bounding box center [316, 333] width 185 height 30
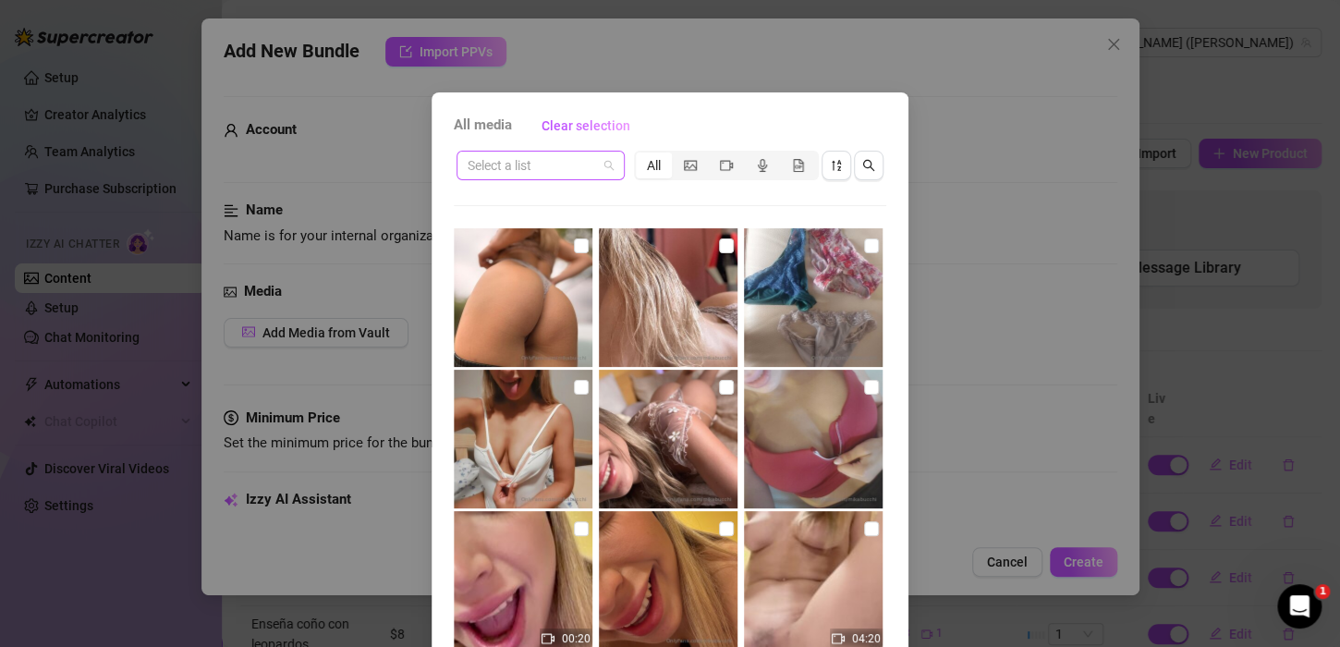
click at [597, 157] on span at bounding box center [541, 166] width 146 height 28
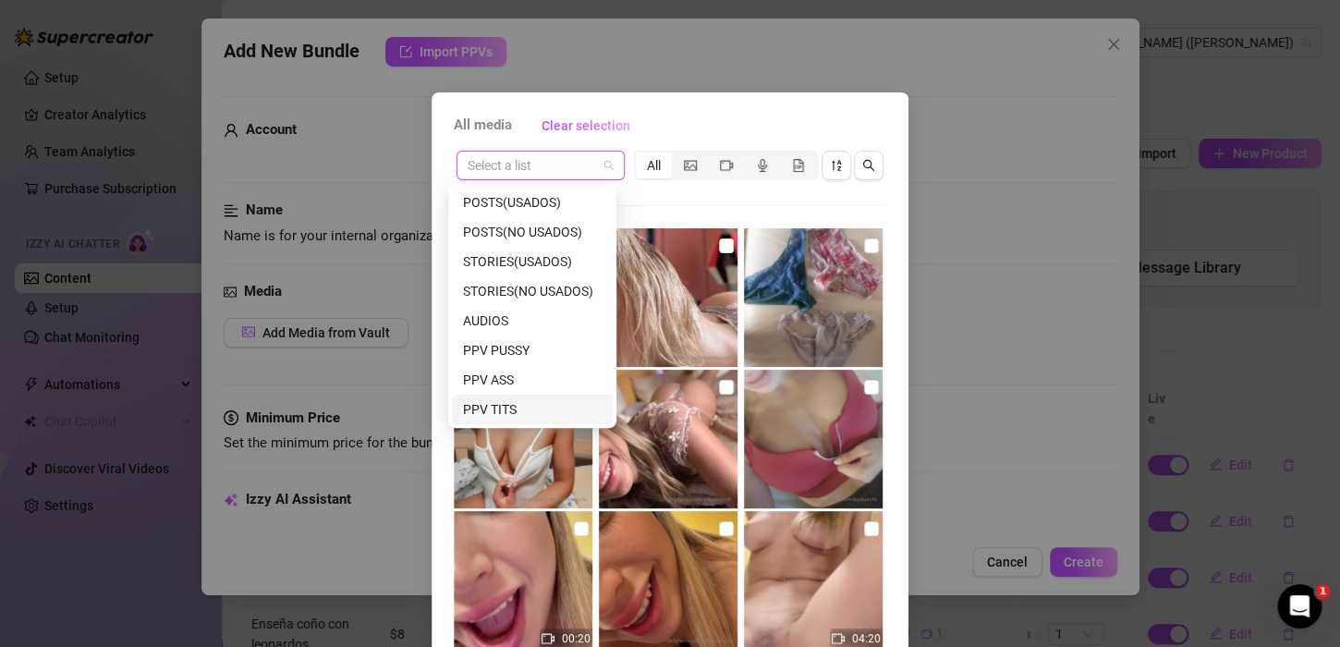
scroll to position [237, 0]
click at [503, 311] on div "PPV LINGERIE" at bounding box center [532, 320] width 139 height 20
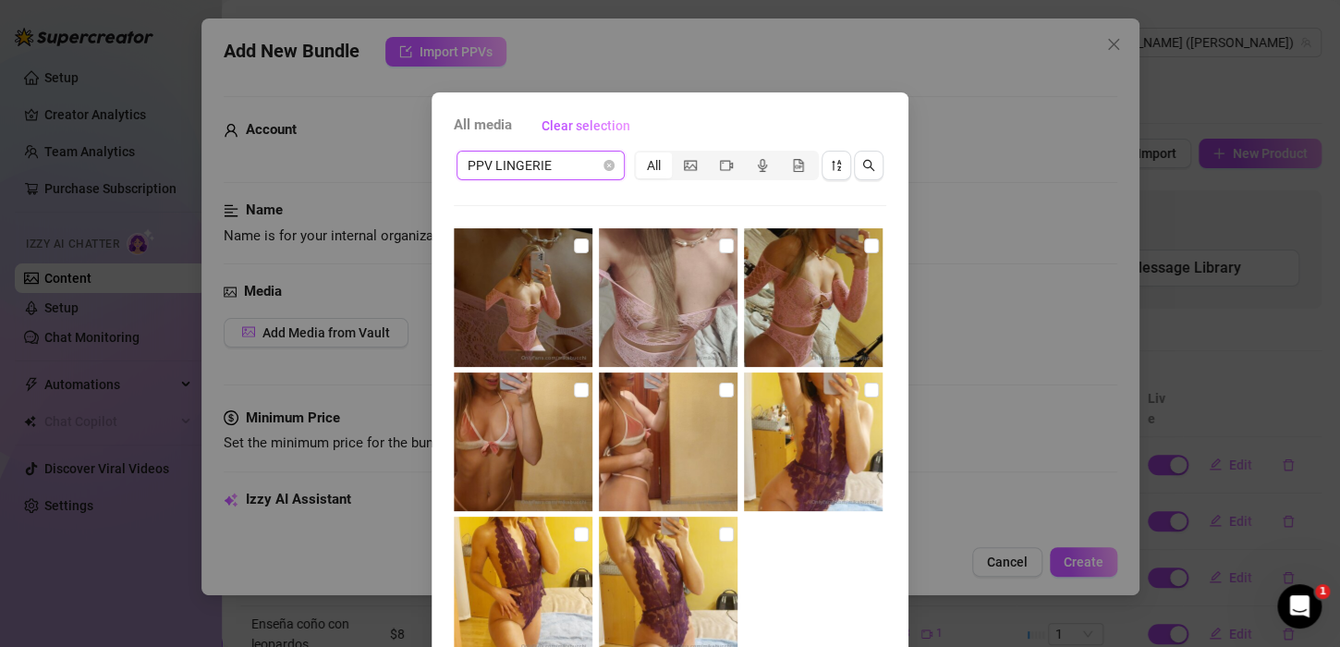
click at [974, 176] on div "All media Clear selection PPV LINGERIE PPV LINGERIE All No more media Cancel OK" at bounding box center [670, 323] width 1340 height 647
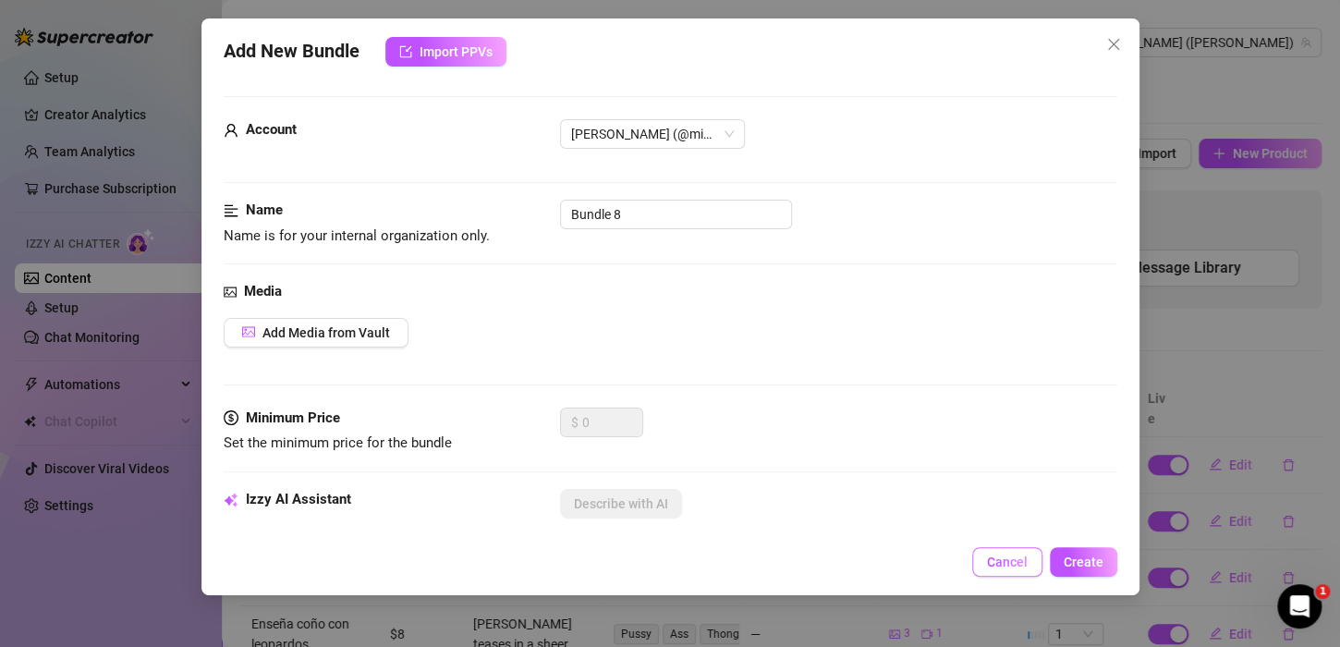
click at [1005, 565] on span "Cancel" at bounding box center [1007, 561] width 41 height 15
